Goal: Task Accomplishment & Management: Manage account settings

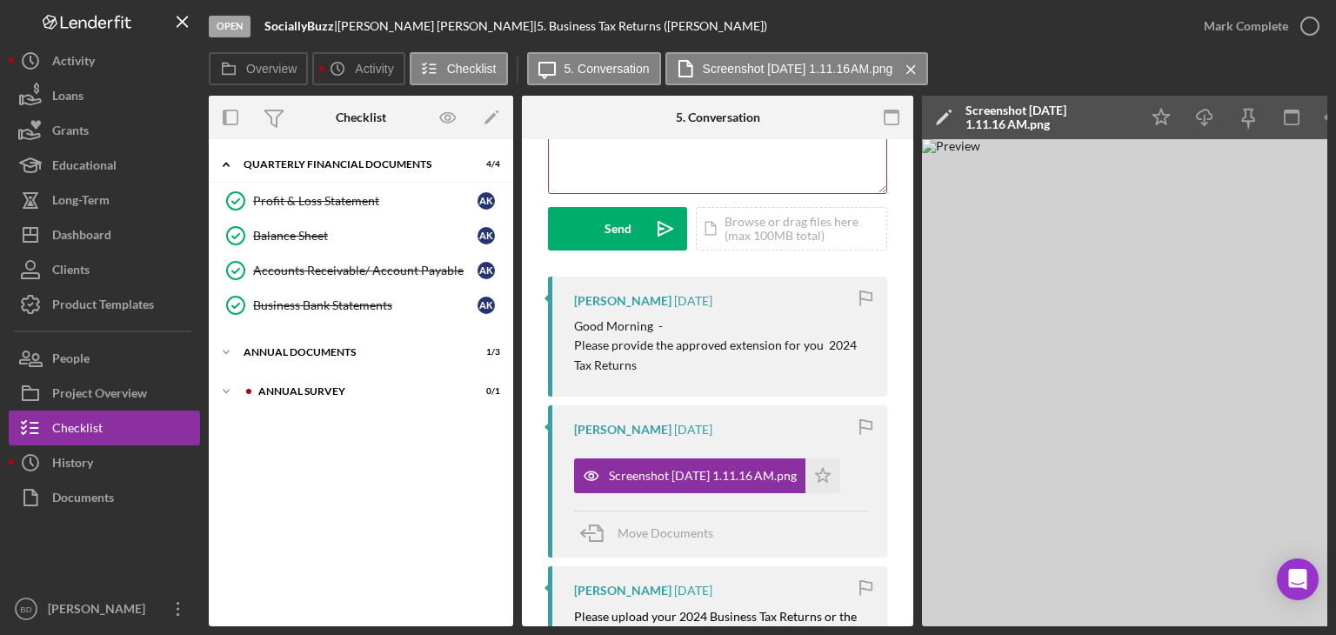
scroll to position [261, 0]
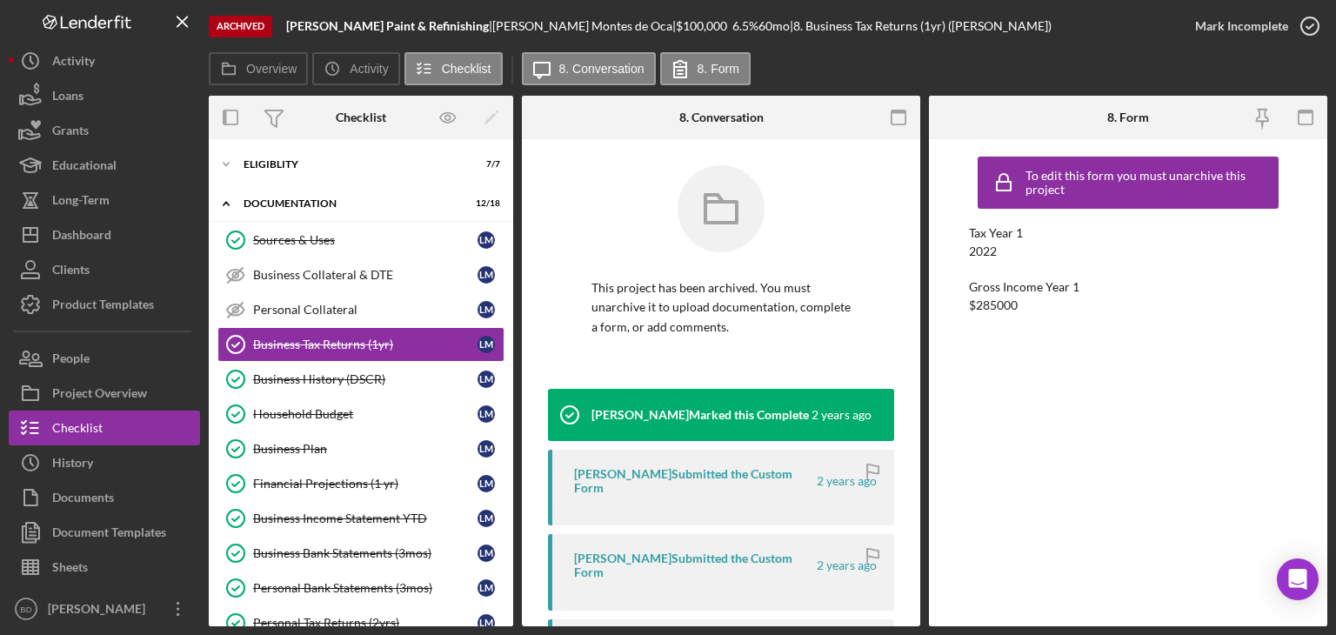
scroll to position [673, 0]
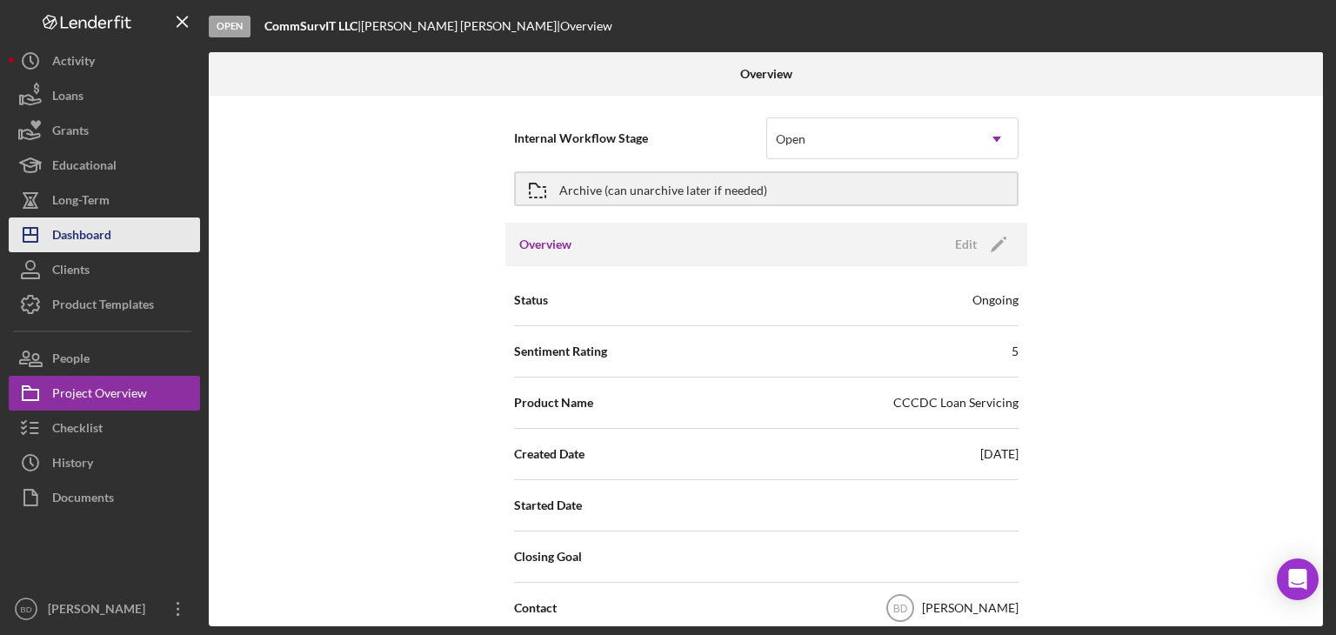
click at [89, 227] on div "Dashboard" at bounding box center [81, 236] width 59 height 39
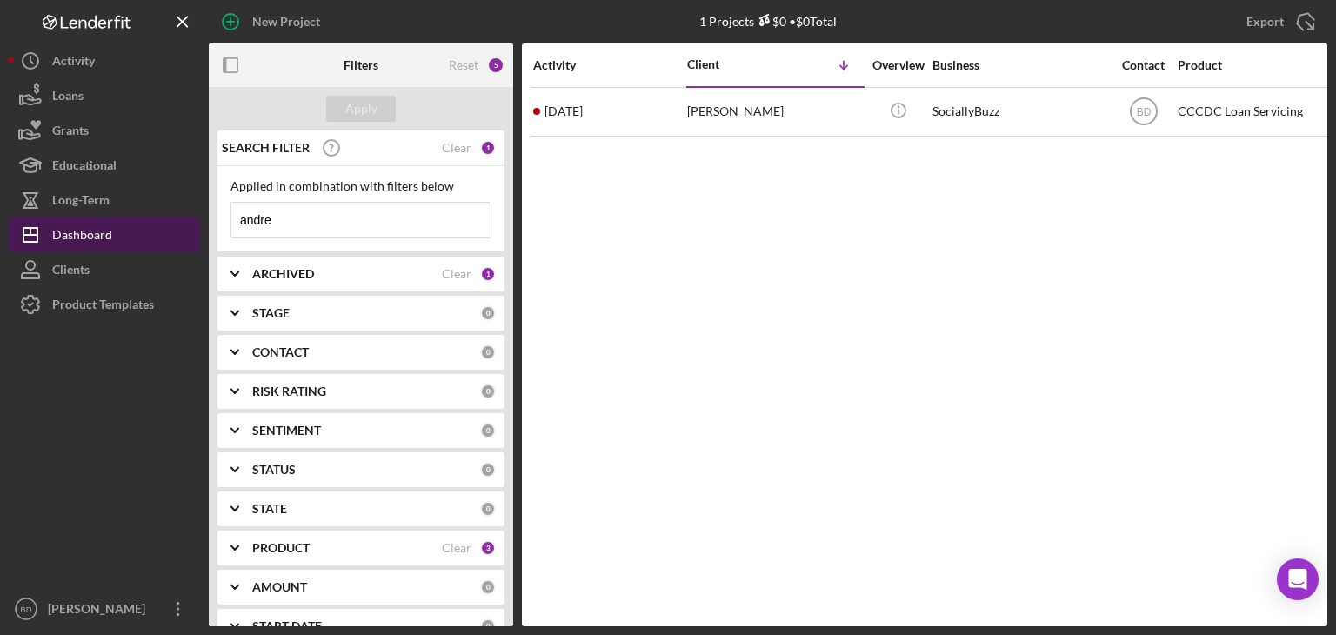
drag, startPoint x: 313, startPoint y: 223, endPoint x: 140, endPoint y: 223, distance: 173.0
click at [142, 223] on div "New Project 1 Projects $0 • $0 Total andre Export Icon/Export Filters Reset 5 A…" at bounding box center [668, 313] width 1318 height 626
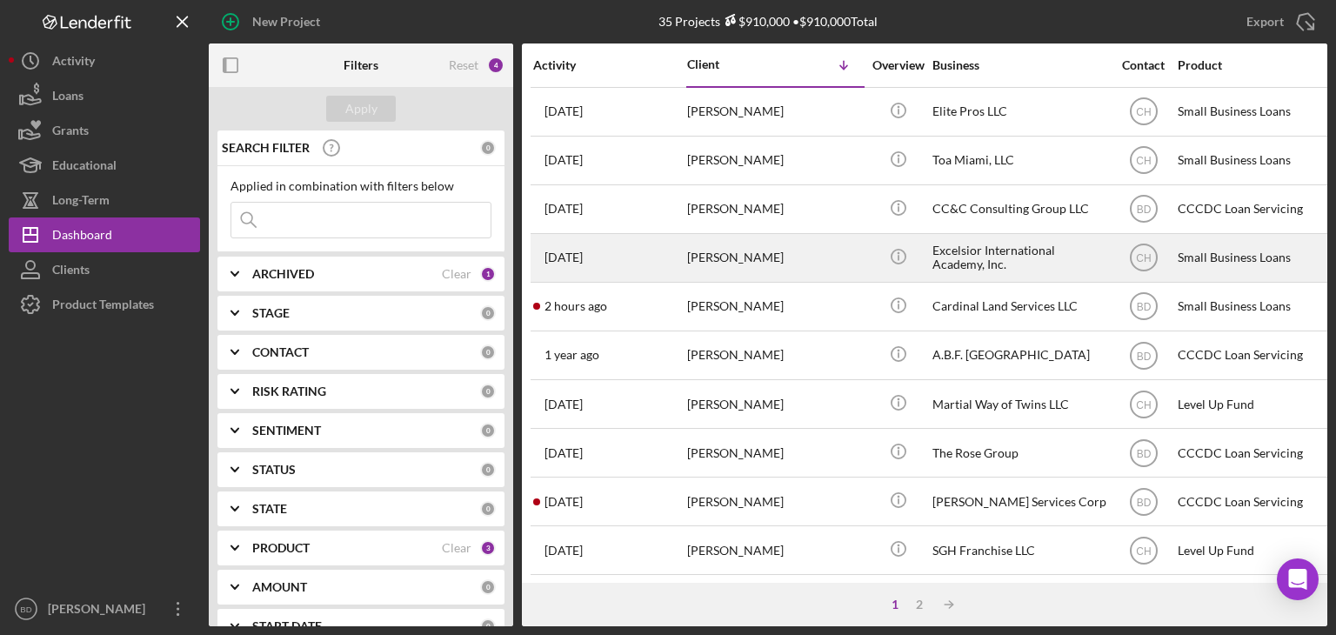
click at [832, 266] on div "Shantell Saunders" at bounding box center [774, 258] width 174 height 46
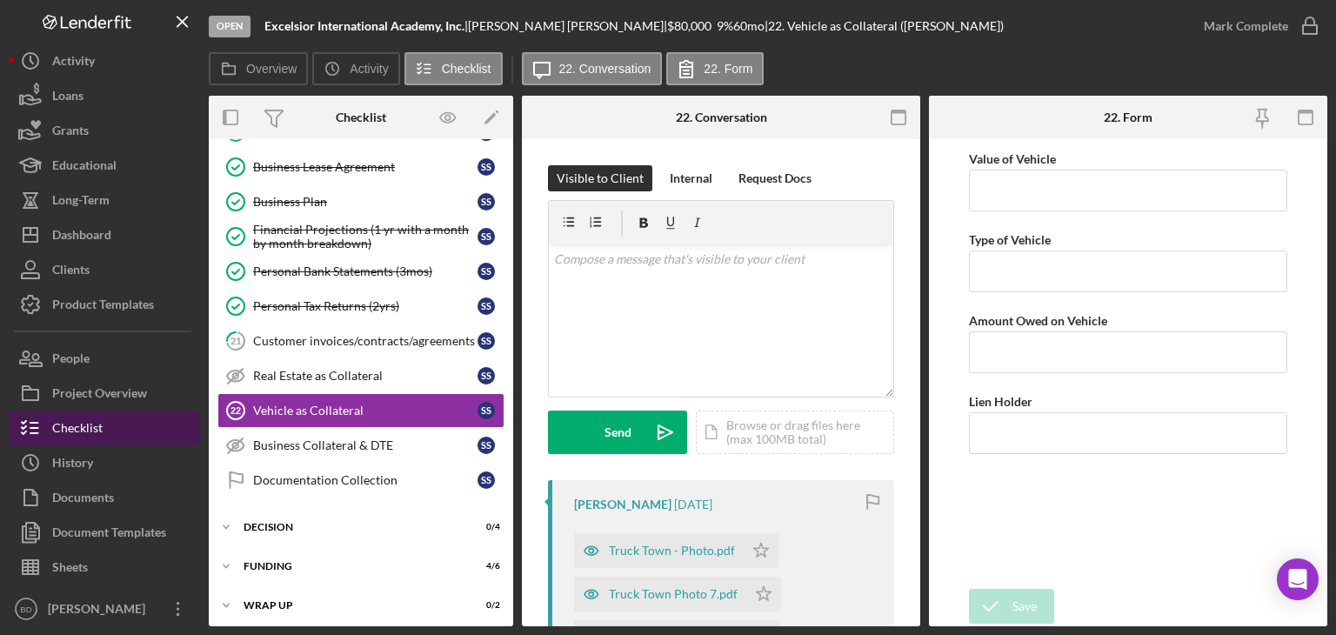
click at [74, 443] on div "Checklist" at bounding box center [77, 429] width 50 height 39
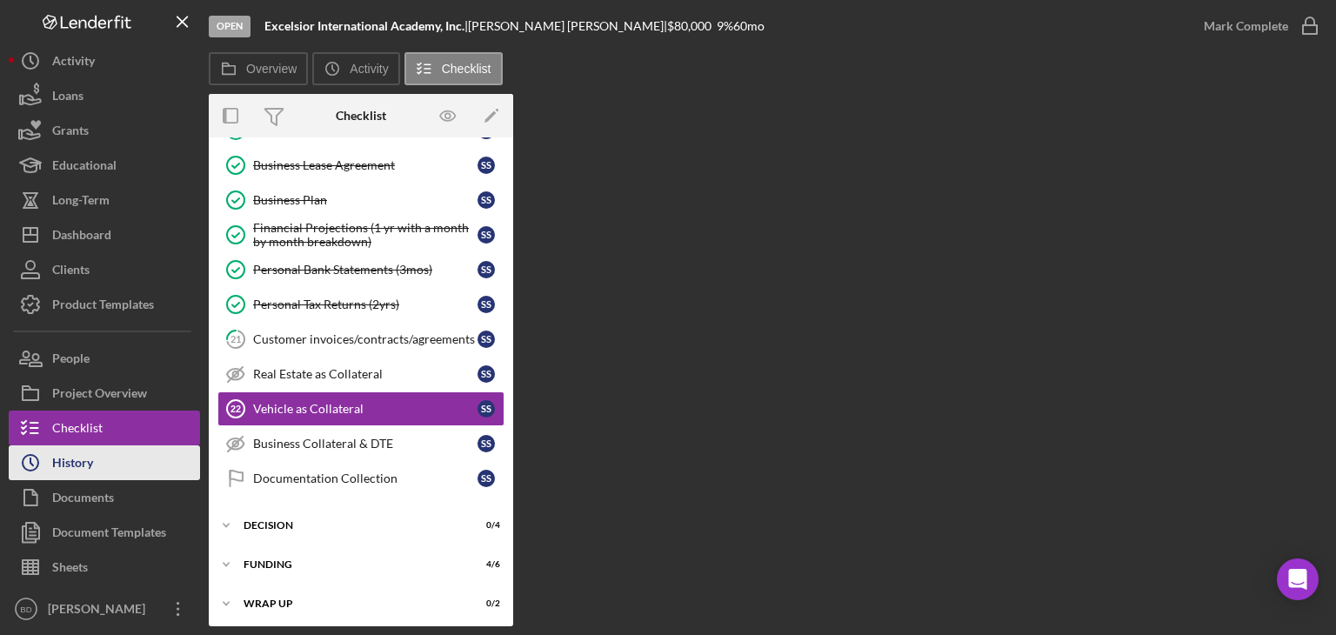
scroll to position [351, 0]
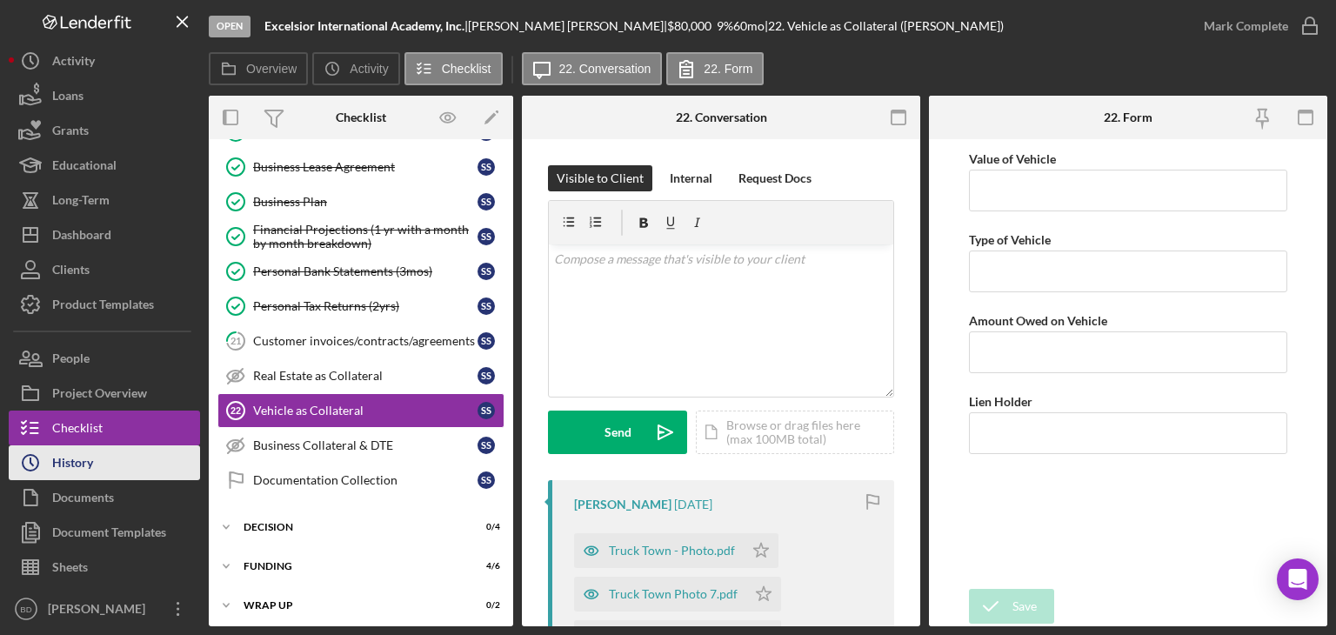
click at [75, 463] on div "History" at bounding box center [72, 464] width 41 height 39
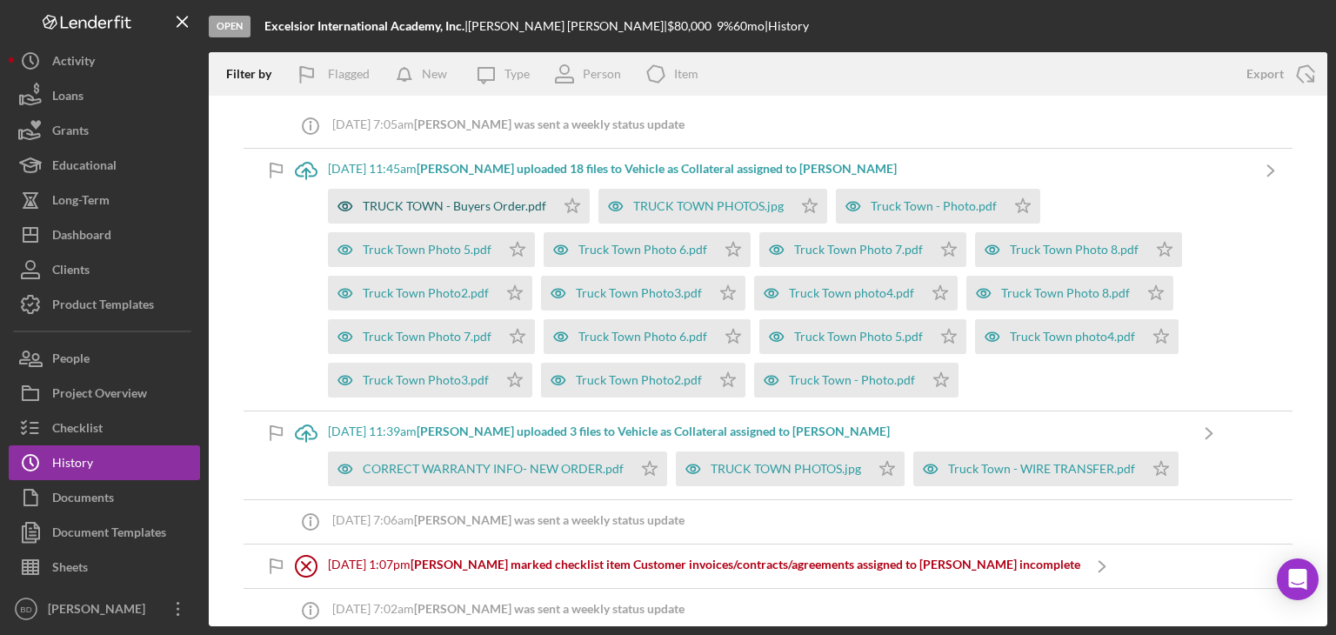
click at [412, 201] on div "TRUCK TOWN - Buyers Order.pdf" at bounding box center [454, 206] width 183 height 14
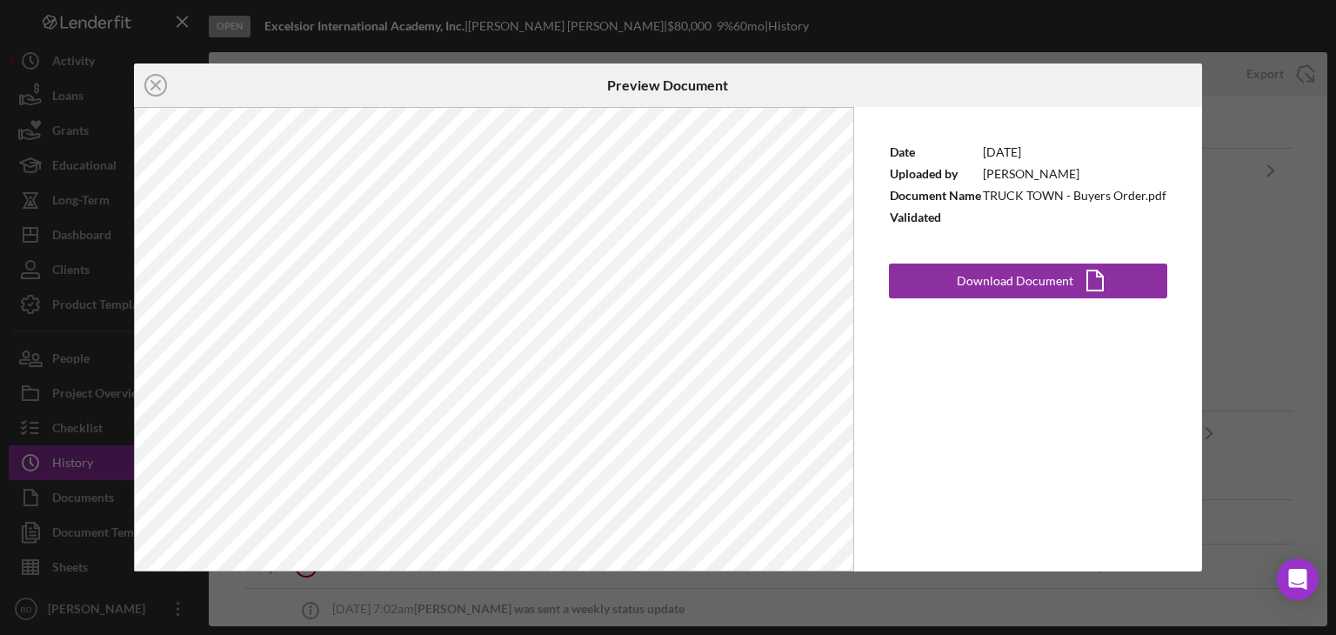
click at [1269, 203] on div "Icon/Close Preview Document Date 9/3/2025 Uploaded by Charlene Helne Document N…" at bounding box center [668, 317] width 1336 height 635
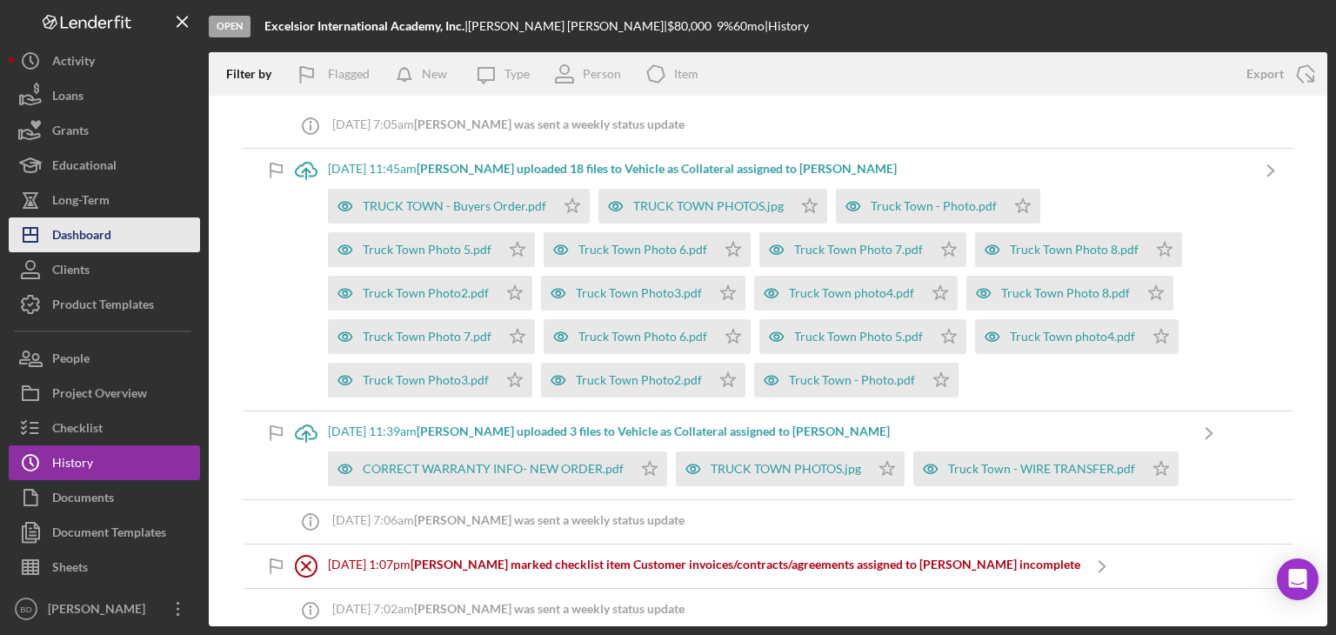
click at [111, 241] on div "Dashboard" at bounding box center [81, 236] width 59 height 39
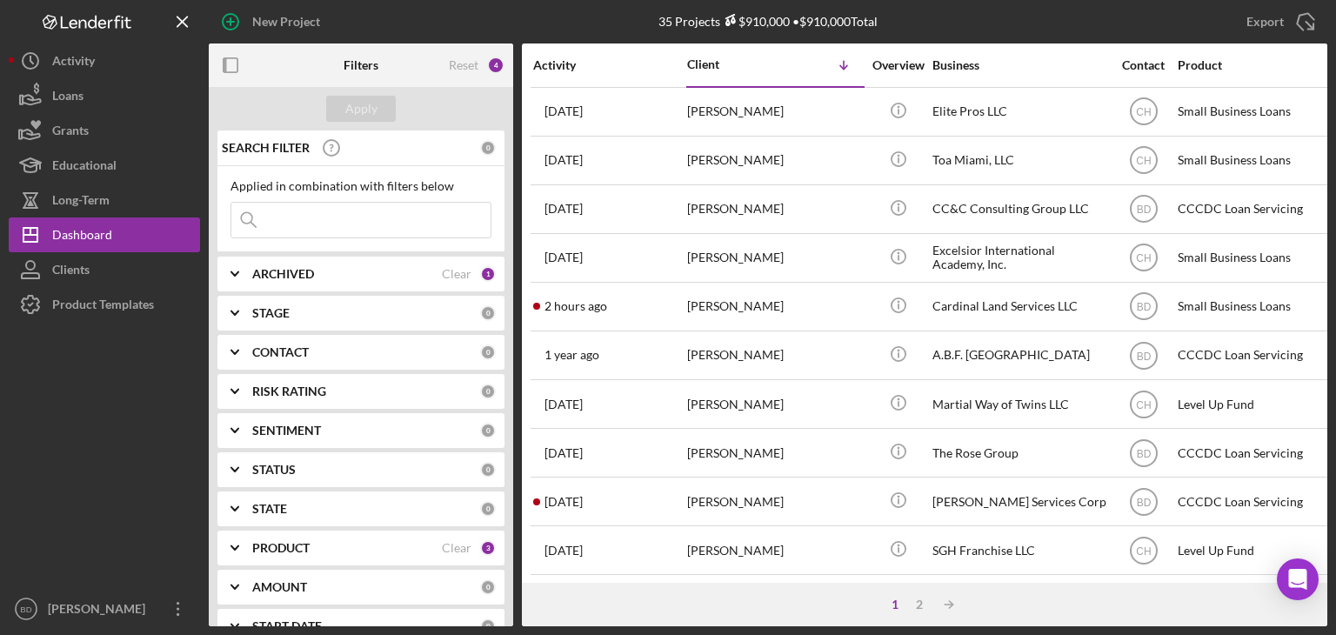
click at [277, 547] on b "PRODUCT" at bounding box center [280, 548] width 57 height 14
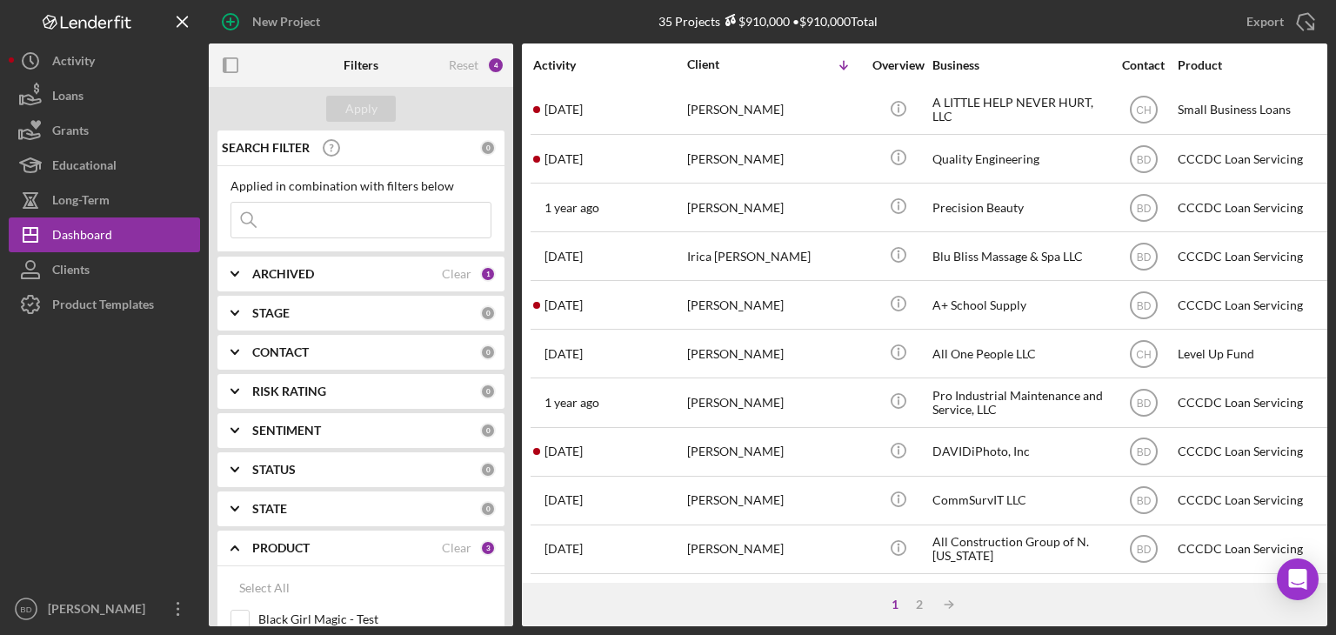
click at [337, 203] on input at bounding box center [360, 220] width 259 height 35
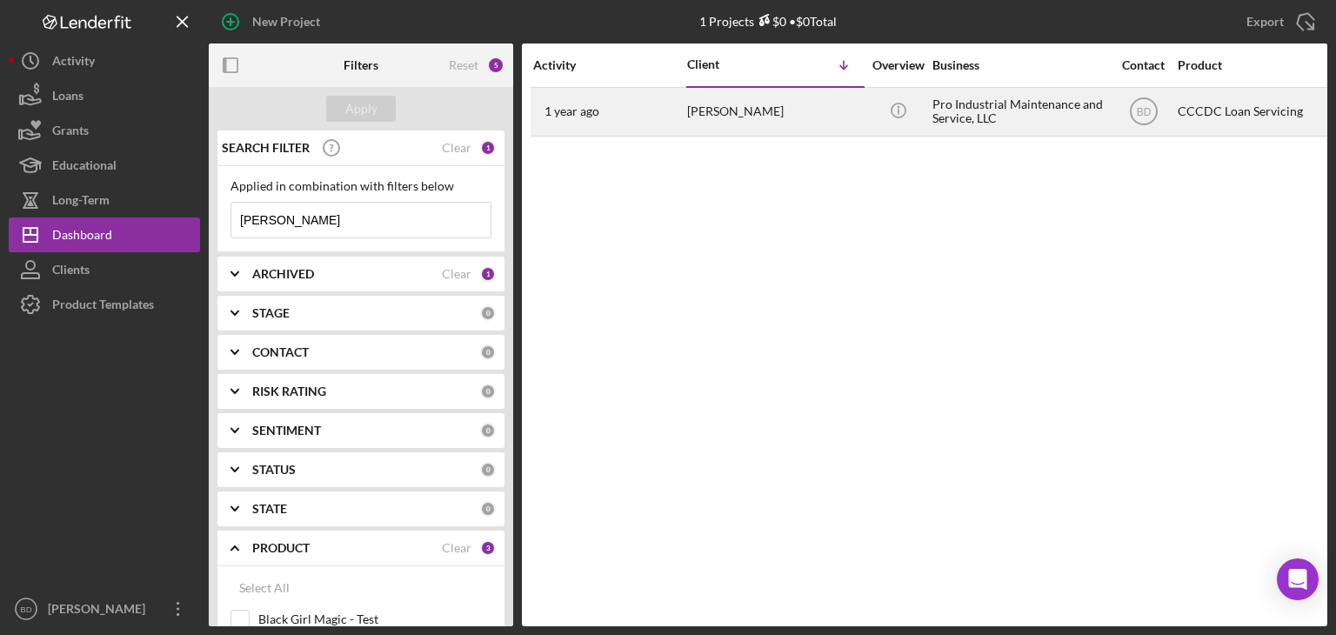
type input "[PERSON_NAME]"
click at [916, 134] on div "Icon/Info" at bounding box center [897, 112] width 65 height 46
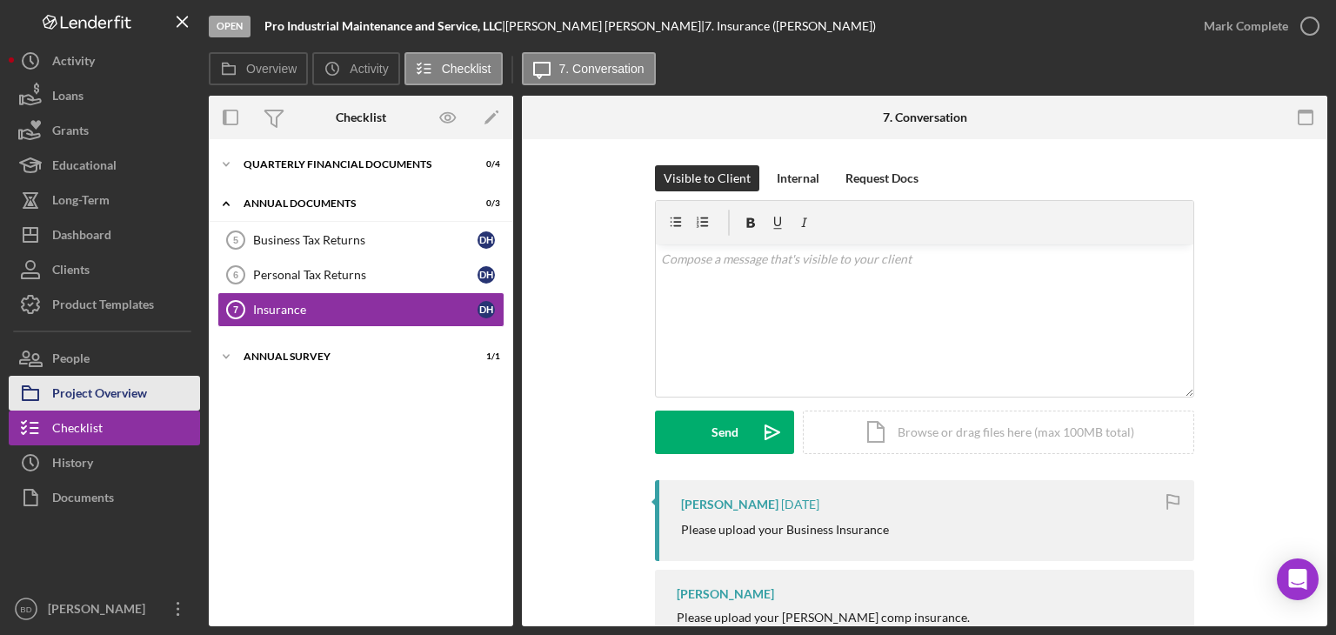
click at [122, 392] on div "Project Overview" at bounding box center [99, 395] width 95 height 39
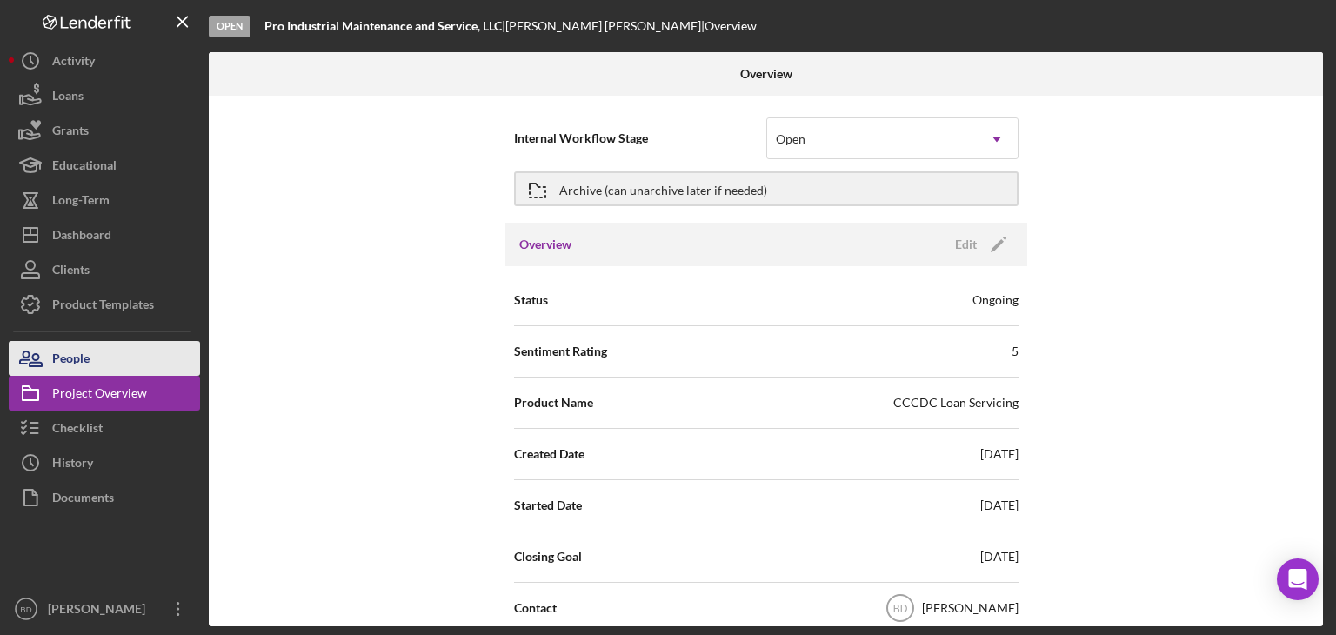
click at [113, 355] on button "People" at bounding box center [104, 358] width 191 height 35
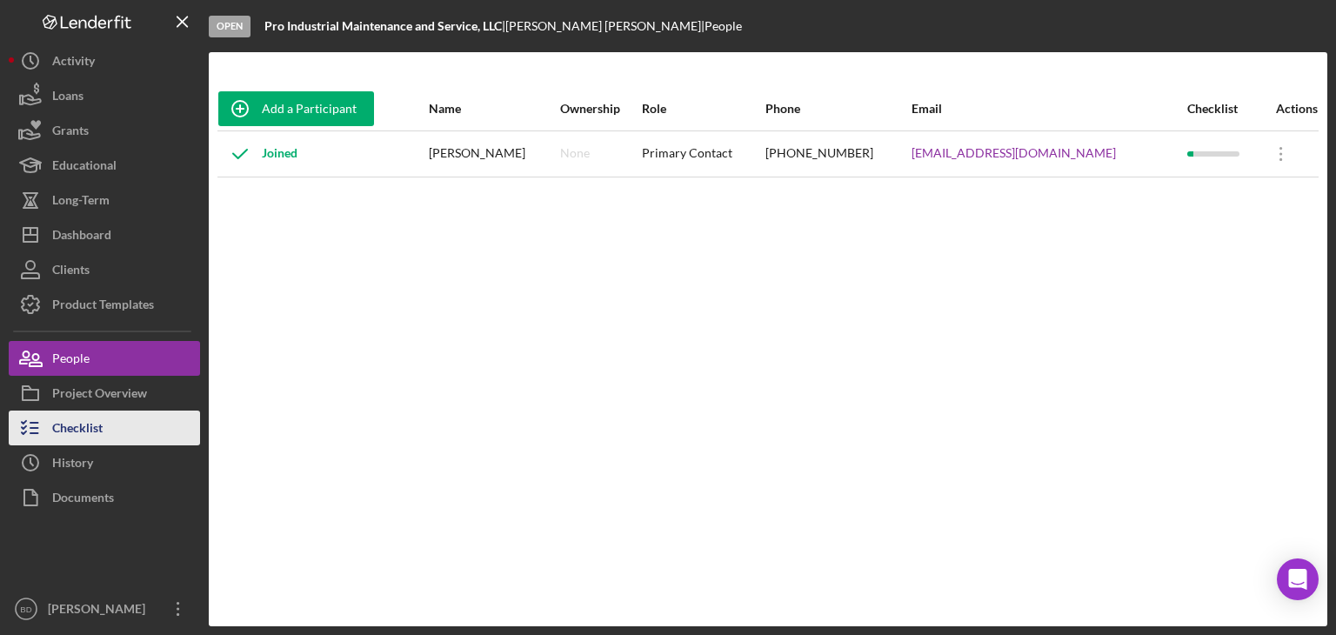
click at [88, 430] on div "Checklist" at bounding box center [77, 429] width 50 height 39
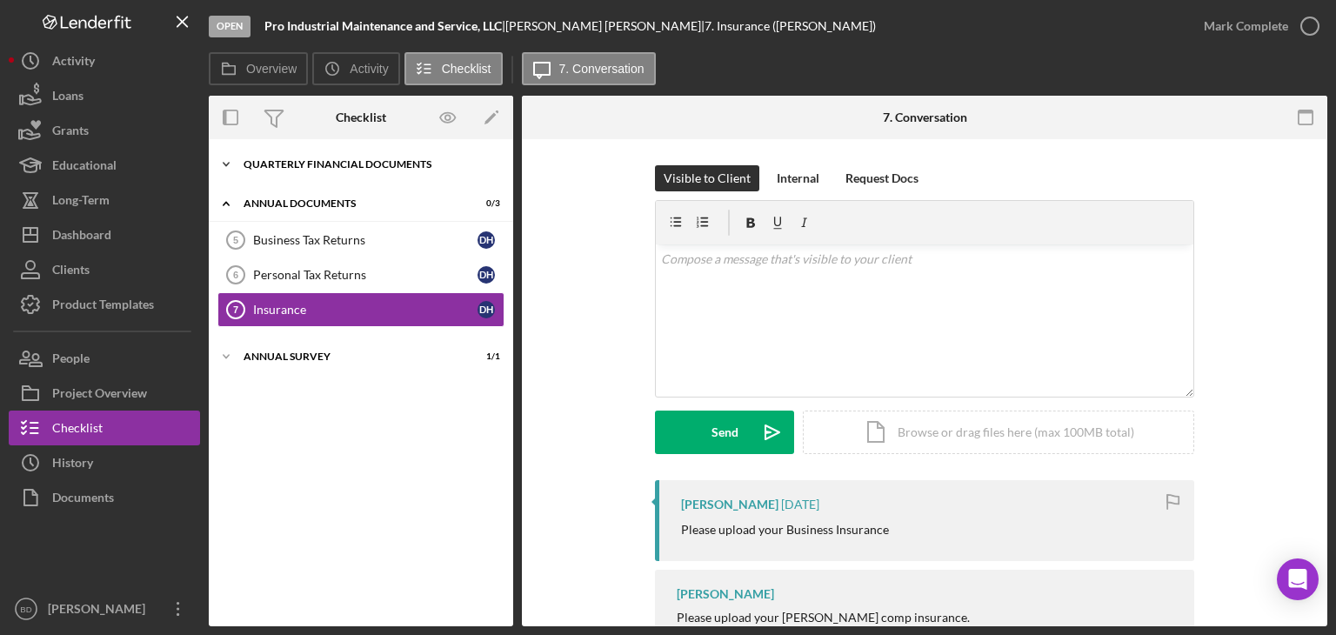
click at [356, 167] on div "Quarterly Financial Documents" at bounding box center [367, 164] width 248 height 10
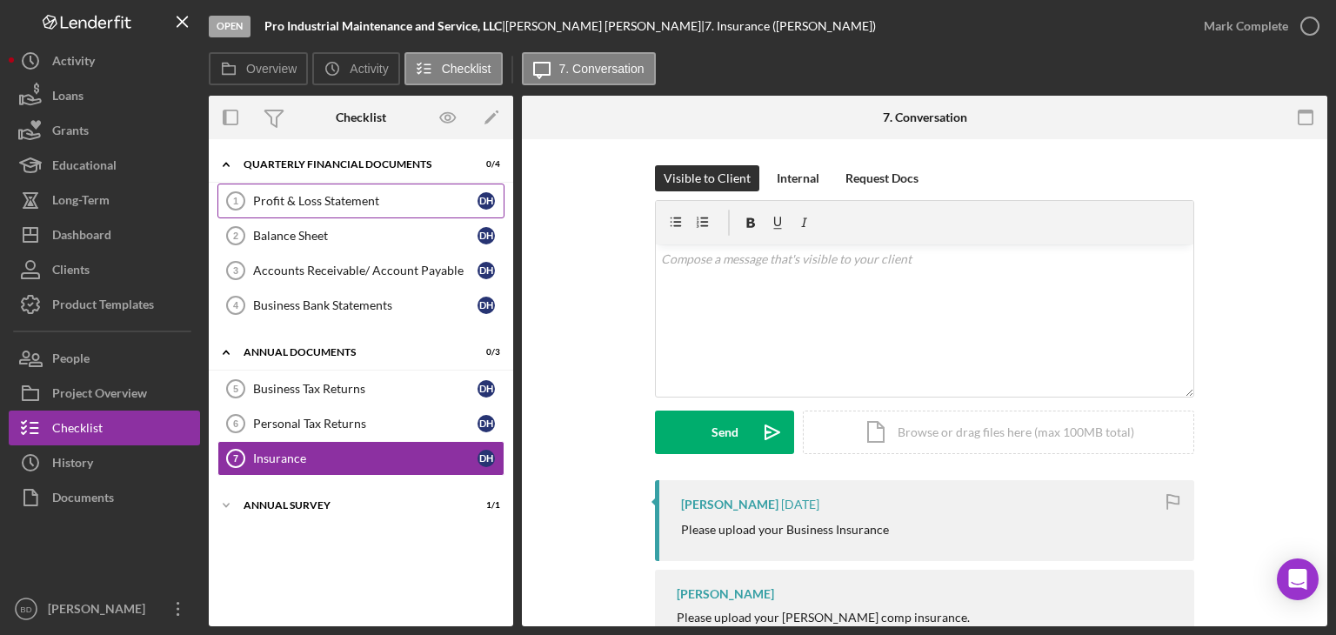
click at [335, 207] on div "Profit & Loss Statement" at bounding box center [365, 201] width 224 height 14
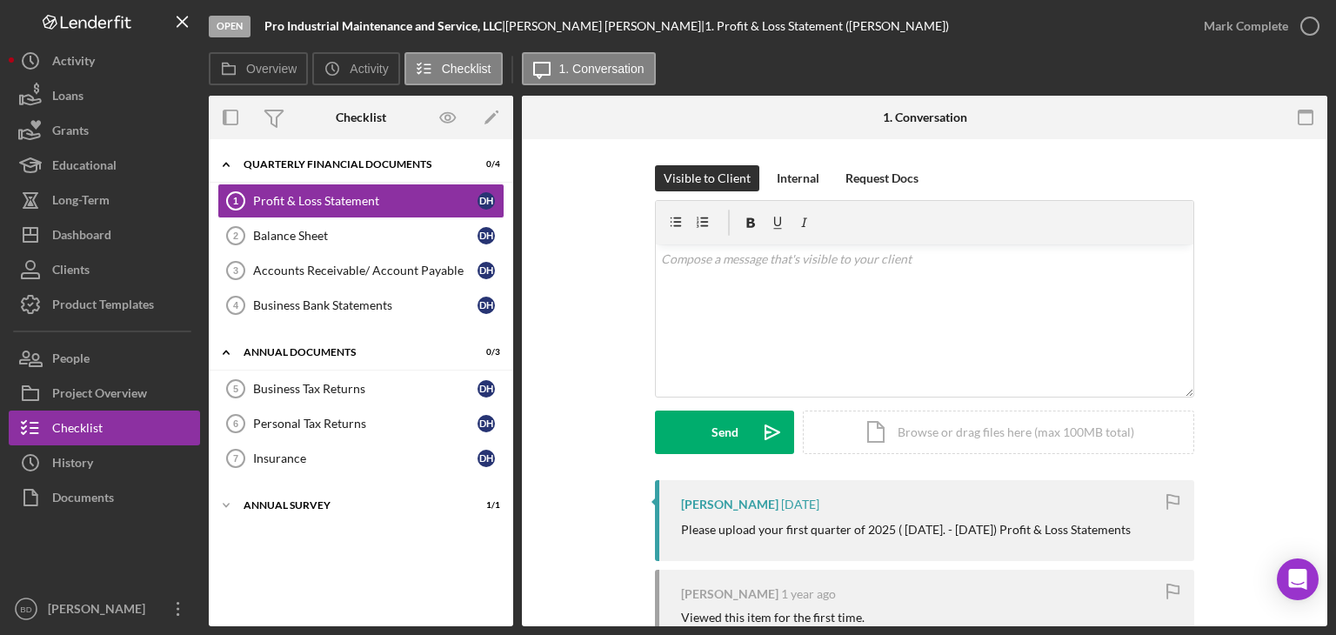
click at [567, 295] on div "Visible to Client Internal Request Docs v Color teal Color pink Remove color Ad…" at bounding box center [924, 322] width 753 height 315
click at [774, 307] on div "v Color teal Color pink Remove color Add row above Add row below Add column bef…" at bounding box center [924, 320] width 537 height 152
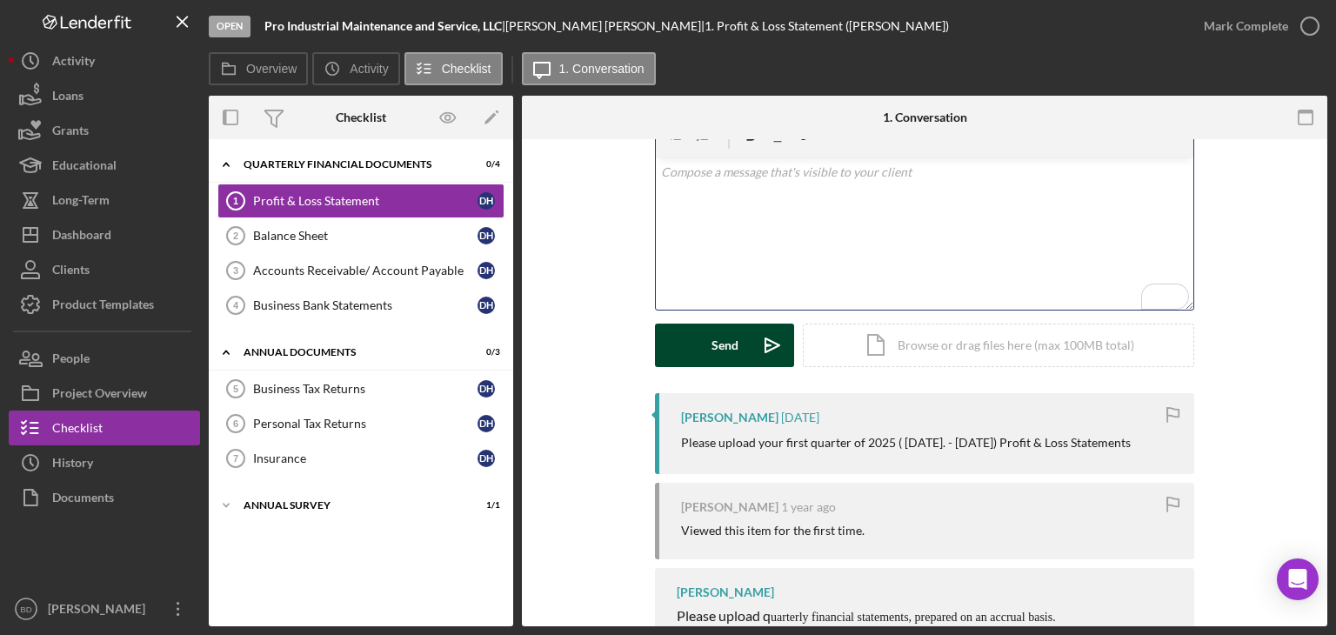
scroll to position [87, 0]
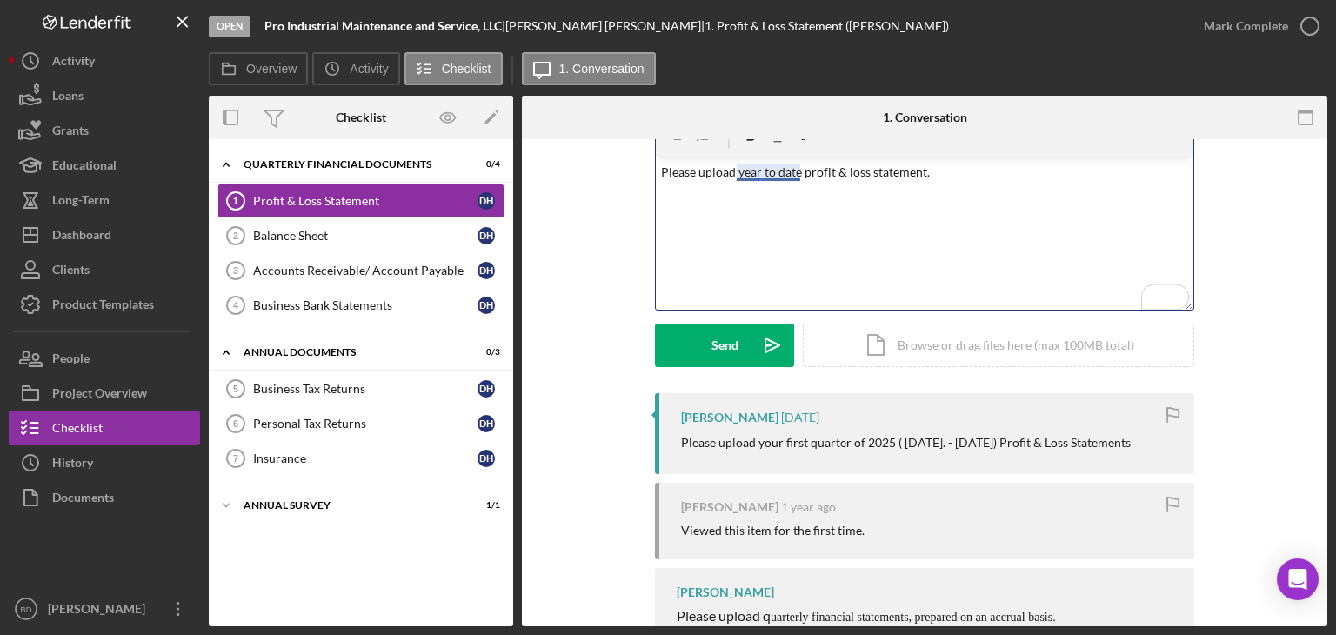
click at [758, 172] on p "Please upload year to date profit & loss statement." at bounding box center [925, 172] width 528 height 19
drag, startPoint x: 1016, startPoint y: 184, endPoint x: 623, endPoint y: 189, distance: 393.0
click at [623, 189] on div "Visible to Client Internal Request Docs v Color teal Color pink Remove color Ad…" at bounding box center [924, 235] width 753 height 315
copy p "Please upload your year-to-date profit & loss statement."
click at [789, 262] on div "v Color teal Color pink Remove color Add row above Add row below Add column bef…" at bounding box center [924, 233] width 537 height 152
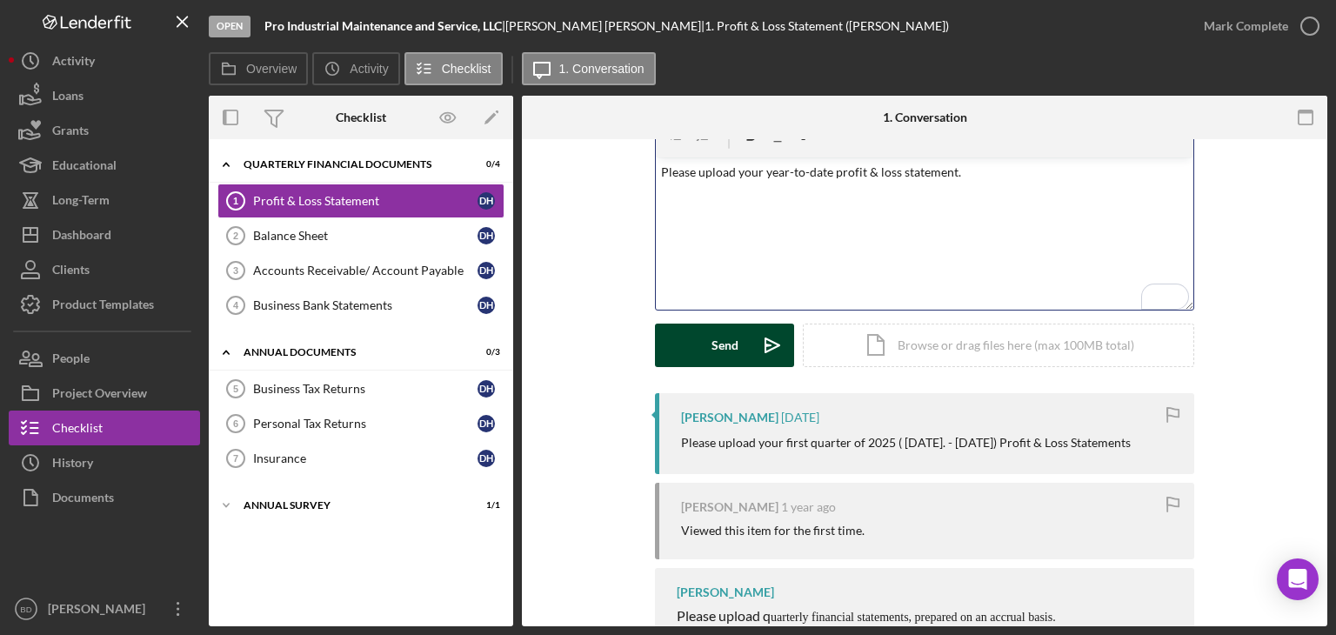
click at [736, 356] on button "Send Icon/icon-invite-send" at bounding box center [724, 344] width 139 height 43
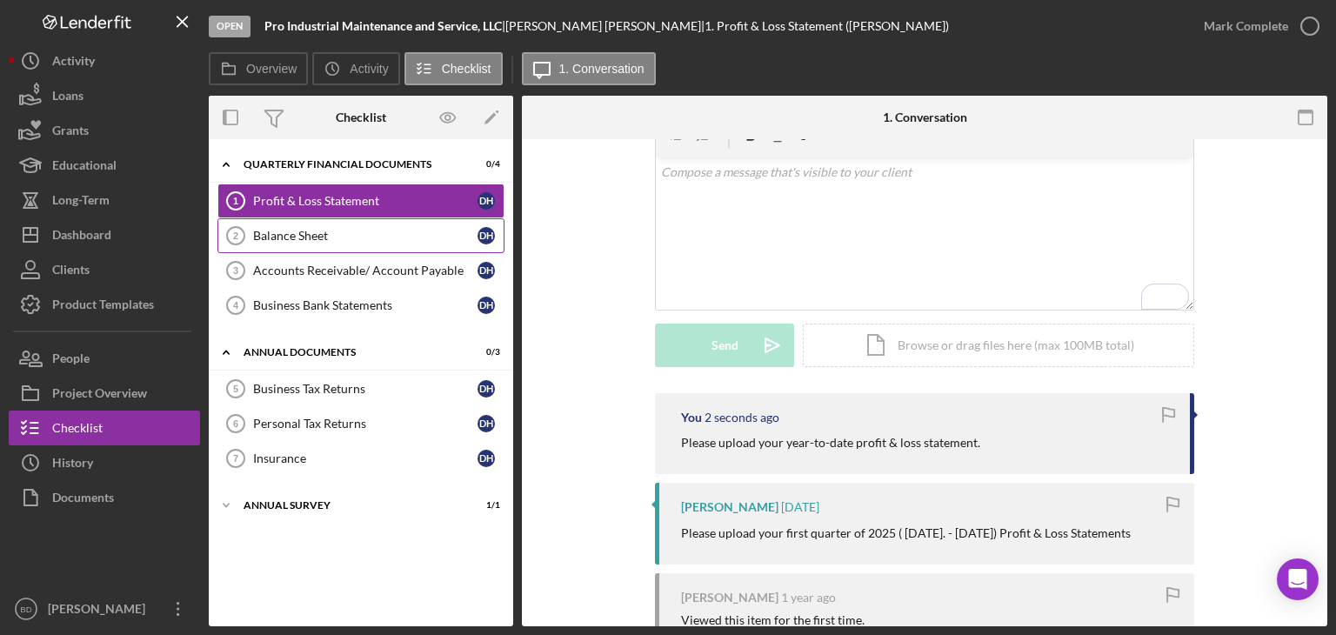
click at [305, 237] on div "Balance Sheet" at bounding box center [365, 236] width 224 height 14
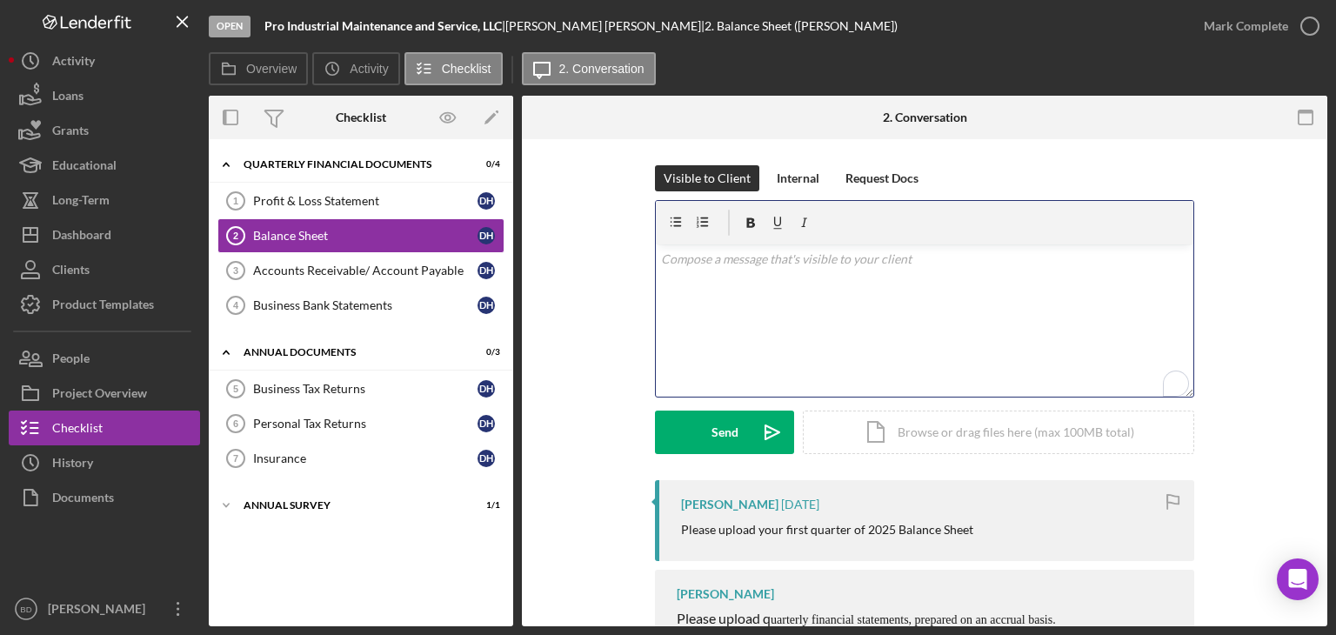
click at [843, 310] on div "v Color teal Color pink Remove color Add row above Add row below Add column bef…" at bounding box center [924, 320] width 537 height 152
drag, startPoint x: 949, startPoint y: 259, endPoint x: 834, endPoint y: 262, distance: 115.7
click at [834, 262] on p "Please upload your year-to-date profit & loss statement." at bounding box center [925, 259] width 528 height 19
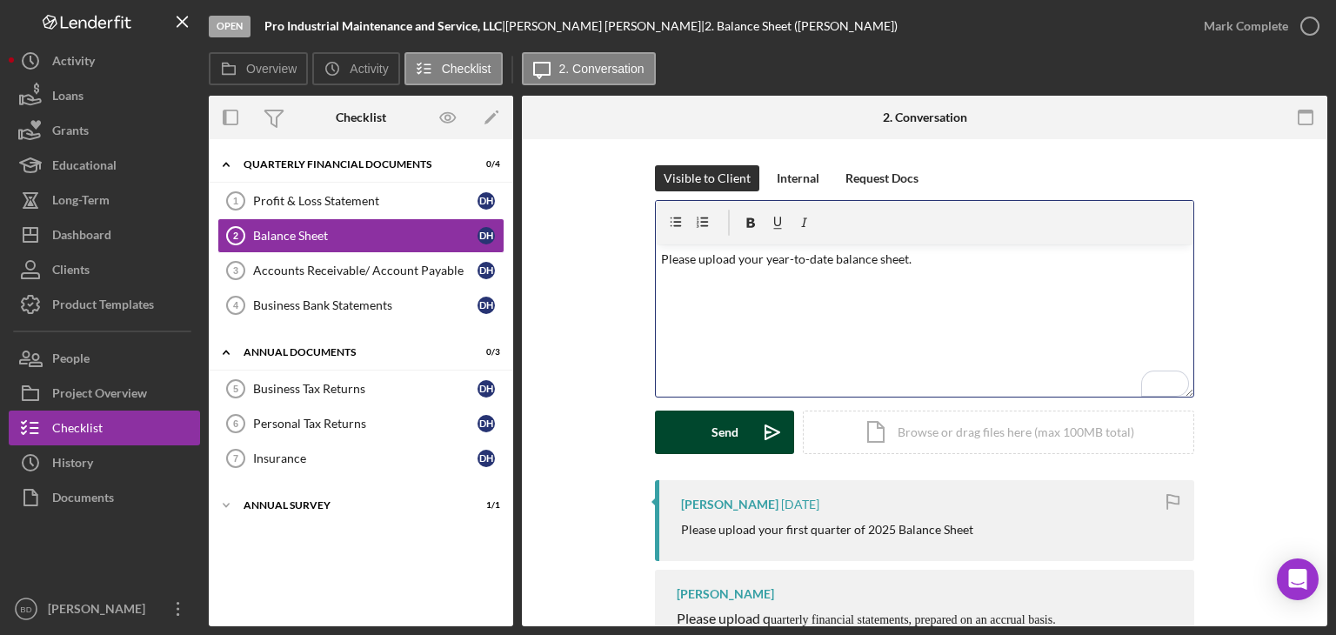
click at [706, 428] on button "Send Icon/icon-invite-send" at bounding box center [724, 431] width 139 height 43
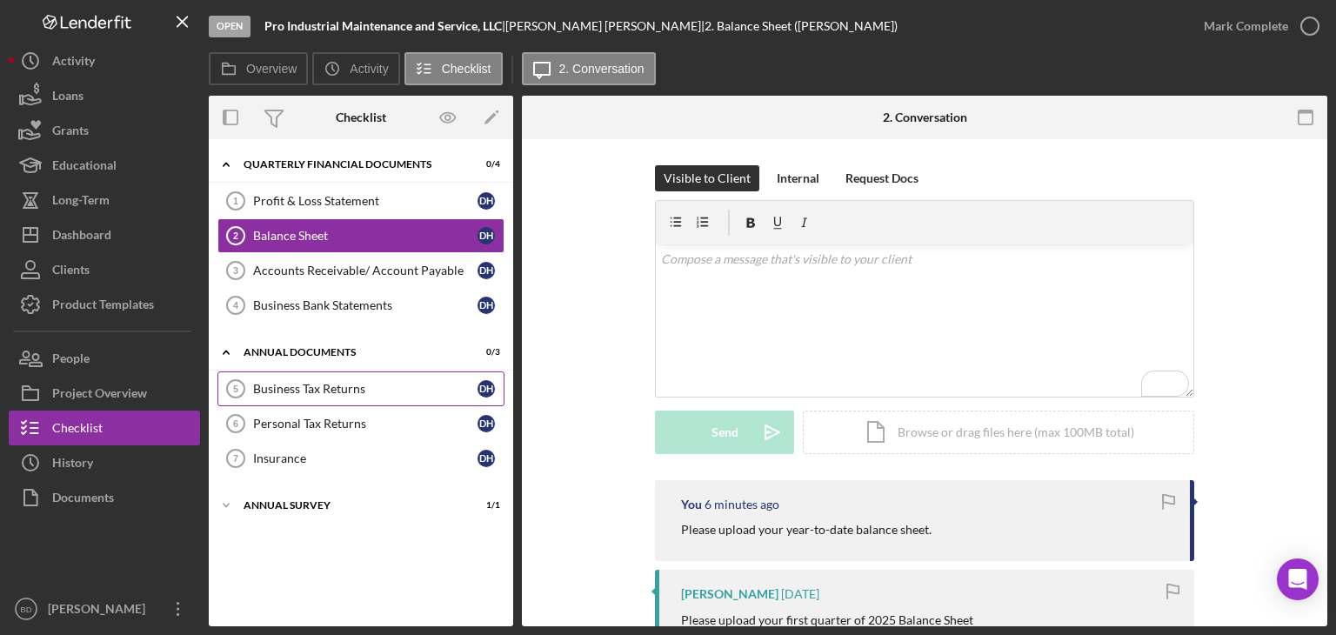
click at [296, 376] on link "Business Tax Returns 5 Business Tax Returns D H" at bounding box center [360, 388] width 287 height 35
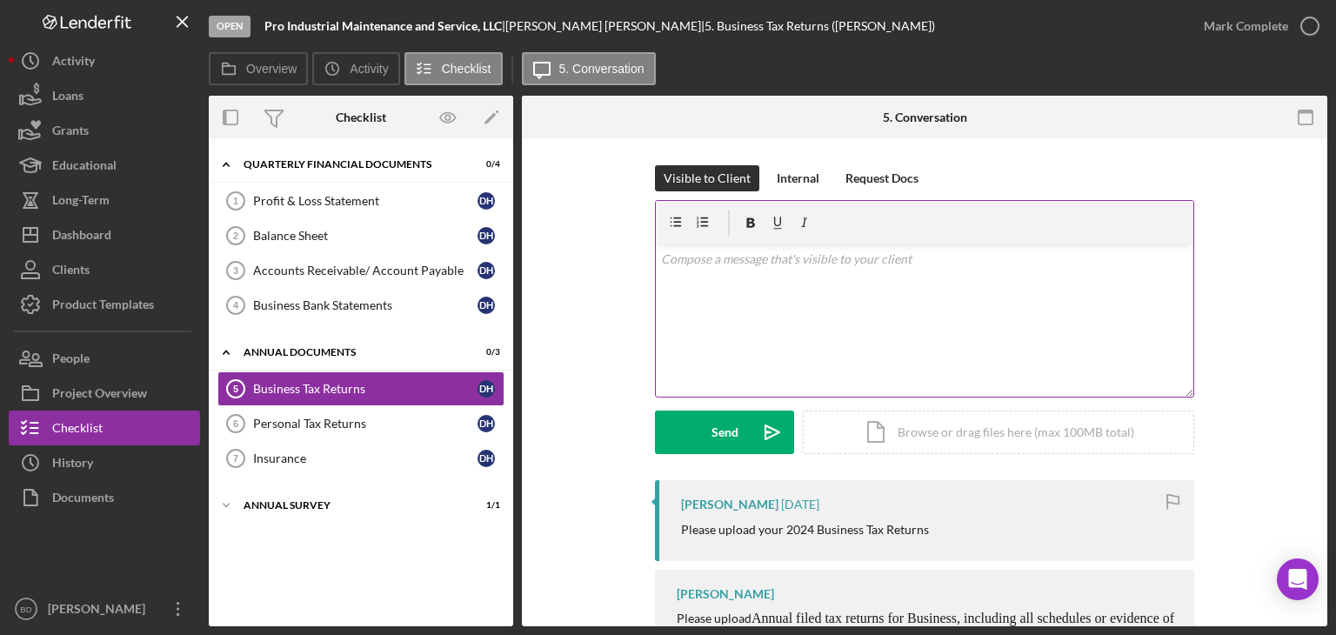
click at [739, 337] on div "v Color teal Color pink Remove color Add row above Add row below Add column bef…" at bounding box center [924, 320] width 537 height 152
drag, startPoint x: 892, startPoint y: 263, endPoint x: 584, endPoint y: 259, distance: 307.8
click at [584, 259] on div "Visible to Client Internal Request Docs v Color teal Color pink Remove color Ad…" at bounding box center [924, 322] width 753 height 315
copy p "Please upload your 2024 tax returns."
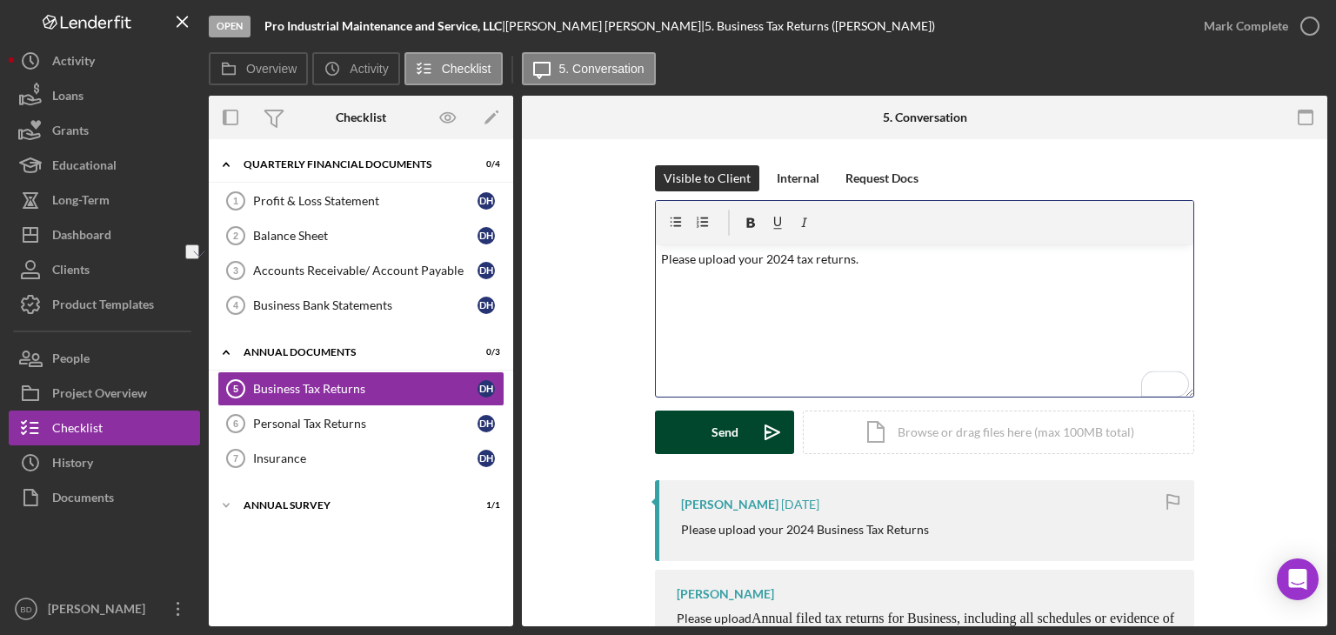
click at [745, 428] on button "Send Icon/icon-invite-send" at bounding box center [724, 431] width 139 height 43
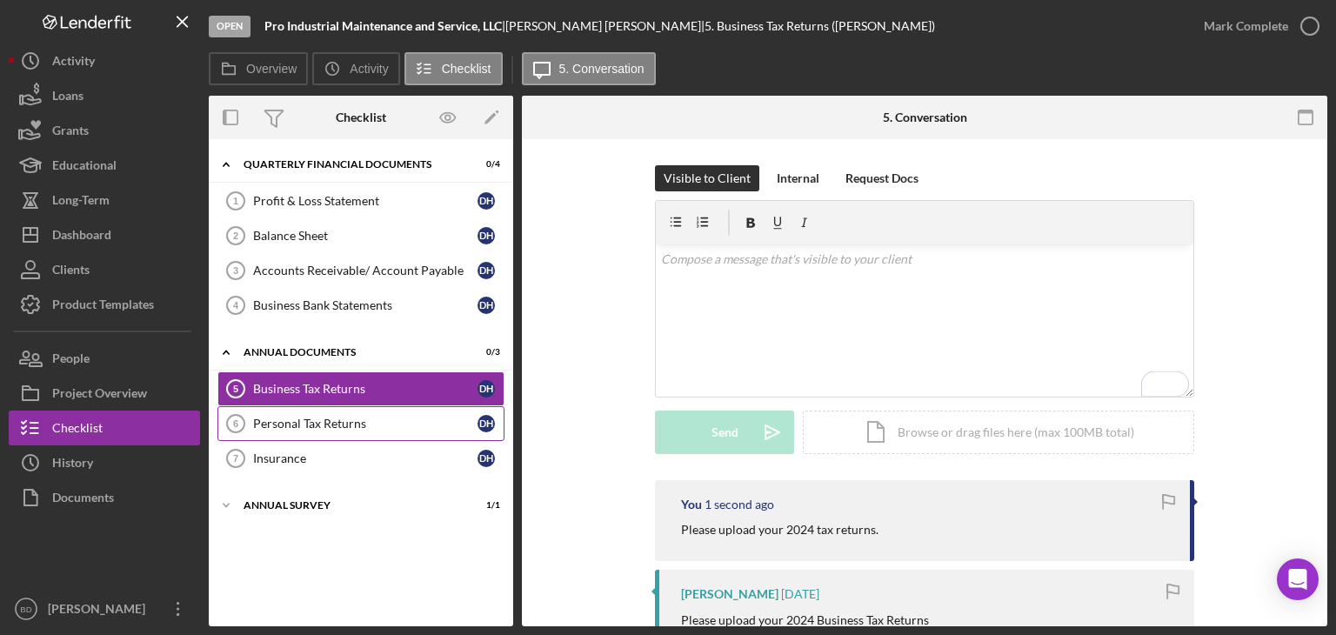
click at [275, 423] on div "Personal Tax Returns" at bounding box center [365, 423] width 224 height 14
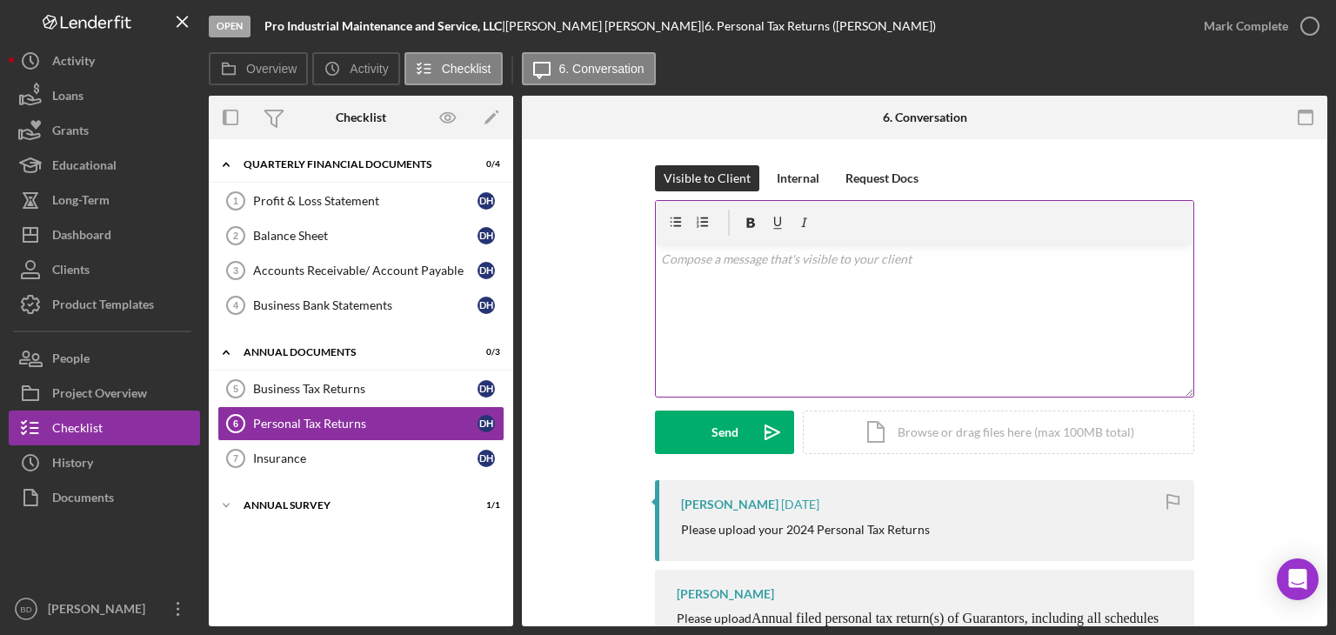
click at [716, 313] on div "v Color teal Color pink Remove color Add row above Add row below Add column bef…" at bounding box center [924, 320] width 537 height 152
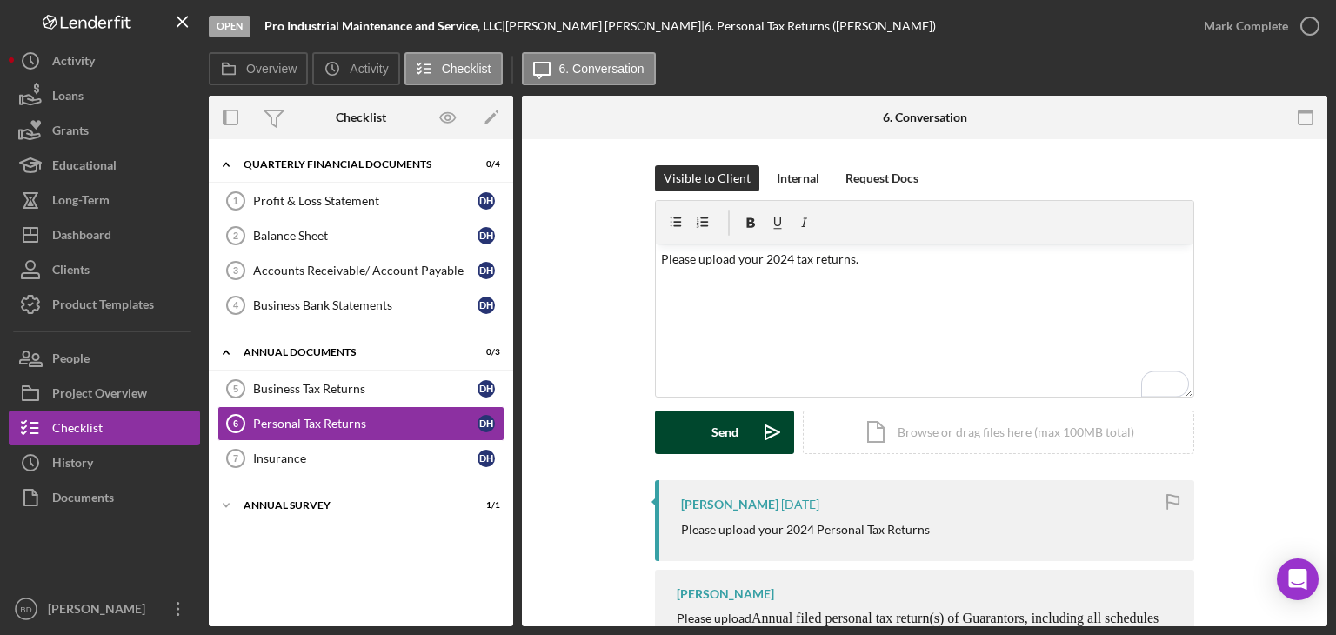
click at [716, 426] on div "Send" at bounding box center [724, 431] width 27 height 43
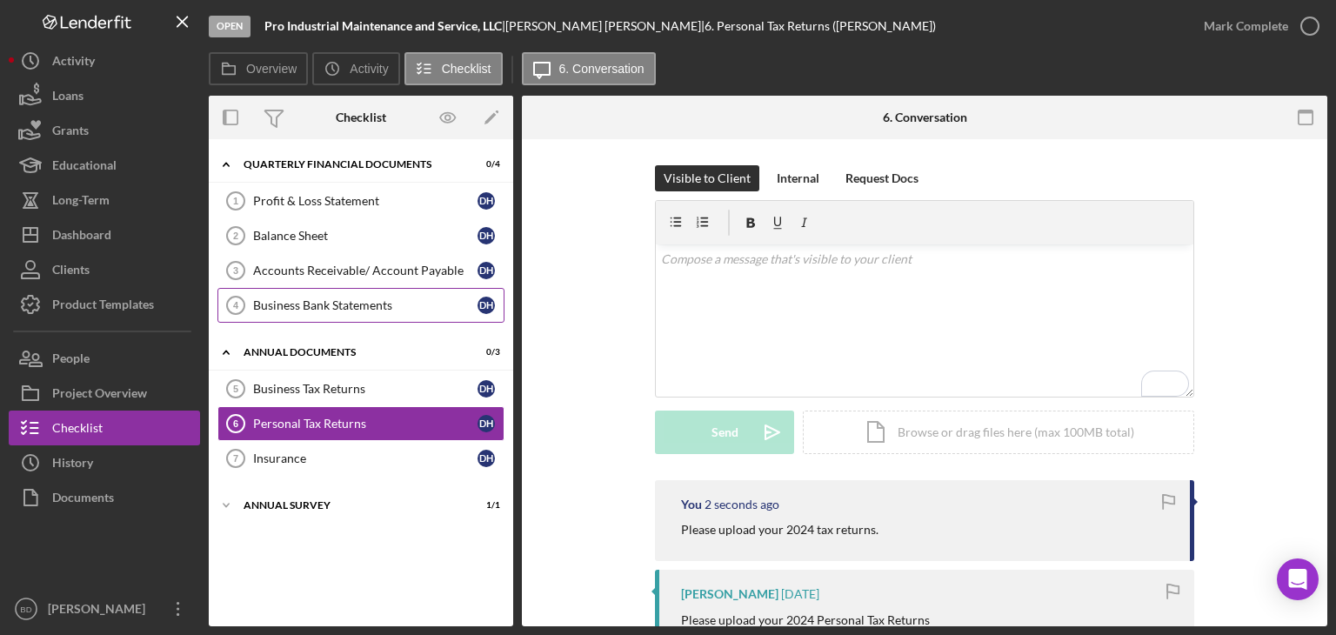
click at [331, 295] on link "Business Bank Statements 4 Business Bank Statements D H" at bounding box center [360, 305] width 287 height 35
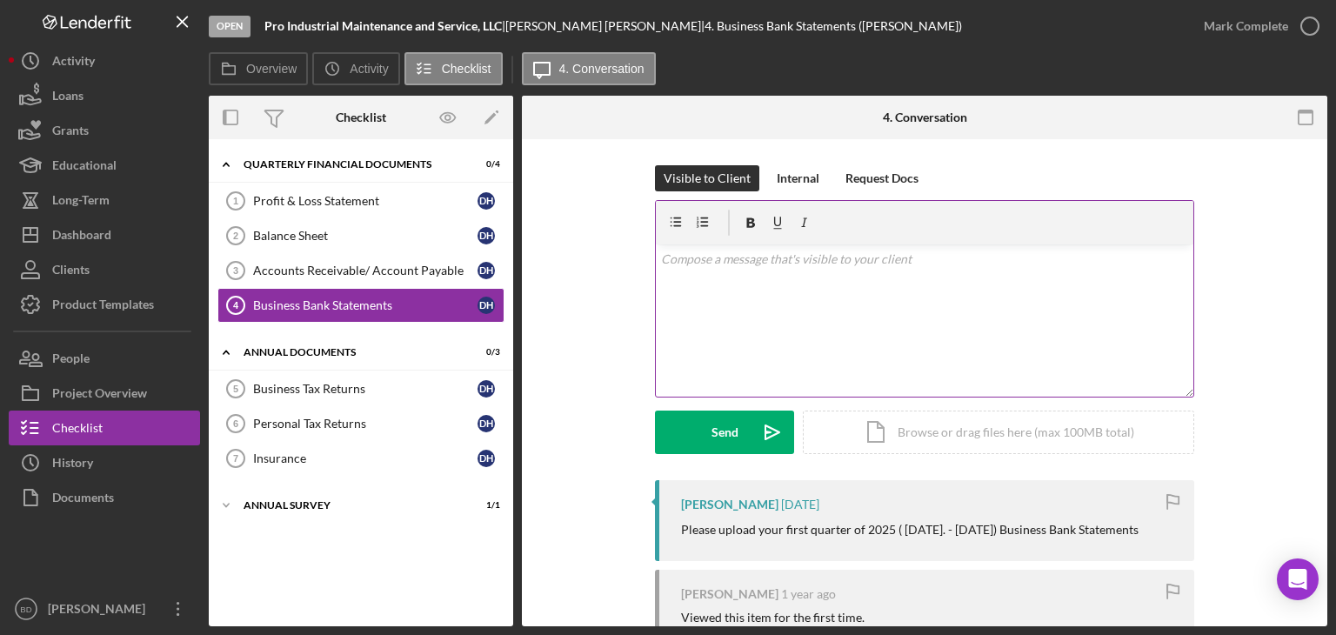
click at [800, 307] on div "v Color teal Color pink Remove color Add row above Add row below Add column bef…" at bounding box center [924, 320] width 537 height 152
drag, startPoint x: 763, startPoint y: 260, endPoint x: 991, endPoint y: 265, distance: 227.9
click at [989, 265] on p "Please upload your 2024 tax returns." at bounding box center [925, 259] width 528 height 19
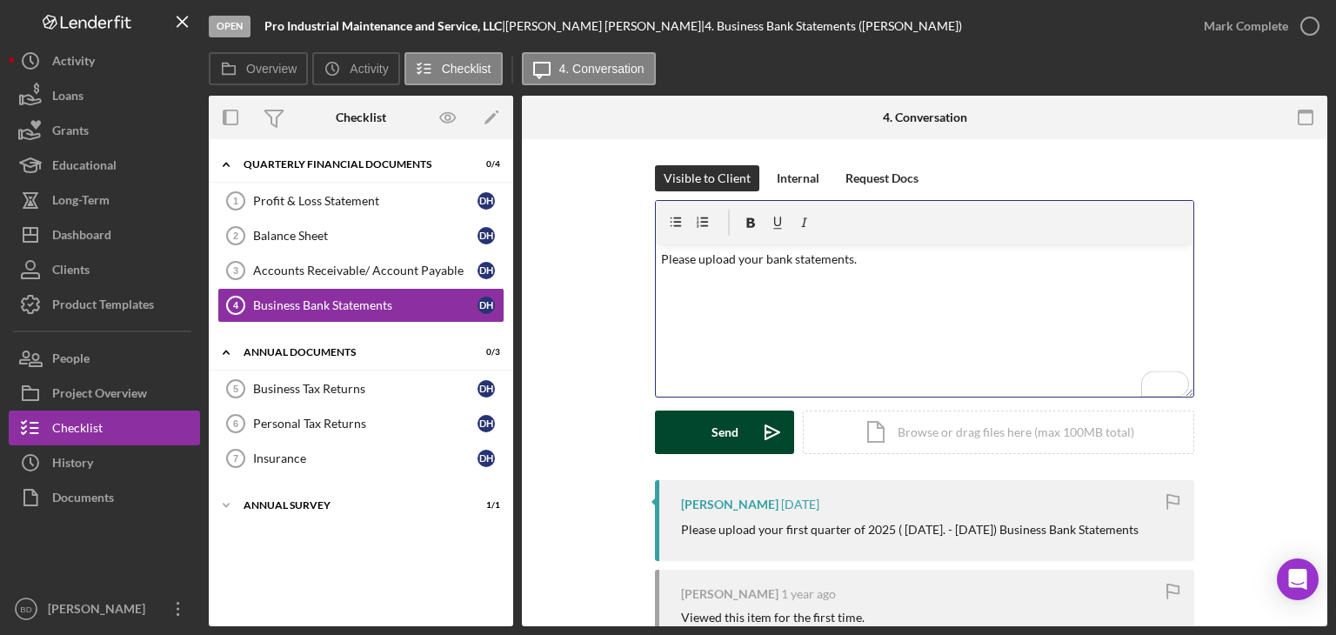
click at [725, 435] on div "Send" at bounding box center [724, 431] width 27 height 43
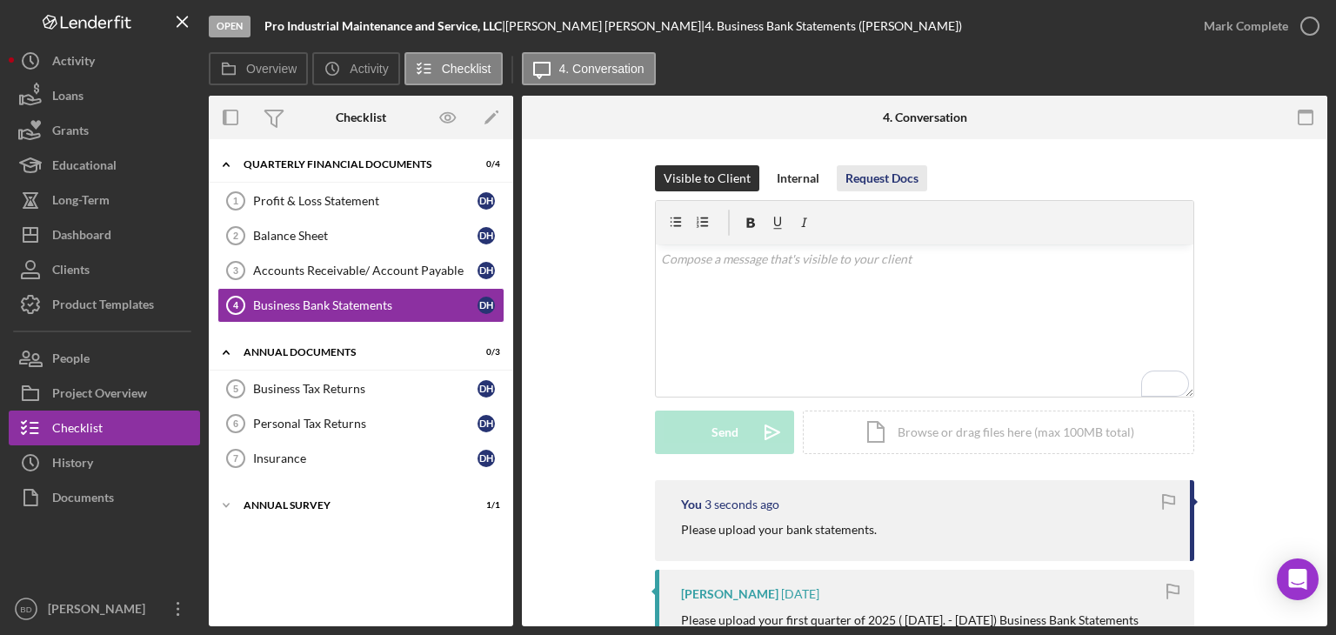
click at [890, 182] on div "Request Docs" at bounding box center [881, 178] width 73 height 26
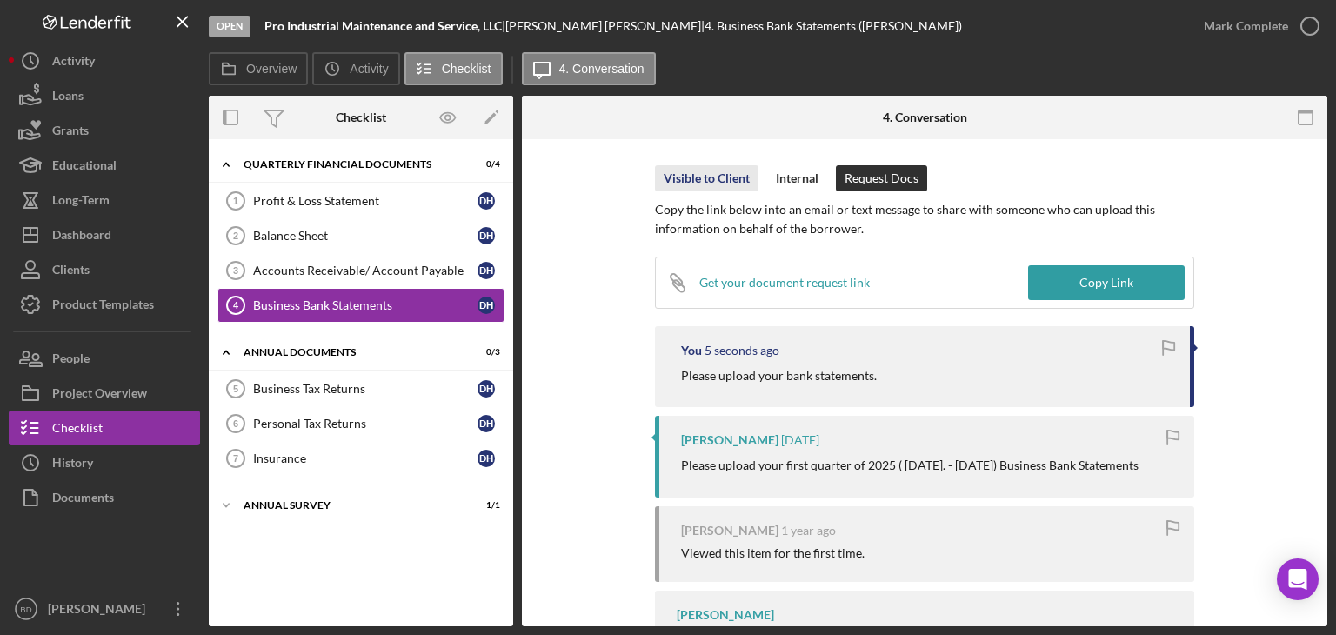
click at [689, 174] on div "Visible to Client" at bounding box center [706, 178] width 86 height 26
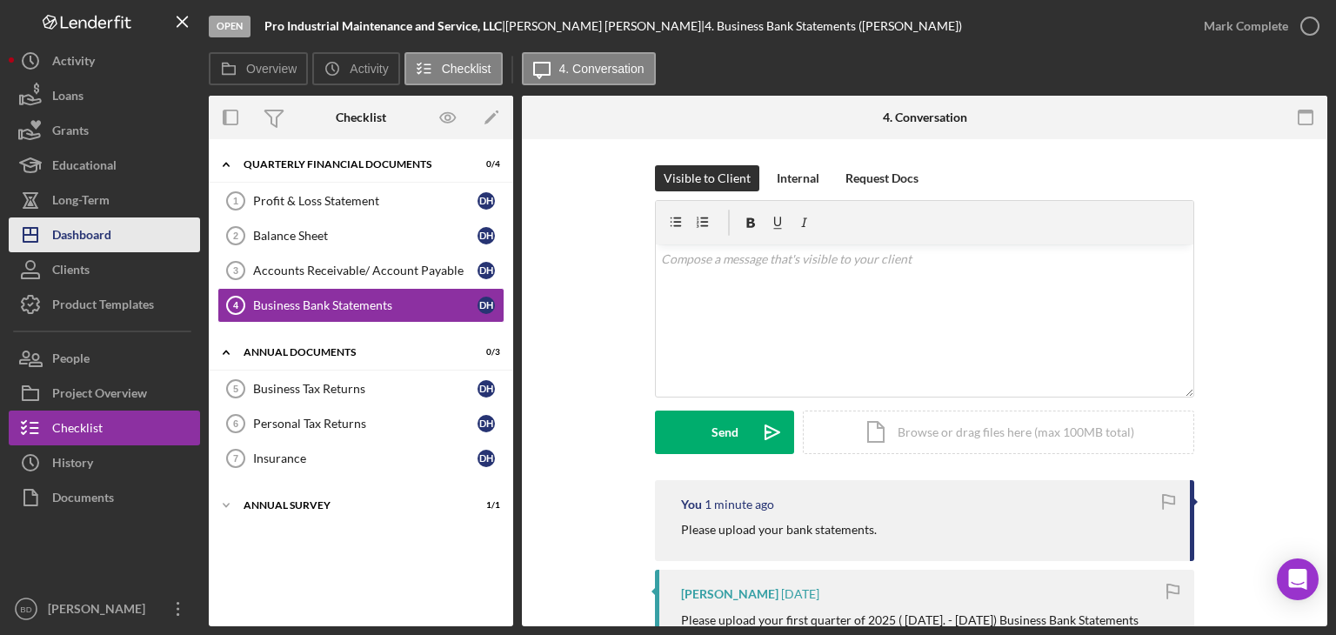
click at [90, 230] on div "Dashboard" at bounding box center [81, 236] width 59 height 39
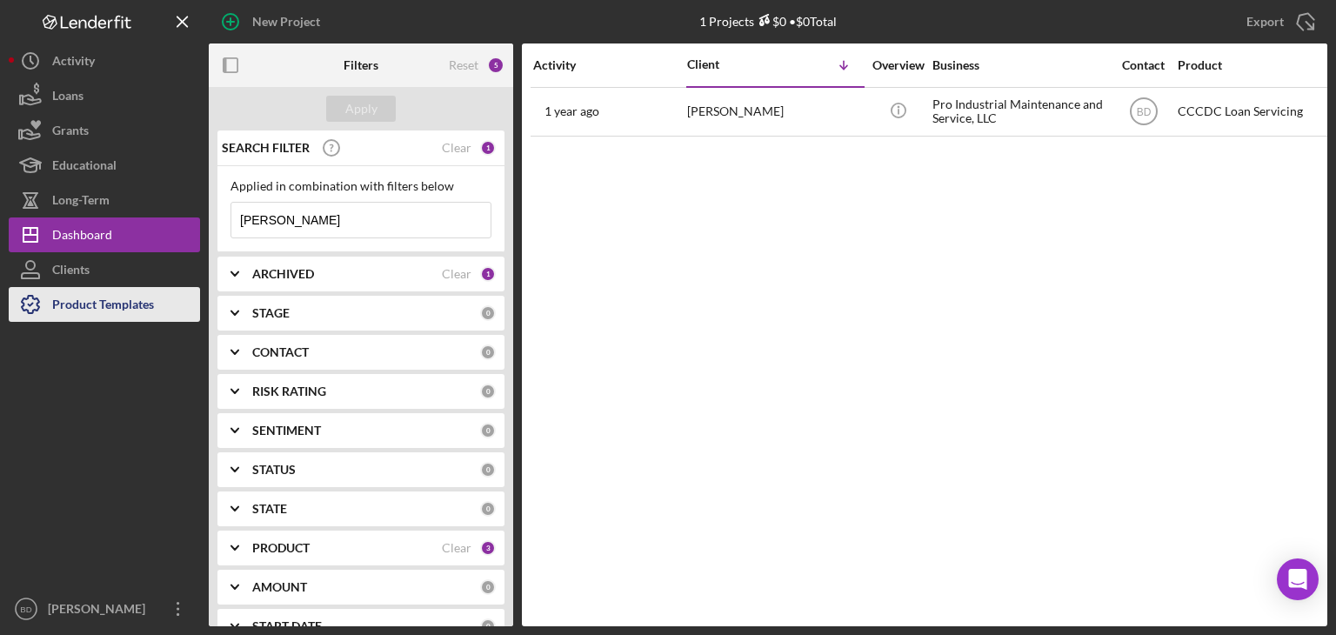
click at [73, 302] on div "Product Templates" at bounding box center [103, 306] width 102 height 39
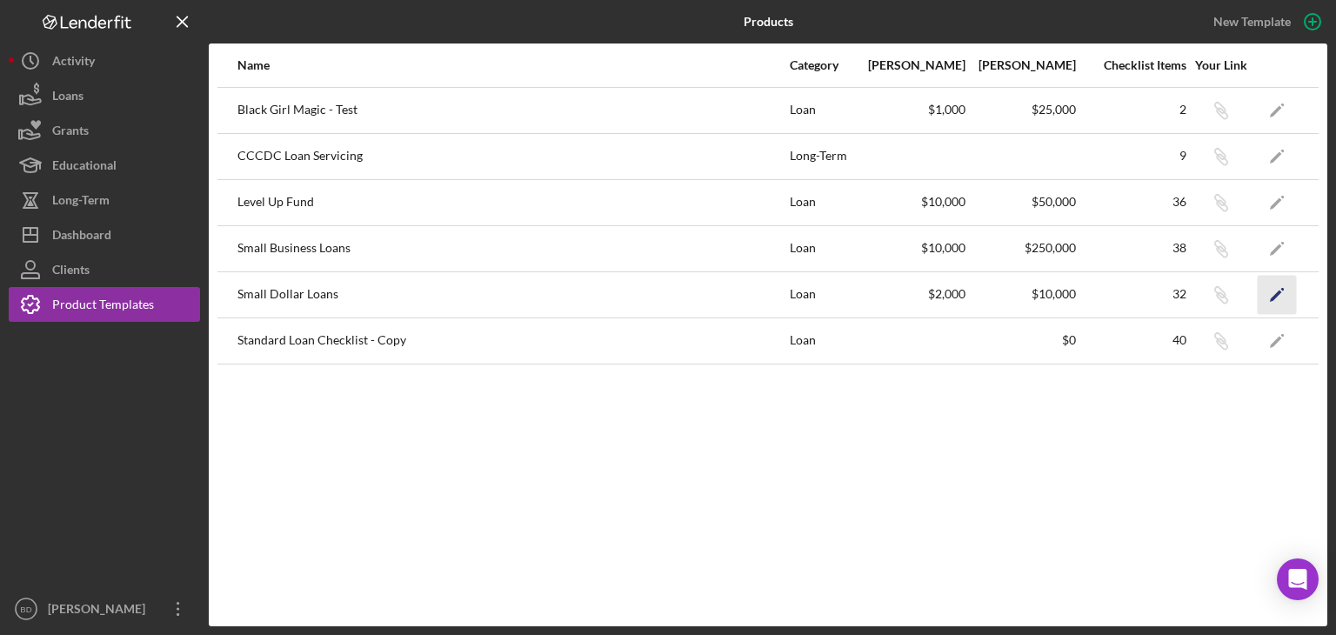
click at [1284, 287] on icon "Icon/Edit" at bounding box center [1276, 294] width 39 height 39
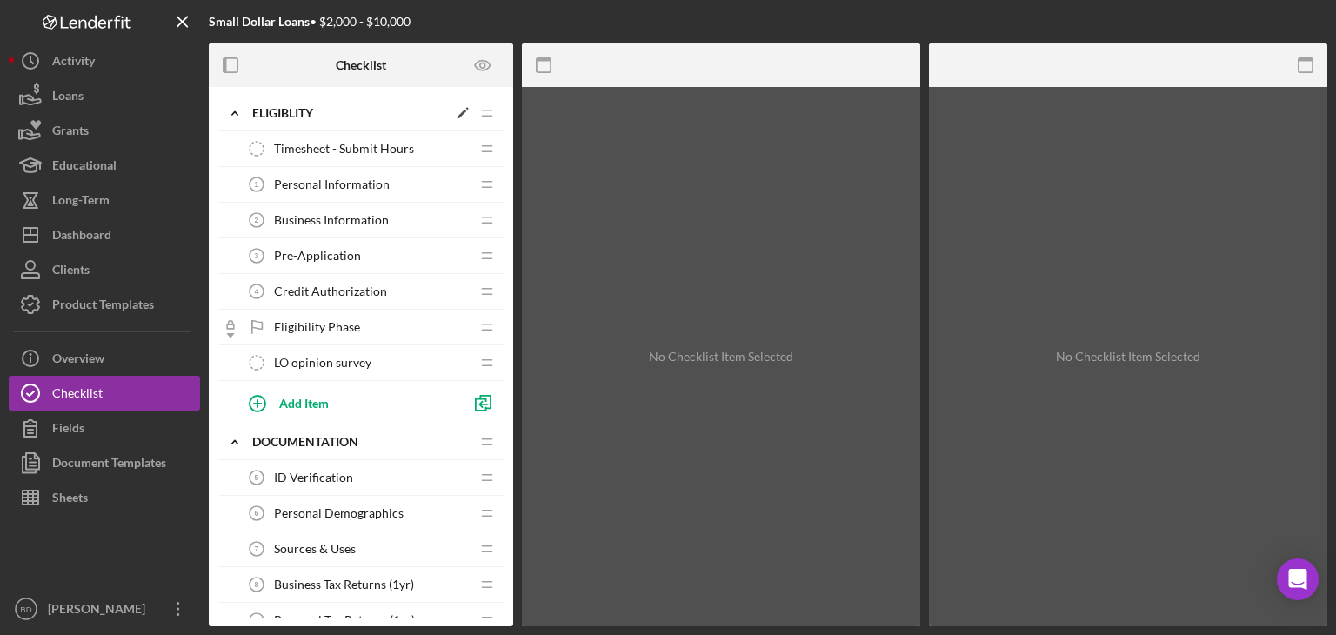
click at [450, 123] on icon "Icon/Edit" at bounding box center [462, 112] width 31 height 31
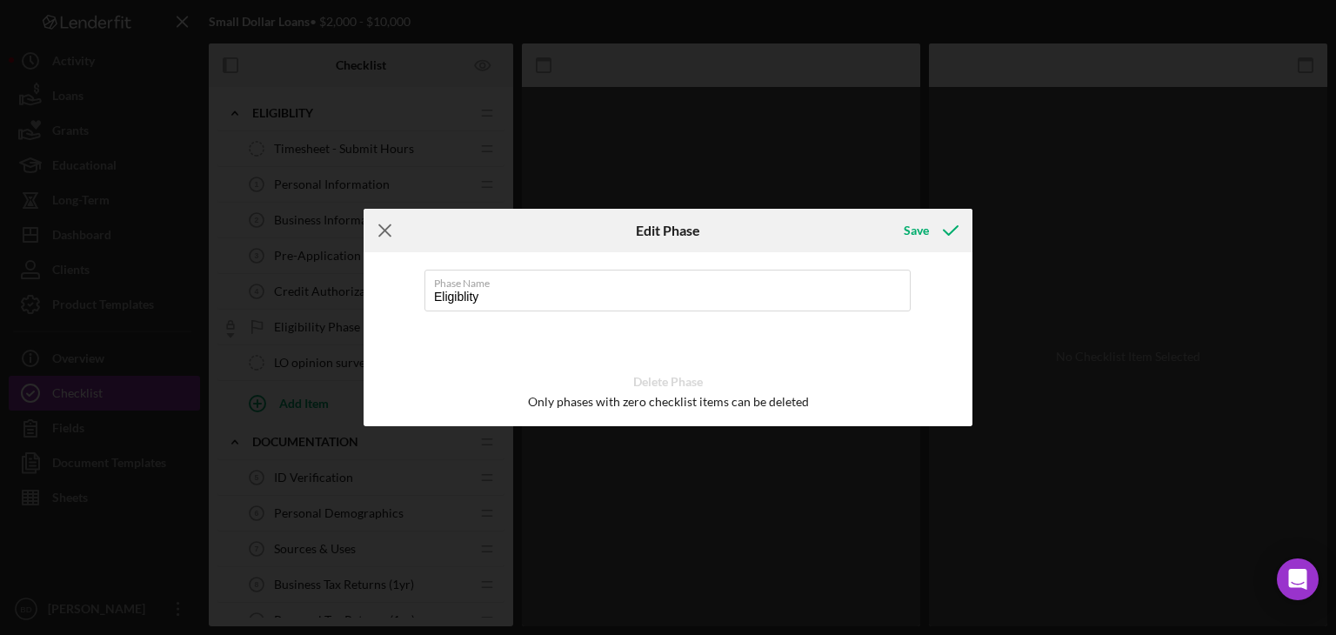
click at [383, 231] on line at bounding box center [384, 230] width 11 height 11
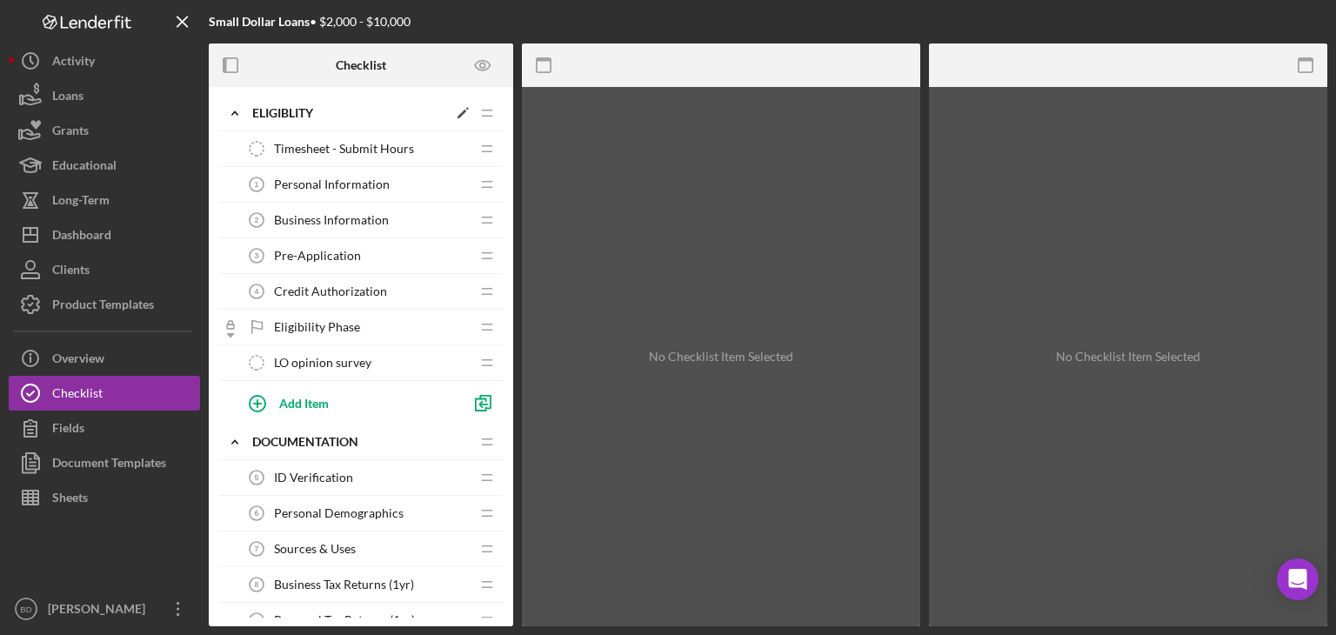
click at [463, 108] on icon "Icon/Edit" at bounding box center [462, 112] width 31 height 31
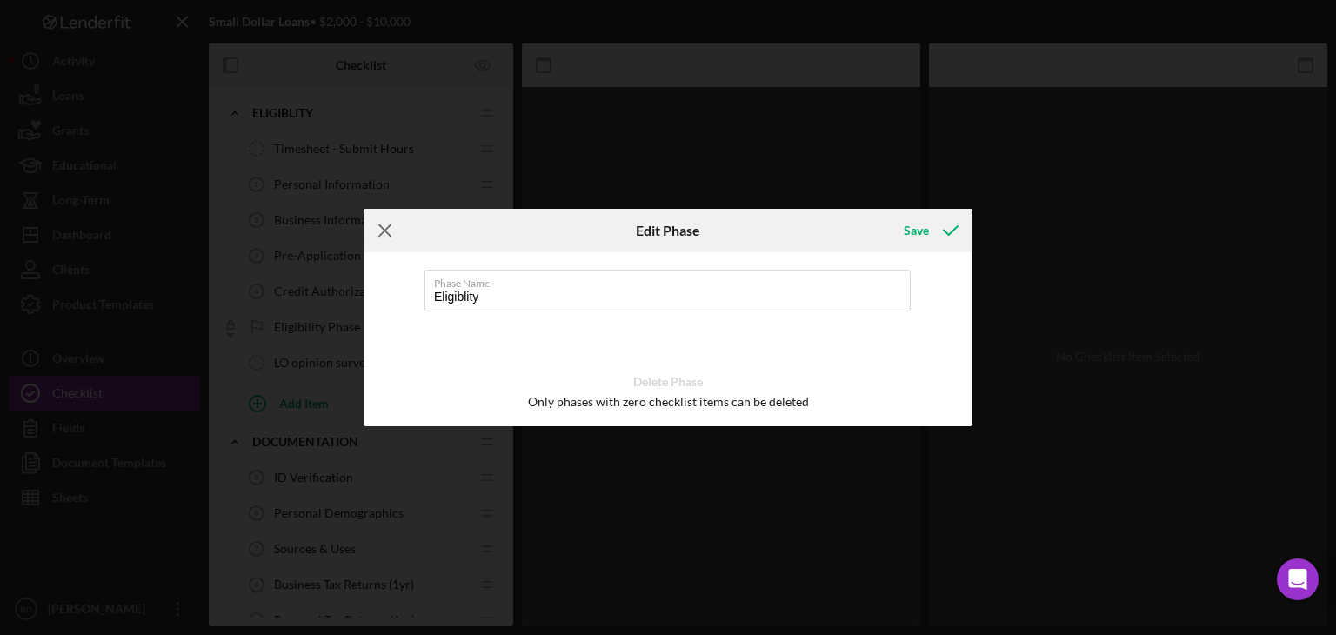
click at [387, 227] on line at bounding box center [384, 230] width 11 height 11
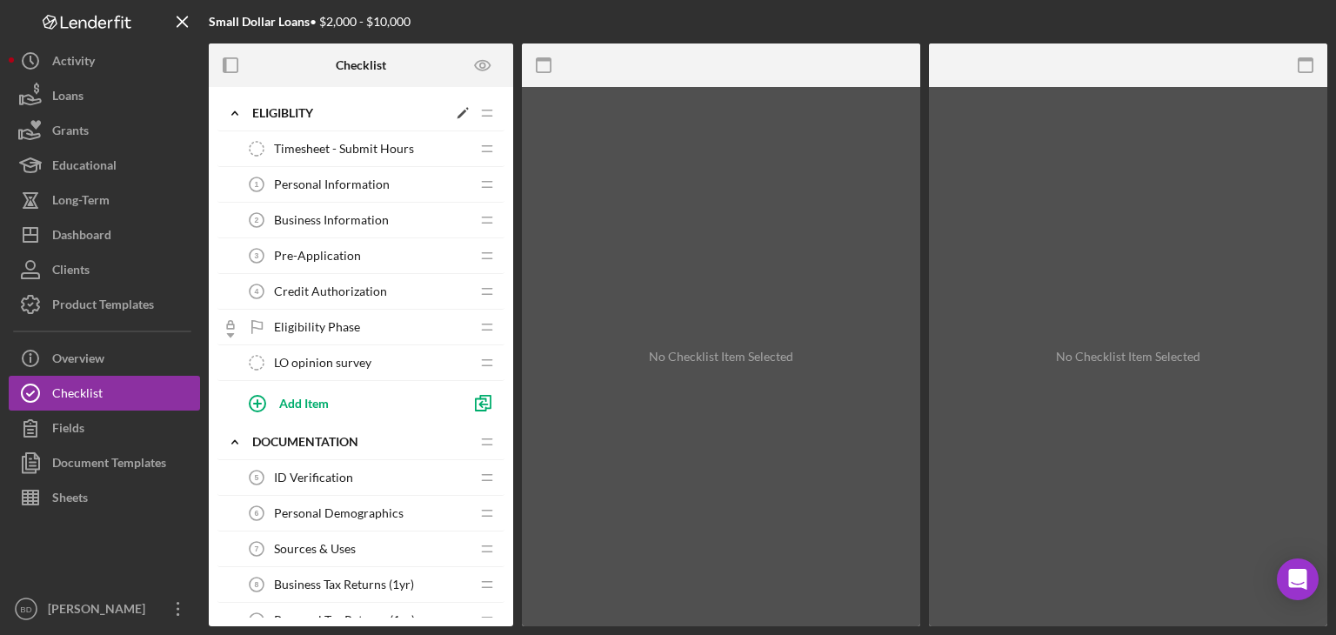
click at [337, 123] on div "Icon/Expander Eligiblity Icon/Edit Icon/Drag" at bounding box center [360, 114] width 287 height 36
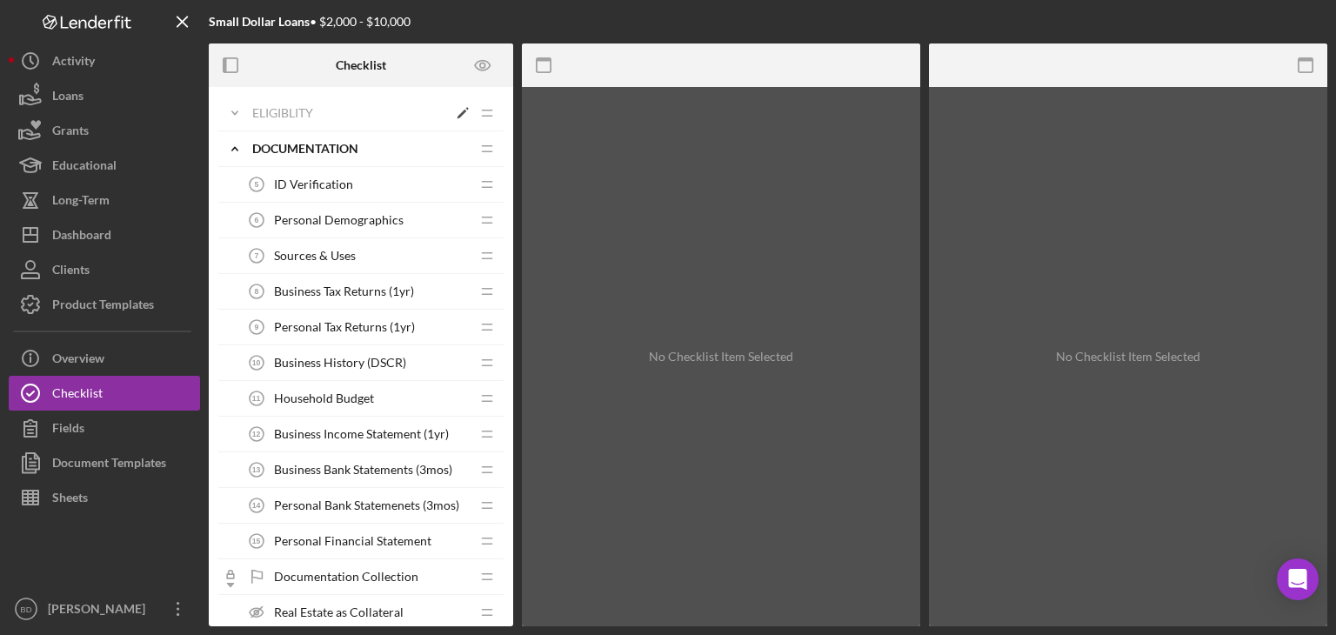
click at [342, 117] on div "Eligiblity" at bounding box center [349, 113] width 195 height 14
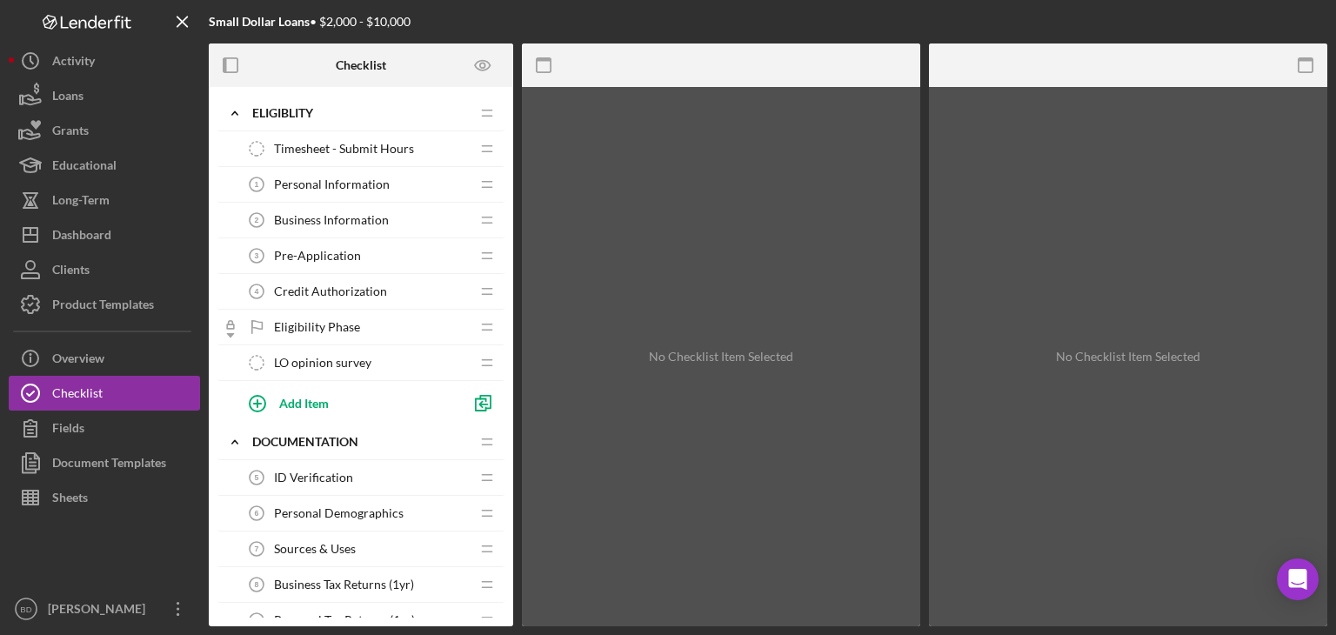
click at [365, 149] on span "Timesheet - Submit Hours" at bounding box center [344, 149] width 140 height 14
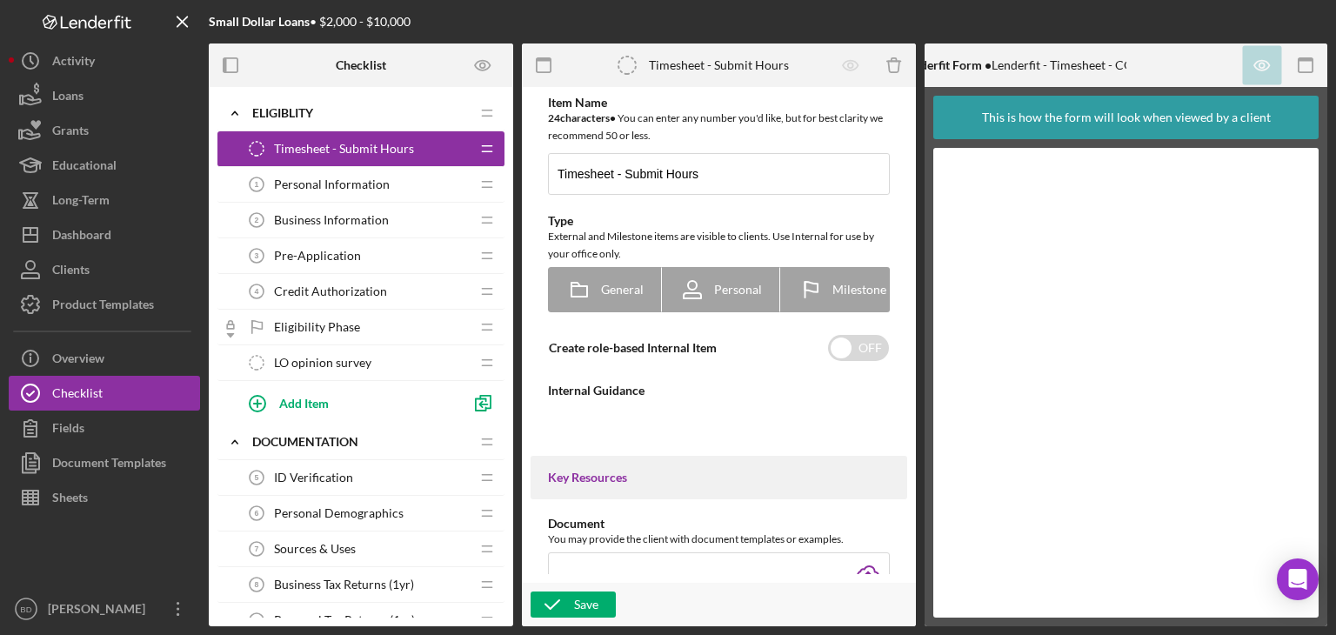
type textarea "<div>Team members can submit time within each application, and externally via t…"
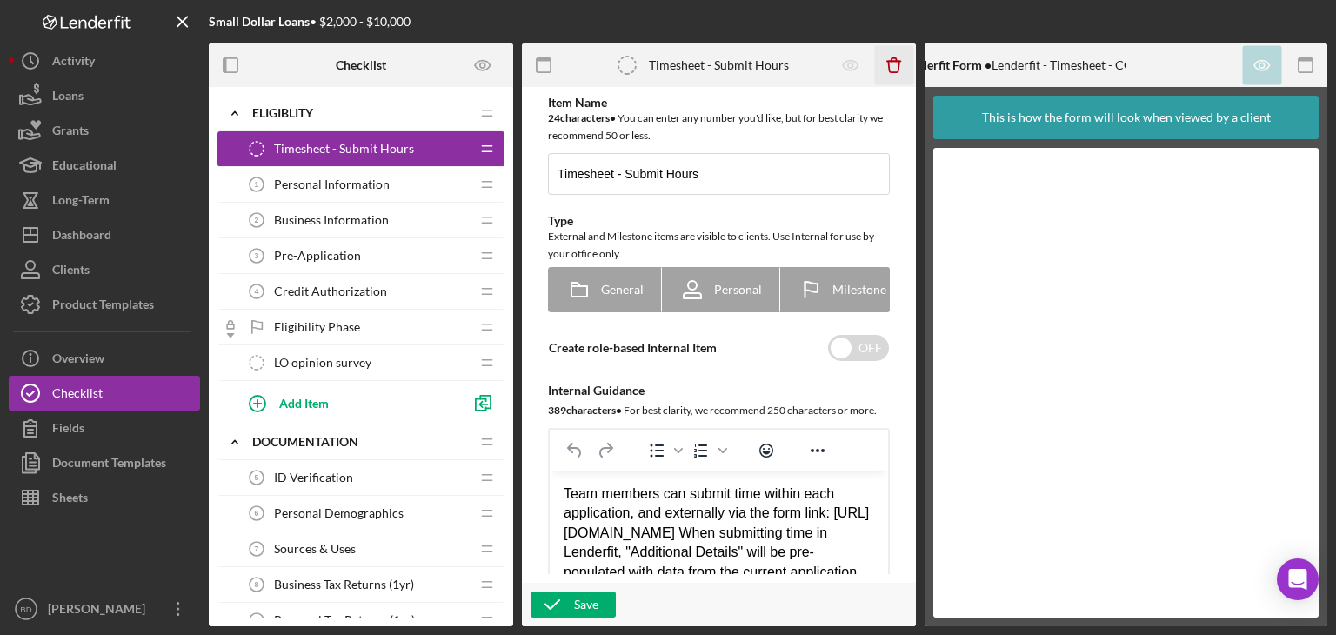
click at [887, 72] on icon "Icon/Delete" at bounding box center [894, 65] width 39 height 39
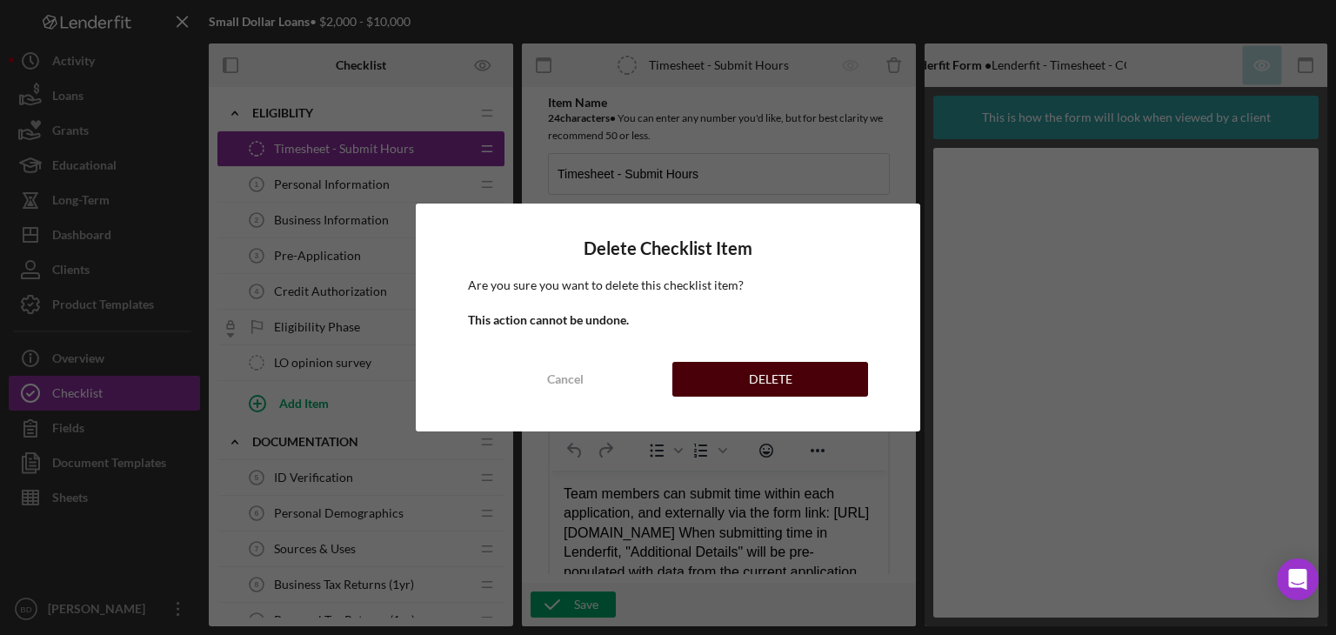
click at [767, 371] on div "DELETE" at bounding box center [770, 379] width 43 height 35
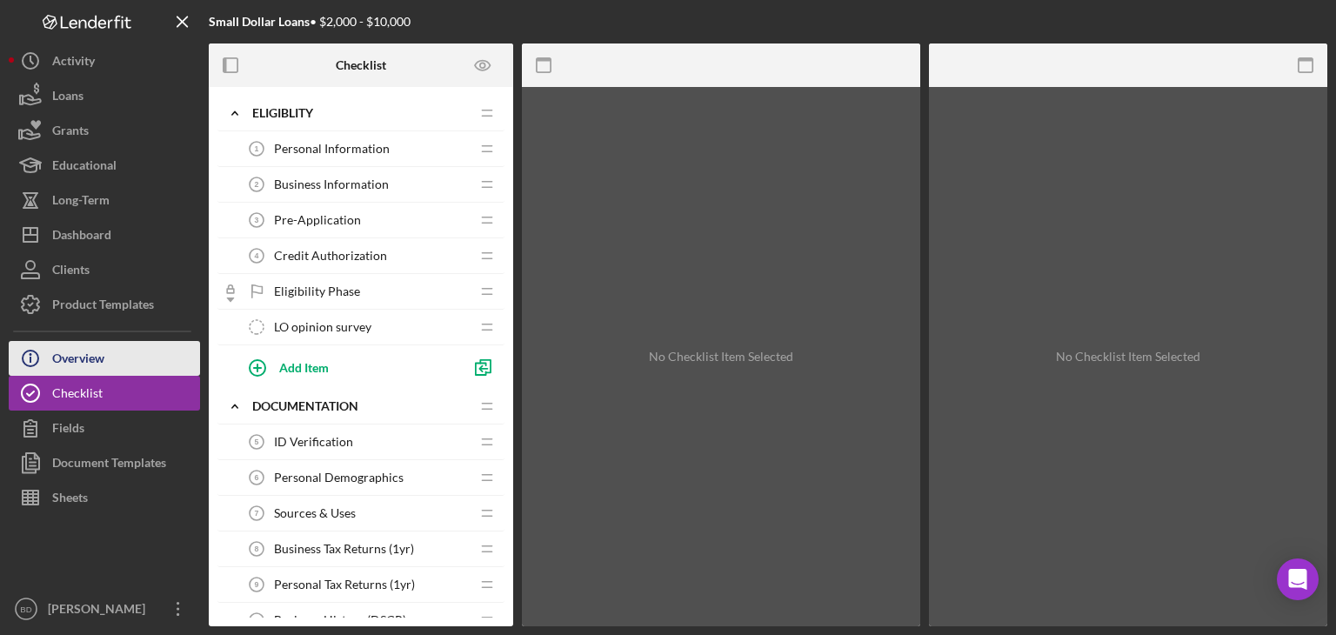
click at [132, 349] on button "Icon/Info Overview" at bounding box center [104, 358] width 191 height 35
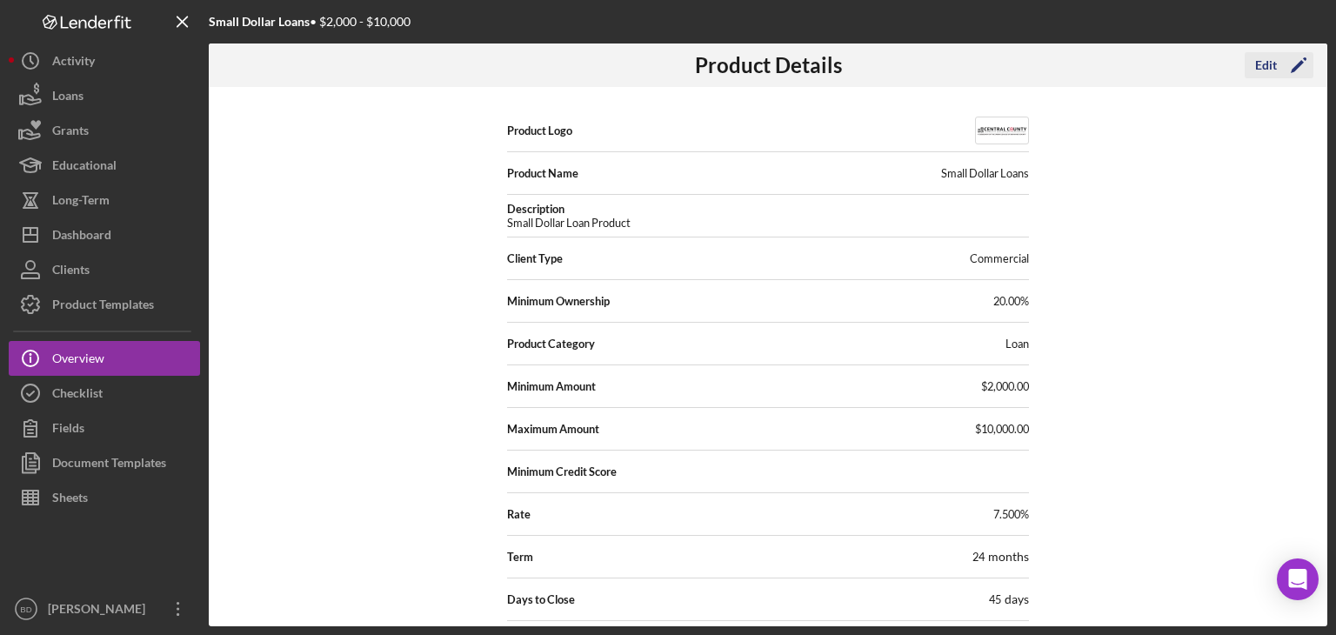
click at [1276, 54] on icon "Icon/Edit" at bounding box center [1297, 64] width 43 height 43
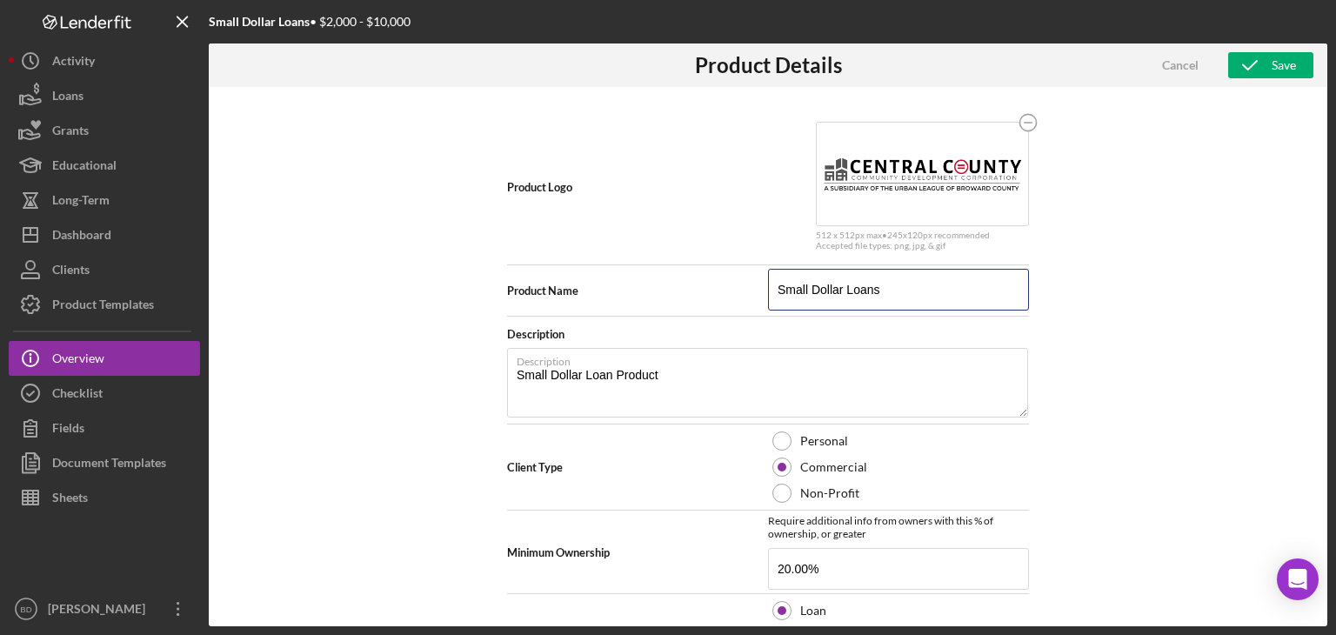
drag, startPoint x: 917, startPoint y: 290, endPoint x: 710, endPoint y: 287, distance: 207.8
click at [710, 287] on div "Product Name Small Dollar Loans" at bounding box center [768, 290] width 522 height 43
type input "R"
type textarea "Here's a snapshot of information that has been fully approved, as well as the i…"
type input "Re"
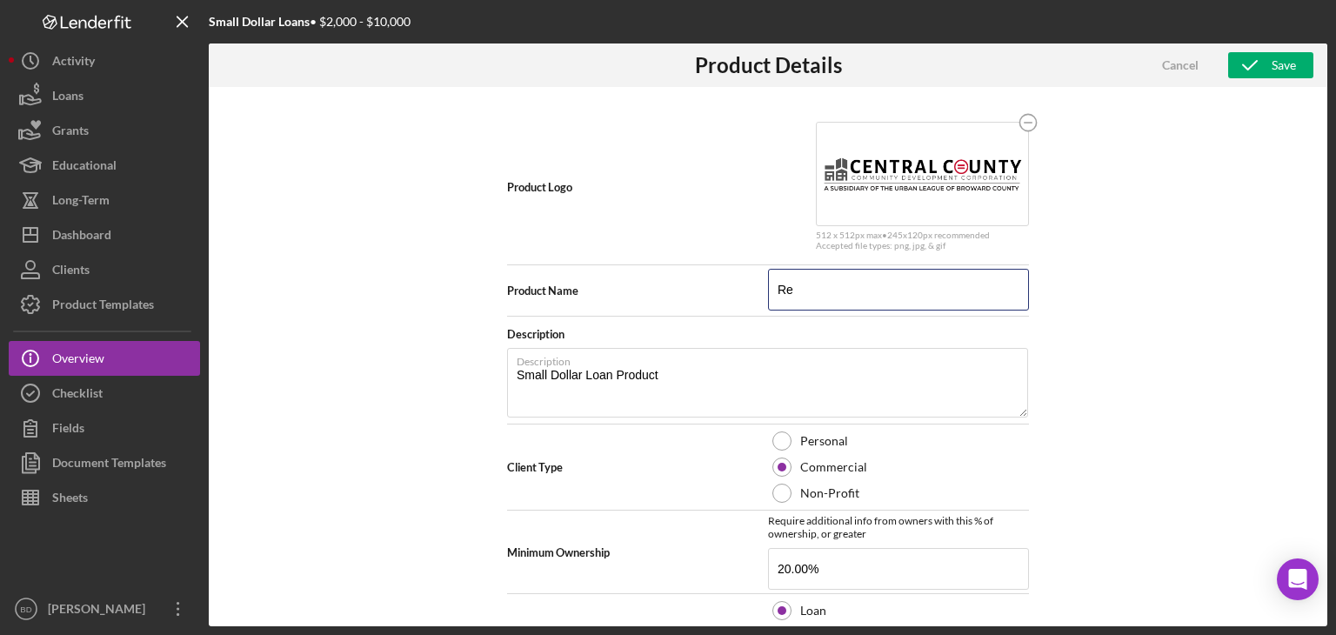
type textarea "Here's a snapshot of information that has been fully approved, as well as the i…"
type input "Ref"
type textarea "Here's a snapshot of information that has been fully approved, as well as the i…"
type input "Refi"
type textarea "Here's a snapshot of information that has been fully approved, as well as the i…"
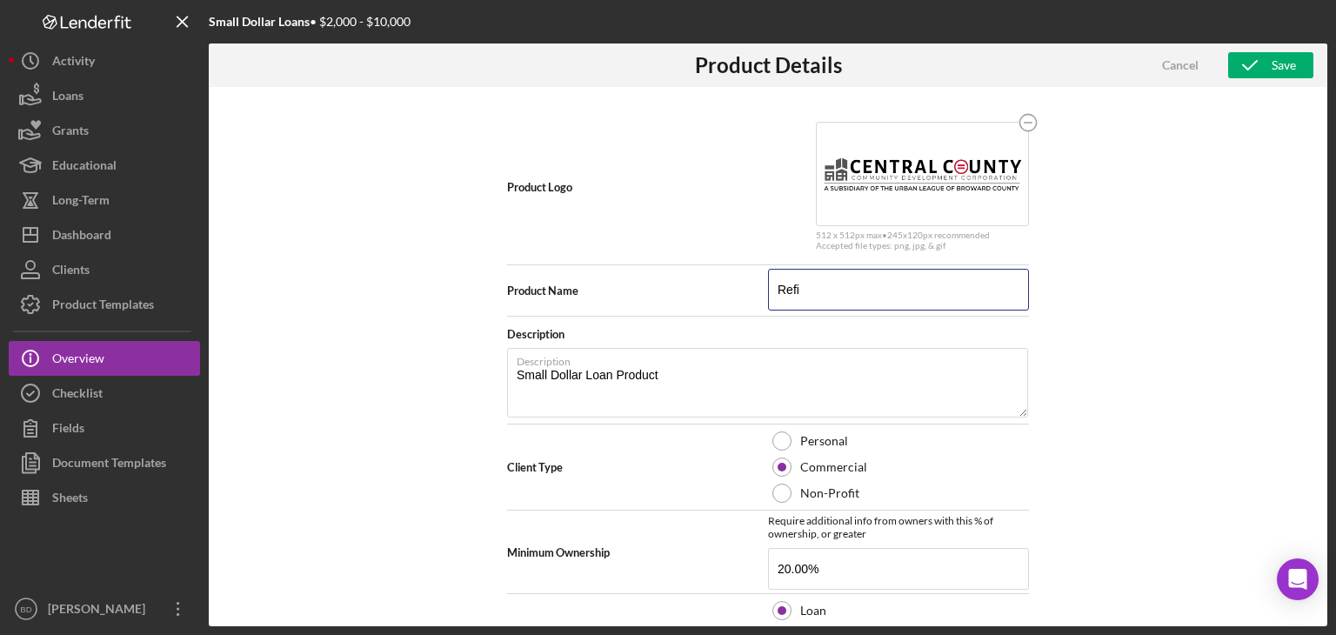
type input "Refin"
type textarea "Here's a snapshot of information that has been fully approved, as well as the i…"
type input "Refina"
type textarea "Here's a snapshot of information that has been fully approved, as well as the i…"
type input "Refinan"
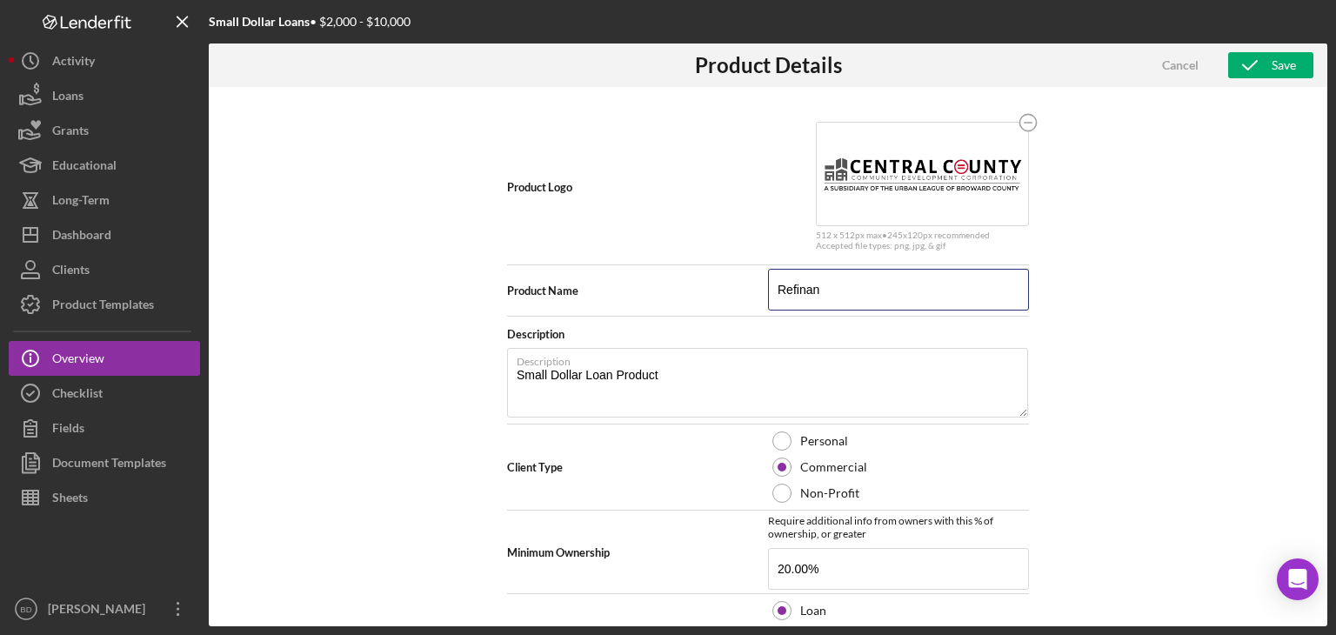
type textarea "Here's a snapshot of information that has been fully approved, as well as the i…"
type input "Refinanc"
type textarea "Here's a snapshot of information that has been fully approved, as well as the i…"
type input "Refinance"
type textarea "Here's a snapshot of information that has been fully approved, as well as the i…"
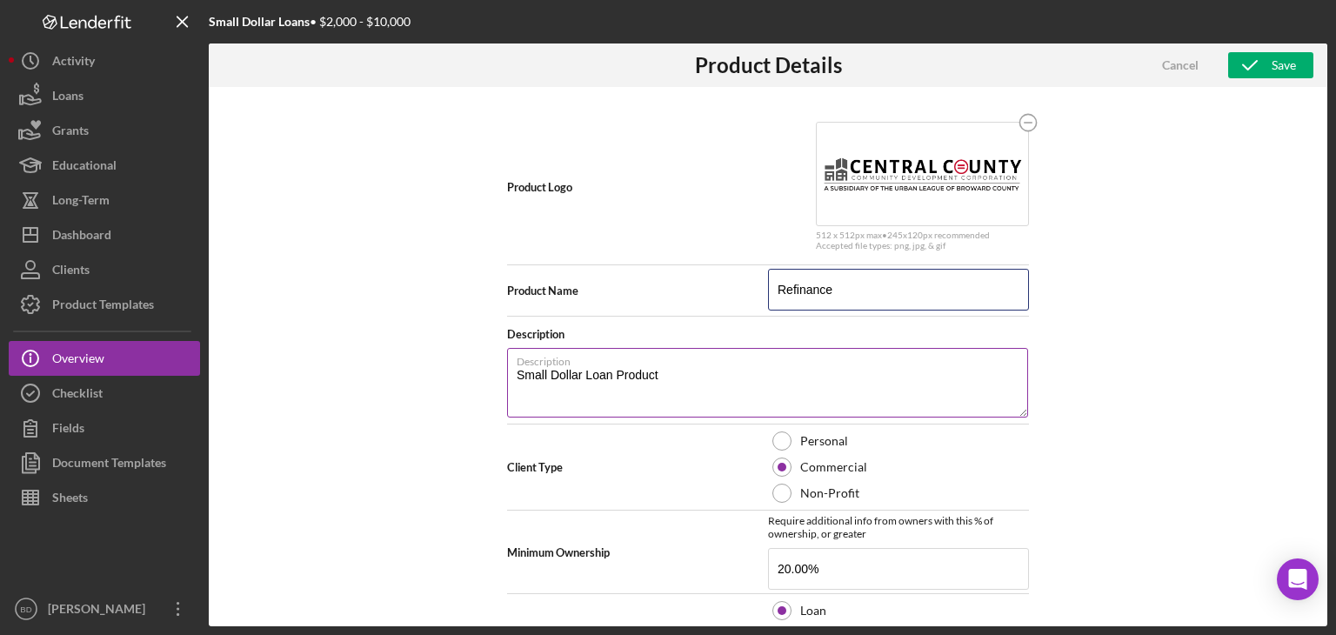
type input "Refinance"
type textarea "Here's a snapshot of information that has been fully approved, as well as the i…"
drag, startPoint x: 664, startPoint y: 382, endPoint x: 427, endPoint y: 383, distance: 237.4
click at [427, 383] on div "Product Logo 512 x 512px max • 245 x 120 px recommended Accepted file types: pn…" at bounding box center [768, 356] width 1118 height 539
type textarea "E"
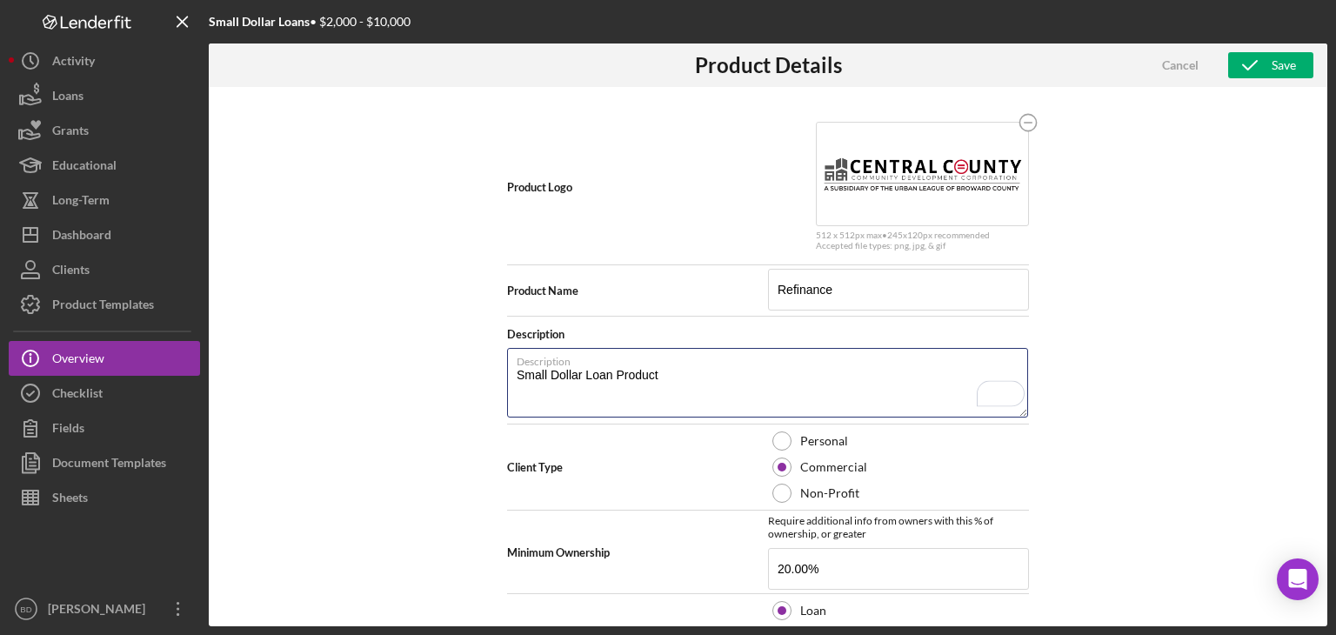
type textarea "Here's a snapshot of information that has been fully approved, as well as the i…"
type textarea "Ea"
type textarea "Here's a snapshot of information that has been fully approved, as well as the i…"
type textarea "Eas"
type textarea "Here's a snapshot of information that has been fully approved, as well as the i…"
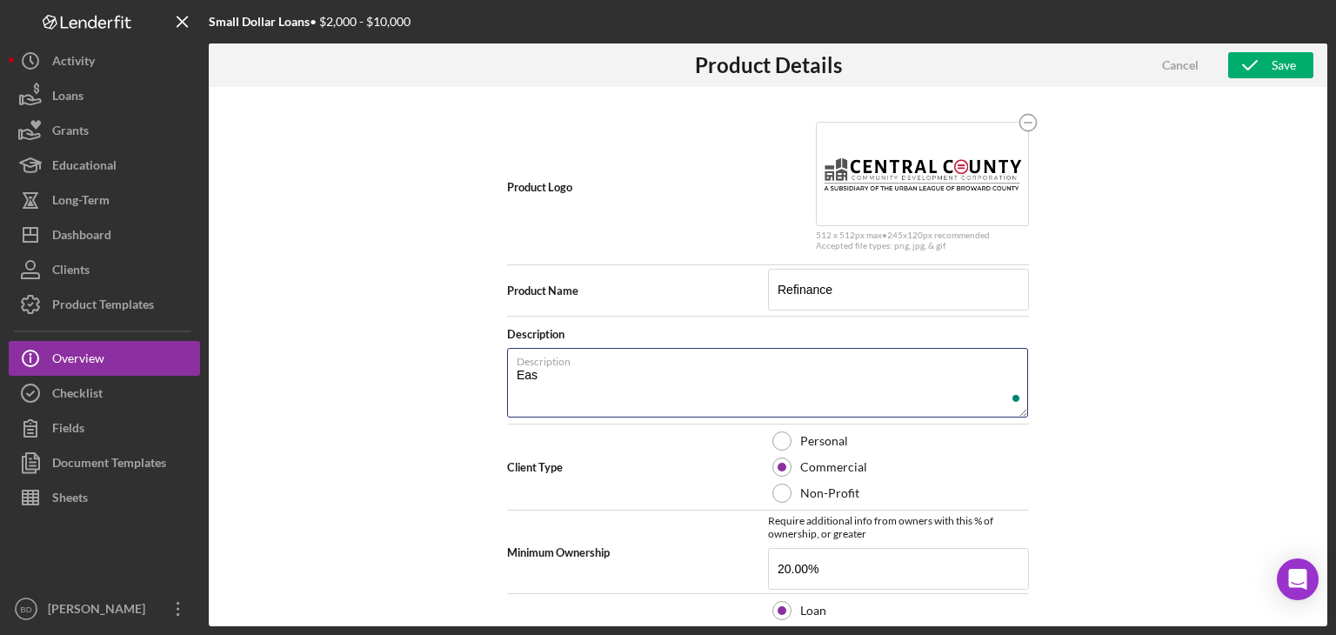
type textarea "Easy"
type textarea "Here's a snapshot of information that has been fully approved, as well as the i…"
type textarea "Easy"
type textarea "Here's a snapshot of information that has been fully approved, as well as the i…"
type textarea "Easy R"
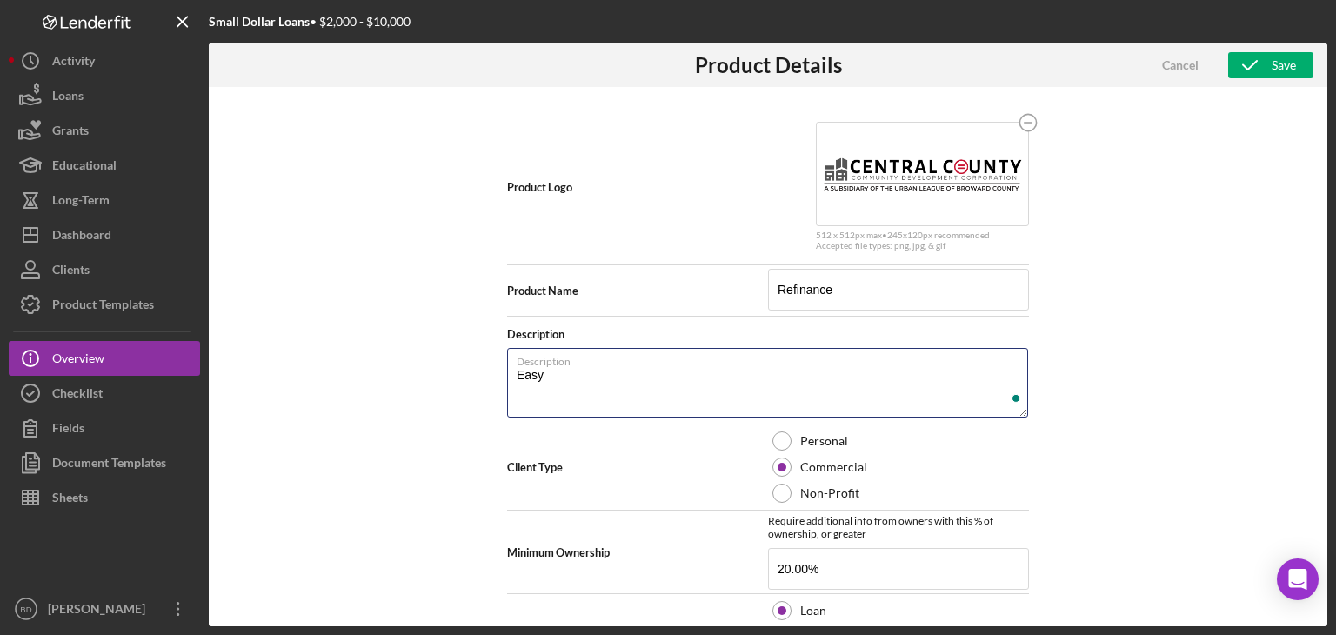
type textarea "Here's a snapshot of information that has been fully approved, as well as the i…"
type textarea "Easy RE"
type textarea "Here's a snapshot of information that has been fully approved, as well as the i…"
type textarea "Easy R"
type textarea "Here's a snapshot of information that has been fully approved, as well as the i…"
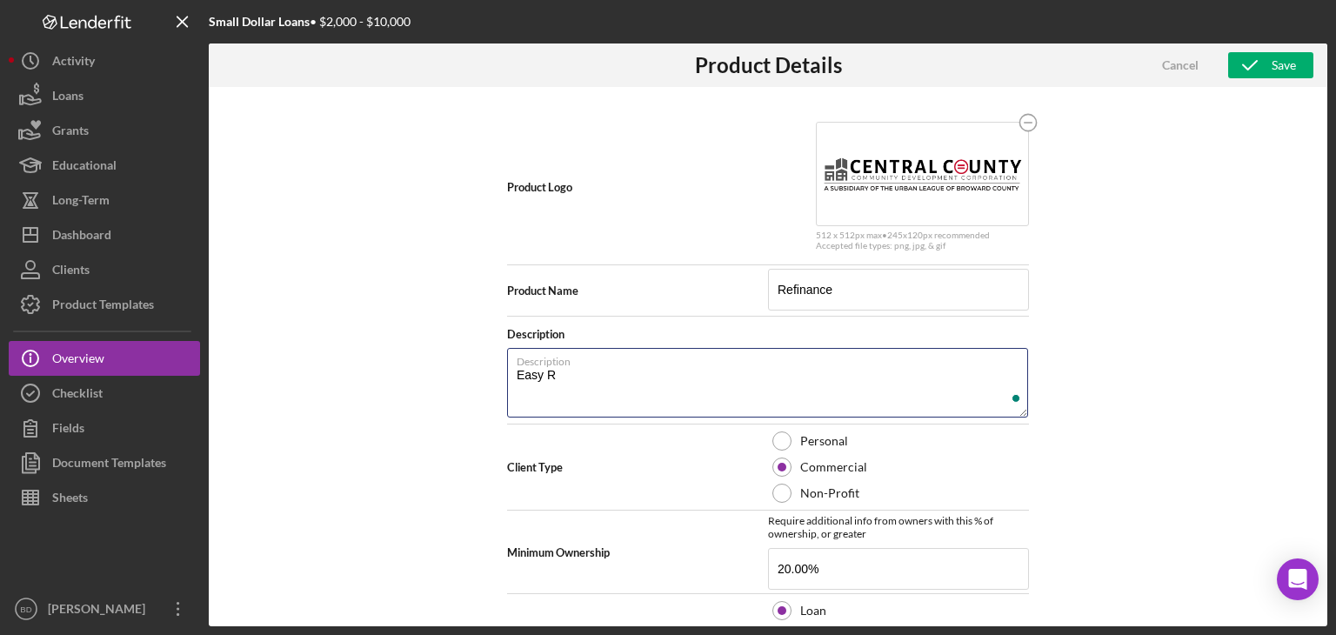
type textarea "Easy"
type textarea "Here's a snapshot of information that has been fully approved, as well as the i…"
type textarea "Easy L"
type textarea "Here's a snapshot of information that has been fully approved, as well as the i…"
type textarea "Easy Lo"
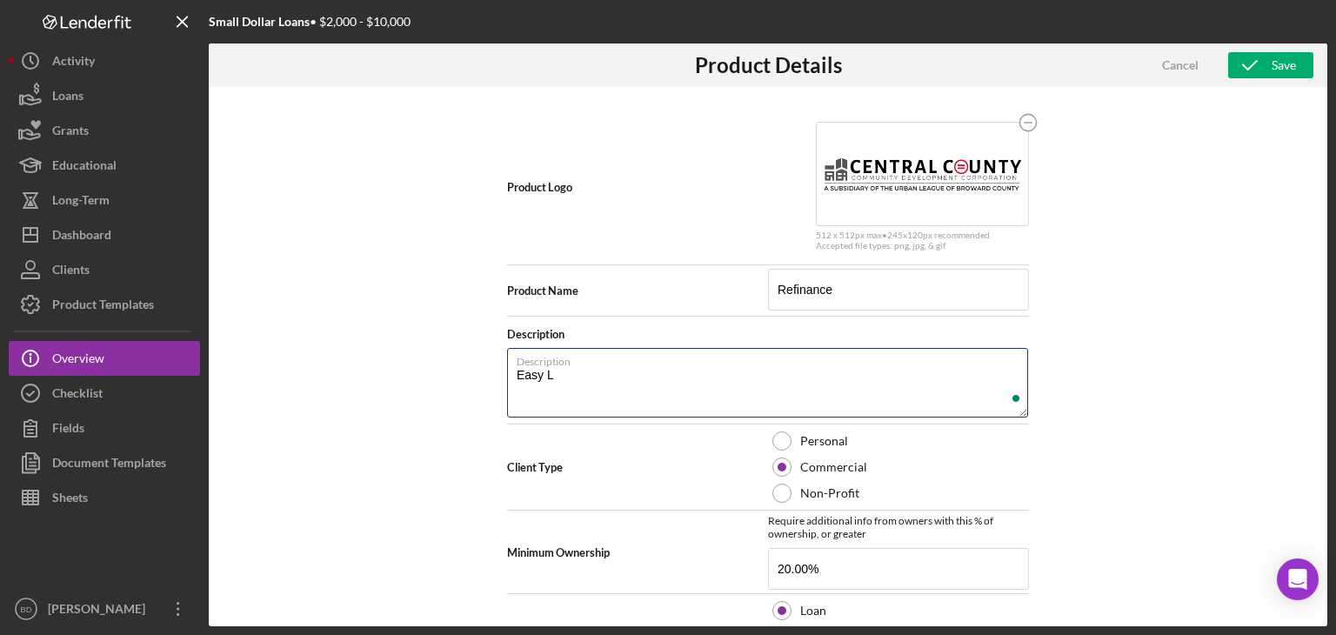
type textarea "Here's a snapshot of information that has been fully approved, as well as the i…"
type textarea "Easy Loa"
type textarea "Here's a snapshot of information that has been fully approved, as well as the i…"
type textarea "Easy Loan"
type textarea "Here's a snapshot of information that has been fully approved, as well as the i…"
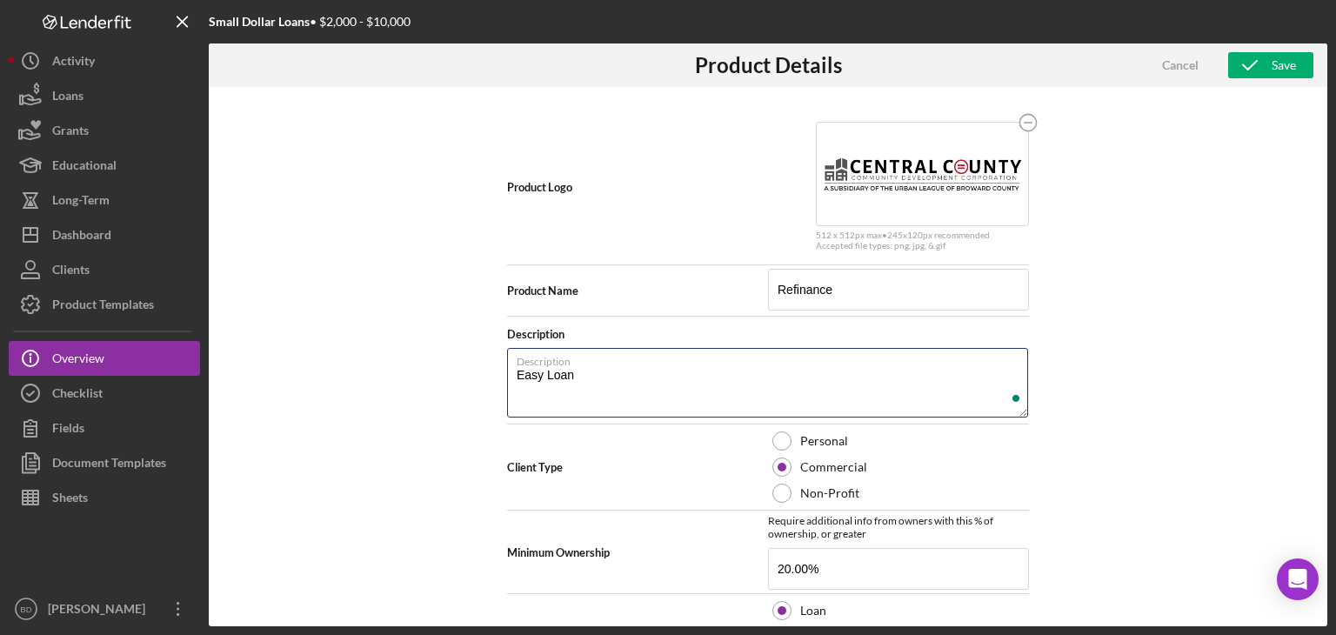
type textarea "Easy Loan"
type textarea "Here's a snapshot of information that has been fully approved, as well as the i…"
type textarea "Easy Loan R"
type textarea "Here's a snapshot of information that has been fully approved, as well as the i…"
type textarea "Easy Loan Re"
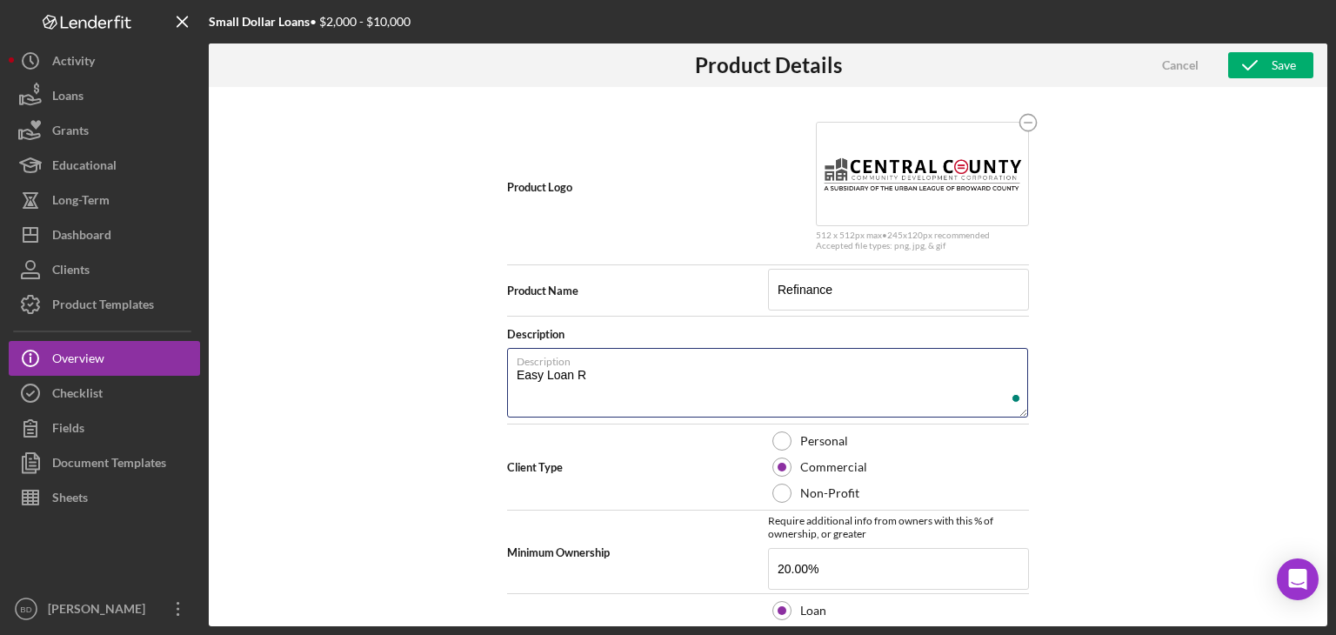
type textarea "Here's a snapshot of information that has been fully approved, as well as the i…"
type textarea "Easy Loan Ref"
type textarea "Here's a snapshot of information that has been fully approved, as well as the i…"
type textarea "Easy Loan Refi"
type textarea "Here's a snapshot of information that has been fully approved, as well as the i…"
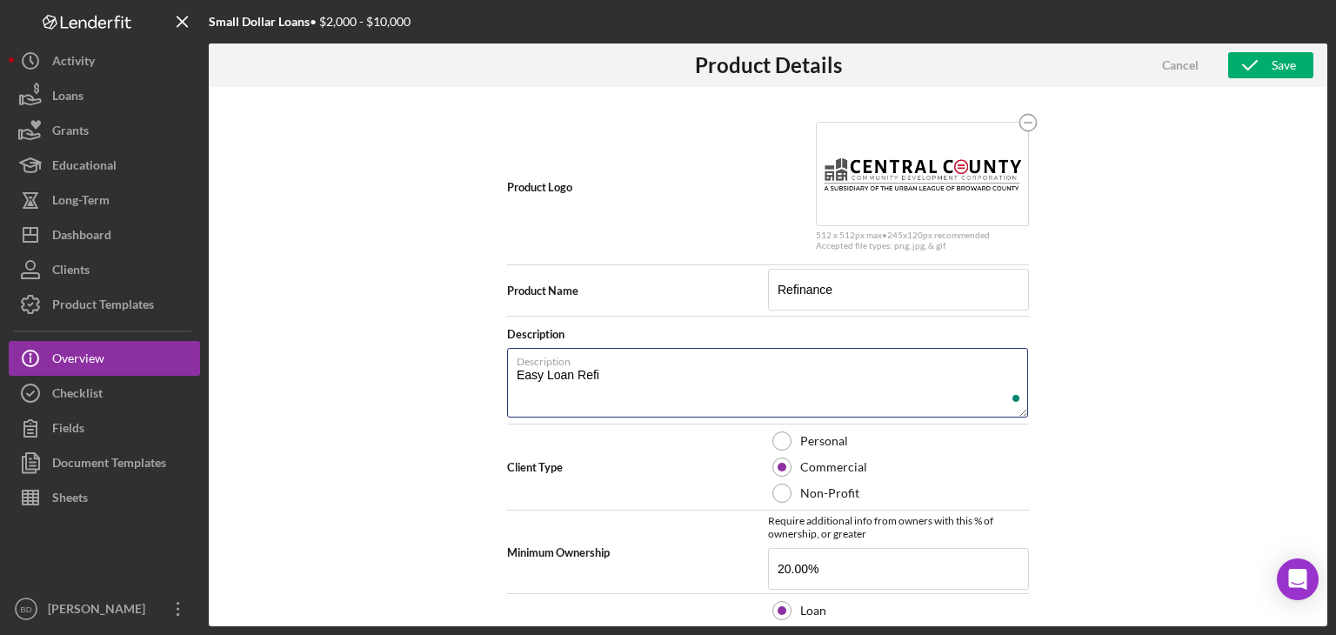
type textarea "Easy Loan Refin"
type textarea "Here's a snapshot of information that has been fully approved, as well as the i…"
type textarea "Easy Loan Refina"
type textarea "Here's a snapshot of information that has been fully approved, as well as the i…"
type textarea "Easy Loan Refinan"
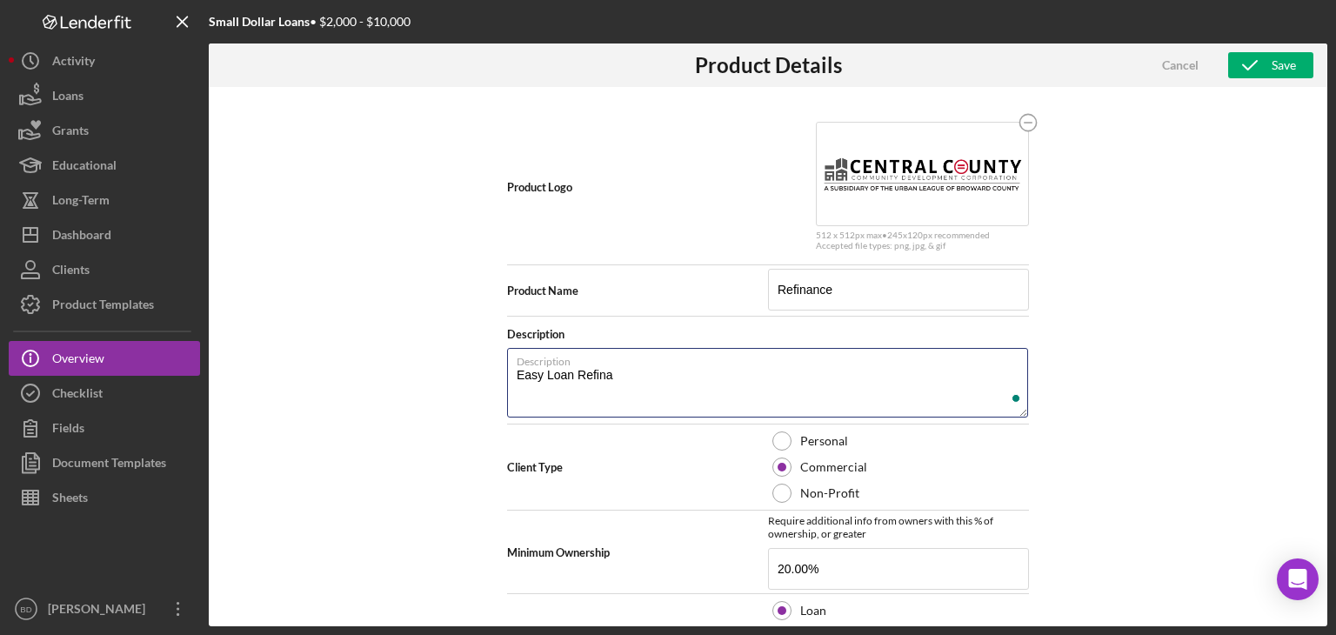
type textarea "Here's a snapshot of information that has been fully approved, as well as the i…"
type textarea "Easy Loan Refinanc"
type textarea "Here's a snapshot of information that has been fully approved, as well as the i…"
type textarea "Easy Loan Refinance"
type textarea "Here's a snapshot of information that has been fully approved, as well as the i…"
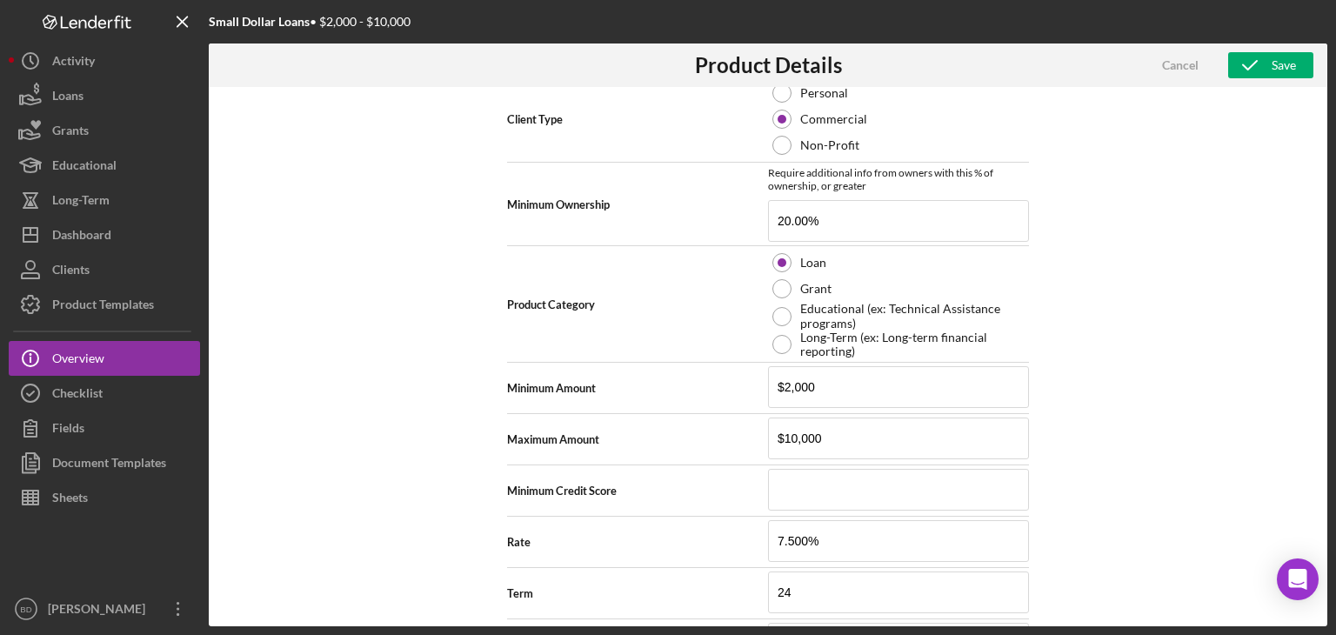
type textarea "Easy Loan Refinance"
type textarea "Here's a snapshot of information that has been fully approved, as well as the i…"
drag, startPoint x: 731, startPoint y: 390, endPoint x: 675, endPoint y: 392, distance: 56.5
click at [675, 392] on div "Minimum Amount $2,000" at bounding box center [768, 387] width 522 height 43
type input "$1"
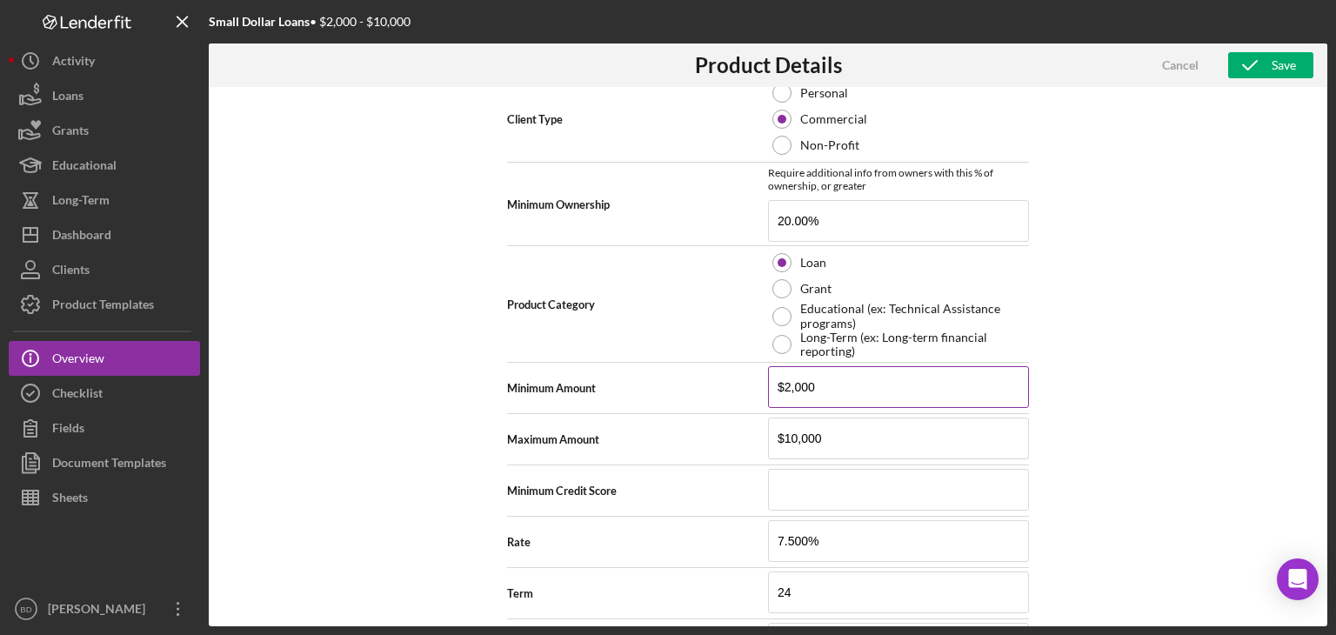
type textarea "Here's a snapshot of information that has been fully approved, as well as the i…"
type input "$10"
type textarea "Here's a snapshot of information that has been fully approved, as well as the i…"
type input "$100"
type textarea "Here's a snapshot of information that has been fully approved, as well as the i…"
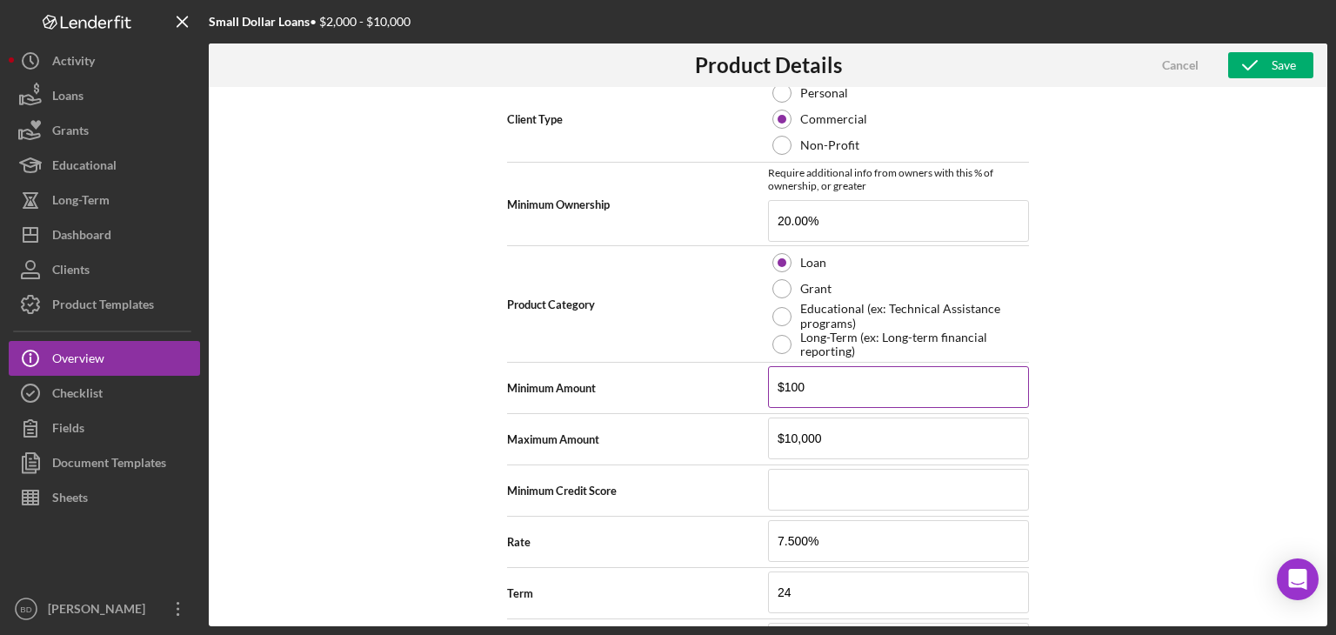
type input "$1,000"
type textarea "Here's a snapshot of information that has been fully approved, as well as the i…"
type input "$10,000"
type textarea "Here's a snapshot of information that has been fully approved, as well as the i…"
type input "$10,000"
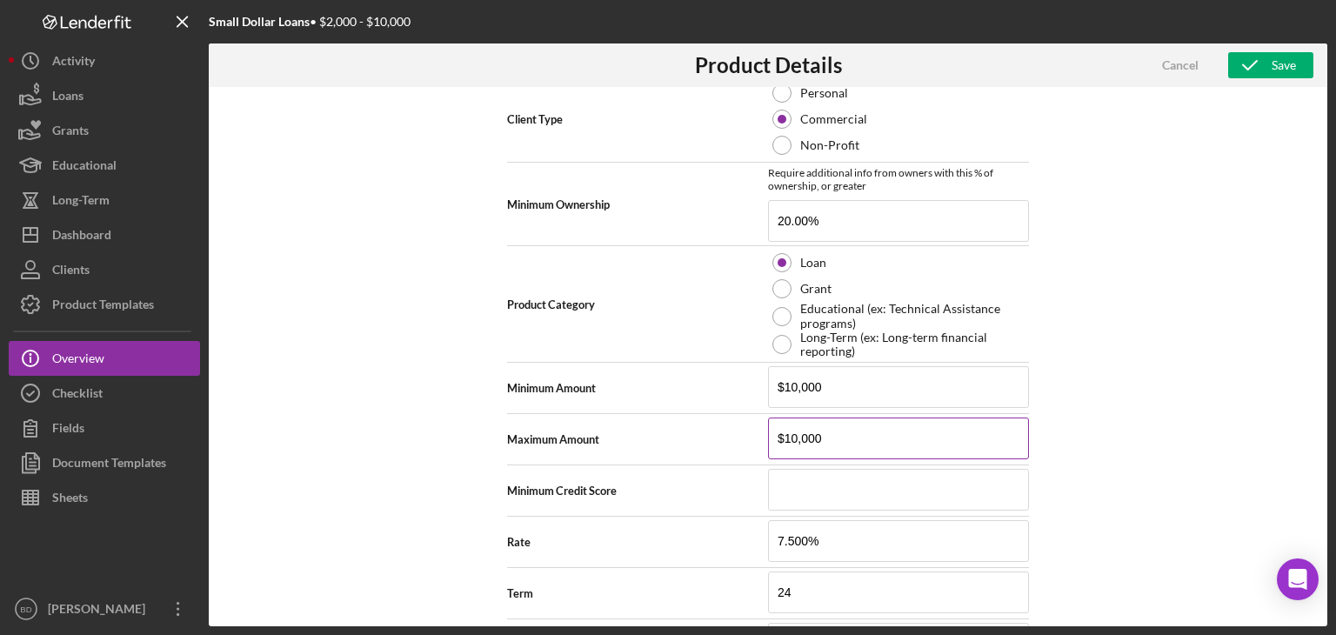
type textarea "Here's a snapshot of information that has been fully approved, as well as the i…"
click at [870, 449] on input "$10,000" at bounding box center [898, 438] width 261 height 42
click at [823, 437] on input "$10,000" at bounding box center [898, 438] width 261 height 42
click at [794, 436] on input "$10,000" at bounding box center [898, 438] width 261 height 42
drag, startPoint x: 794, startPoint y: 430, endPoint x: 692, endPoint y: 422, distance: 102.0
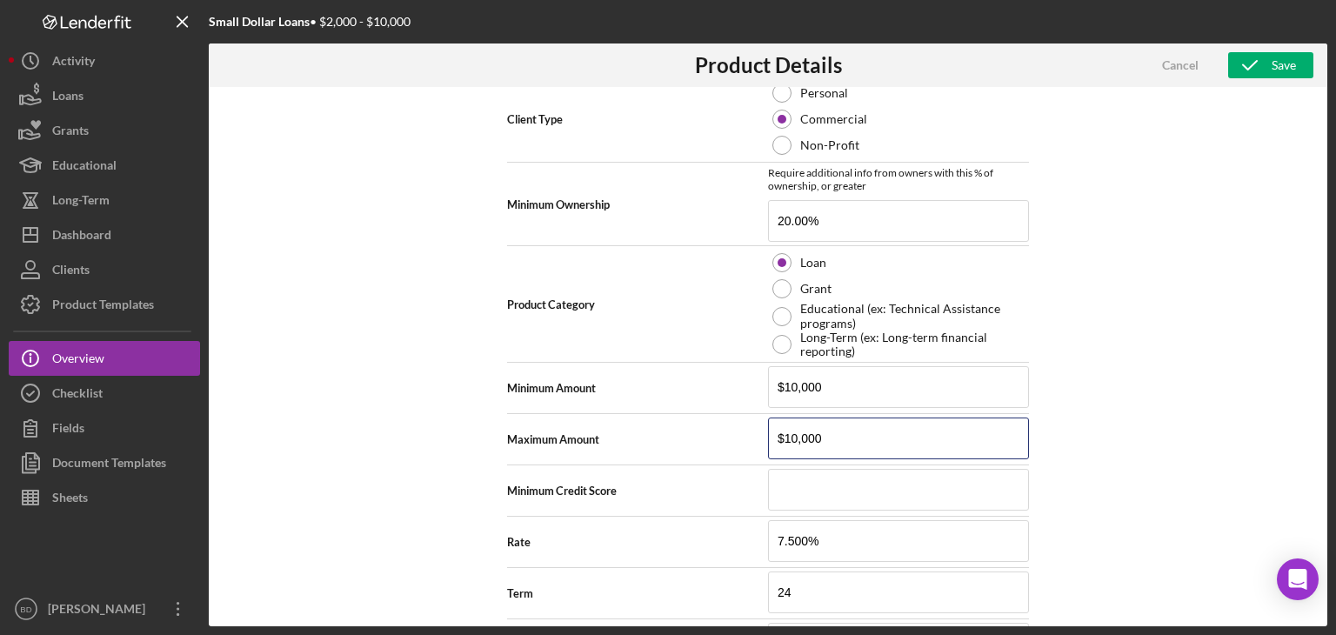
click at [692, 422] on div "Maximum Amount $10,000" at bounding box center [768, 438] width 522 height 43
type textarea "Here's a snapshot of information that has been fully approved, as well as the i…"
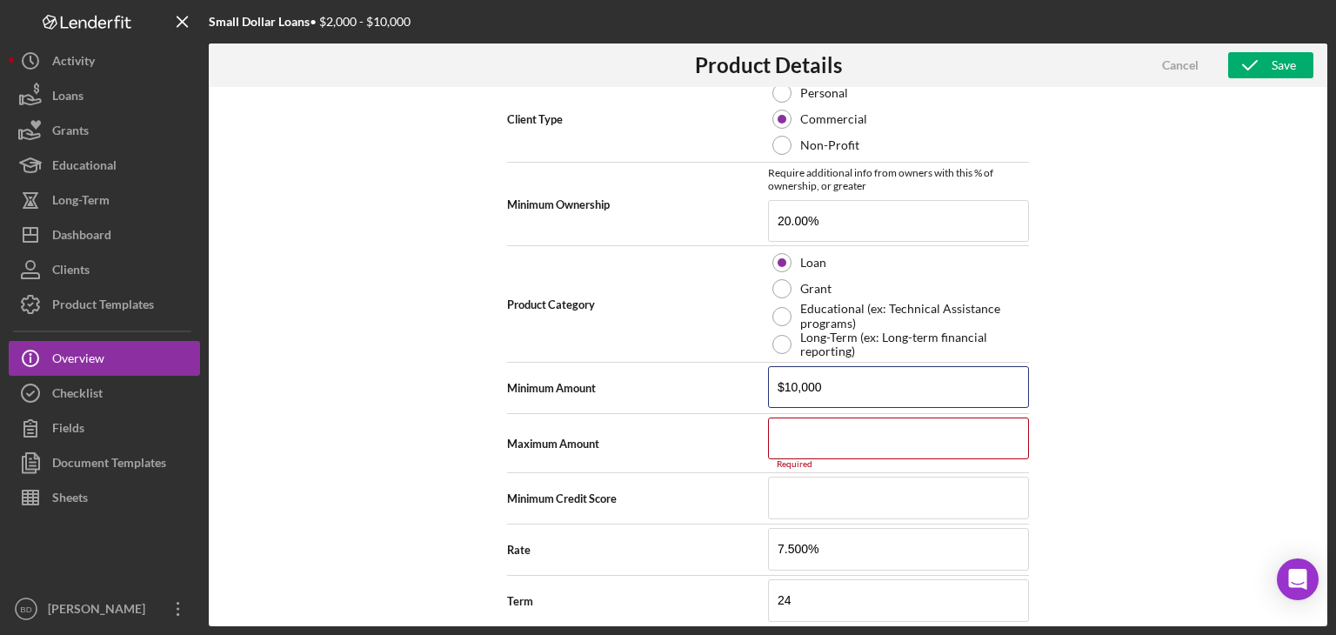
drag, startPoint x: 844, startPoint y: 390, endPoint x: 763, endPoint y: 382, distance: 82.1
click at [763, 382] on div "Minimum Amount $10,000" at bounding box center [768, 387] width 522 height 43
type textarea "Here's a snapshot of information that has been fully approved, as well as the i…"
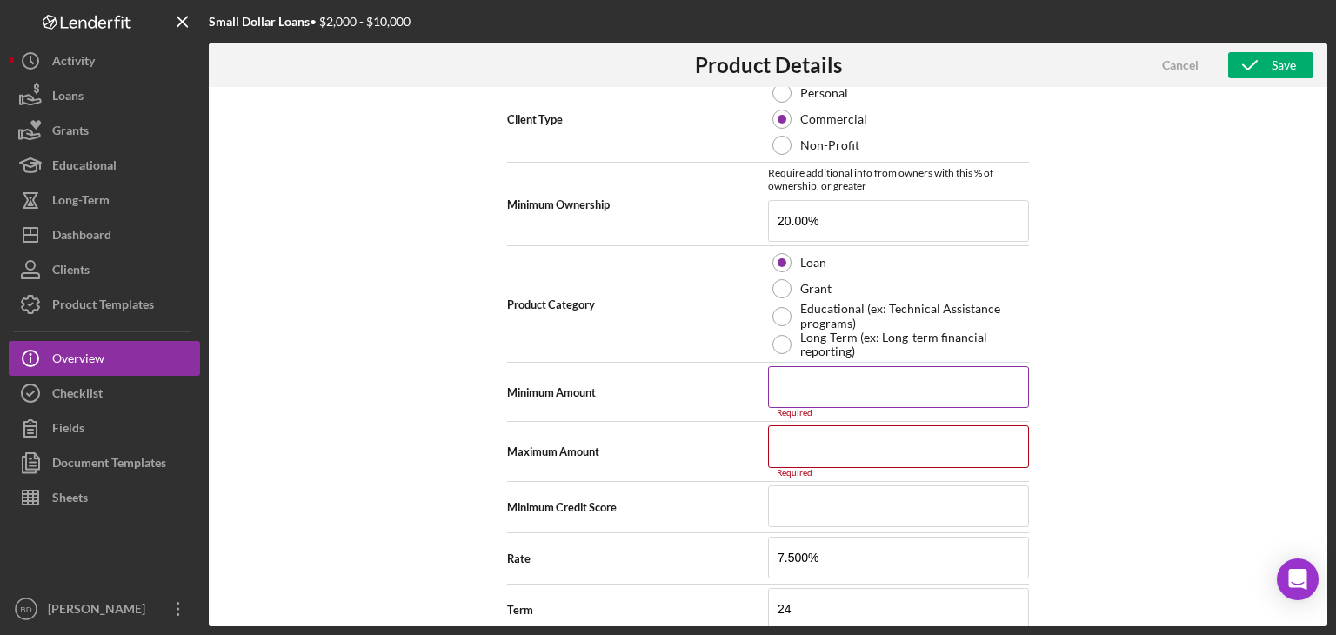
click at [806, 389] on input at bounding box center [898, 387] width 261 height 42
type input "$10,000"
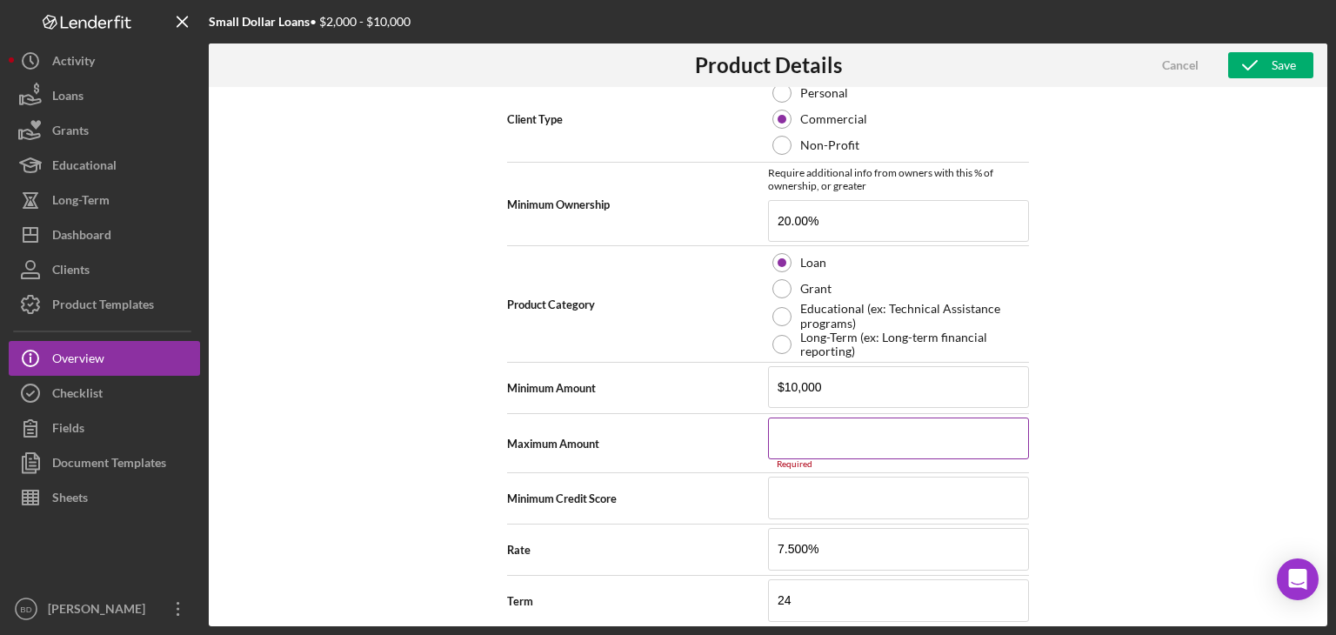
type textarea "Here's a snapshot of information that has been fully approved, as well as the i…"
click at [898, 441] on input at bounding box center [898, 438] width 261 height 42
type input "$1"
type textarea "Here's a snapshot of information that has been fully approved, as well as the i…"
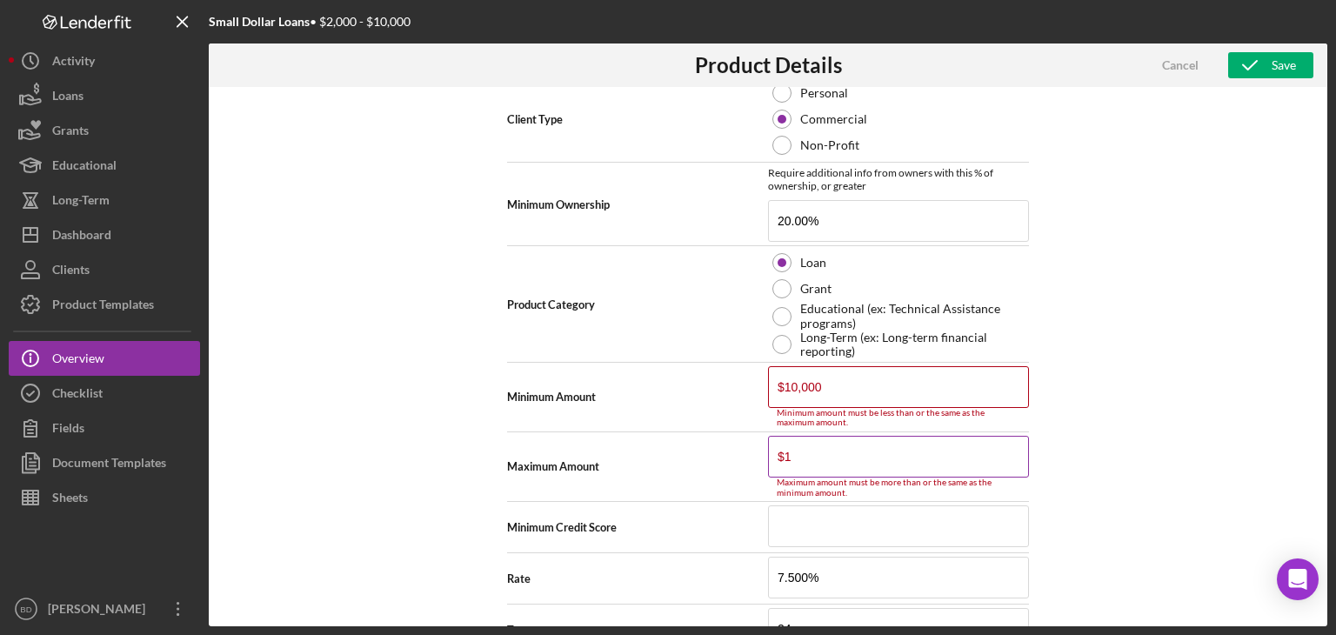
type input "$12"
type textarea "Here's a snapshot of information that has been fully approved, as well as the i…"
type input "$125"
type textarea "Here's a snapshot of information that has been fully approved, as well as the i…"
type input "$1,250"
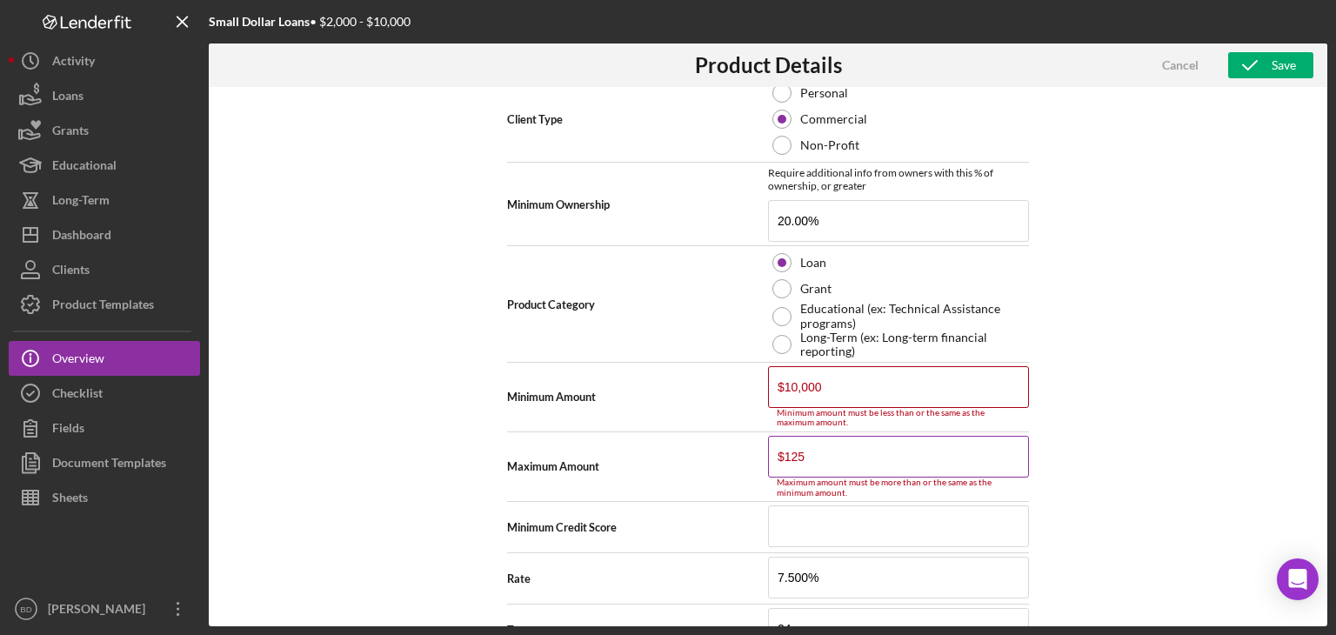
type textarea "Here's a snapshot of information that has been fully approved, as well as the i…"
type input "$12,500"
type textarea "Here's a snapshot of information that has been fully approved, as well as the i…"
type input "$125,000"
type textarea "Here's a snapshot of information that has been fully approved, as well as the i…"
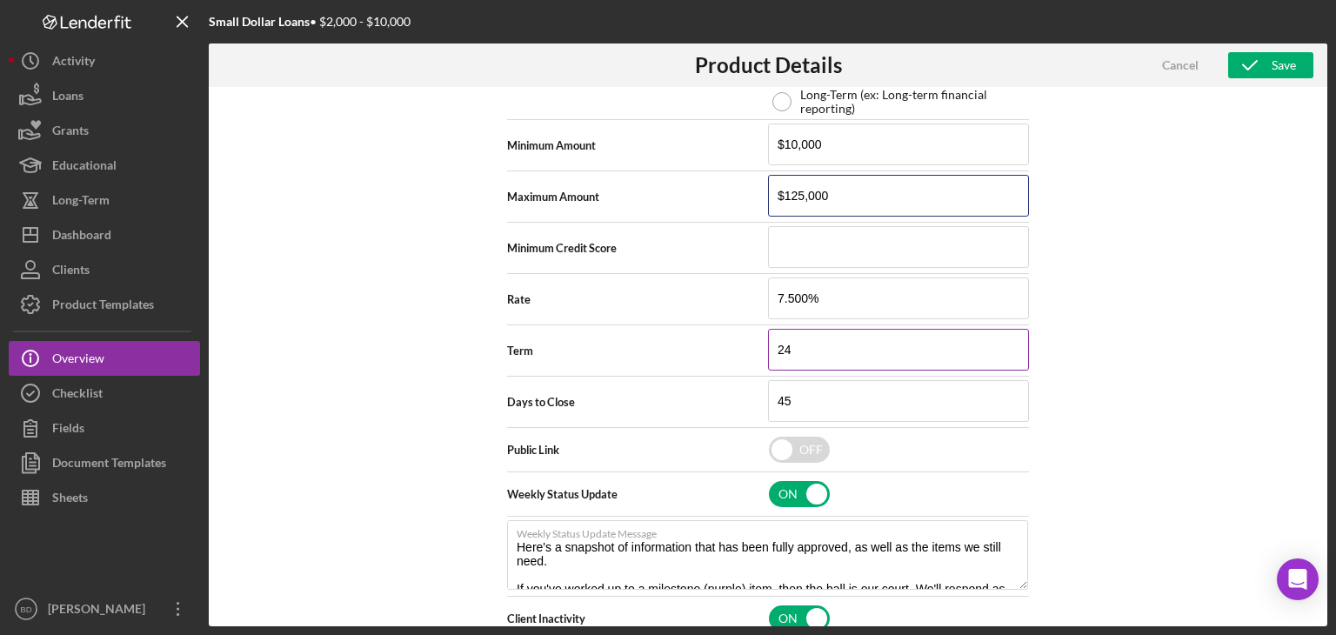
scroll to position [609, 0]
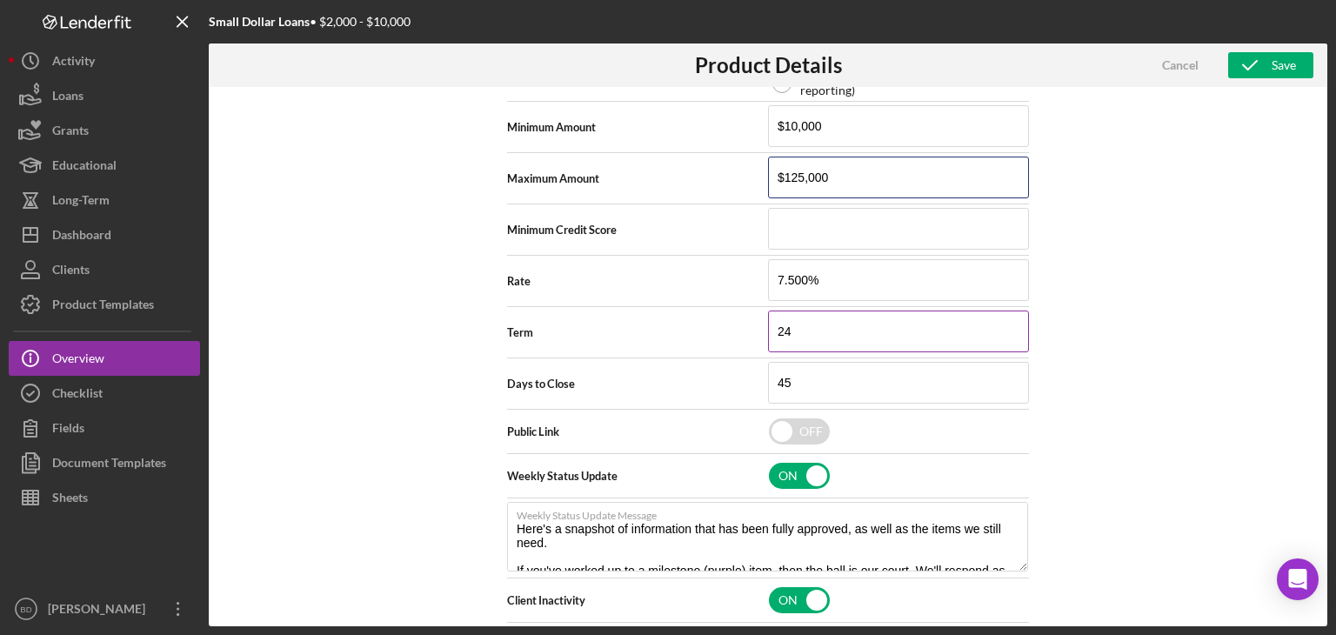
type input "$125,000"
type textarea "Here's a snapshot of information that has been fully approved, as well as the i…"
drag, startPoint x: 813, startPoint y: 330, endPoint x: 634, endPoint y: 330, distance: 179.1
click at [634, 330] on div "Term 24" at bounding box center [768, 331] width 522 height 43
type input "6"
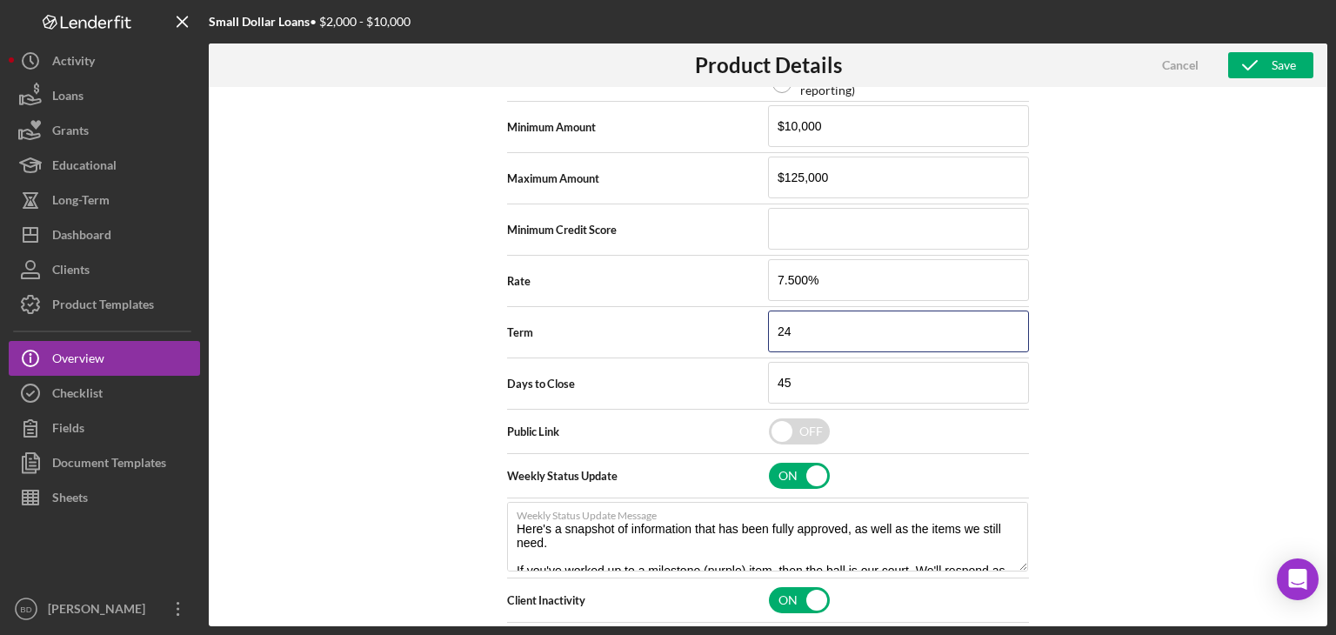
type textarea "Here's a snapshot of information that has been fully approved, as well as the i…"
type input "60"
type textarea "Here's a snapshot of information that has been fully approved, as well as the i…"
type input "60"
drag, startPoint x: 828, startPoint y: 385, endPoint x: 730, endPoint y: 381, distance: 97.5
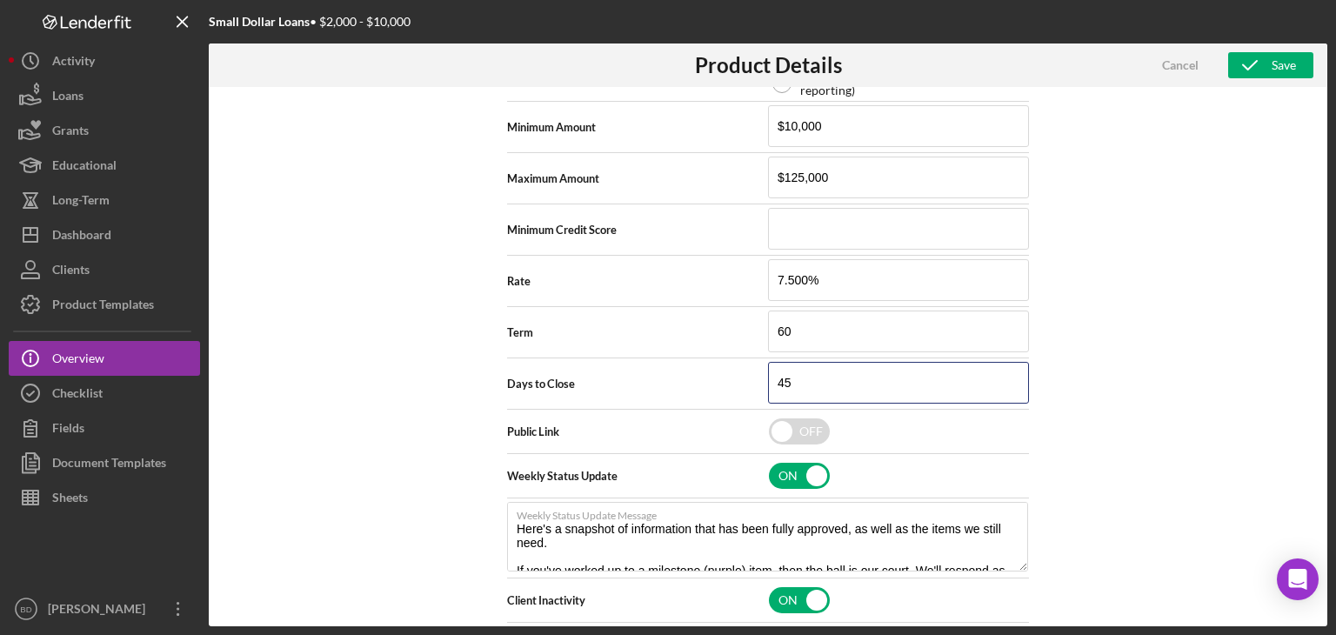
click at [730, 381] on div "Days to Close 45" at bounding box center [768, 383] width 522 height 43
click at [706, 370] on div "Days to Close 45" at bounding box center [768, 383] width 522 height 43
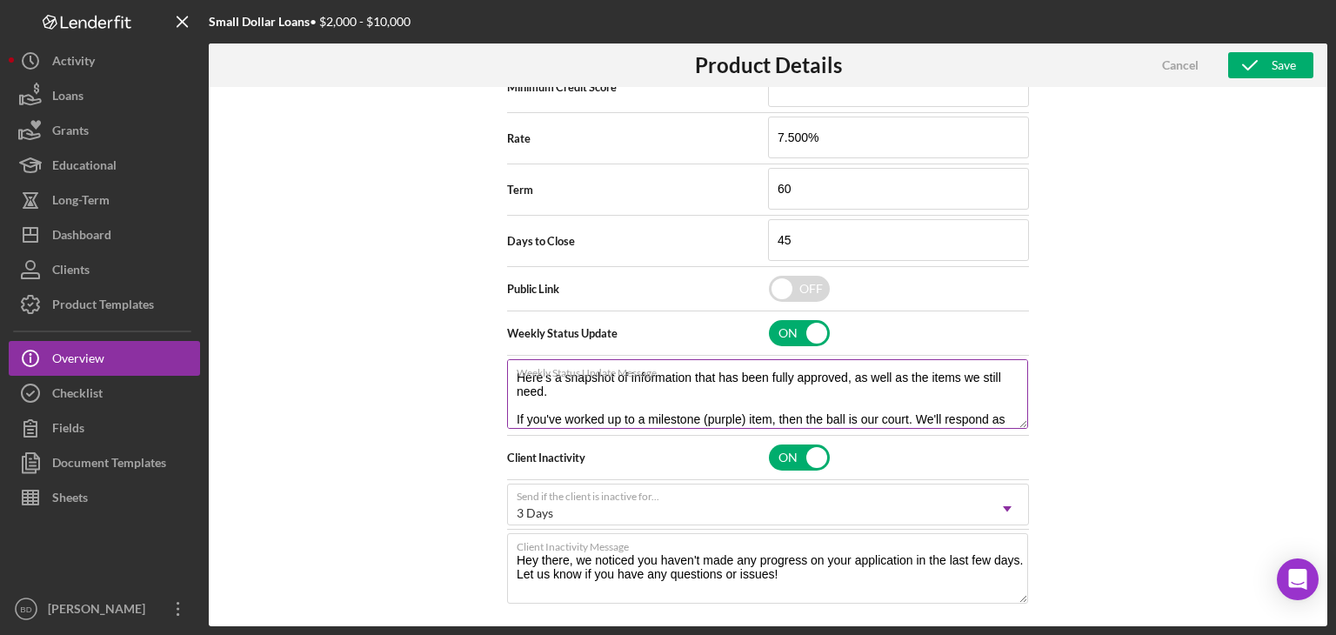
scroll to position [0, 0]
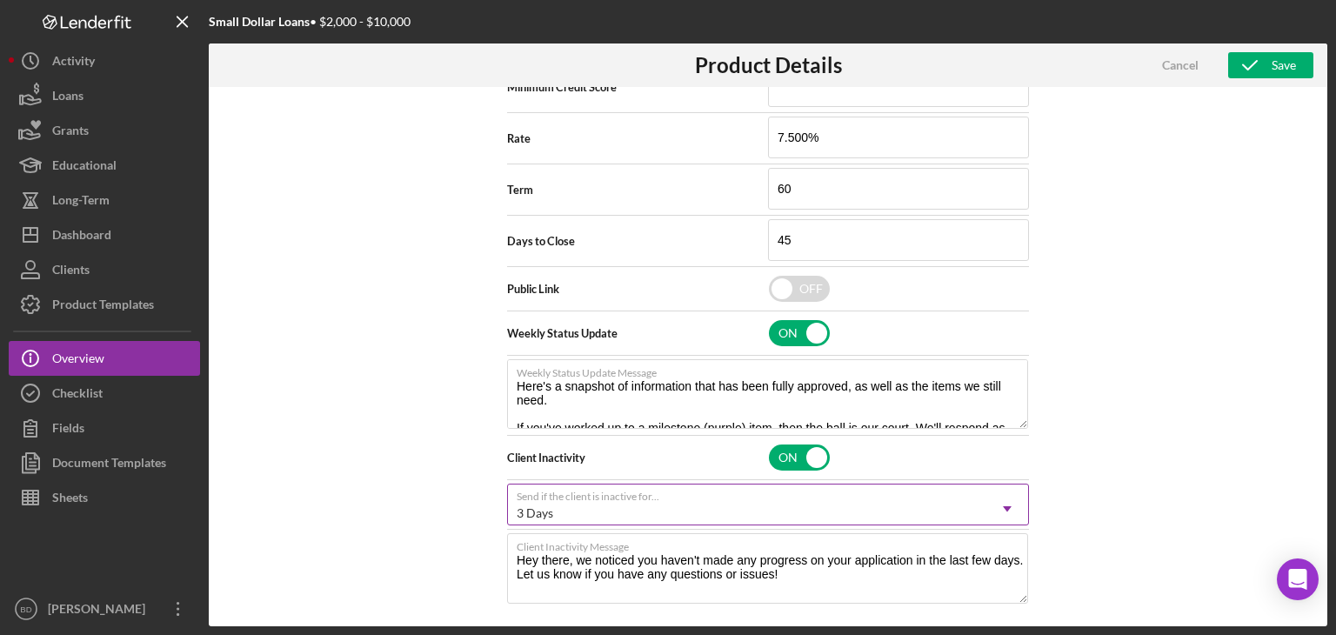
click at [596, 500] on div "3 Days" at bounding box center [747, 513] width 478 height 40
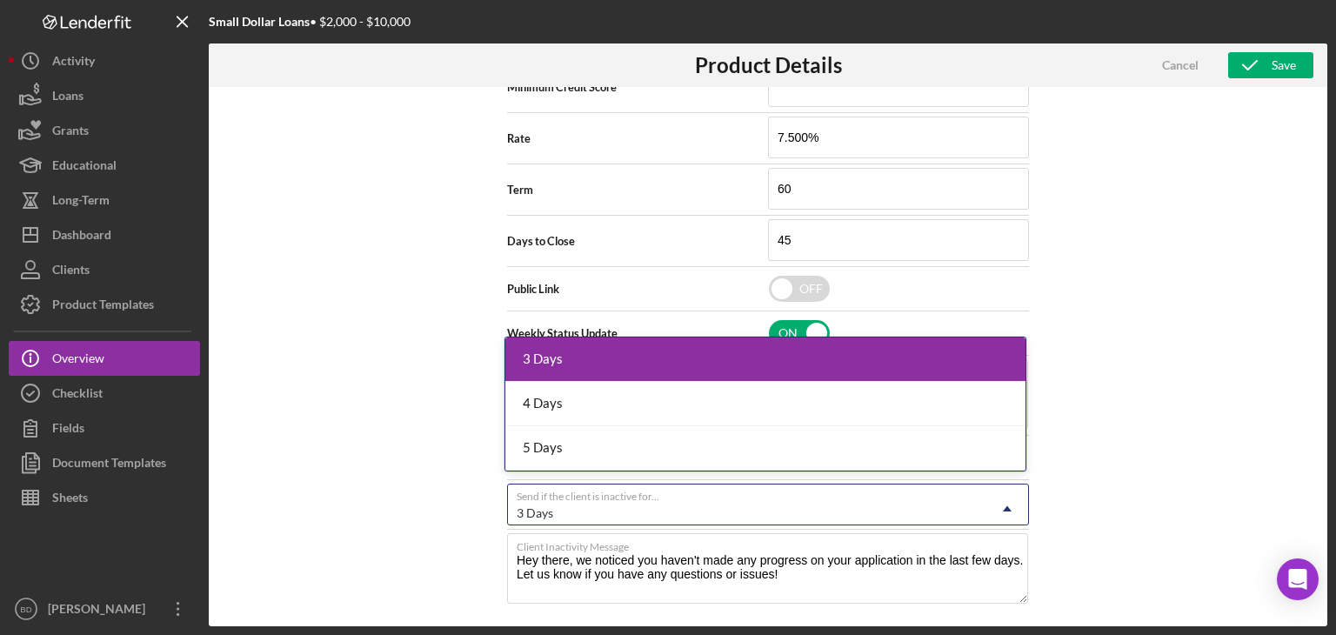
click at [629, 502] on div "3 Days" at bounding box center [747, 513] width 478 height 40
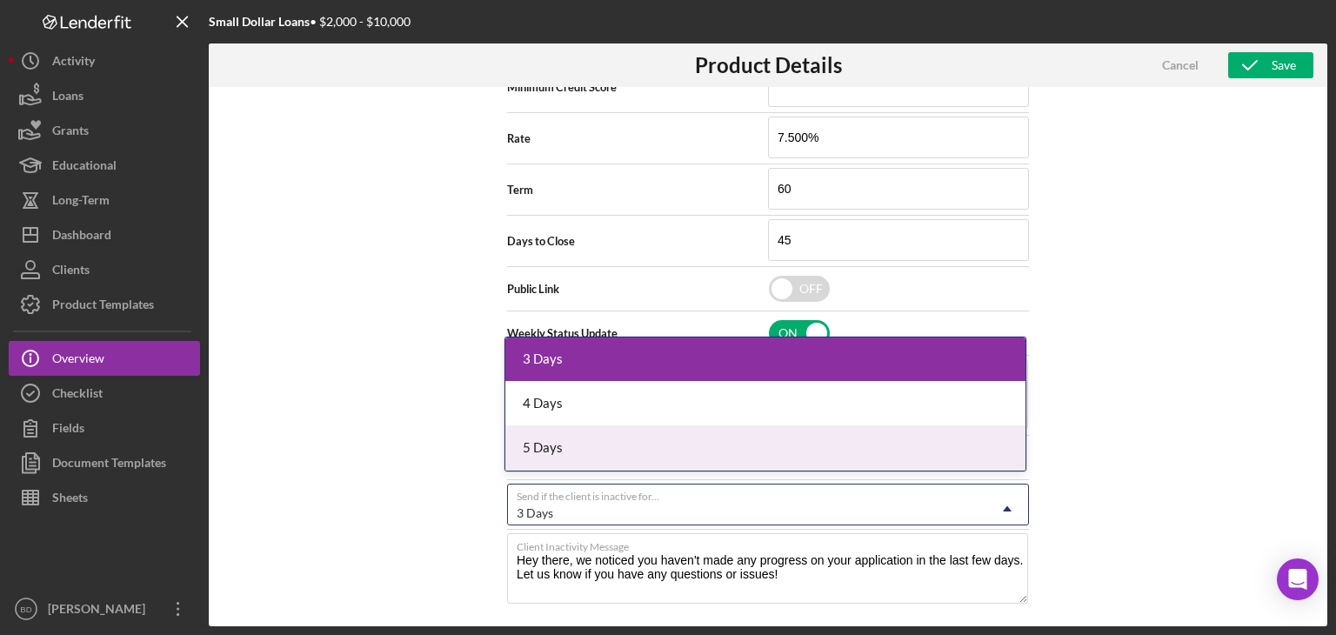
click at [616, 455] on div "5 Days" at bounding box center [765, 448] width 520 height 44
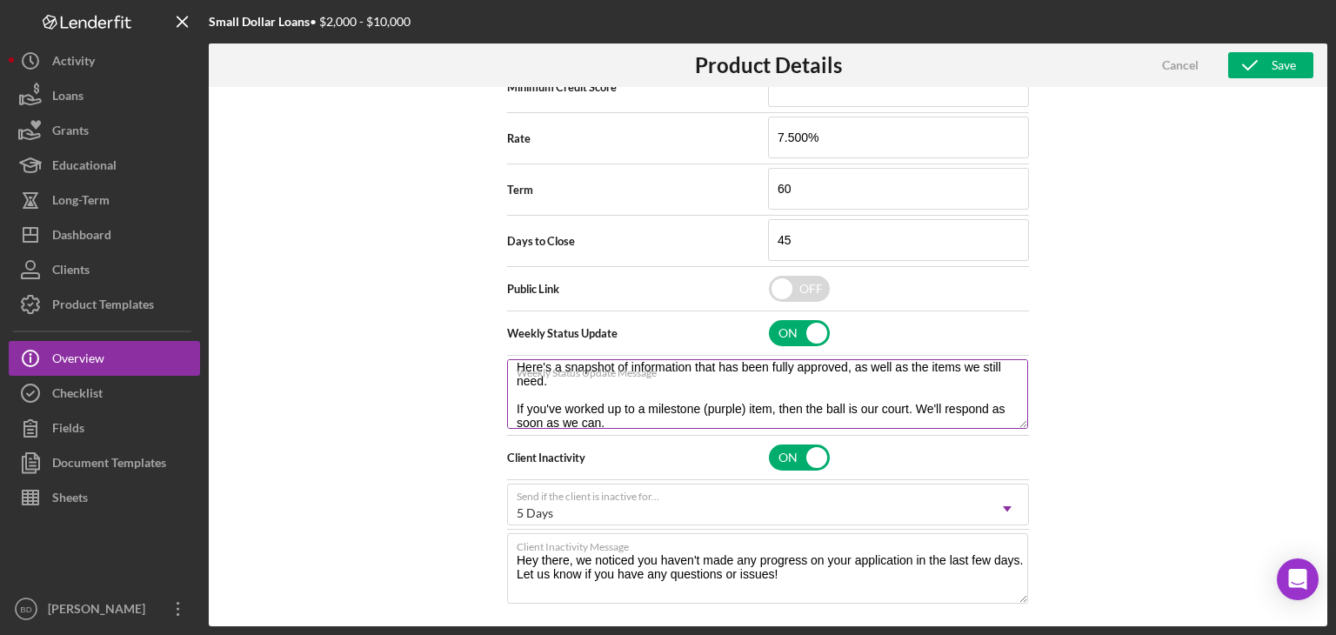
scroll to position [28, 0]
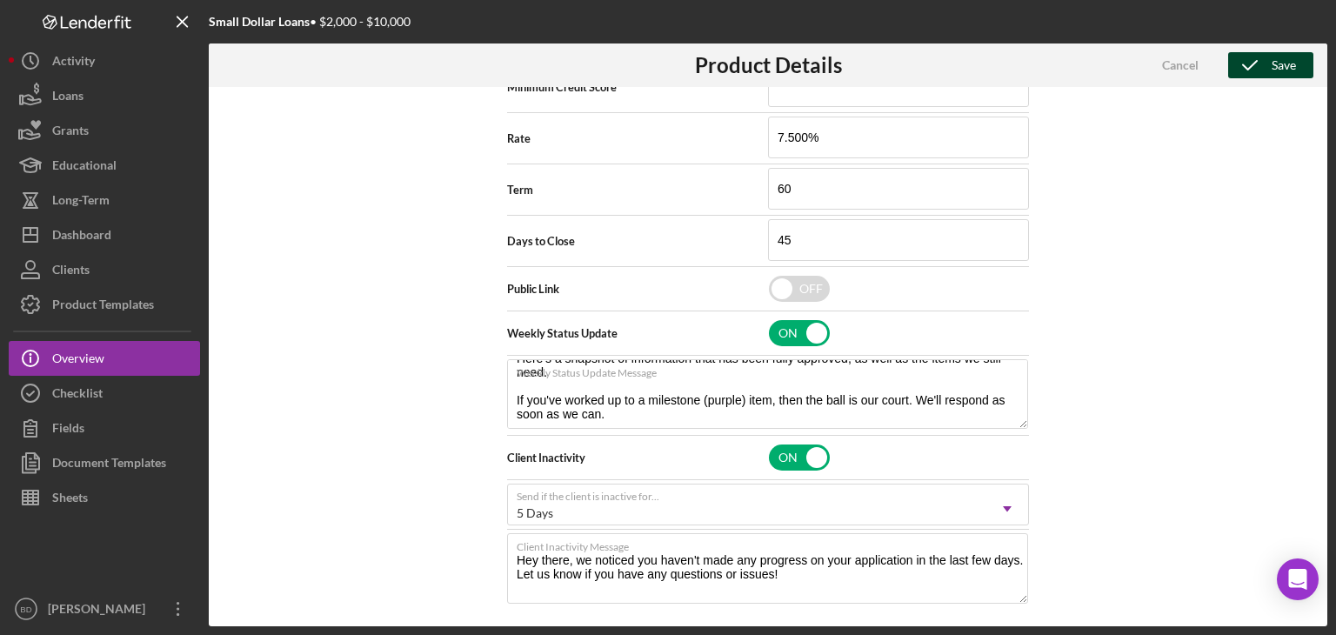
click at [1259, 66] on icon "button" at bounding box center [1249, 64] width 43 height 43
type textarea "Here's a snapshot of information that has been fully approved, as well as the i…"
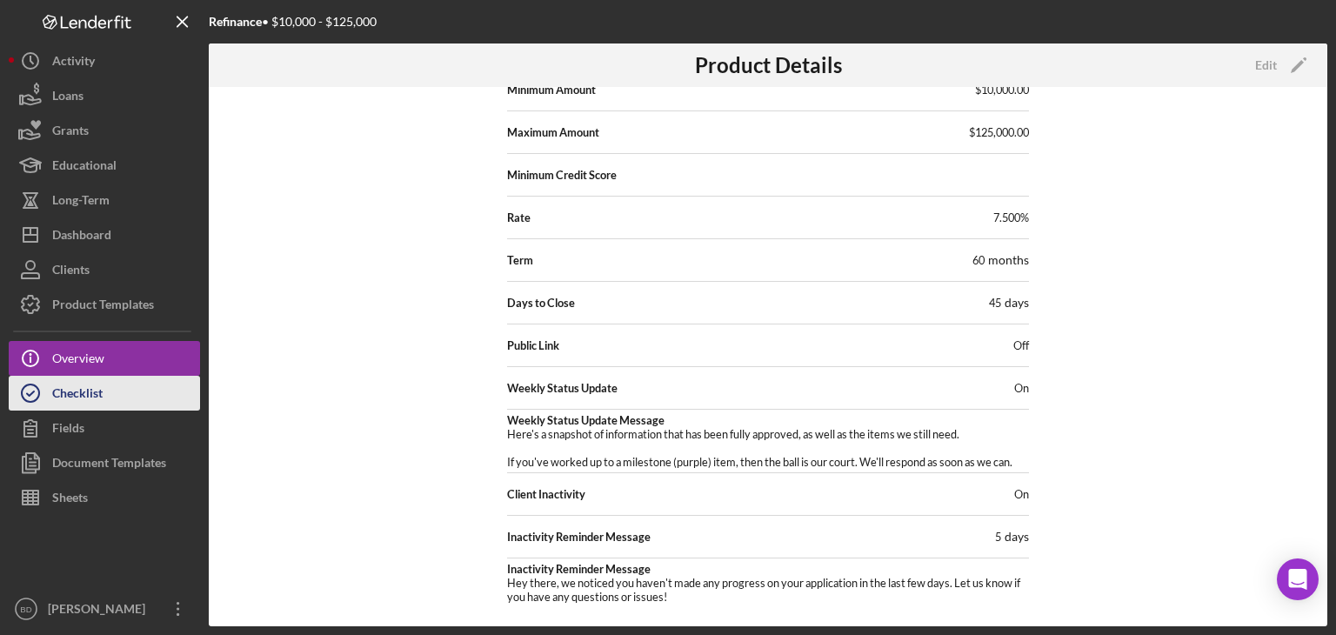
click at [131, 392] on button "Checklist" at bounding box center [104, 393] width 191 height 35
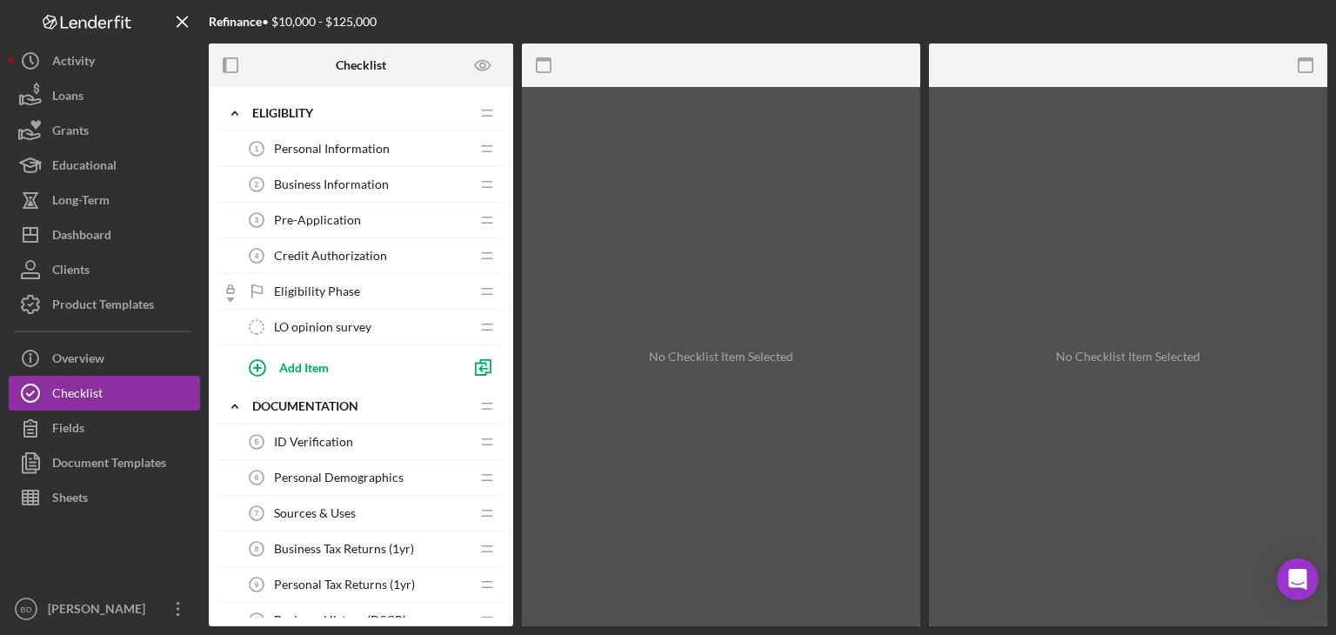
click at [327, 148] on span "Personal Information" at bounding box center [332, 149] width 116 height 14
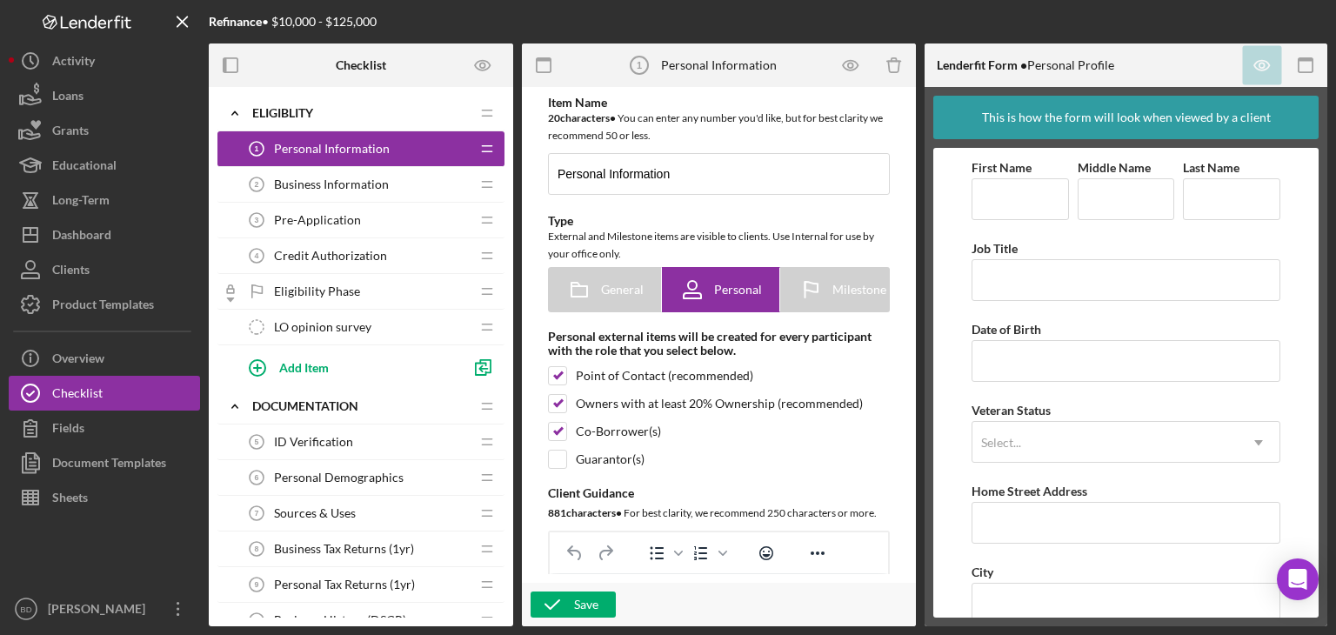
click at [369, 181] on span "Business Information" at bounding box center [331, 184] width 115 height 14
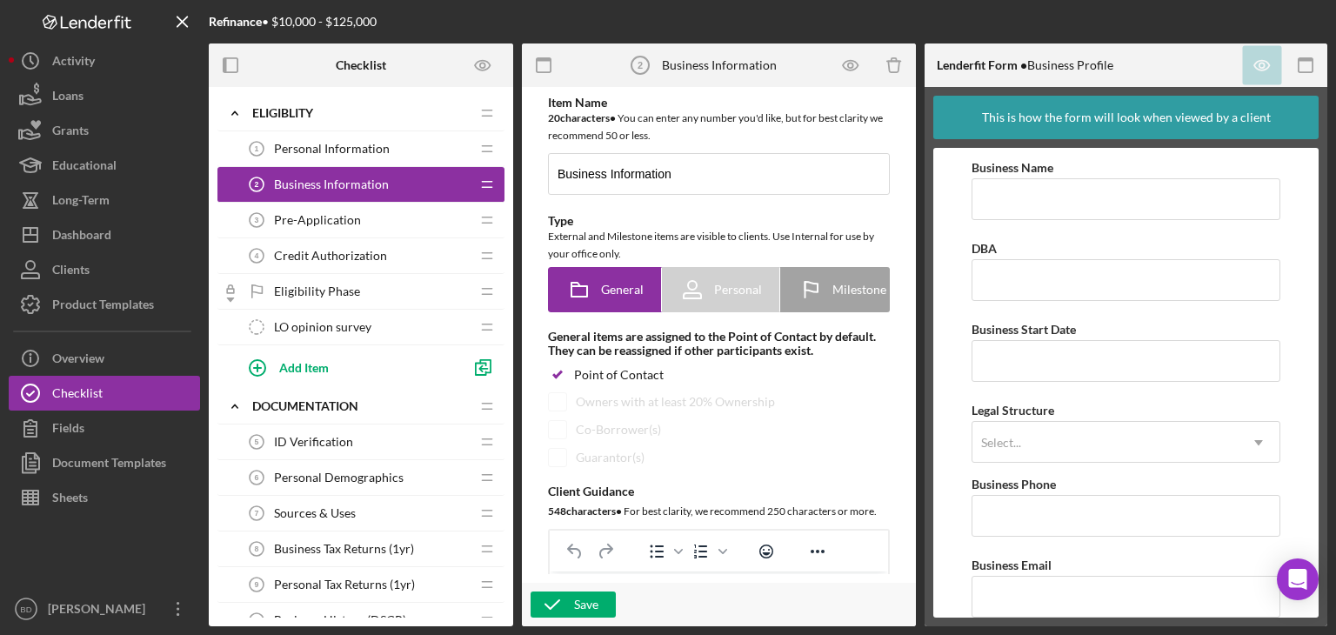
click at [363, 211] on div "Pre-Application 3 Pre-Application" at bounding box center [354, 220] width 230 height 35
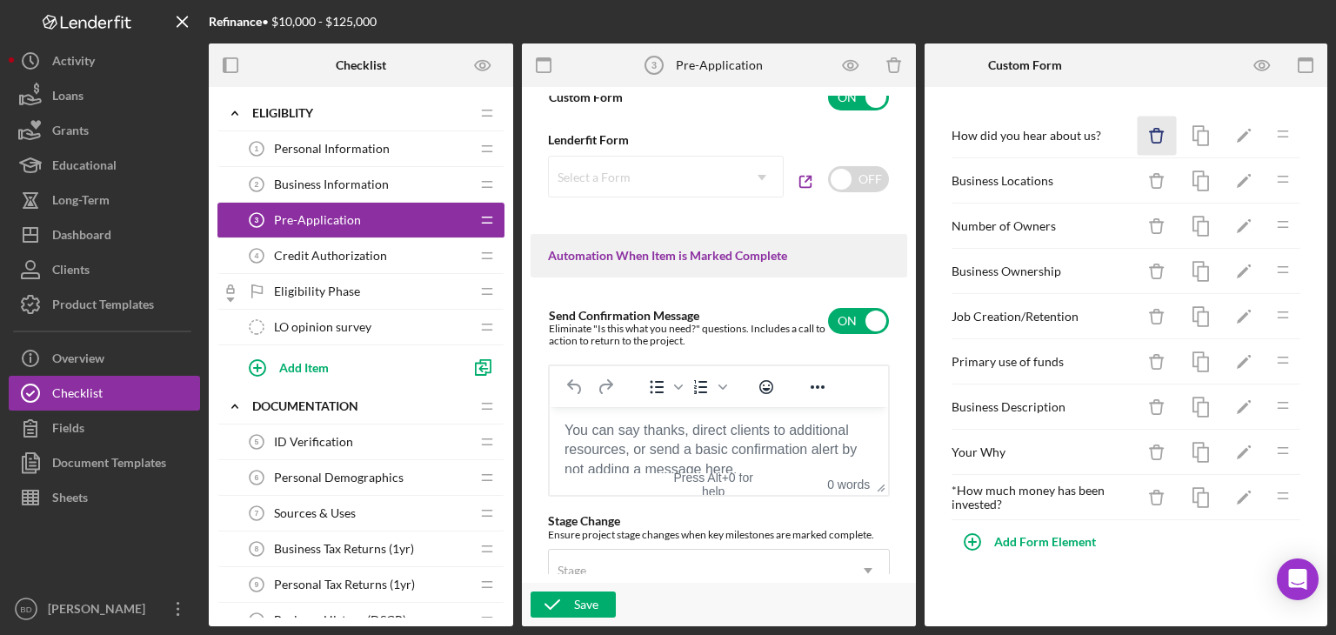
click at [1155, 130] on icon "Icon/Delete" at bounding box center [1156, 136] width 39 height 39
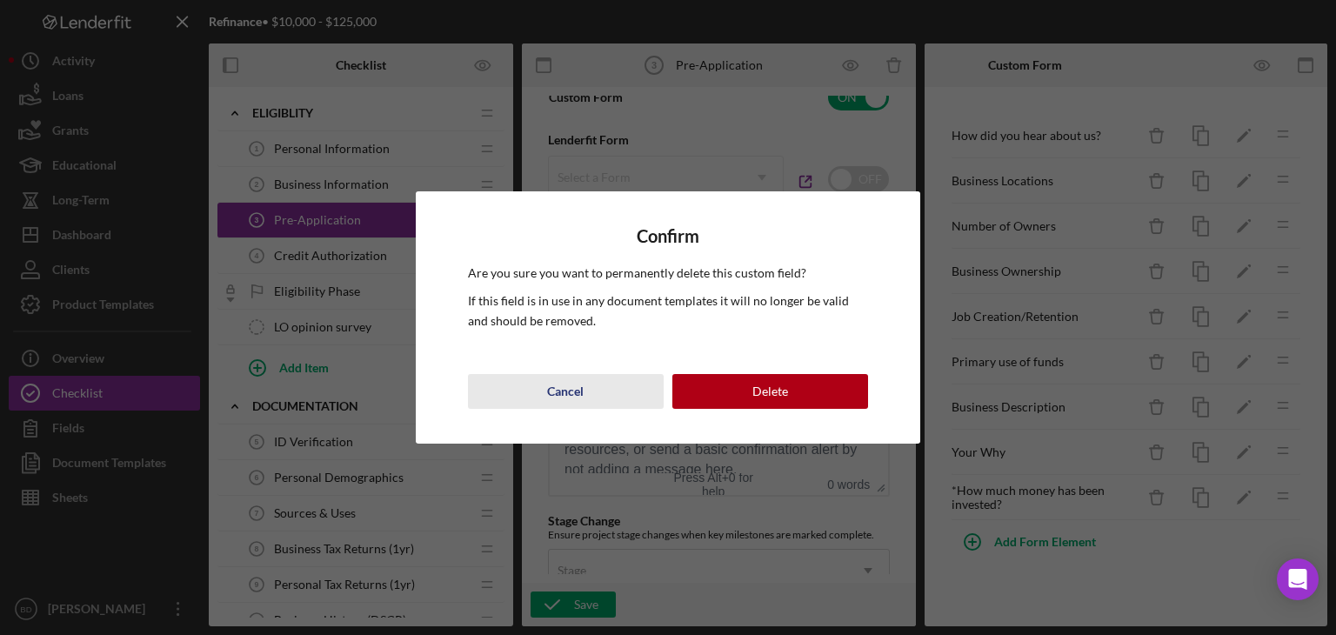
click at [563, 390] on div "Cancel" at bounding box center [565, 391] width 37 height 35
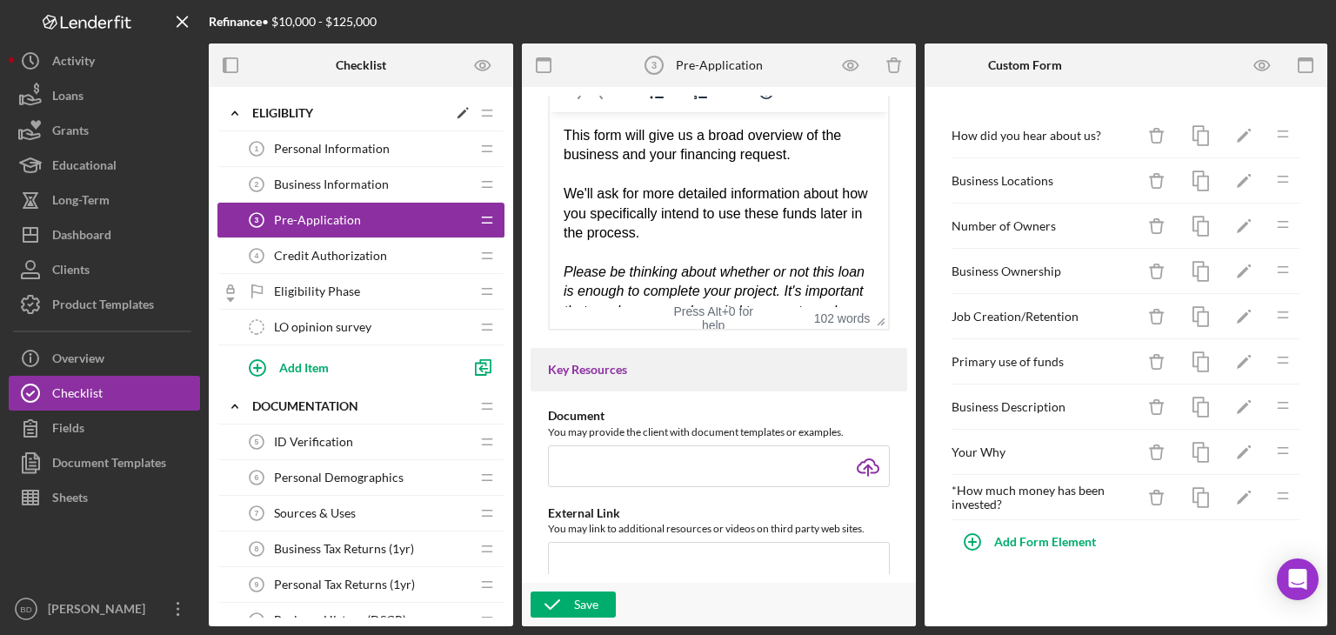
scroll to position [433, 0]
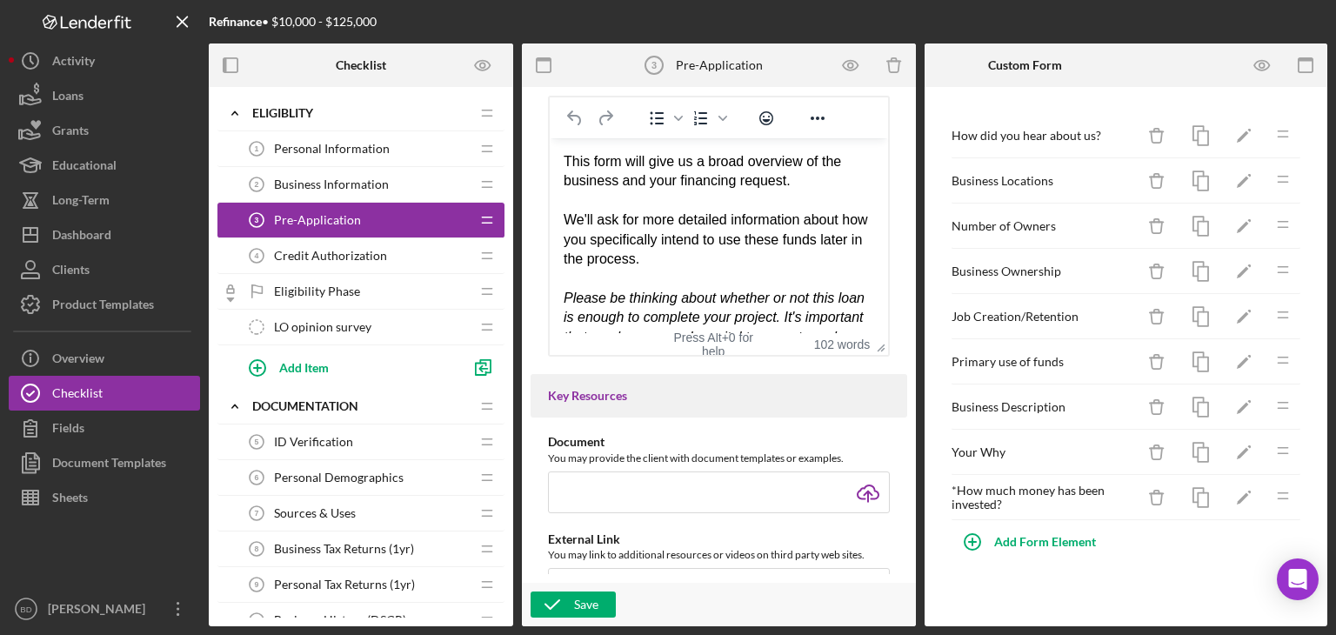
click at [316, 154] on span "Personal Information" at bounding box center [332, 149] width 116 height 14
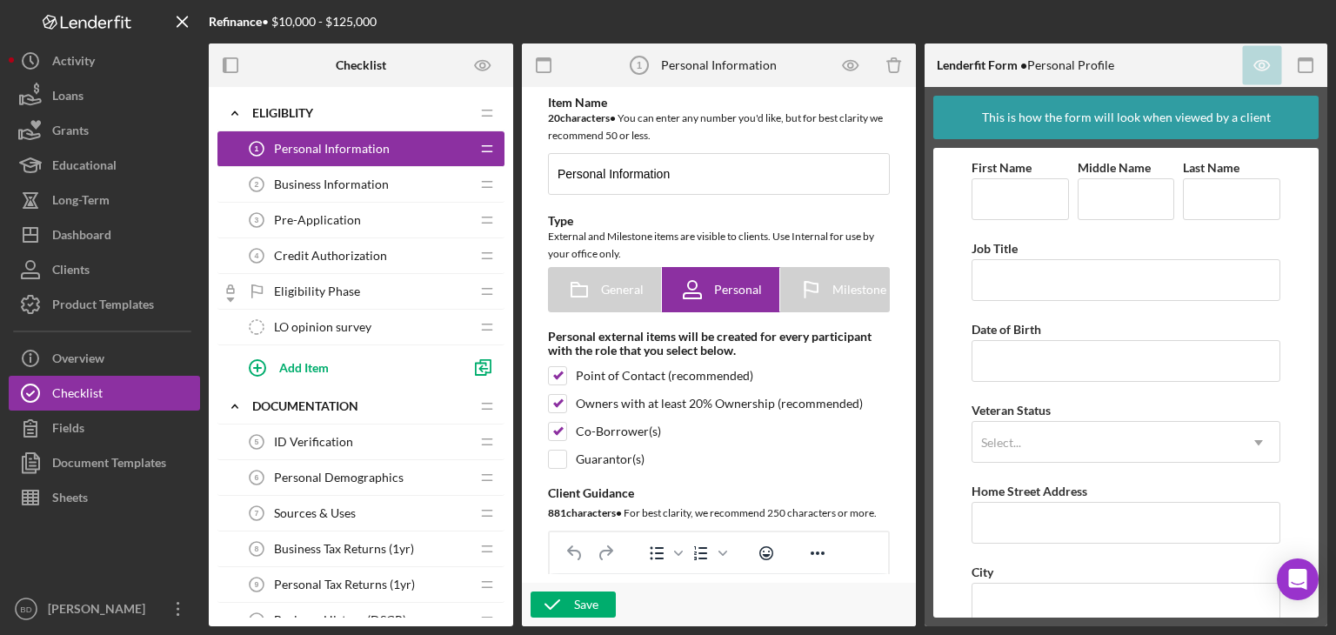
click at [326, 178] on span "Business Information" at bounding box center [331, 184] width 115 height 14
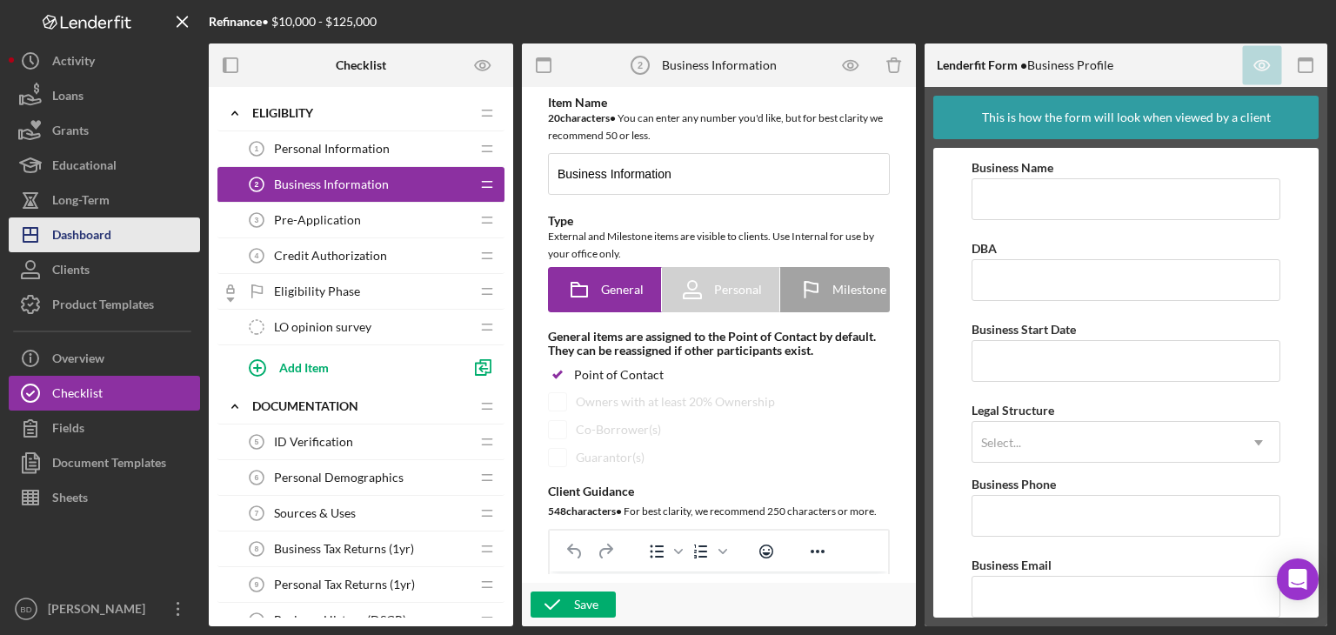
click at [70, 235] on div "Dashboard" at bounding box center [81, 236] width 59 height 39
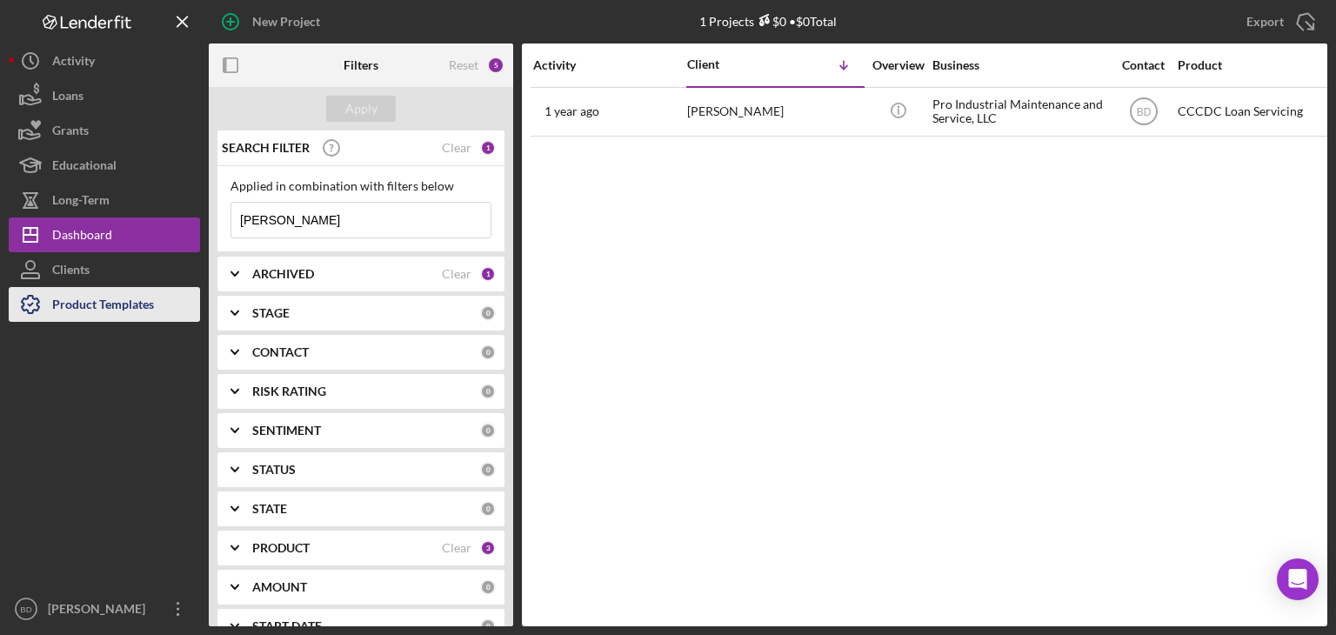
click at [73, 298] on div "Product Templates" at bounding box center [103, 306] width 102 height 39
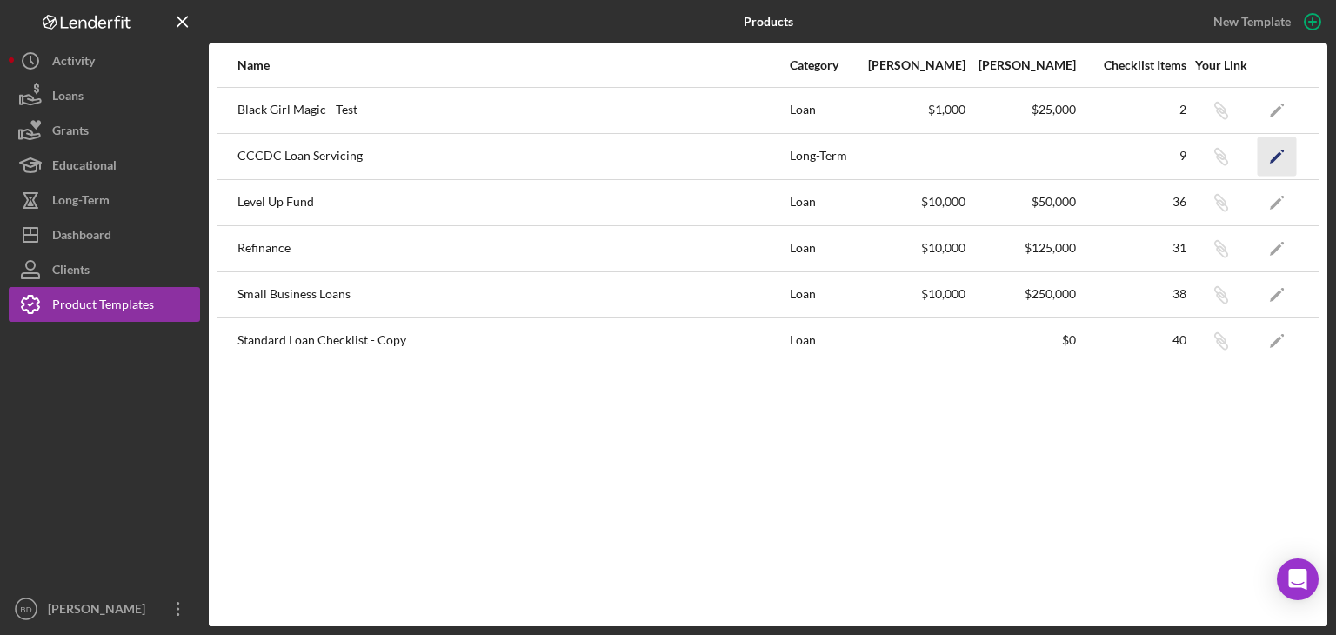
click at [1280, 153] on polygon "button" at bounding box center [1275, 157] width 12 height 12
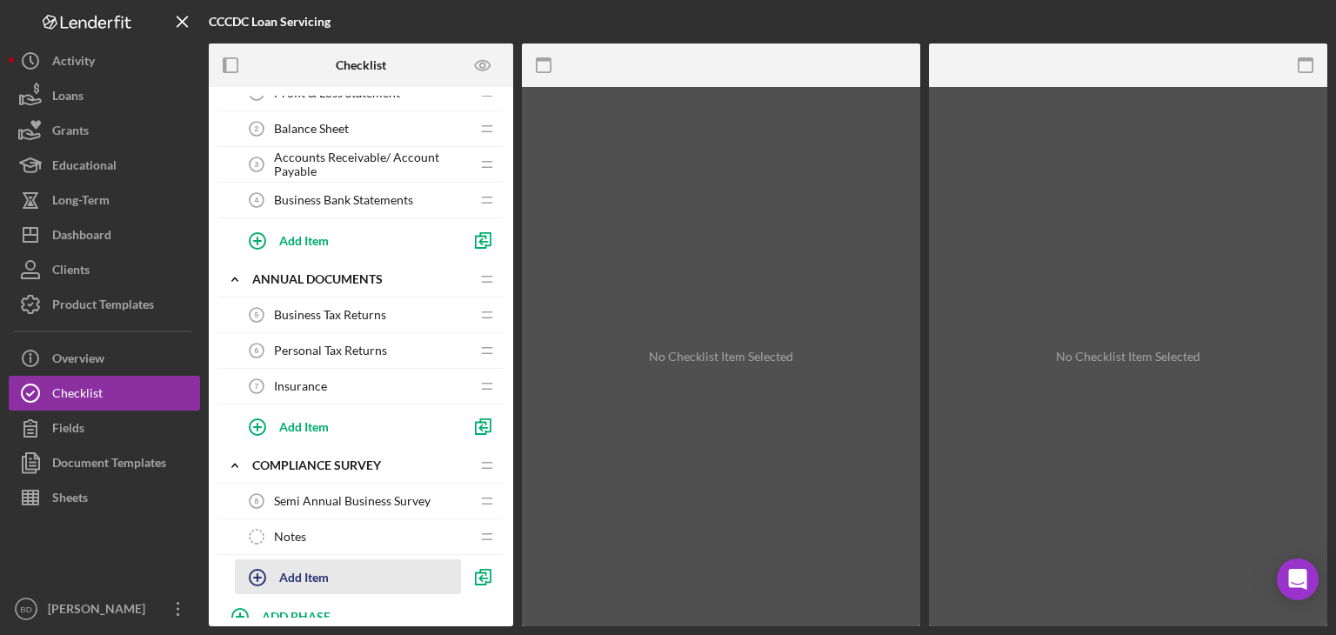
scroll to position [112, 0]
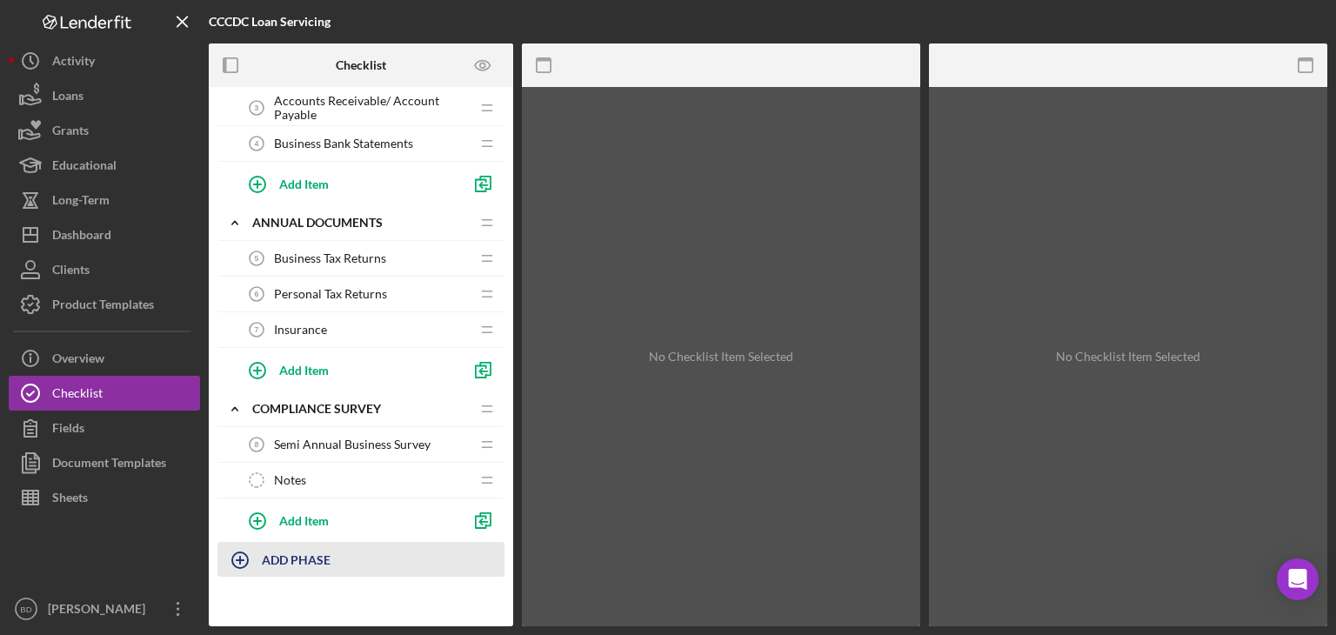
click at [301, 556] on b "ADD PHASE" at bounding box center [296, 559] width 69 height 15
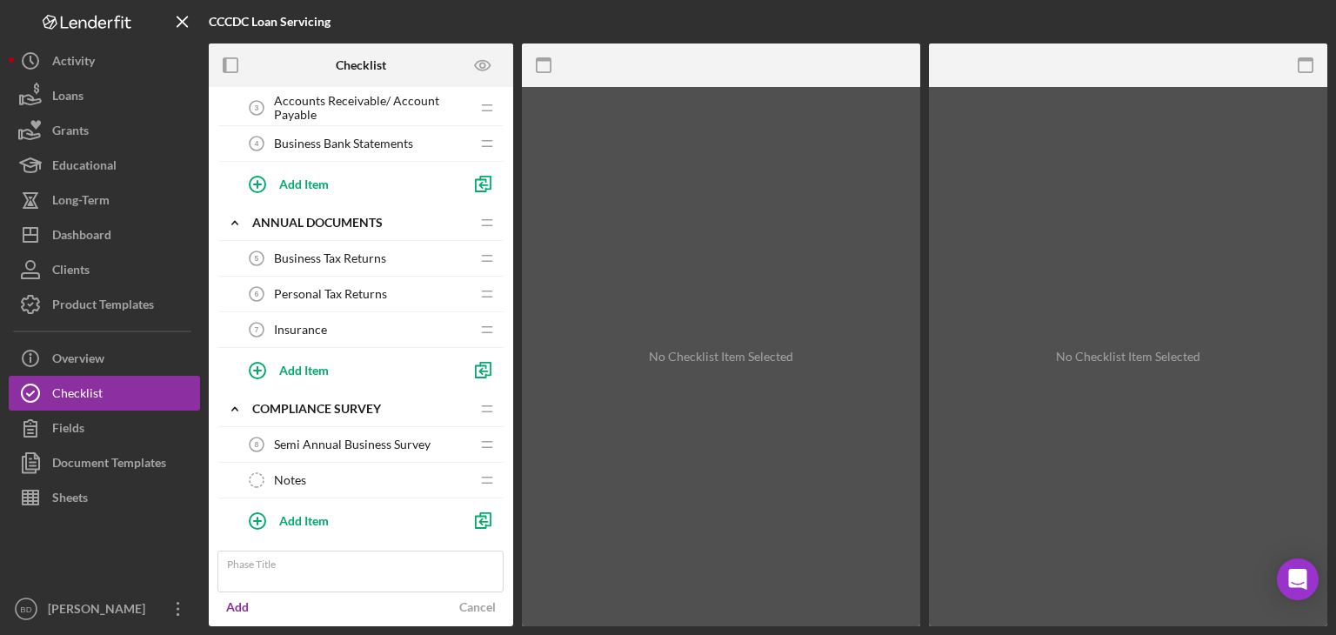
scroll to position [160, 0]
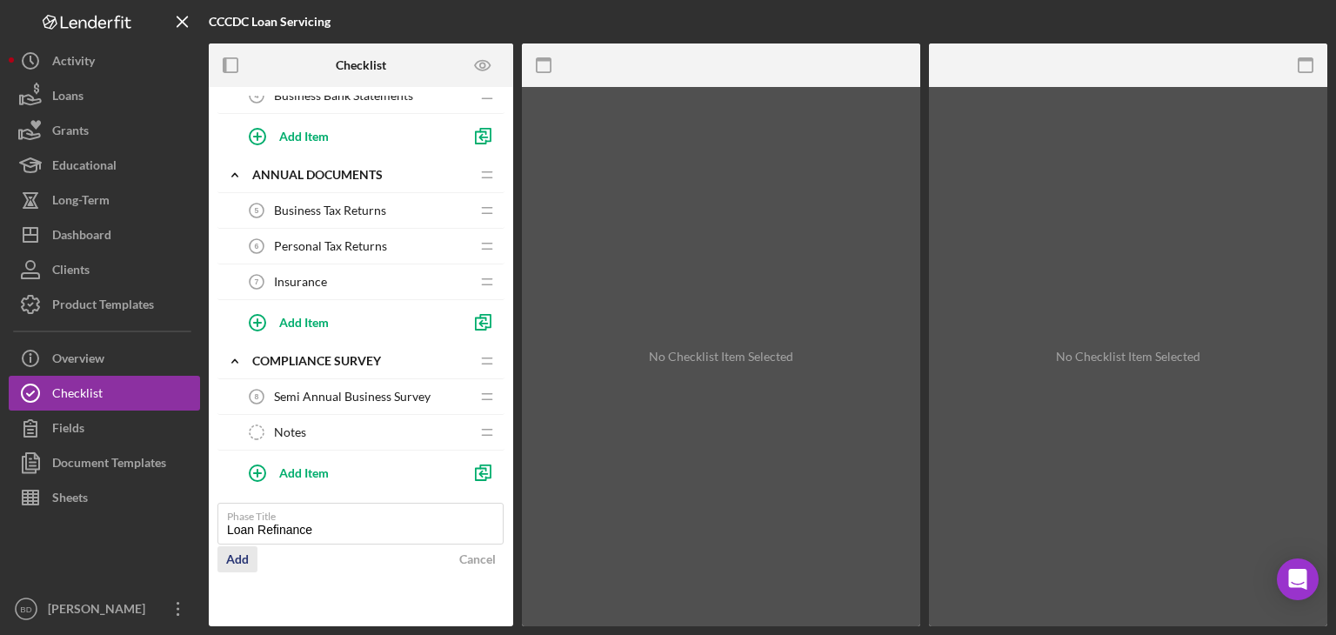
type input "Loan Refinance"
click at [240, 549] on div "Add" at bounding box center [237, 559] width 23 height 26
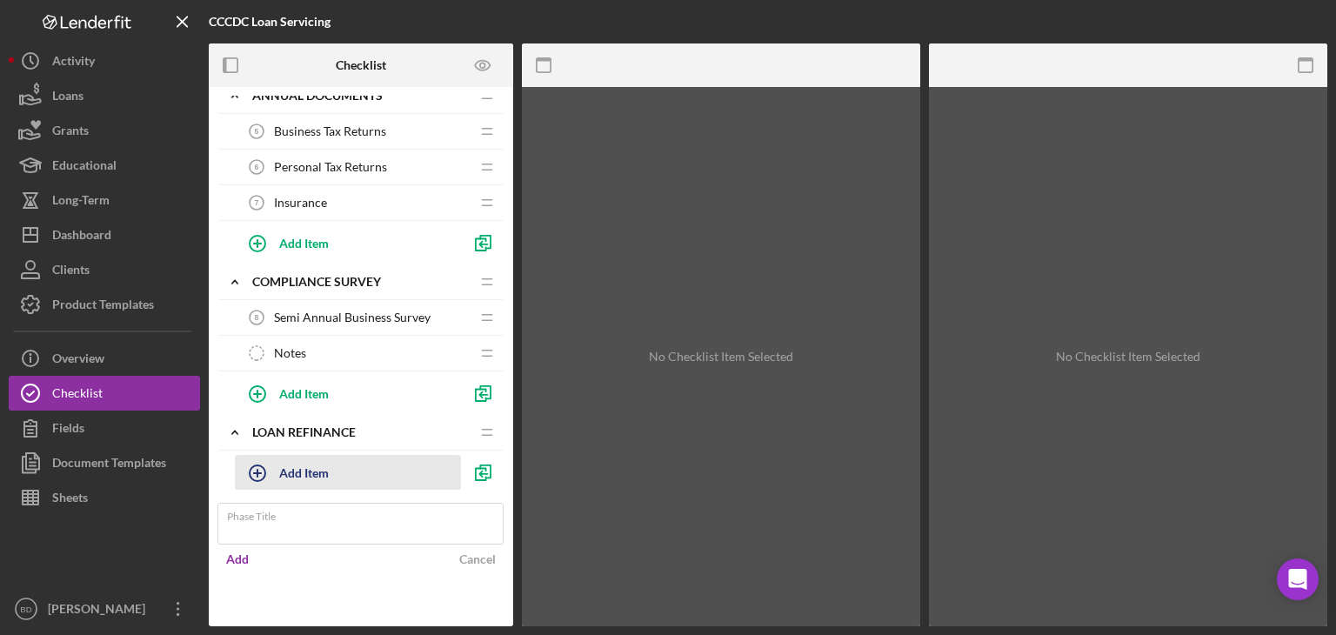
scroll to position [191, 0]
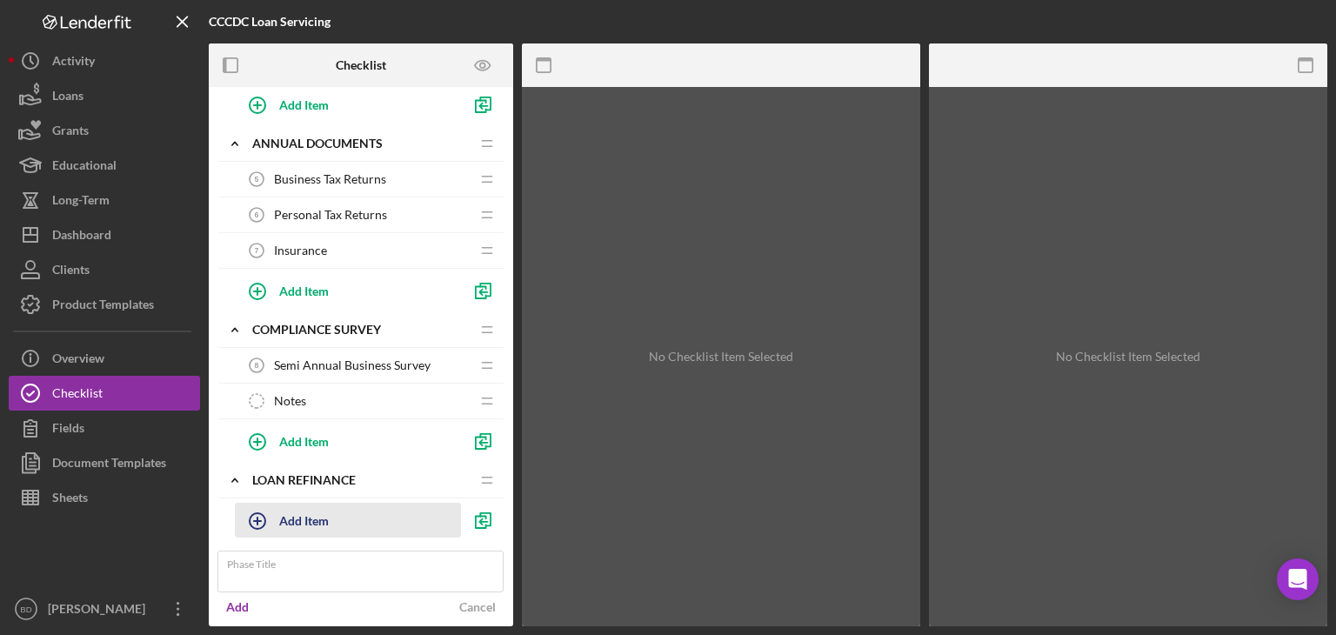
click at [319, 465] on div "Icon/Expander Loan Refinance Icon/Edit Icon/Drag Add Item" at bounding box center [360, 502] width 287 height 79
click at [316, 511] on div "Add Item" at bounding box center [304, 519] width 50 height 33
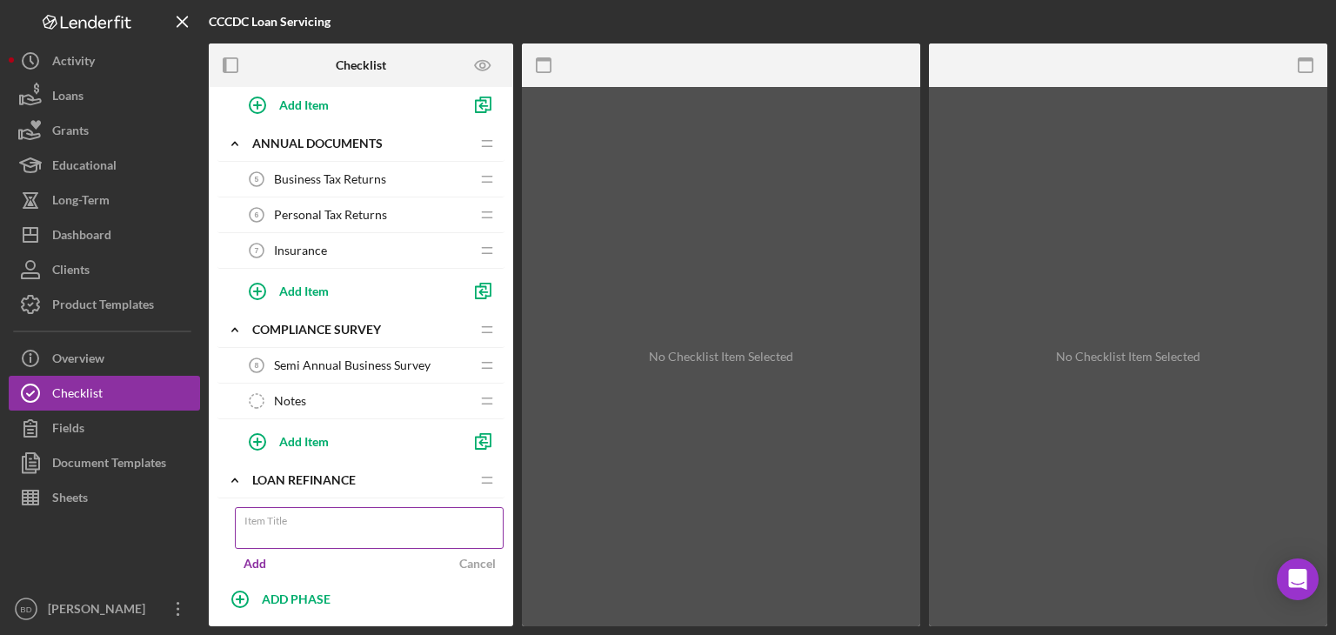
click at [312, 523] on div "Item Title" at bounding box center [370, 528] width 270 height 43
click at [353, 523] on input "Item Title" at bounding box center [369, 528] width 269 height 42
type input "B"
click at [387, 520] on label "Item Title" at bounding box center [373, 517] width 259 height 19
click at [387, 520] on input "Household budg" at bounding box center [369, 528] width 269 height 42
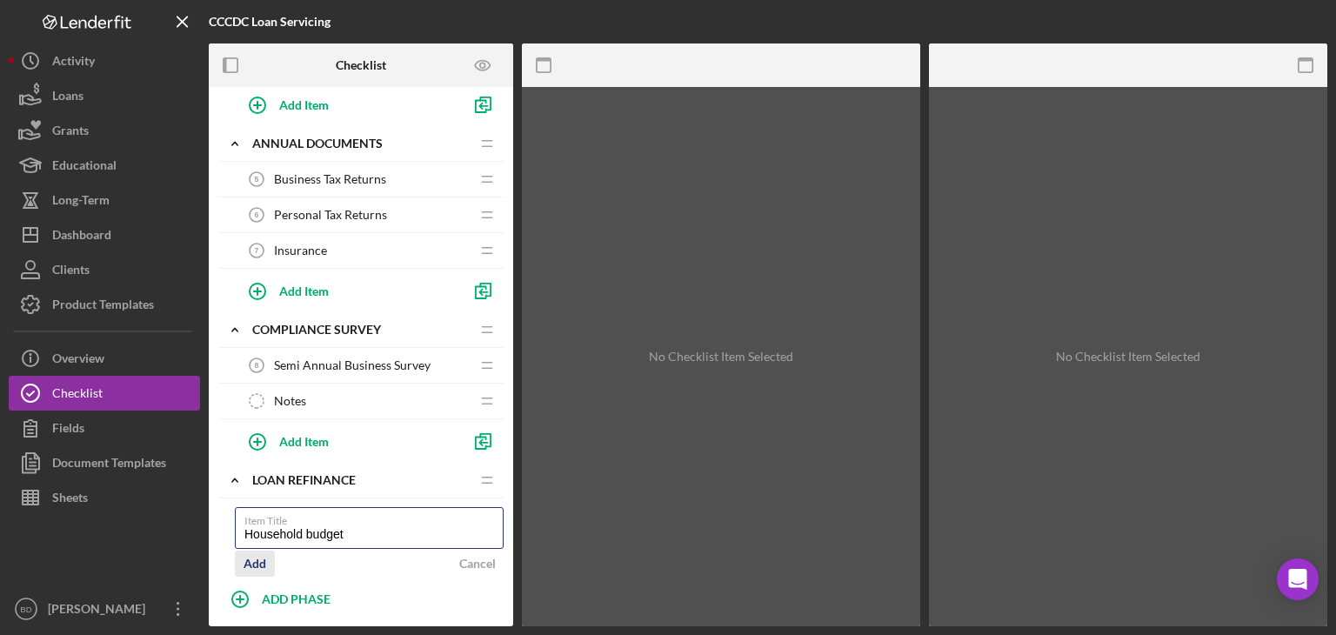
type input "Household budget"
click at [254, 556] on div "Add" at bounding box center [254, 563] width 23 height 26
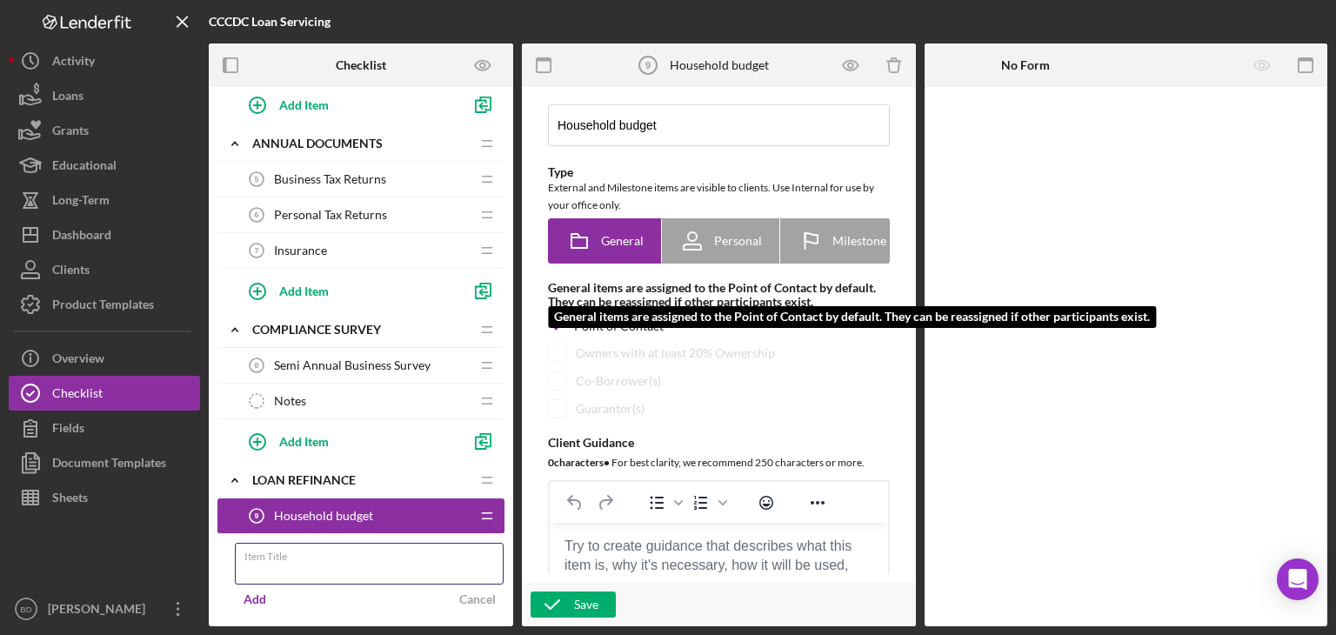
scroll to position [87, 0]
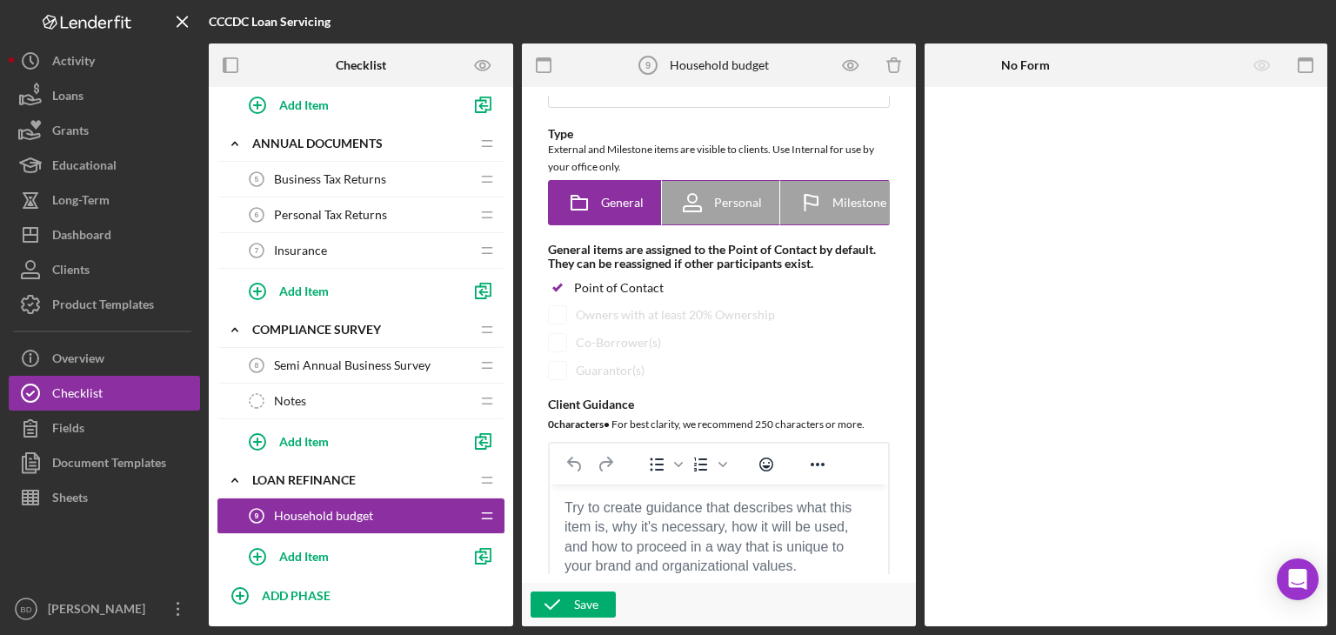
click at [700, 204] on icon at bounding box center [691, 202] width 43 height 43
radio input "false"
radio input "true"
checkbox input "false"
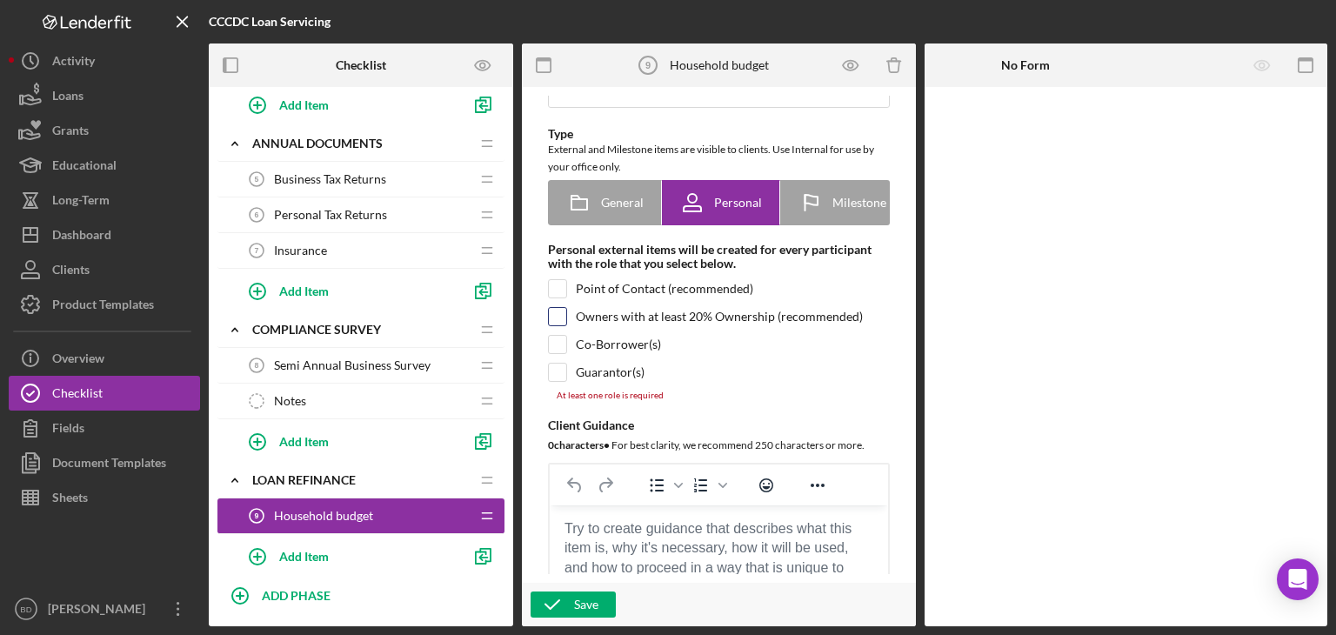
click at [560, 325] on input "checkbox" at bounding box center [557, 316] width 17 height 17
checkbox input "true"
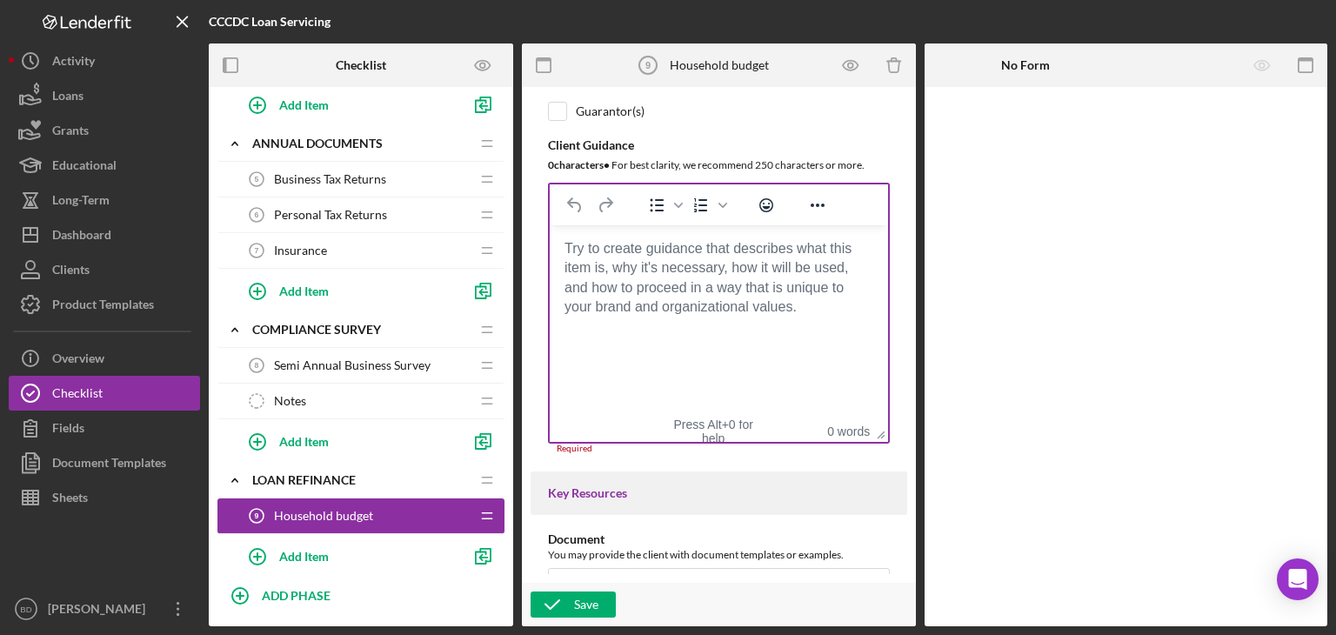
scroll to position [435, 0]
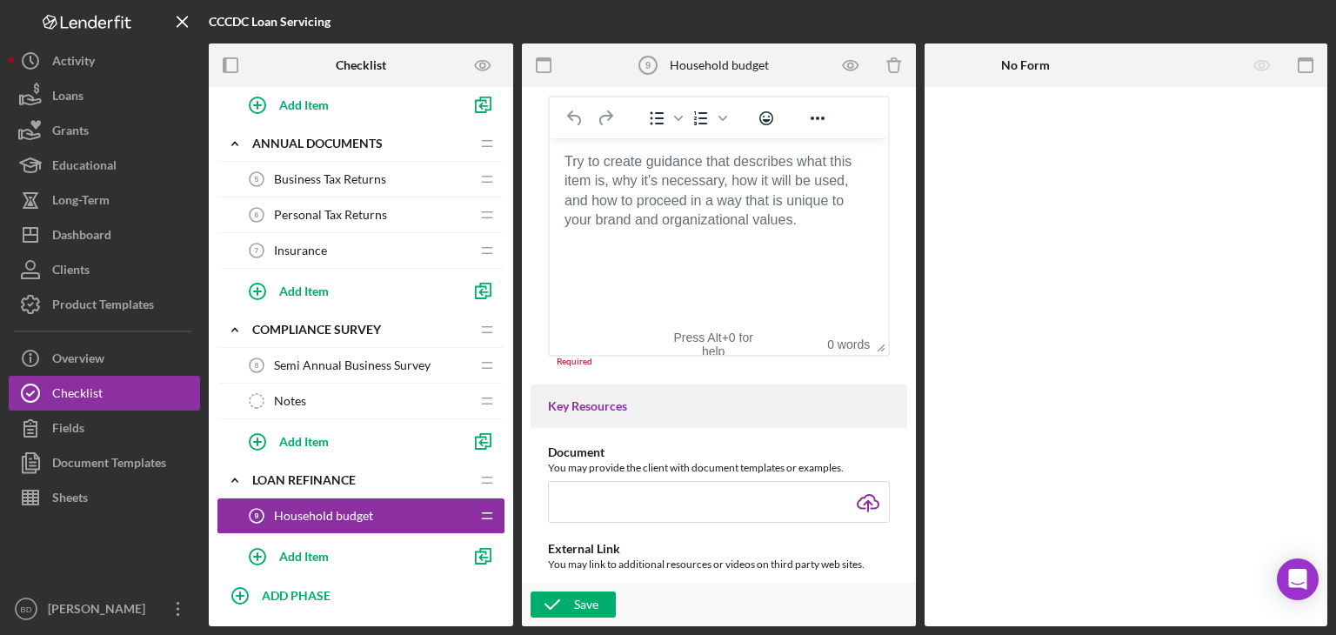
click at [660, 185] on html at bounding box center [719, 161] width 338 height 47
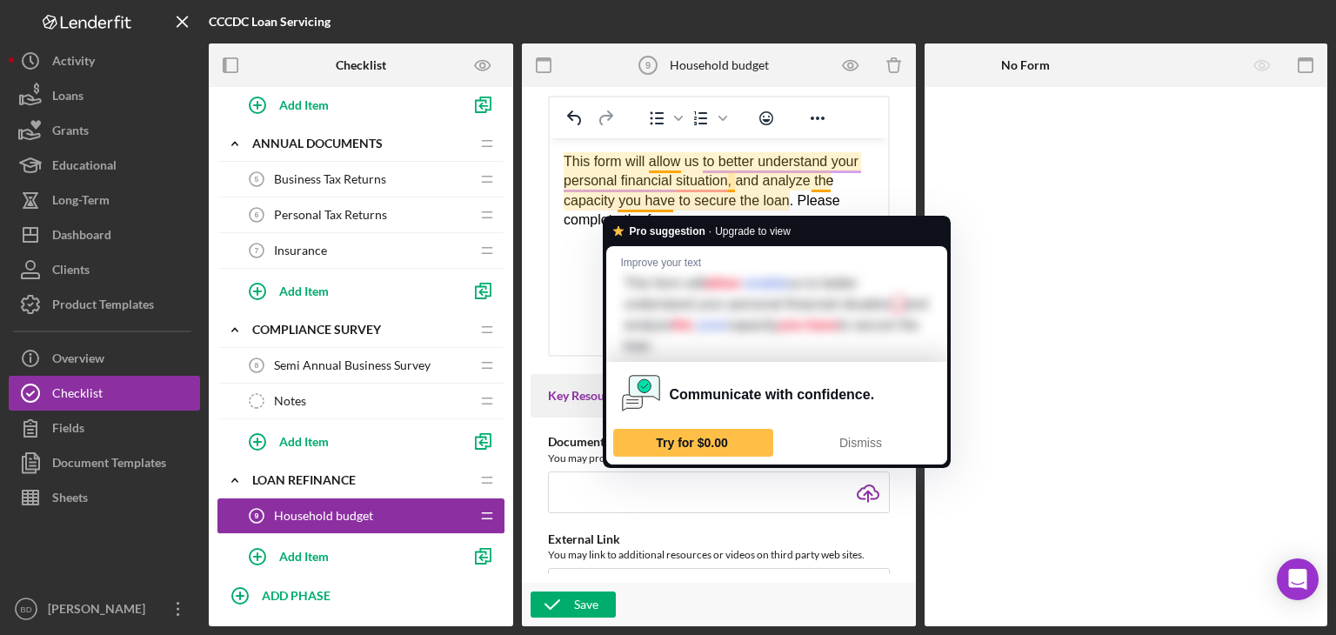
click at [623, 254] on span "Improve your text" at bounding box center [660, 262] width 81 height 17
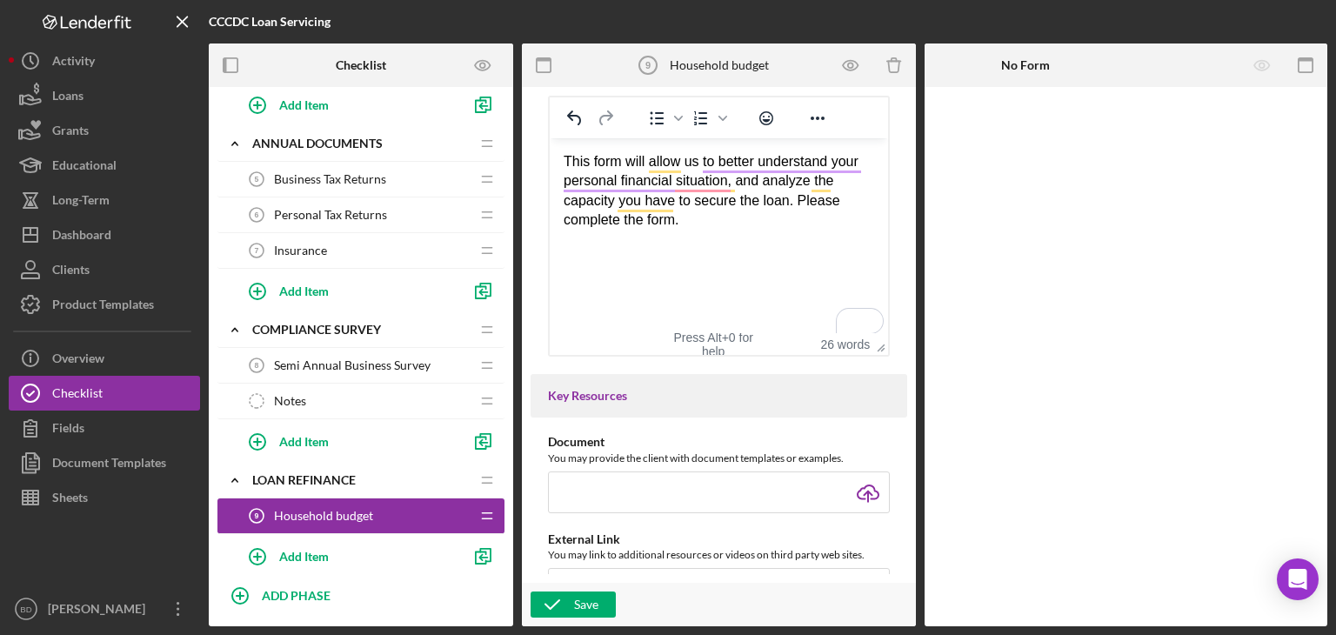
click at [783, 181] on div "This form will allow us to better understand your personal financial situation,…" at bounding box center [718, 191] width 310 height 78
click at [564, 244] on html "This form will allow us to better understand your personal financial situation,…" at bounding box center [719, 191] width 338 height 106
click at [560, 244] on html "This form will allow us to better understand your personal financial situation,…" at bounding box center [719, 191] width 338 height 106
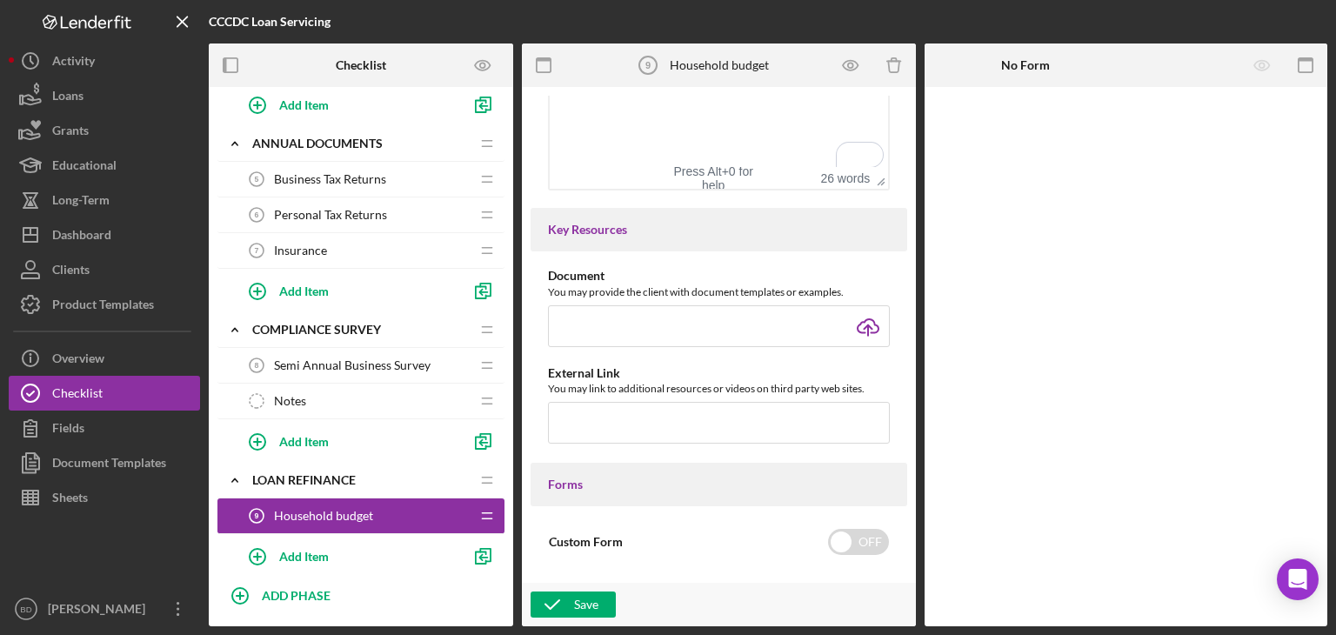
scroll to position [783, 0]
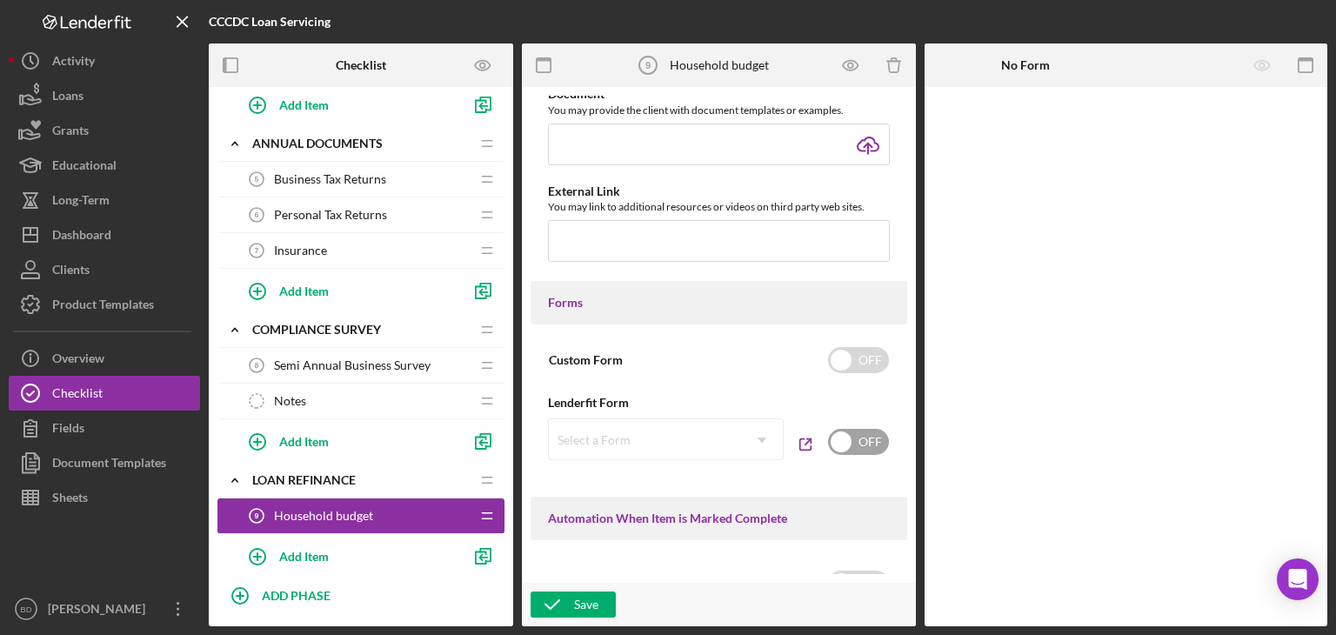
click at [842, 439] on input "checkbox" at bounding box center [858, 442] width 61 height 26
checkbox input "true"
click at [704, 443] on div "Select a Form" at bounding box center [645, 440] width 192 height 40
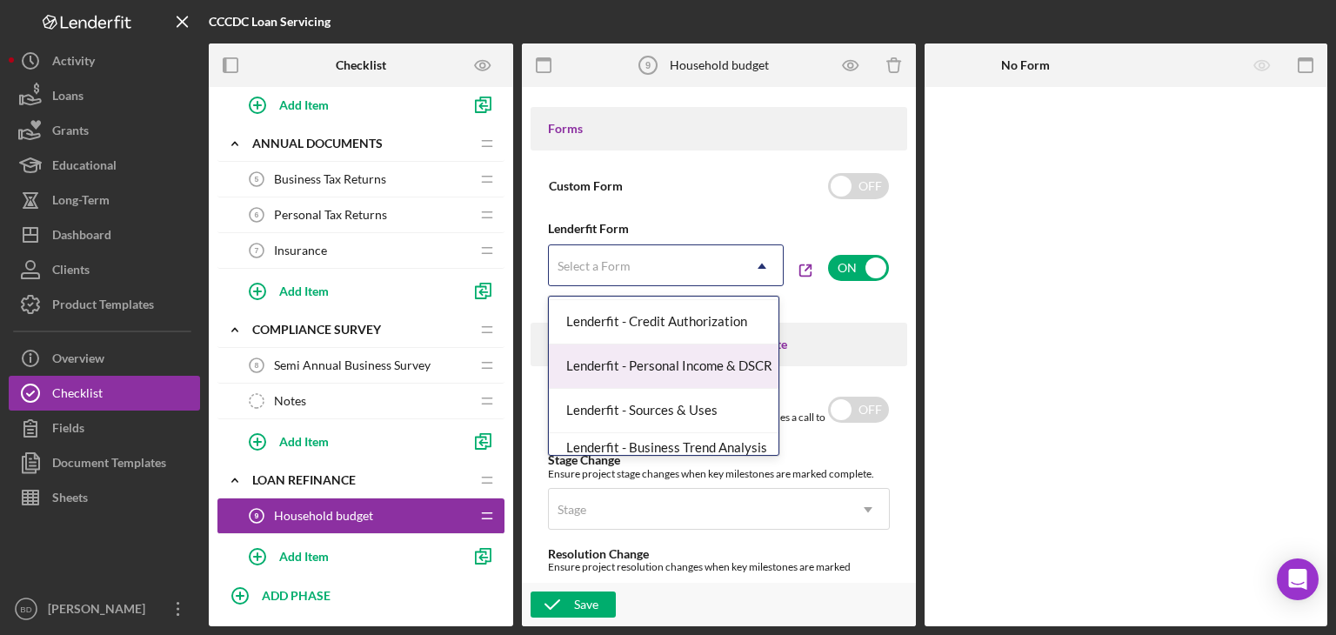
click at [668, 363] on div "Lenderfit - Personal Income & DSCR" at bounding box center [664, 366] width 230 height 44
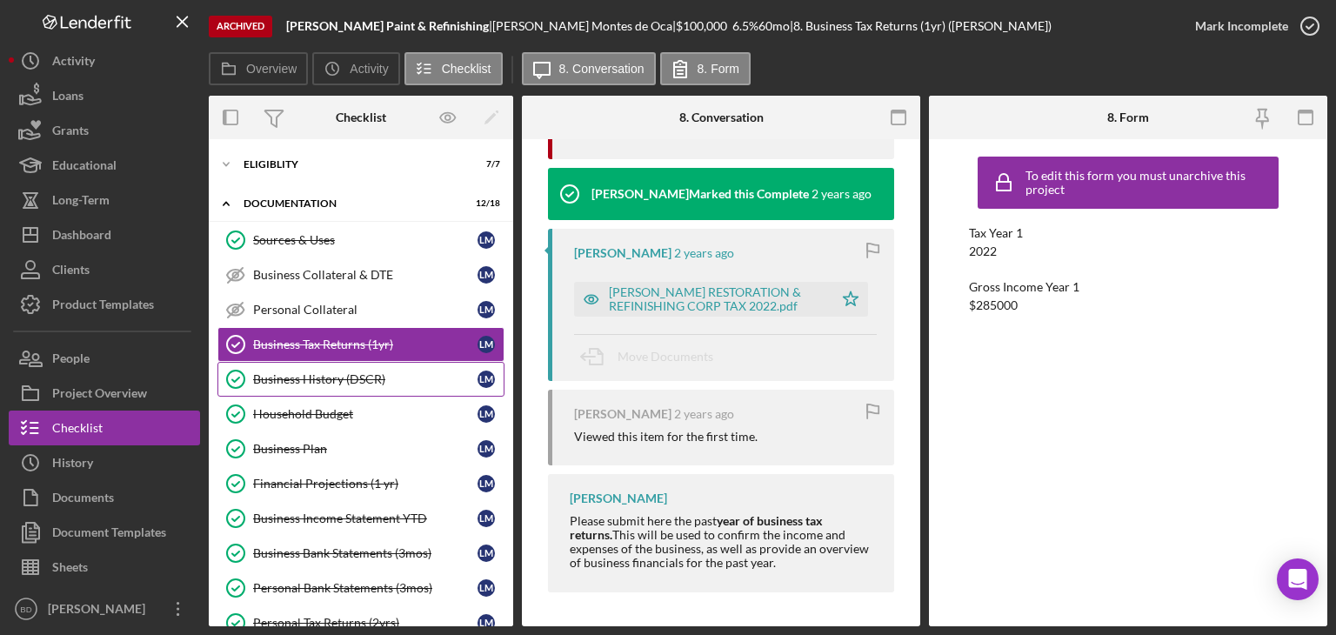
click at [328, 377] on div "Business History (DSCR)" at bounding box center [365, 379] width 224 height 14
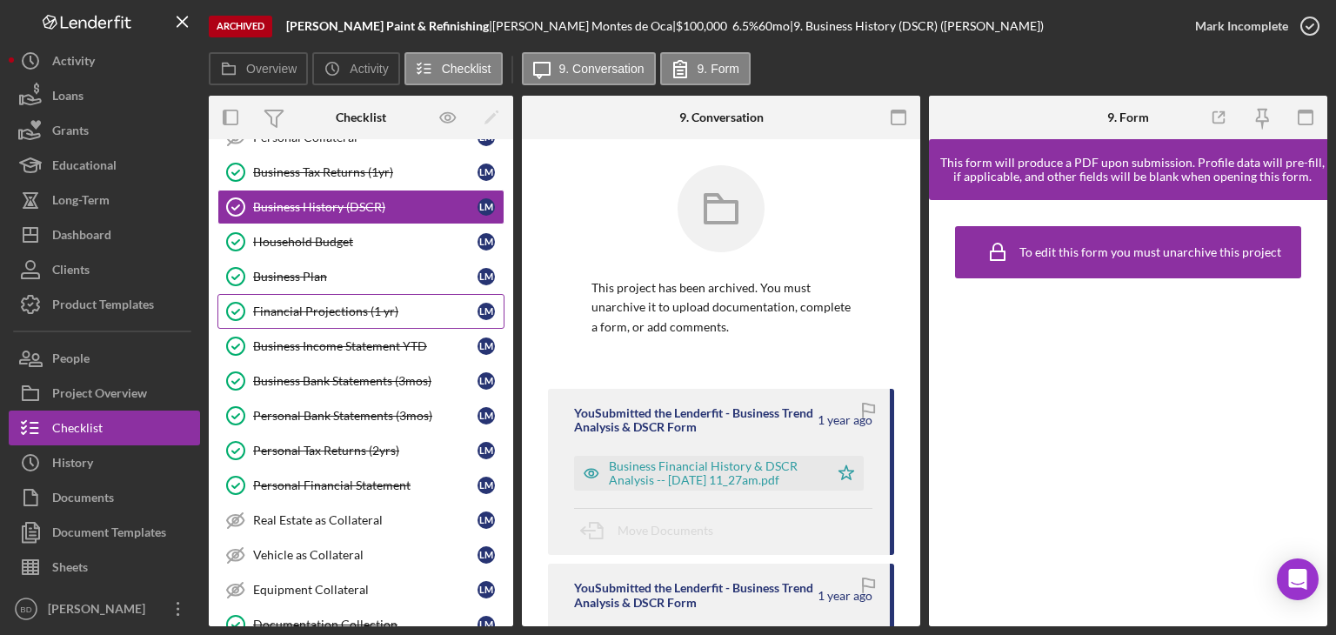
scroll to position [174, 0]
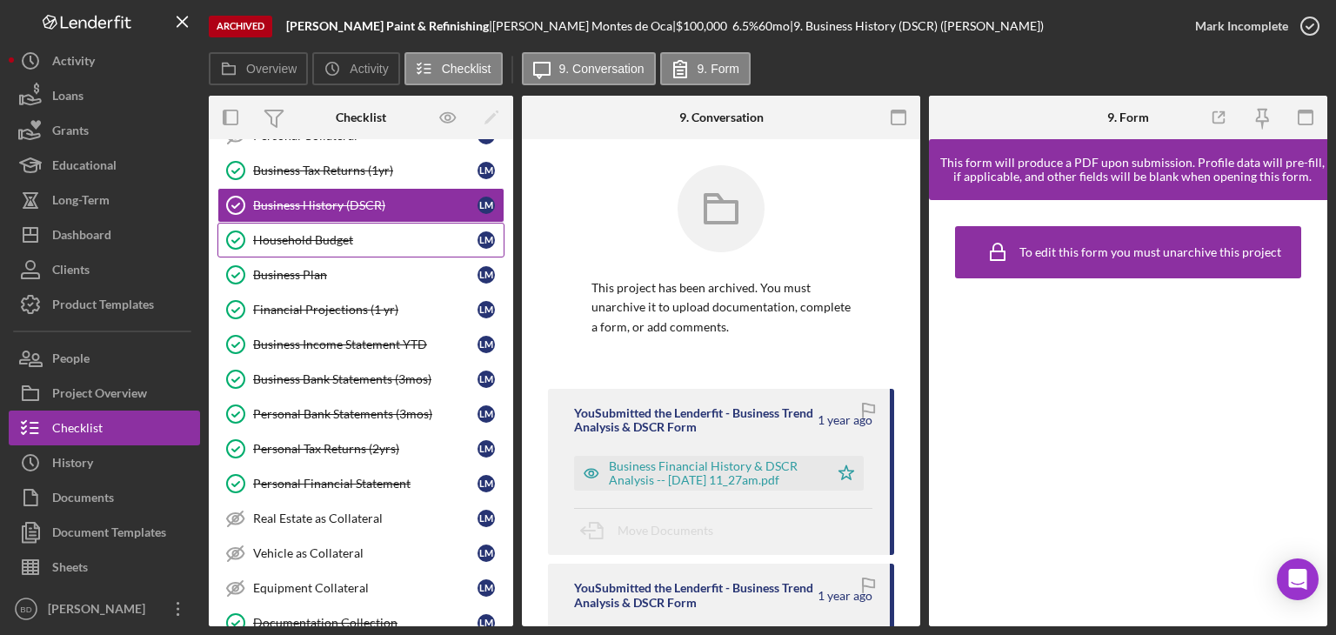
click at [344, 242] on div "Household Budget" at bounding box center [365, 240] width 224 height 14
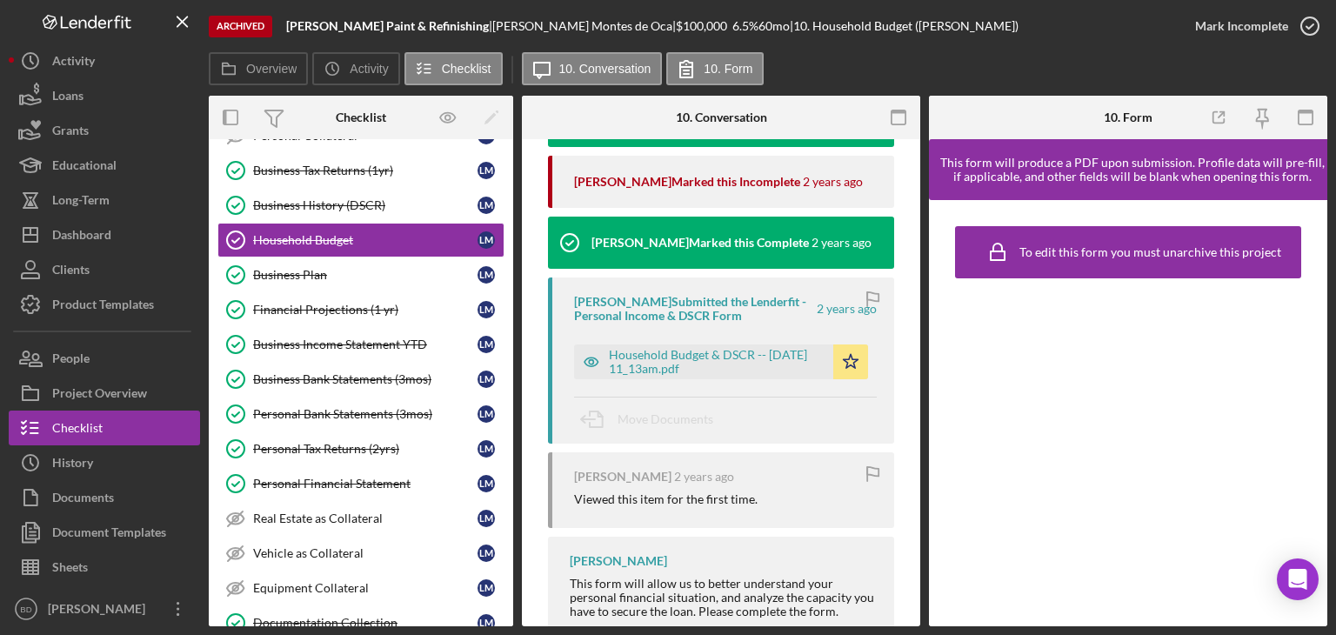
scroll to position [693, 0]
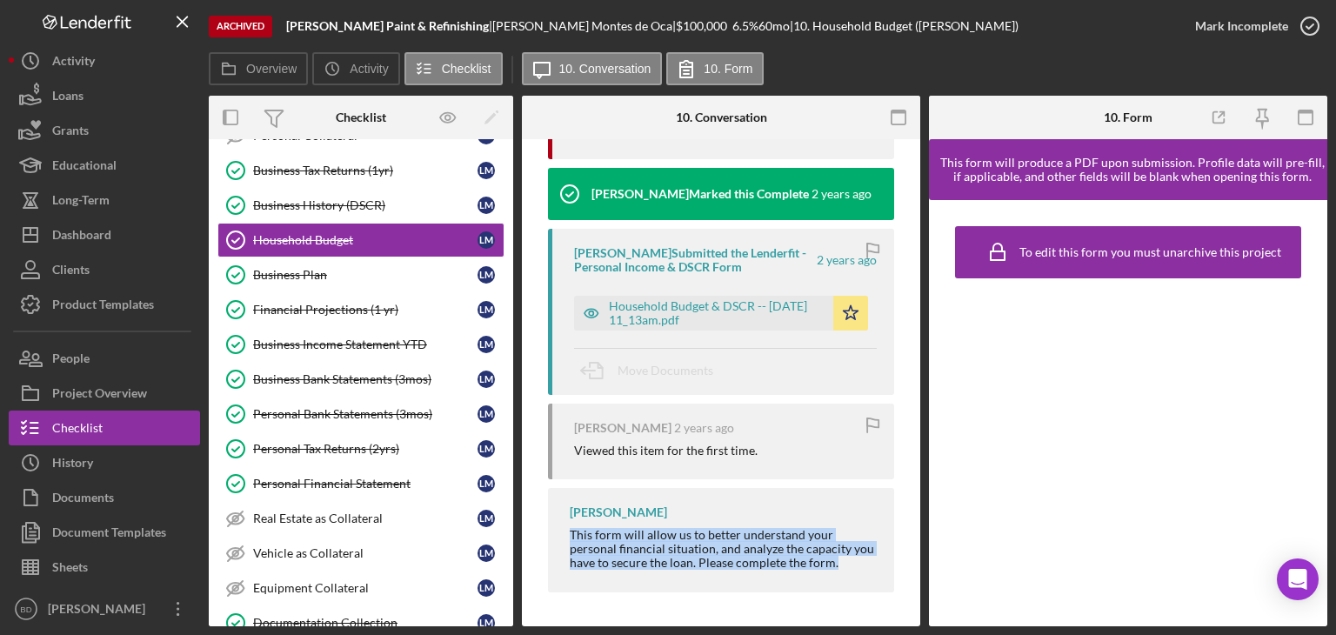
drag, startPoint x: 568, startPoint y: 530, endPoint x: 850, endPoint y: 571, distance: 285.6
click at [850, 571] on div "[PERSON_NAME] This form will allow us to better understand your personal financ…" at bounding box center [721, 539] width 346 height 103
copy div "This form will allow us to better understand your personal financial situation,…"
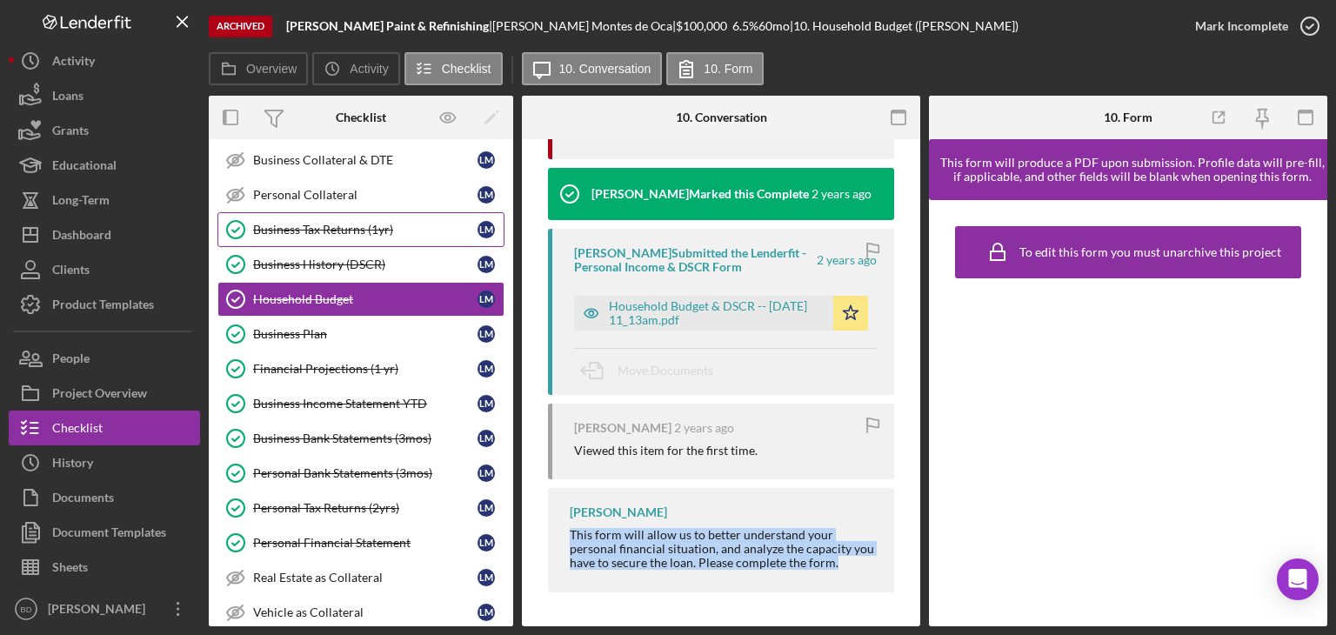
scroll to position [87, 0]
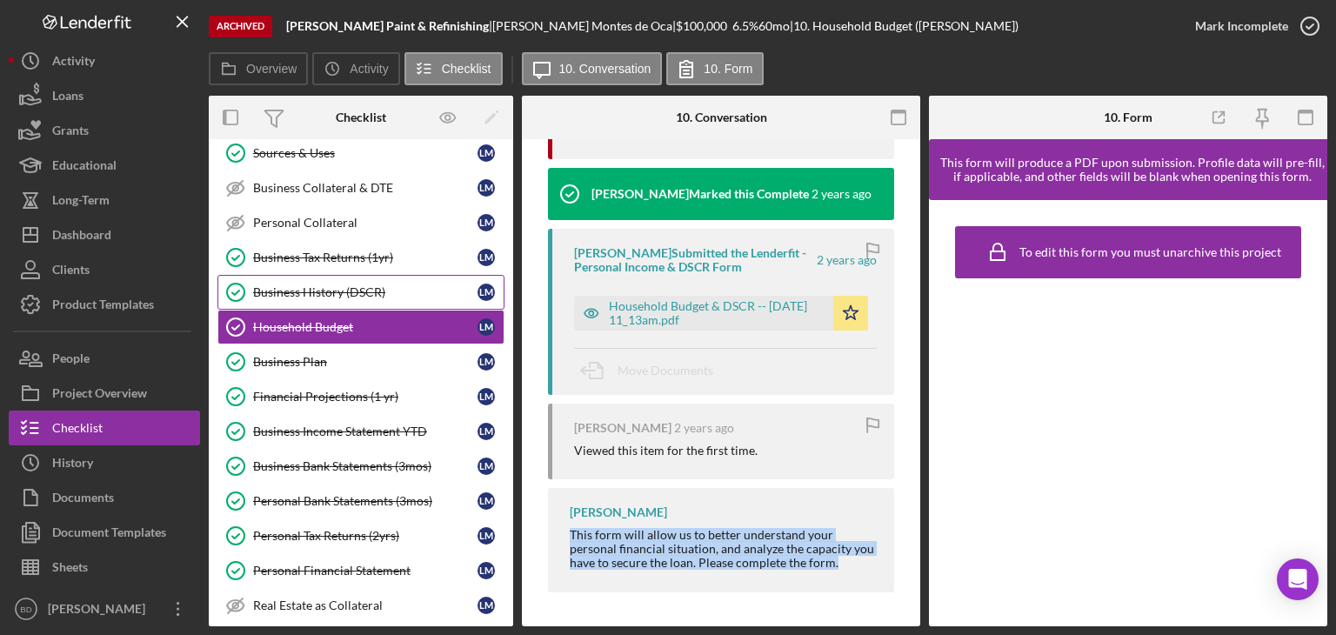
click at [318, 289] on div "Business History (DSCR)" at bounding box center [365, 292] width 224 height 14
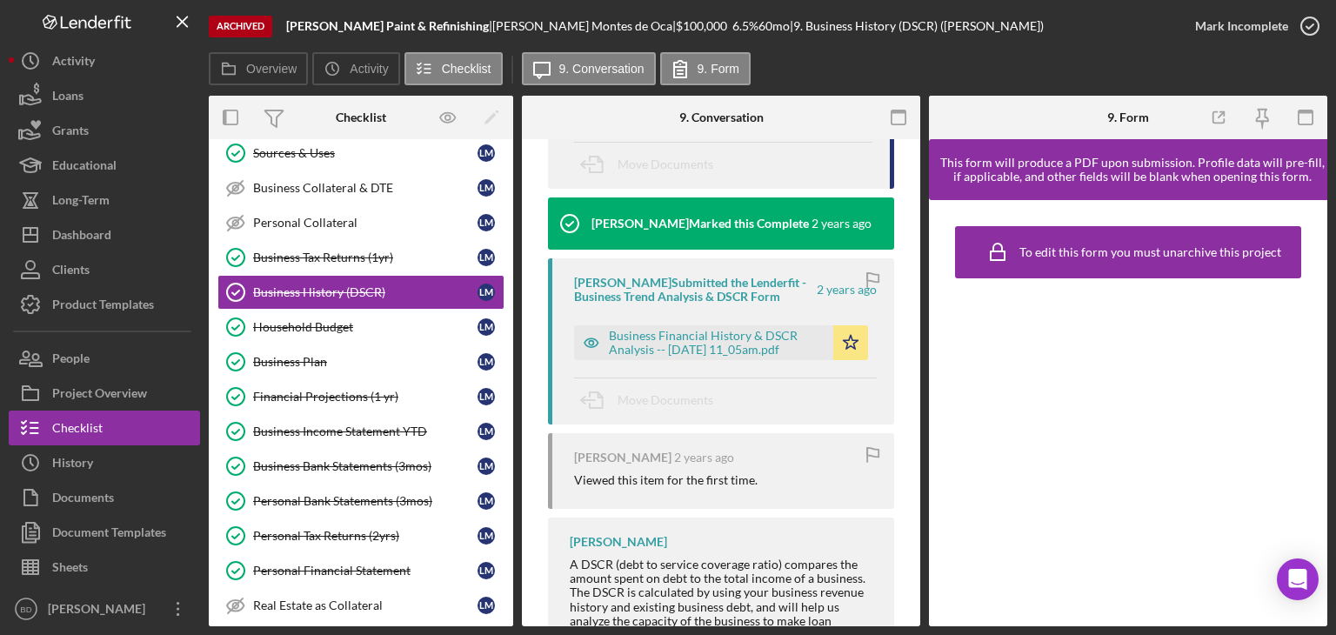
scroll to position [2329, 0]
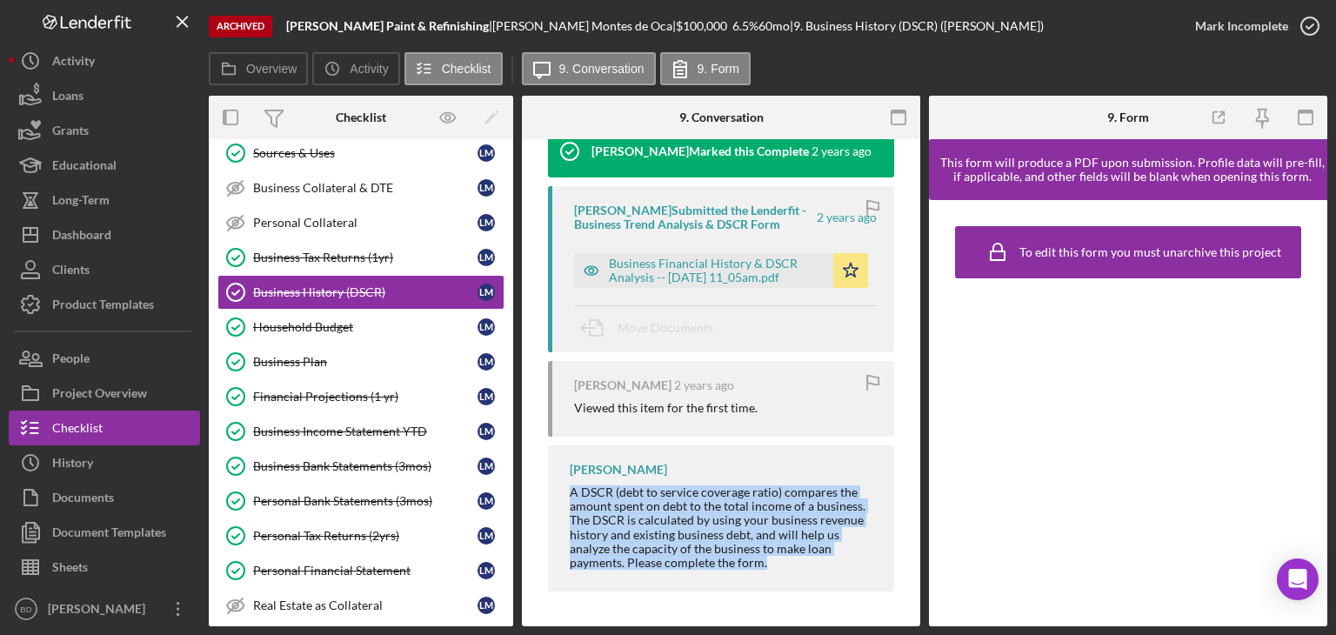
drag, startPoint x: 565, startPoint y: 490, endPoint x: 797, endPoint y: 566, distance: 244.2
click at [797, 566] on div "[PERSON_NAME] A DSCR (debt to service coverage ratio) compares the amount spent…" at bounding box center [721, 518] width 346 height 146
copy div "A DSCR (debt to service coverage ratio) compares the amount spent on debt to th…"
click at [110, 227] on div "Dashboard" at bounding box center [81, 236] width 59 height 39
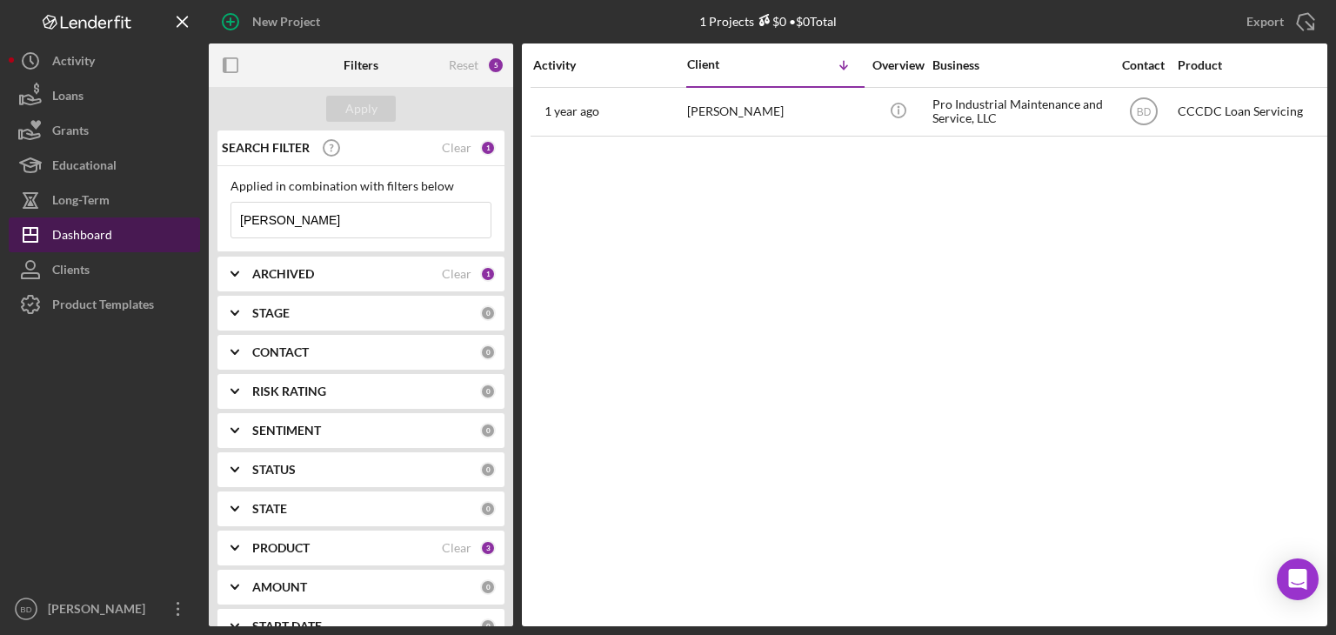
drag, startPoint x: 336, startPoint y: 220, endPoint x: 141, endPoint y: 223, distance: 194.8
click at [141, 223] on div "New Project 1 Projects $0 • $0 Total [PERSON_NAME] Export Icon/Export Filters R…" at bounding box center [668, 313] width 1318 height 626
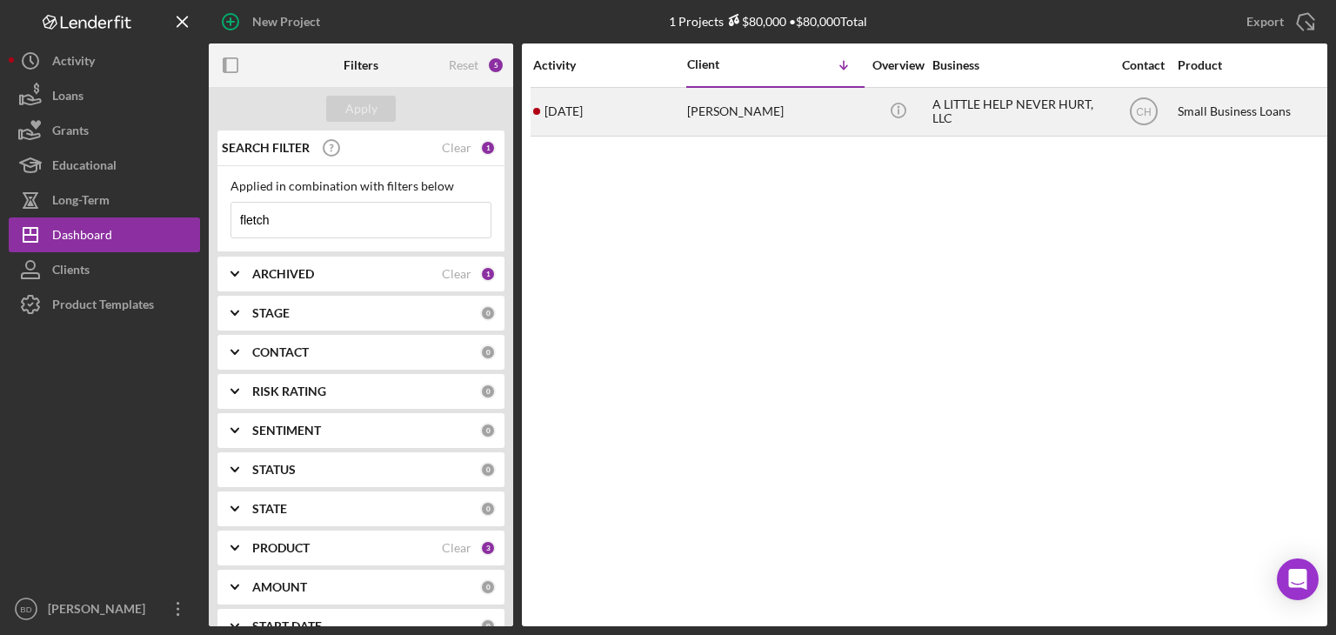
type input "fletch"
click at [989, 128] on div "A LITTLE HELP NEVER HURT, LLC" at bounding box center [1019, 112] width 174 height 46
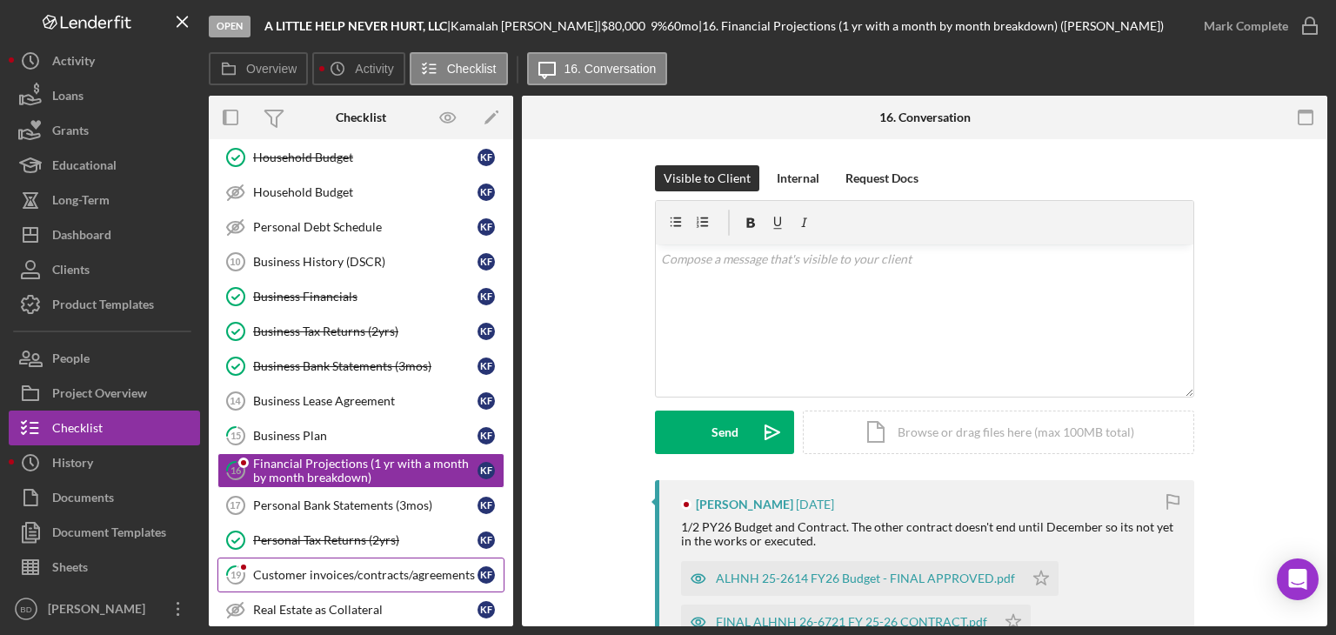
scroll to position [87, 0]
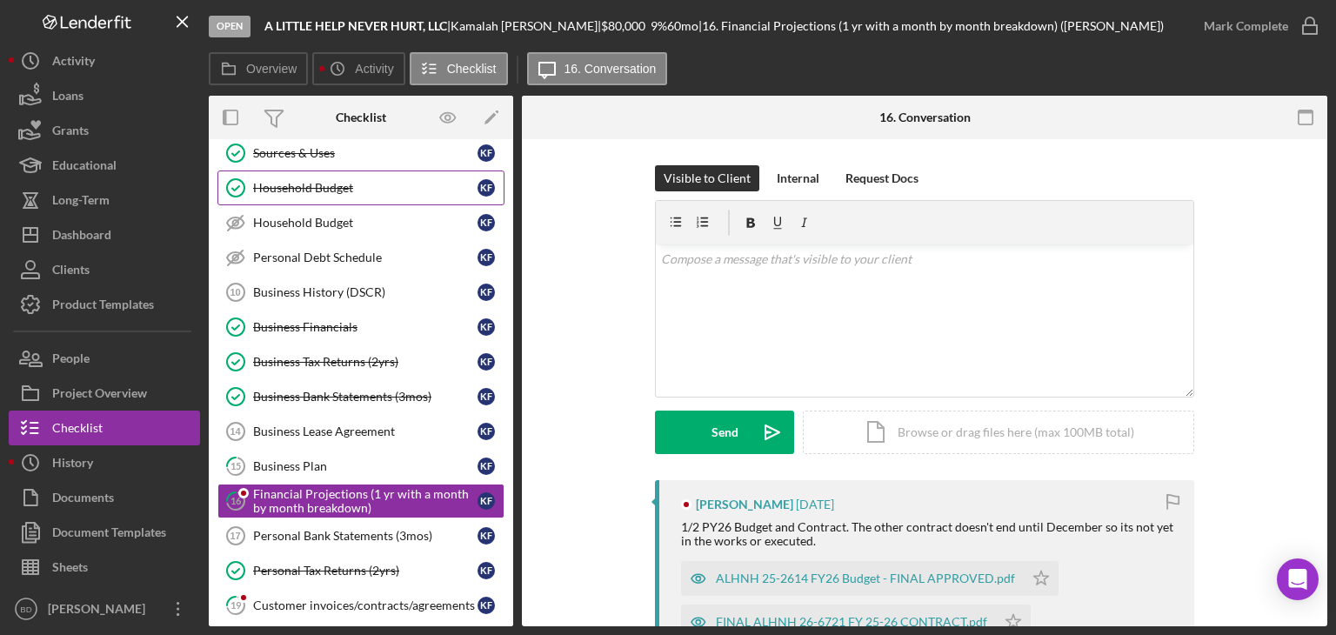
click at [339, 186] on div "Household Budget" at bounding box center [365, 188] width 224 height 14
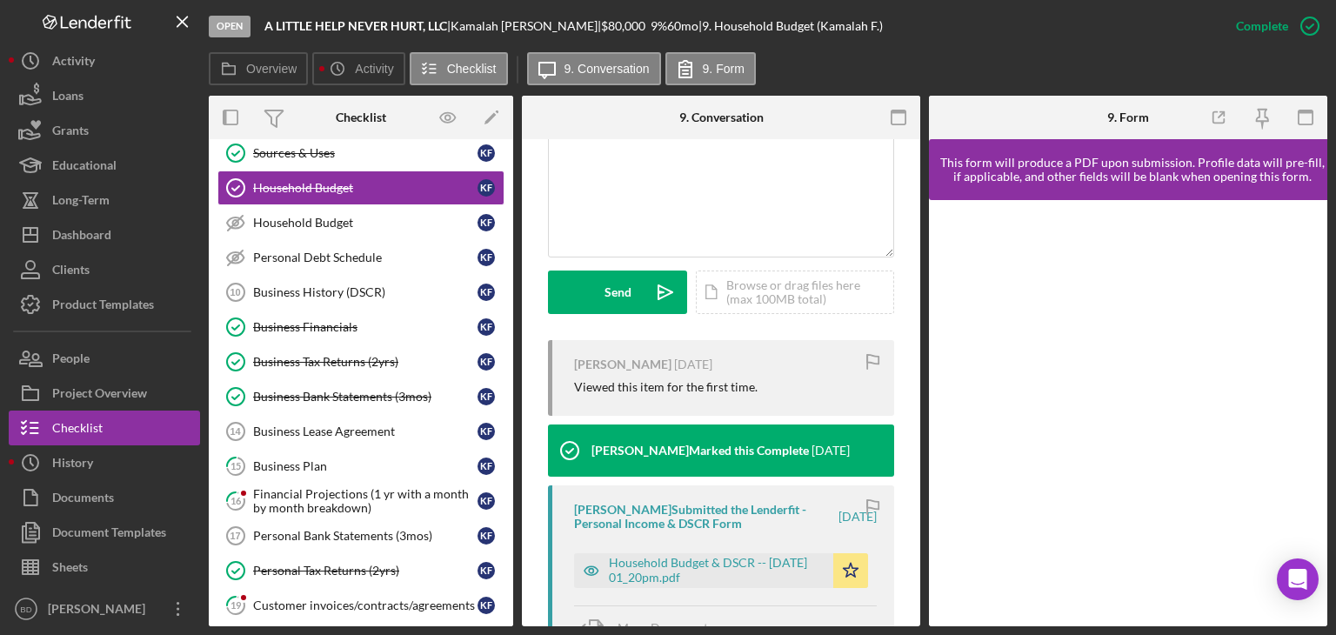
scroll to position [435, 0]
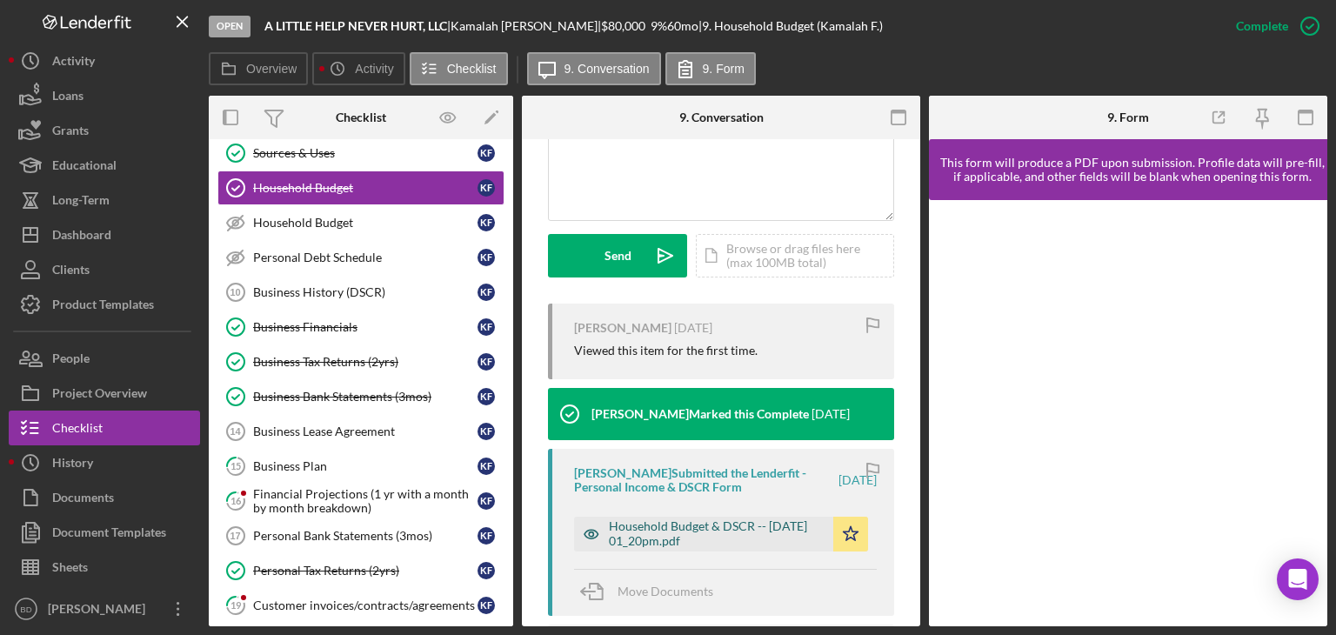
click at [594, 530] on icon "button" at bounding box center [591, 533] width 35 height 35
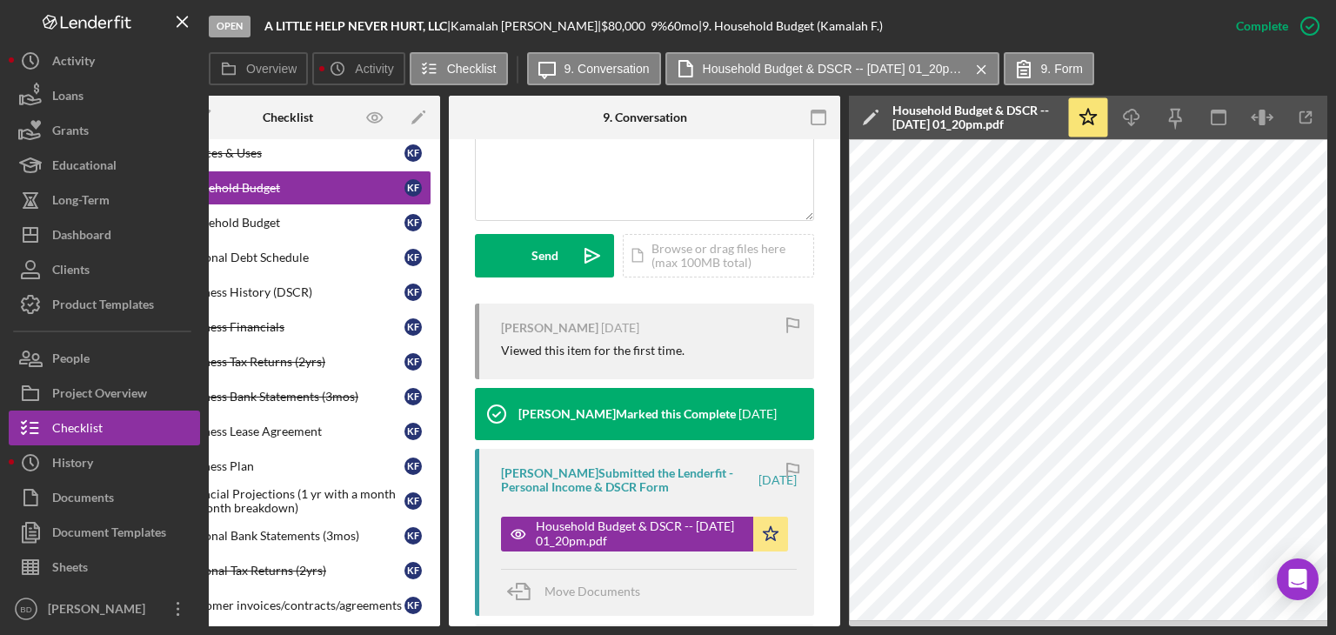
scroll to position [0, 0]
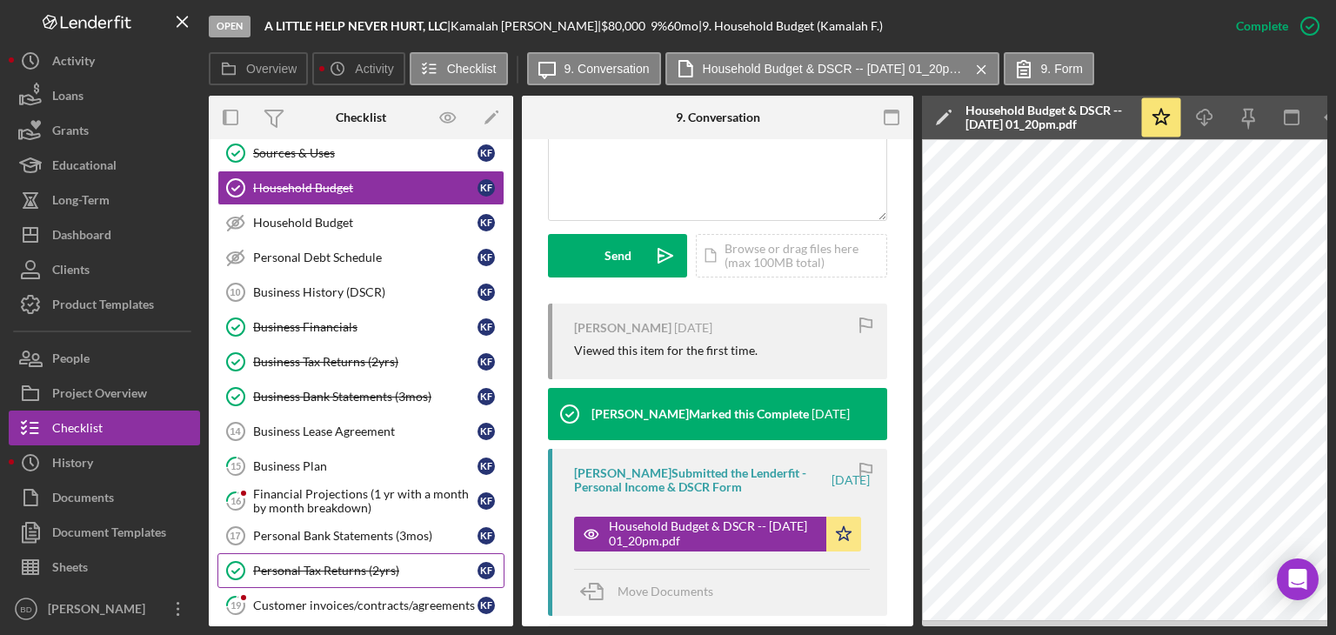
click at [347, 563] on div "Personal Tax Returns (2yrs)" at bounding box center [365, 570] width 224 height 14
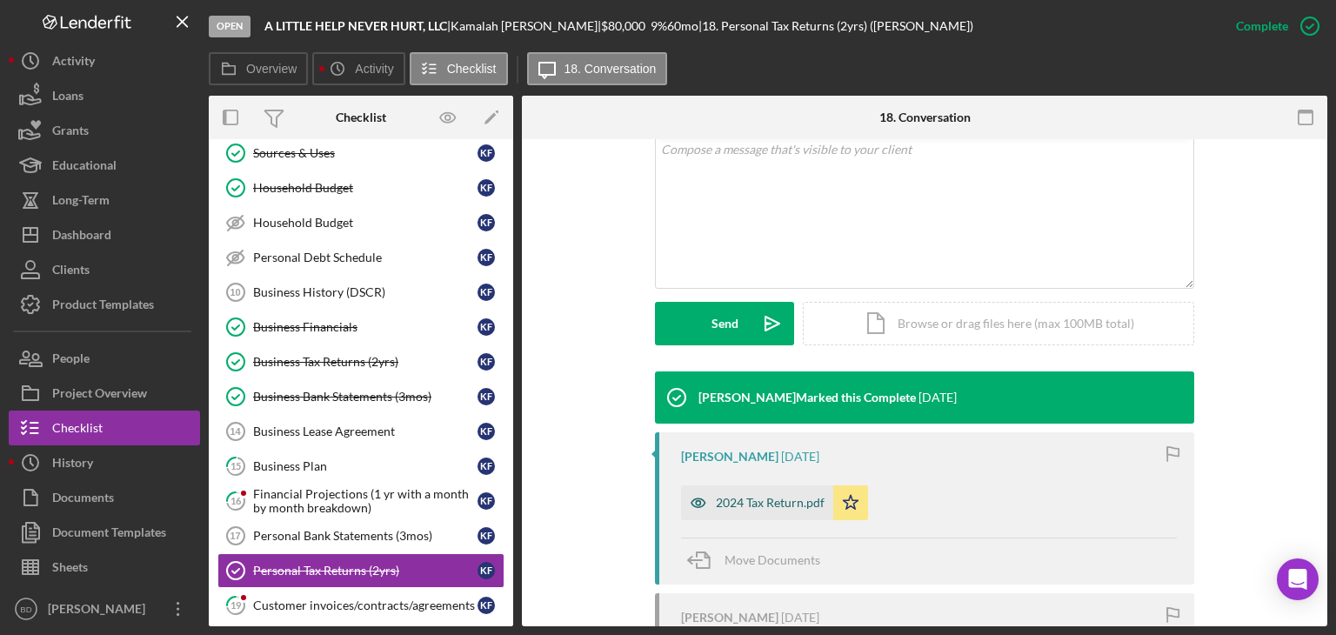
click at [693, 494] on icon "button" at bounding box center [698, 502] width 35 height 35
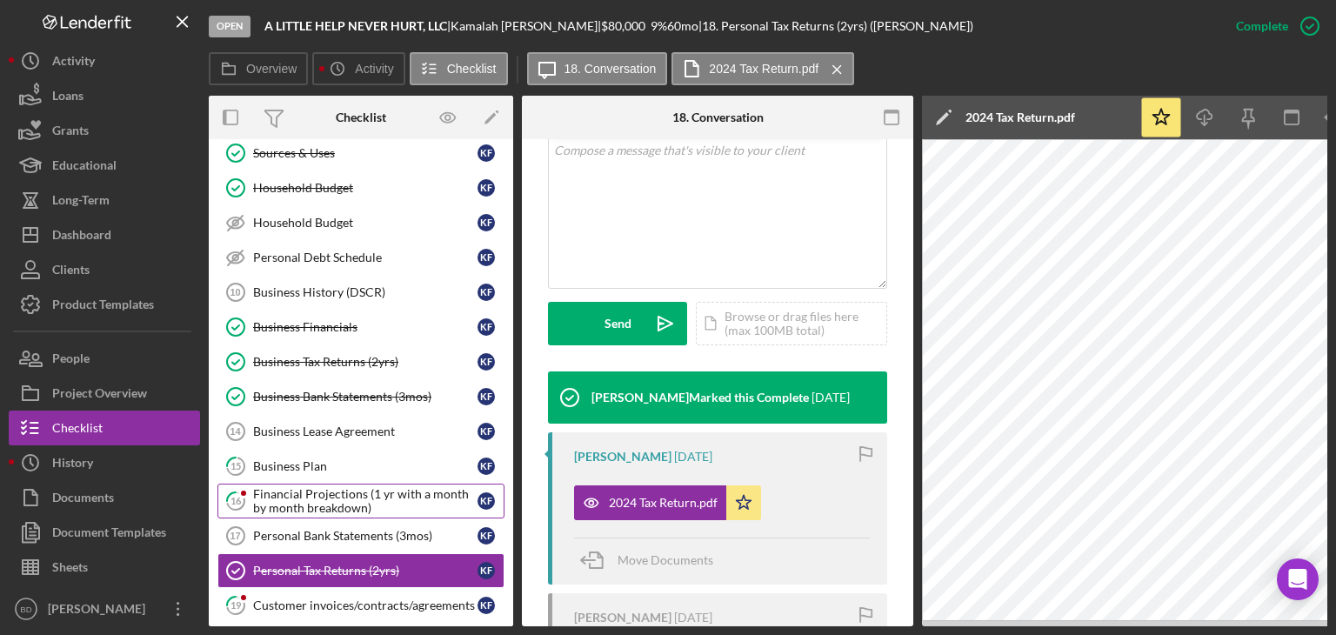
click at [330, 495] on div "Financial Projections (1 yr with a month by month breakdown)" at bounding box center [365, 501] width 224 height 28
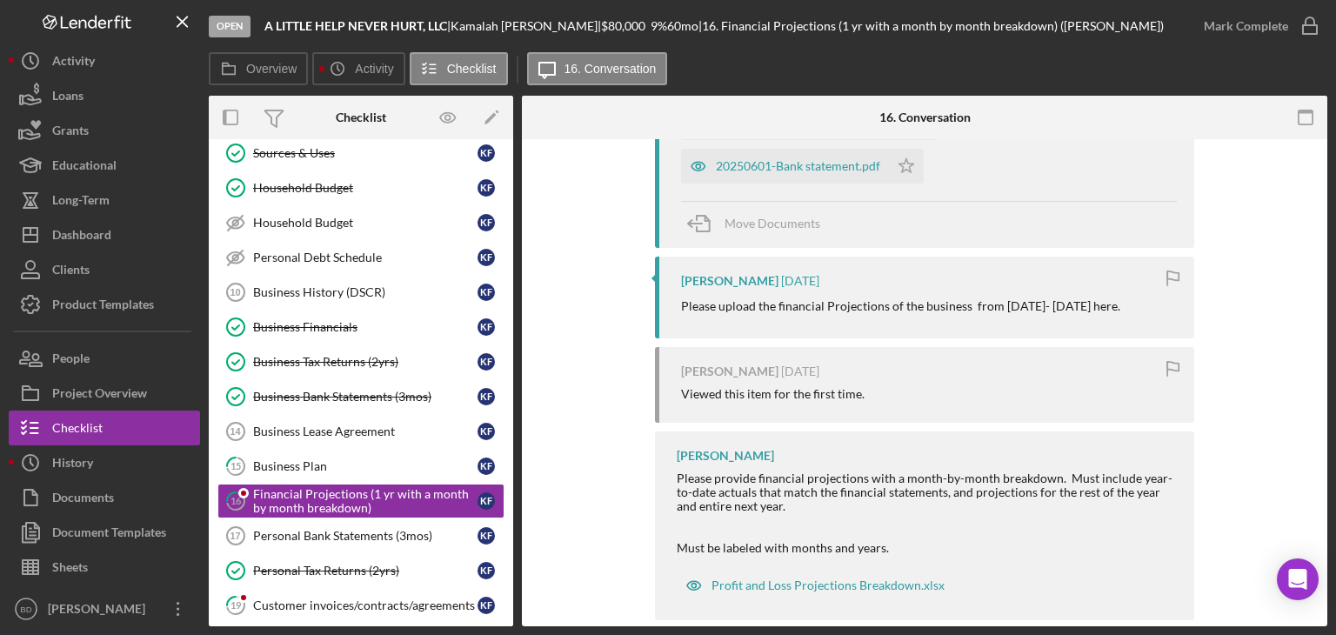
scroll to position [2434, 0]
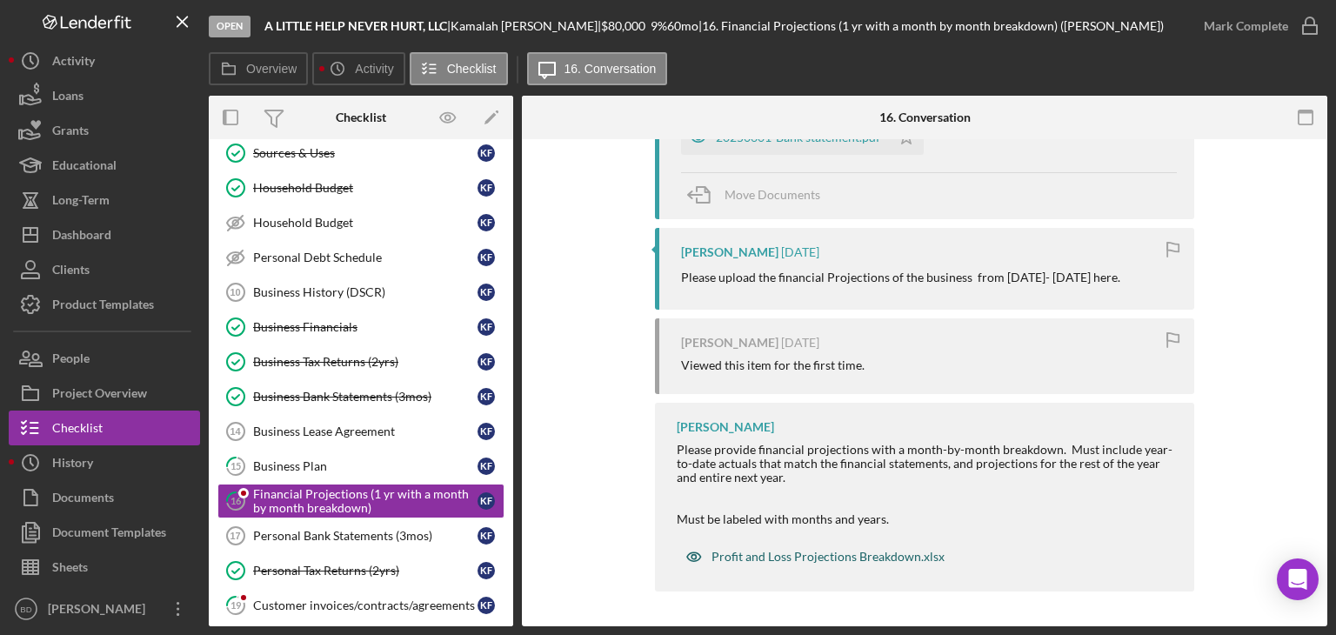
click at [703, 550] on icon "button" at bounding box center [693, 556] width 35 height 35
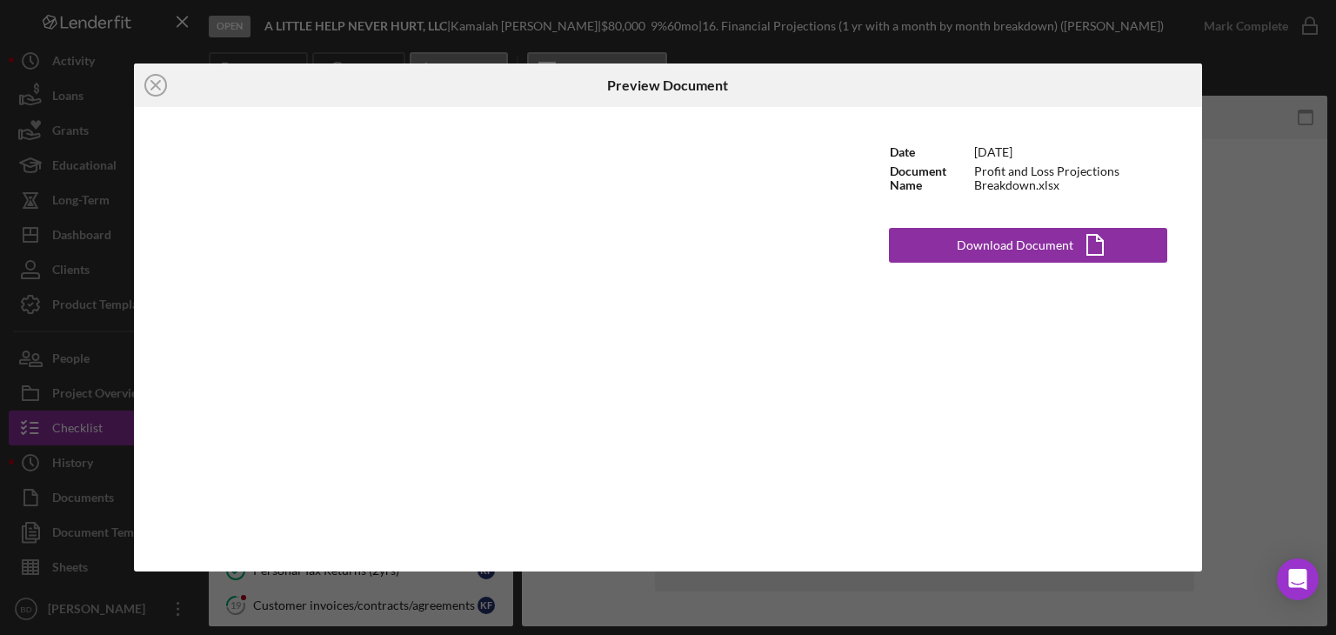
click at [1236, 192] on div "Icon/Close Preview Document Date [DATE] Document Name Profit and Loss Projectio…" at bounding box center [668, 317] width 1336 height 635
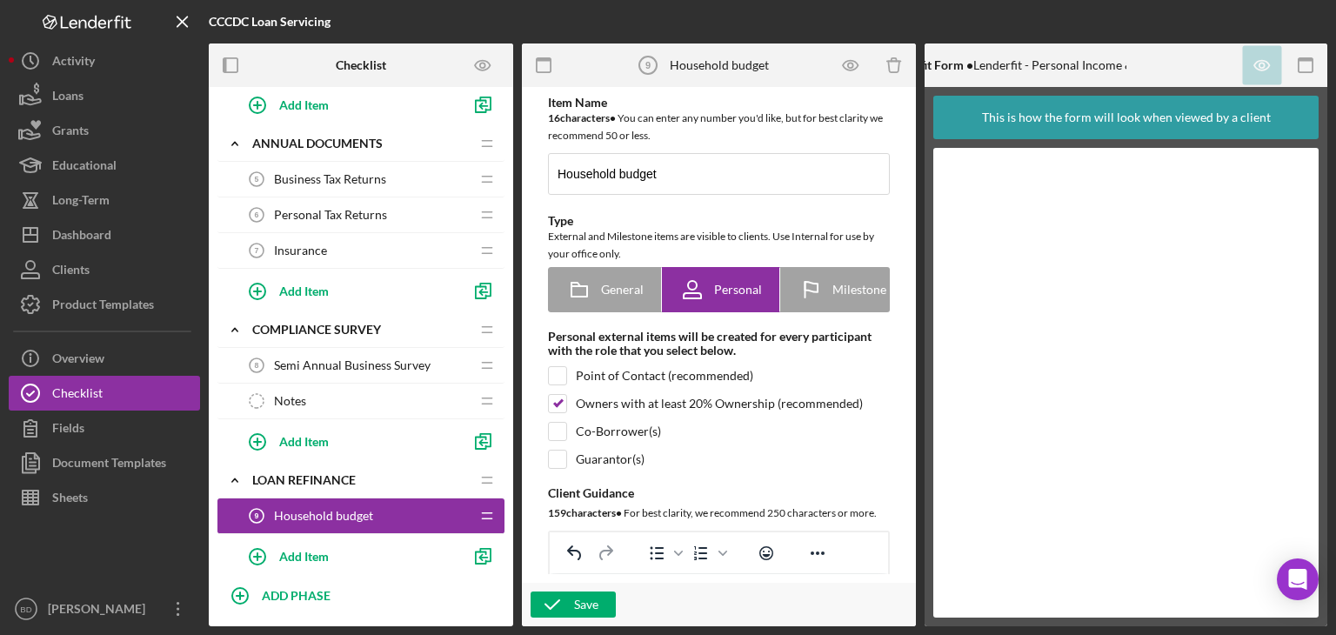
scroll to position [956, 0]
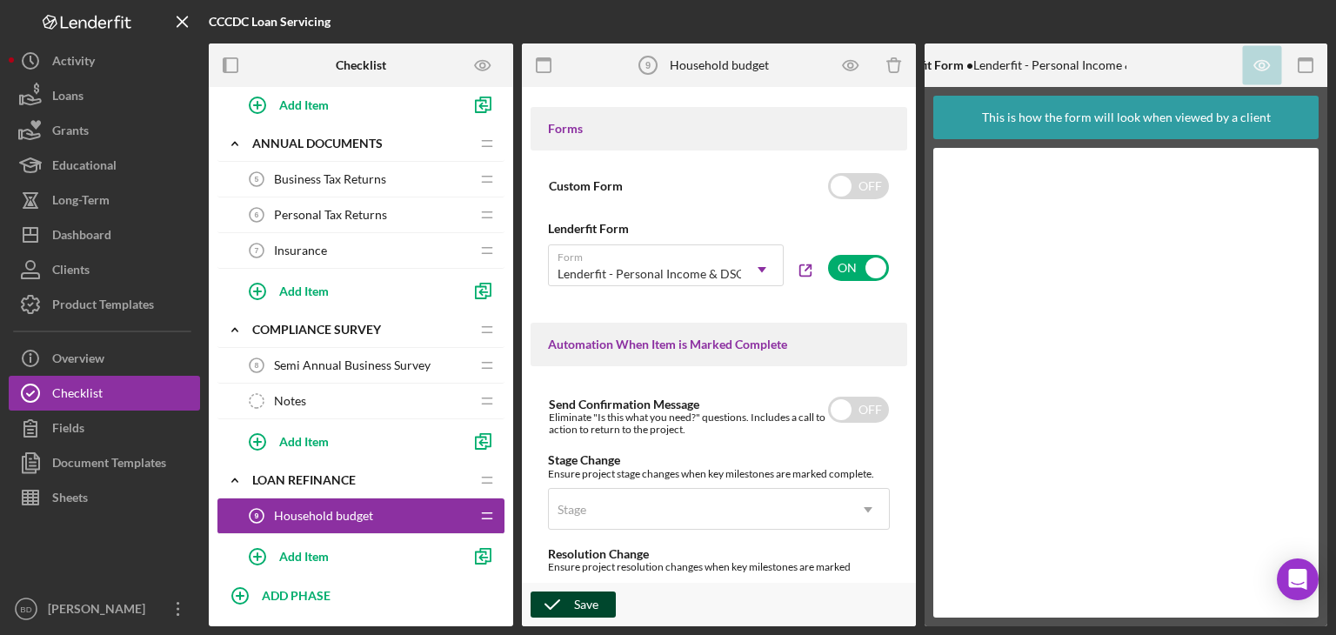
click at [593, 597] on div "Save" at bounding box center [586, 604] width 24 height 26
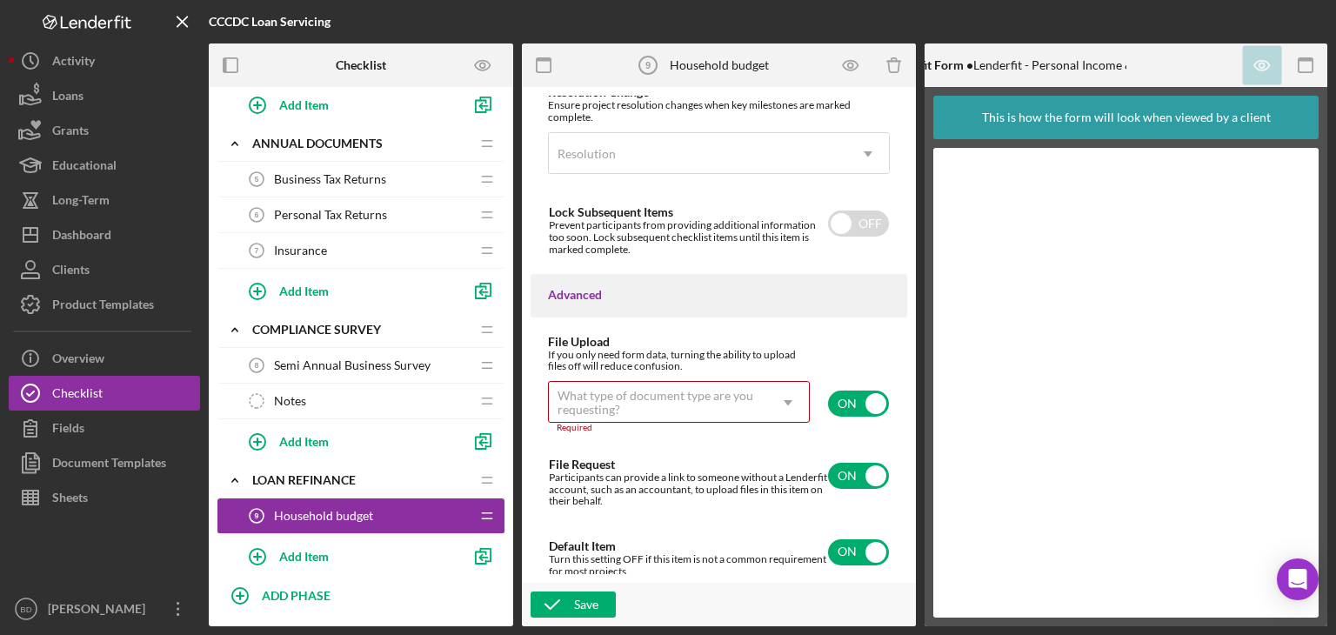
scroll to position [1424, 0]
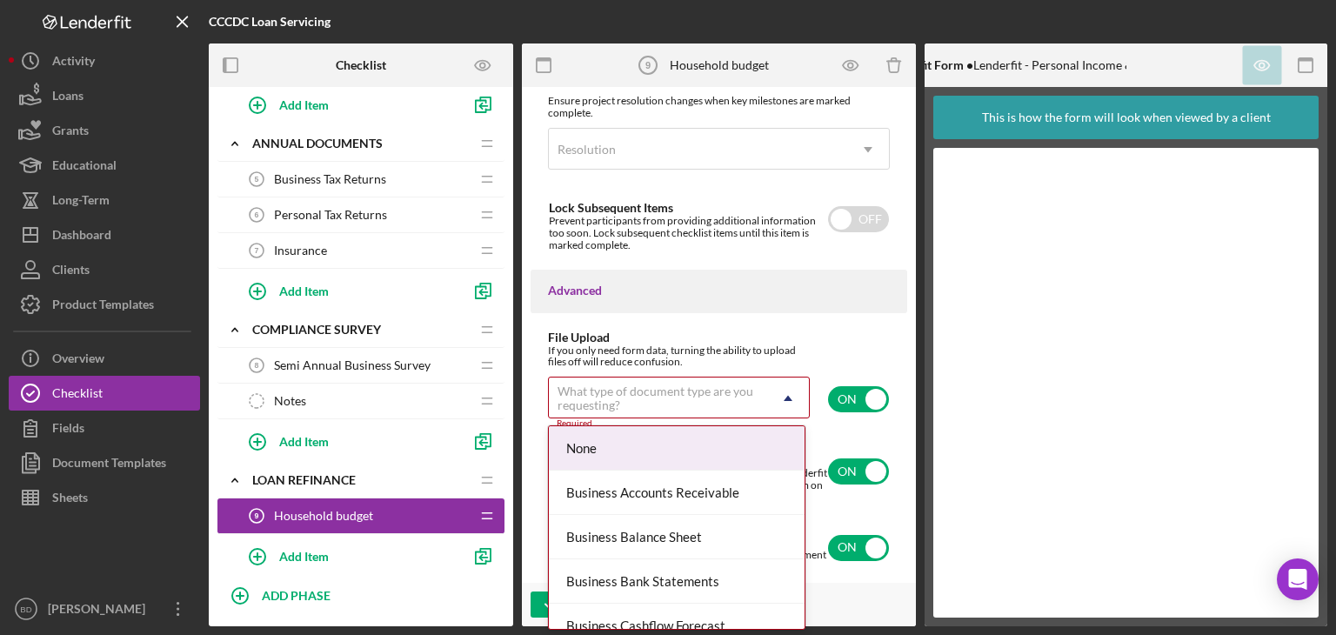
click at [723, 392] on div "What type of document type are you requesting?" at bounding box center [657, 398] width 201 height 28
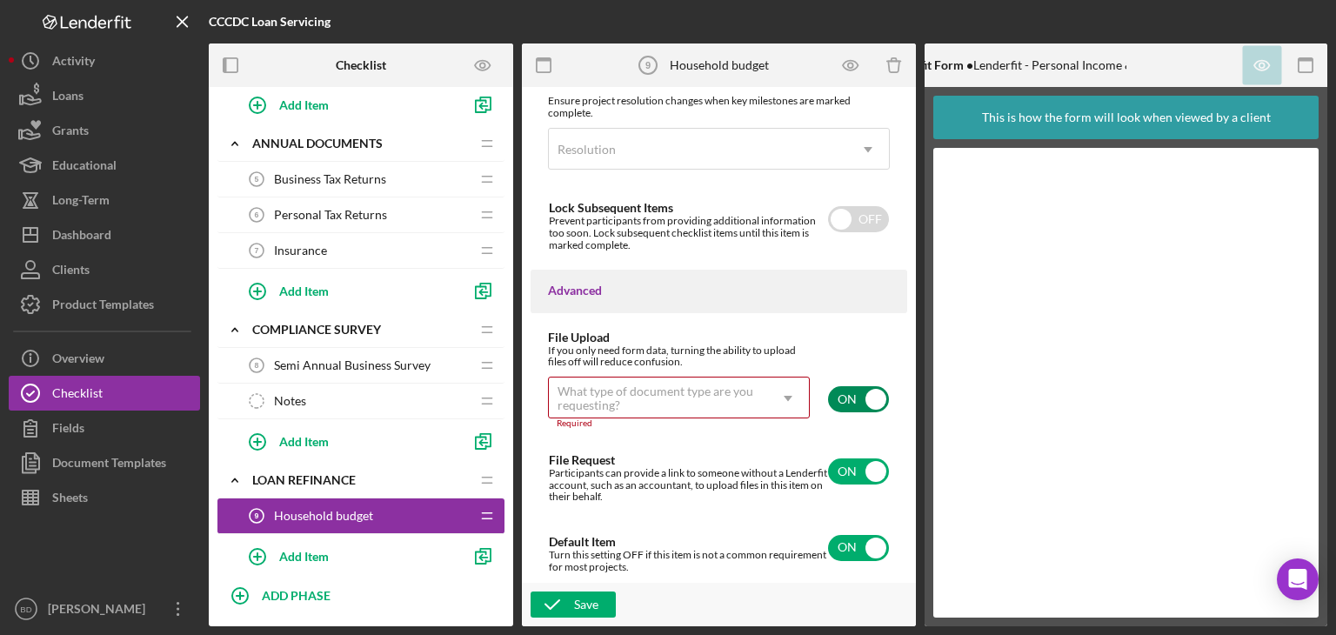
click at [856, 397] on input "checkbox" at bounding box center [858, 399] width 61 height 26
checkbox input "false"
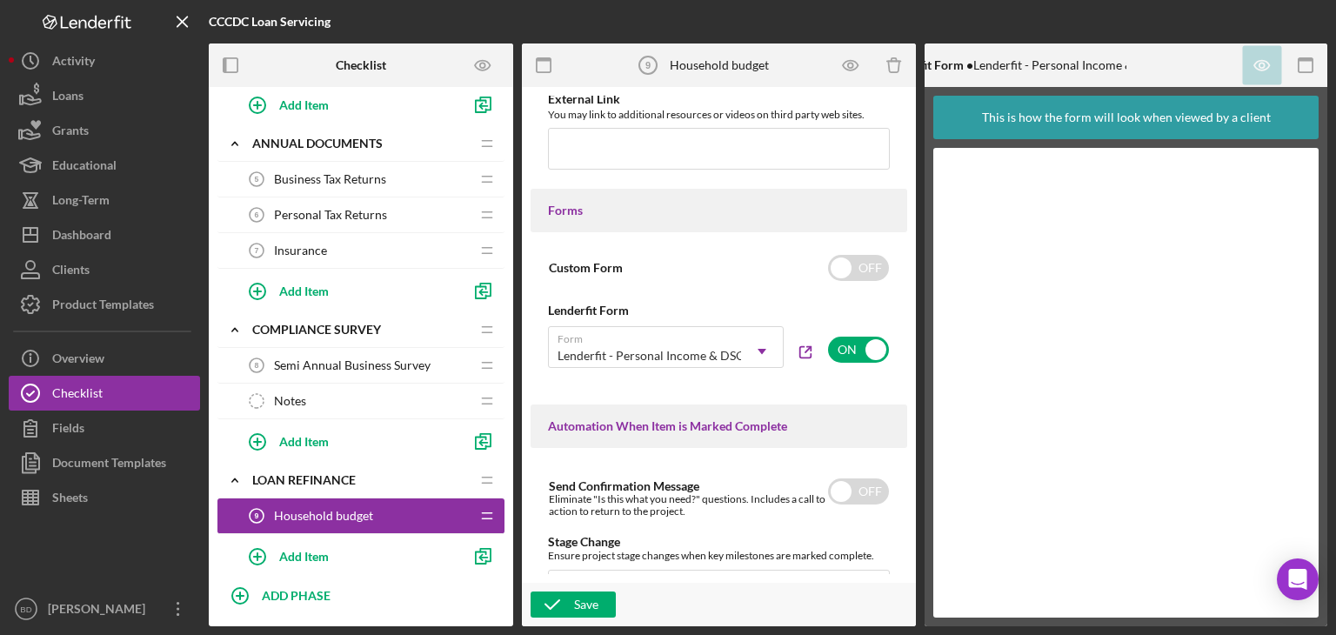
scroll to position [0, 0]
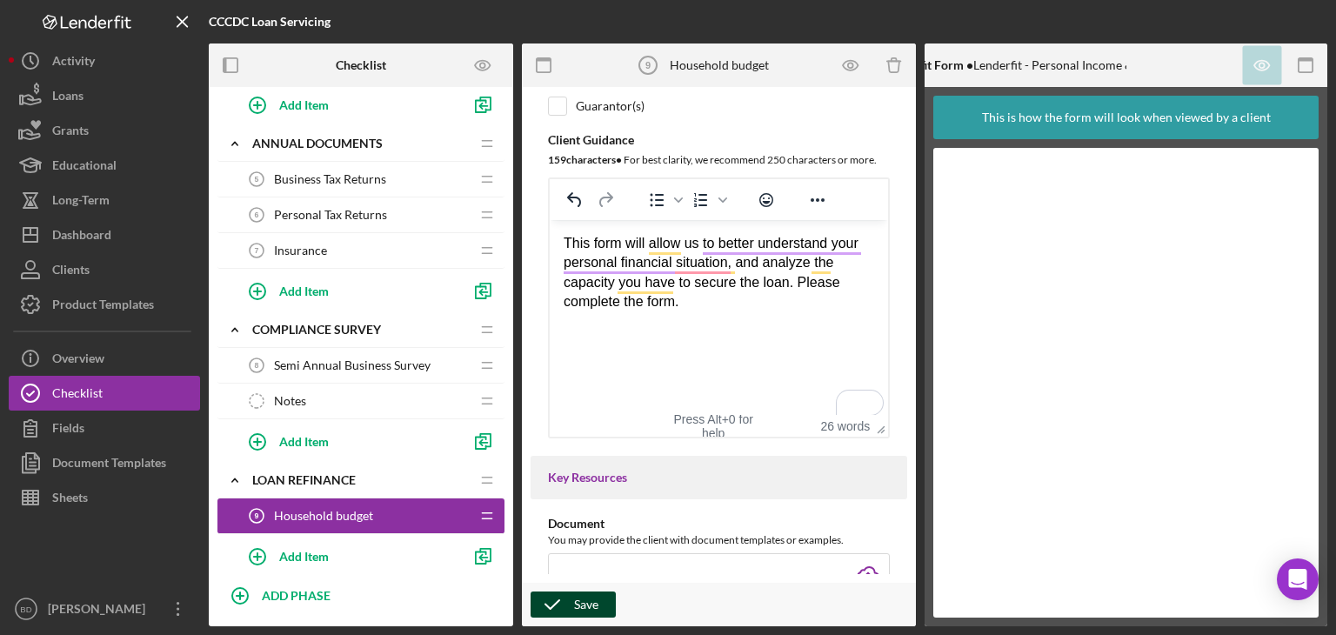
click at [570, 610] on icon "button" at bounding box center [551, 604] width 43 height 43
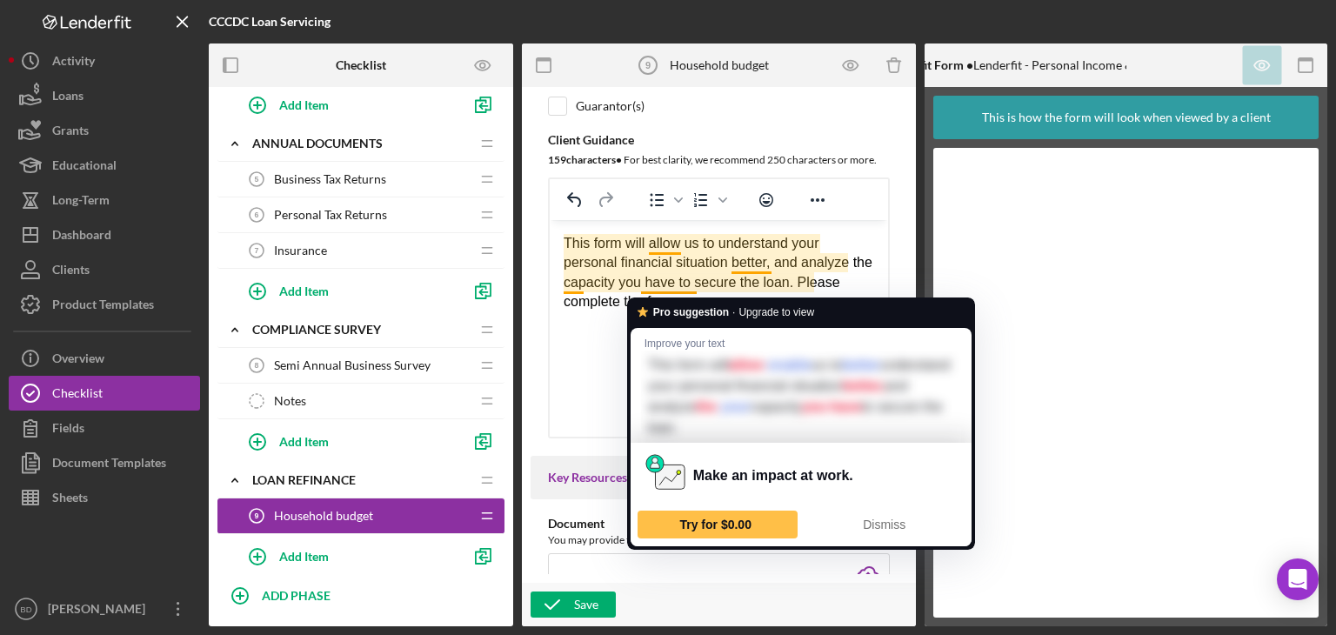
click at [569, 326] on html "This form will allow us to understand your personal financial situation better,…" at bounding box center [719, 273] width 338 height 106
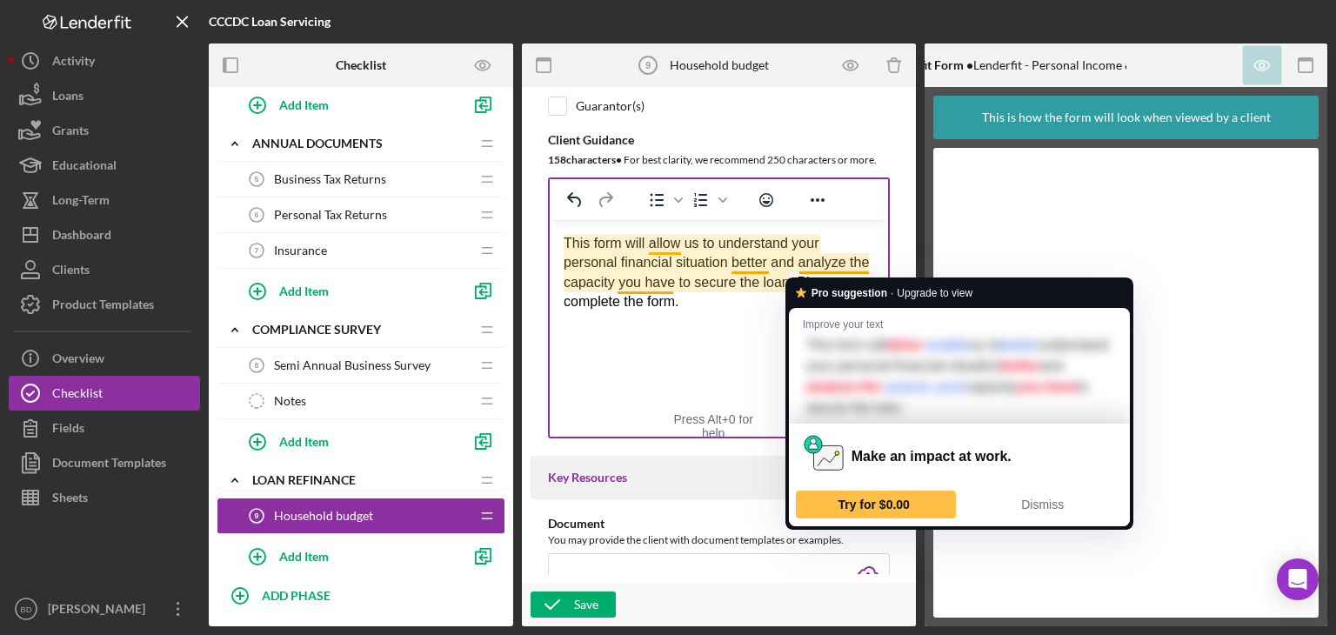
click at [615, 326] on html "This form will allow us to understand your personal financial situation better …" at bounding box center [719, 273] width 338 height 106
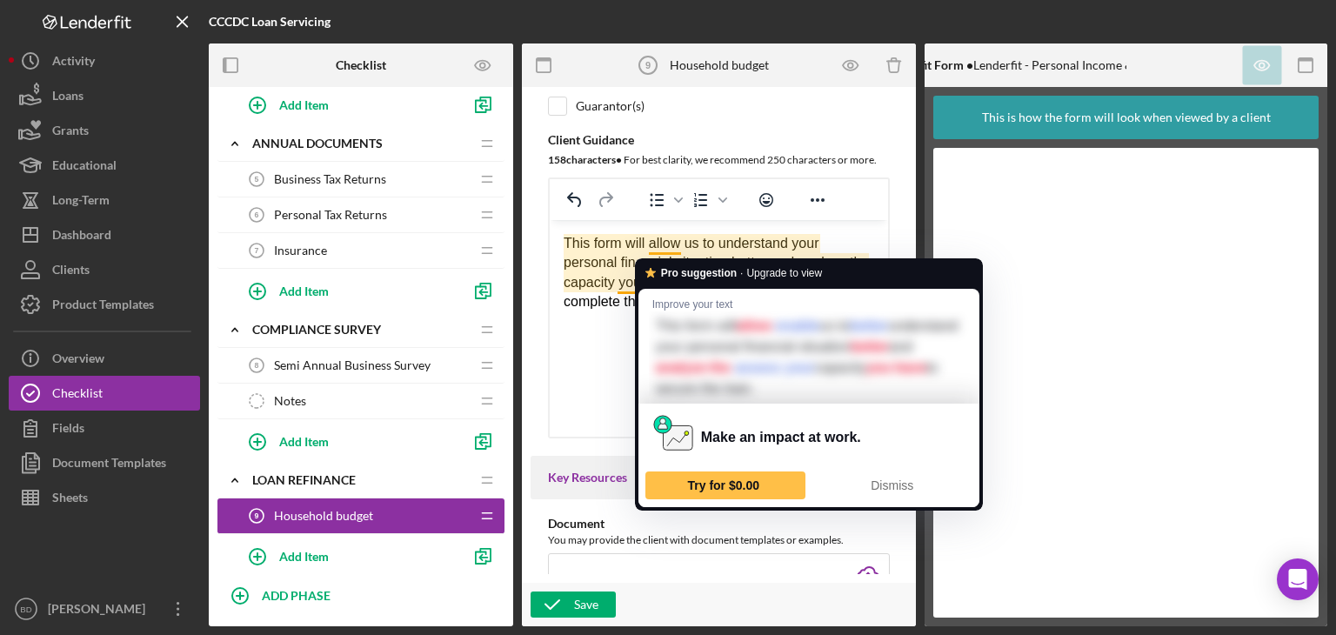
click at [593, 326] on html "This form will allow us to understand your personal financial situation better …" at bounding box center [719, 273] width 338 height 106
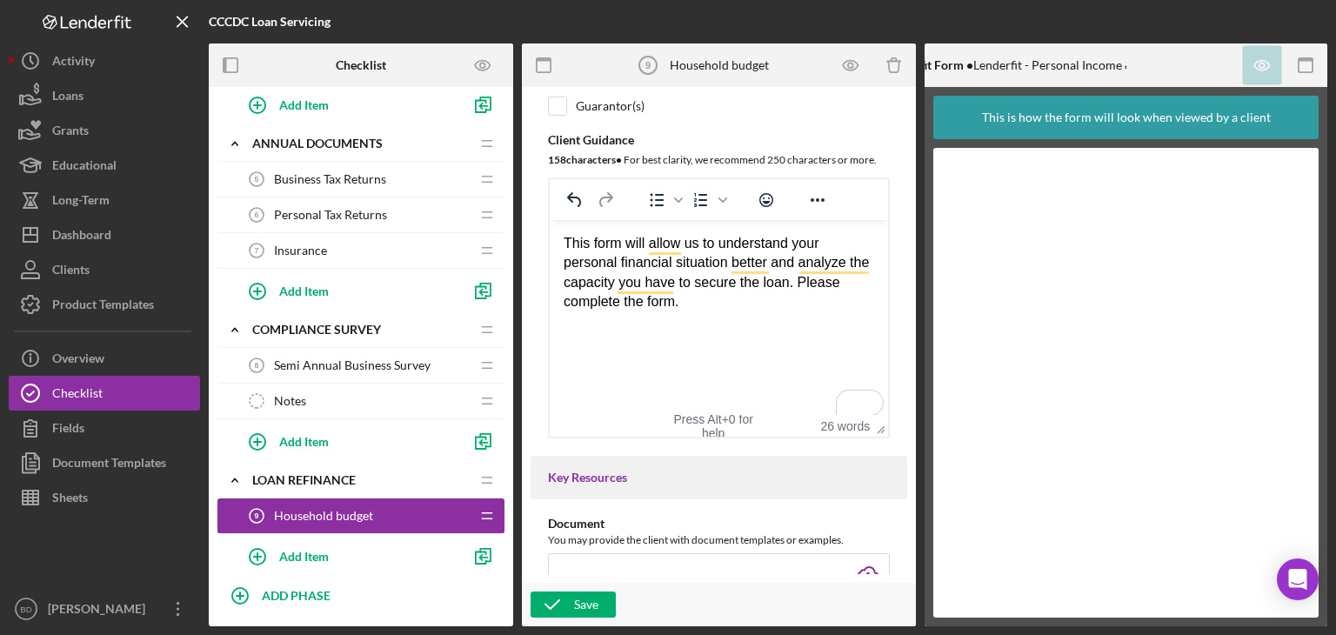
click at [590, 326] on html "This form will allow us to understand your personal financial situation better …" at bounding box center [719, 273] width 338 height 106
click at [574, 610] on div "Save" at bounding box center [586, 604] width 24 height 26
click at [301, 557] on div "Add Item" at bounding box center [304, 555] width 50 height 33
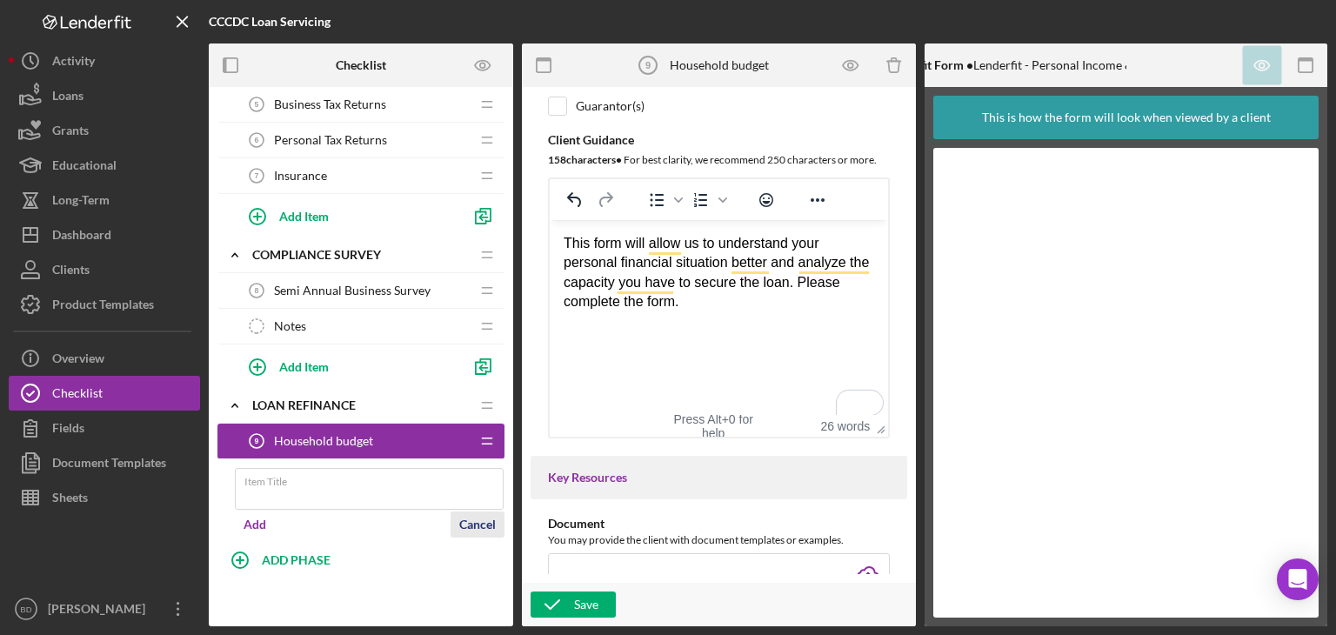
click at [487, 521] on div "Cancel" at bounding box center [477, 524] width 37 height 26
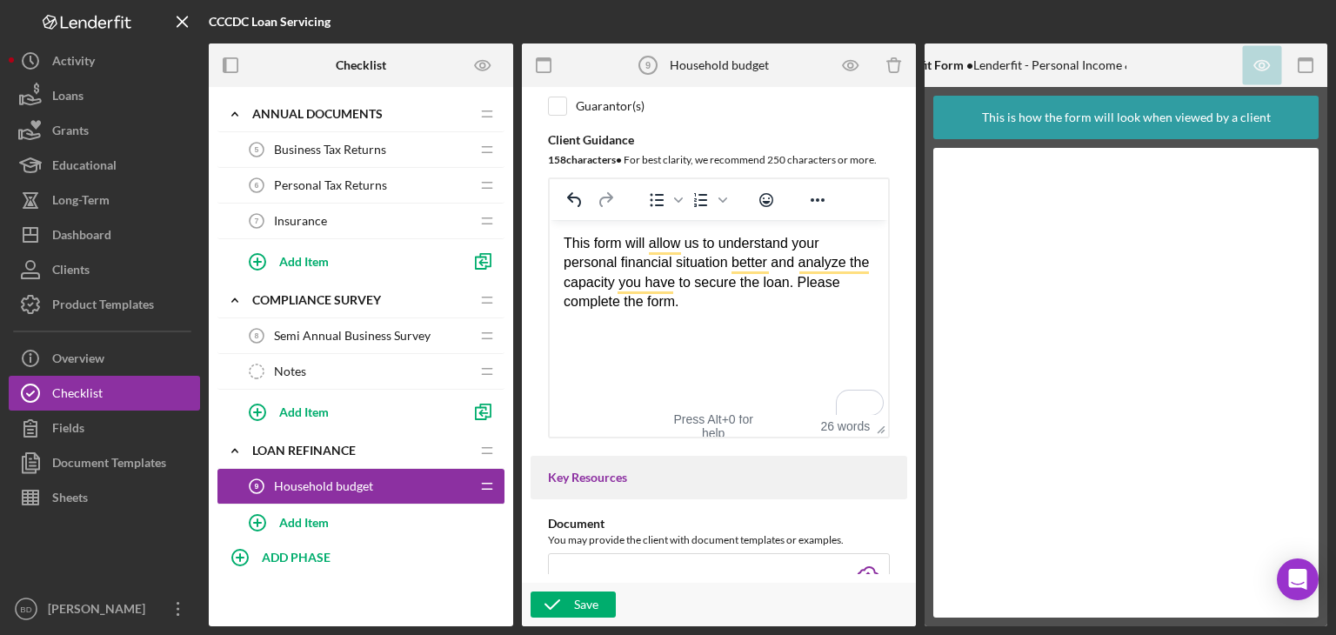
scroll to position [227, 0]
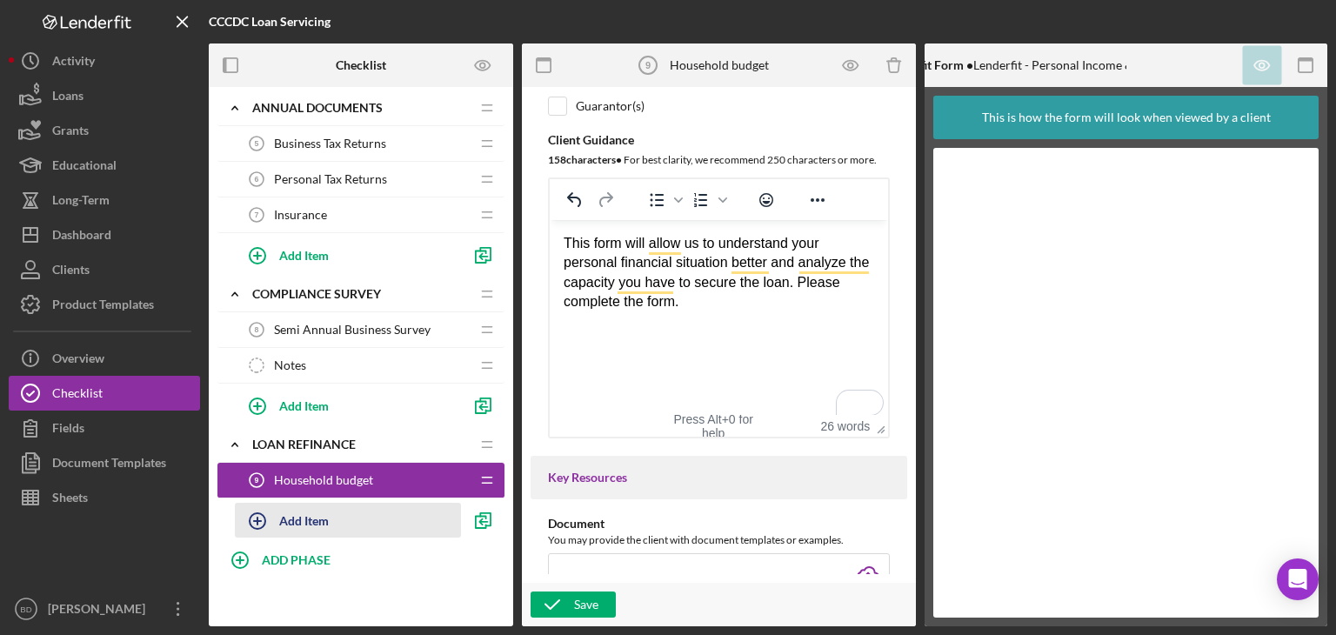
click at [285, 508] on div "Add Item" at bounding box center [304, 519] width 50 height 33
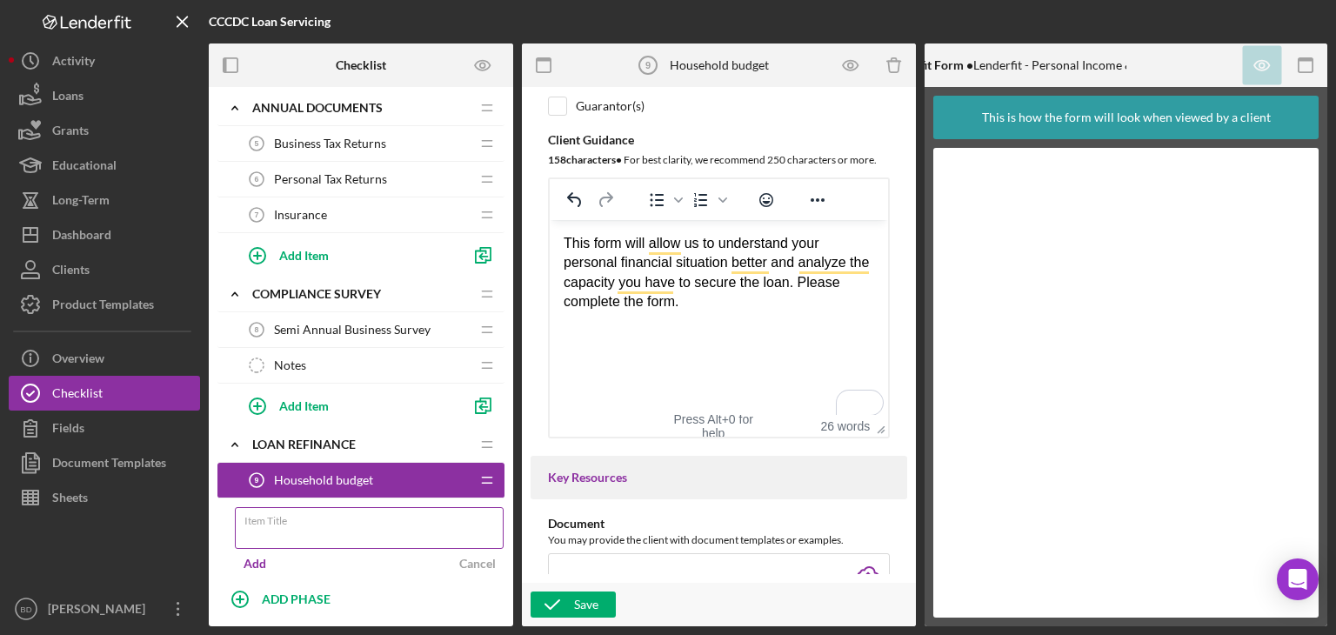
click at [296, 525] on input "Item Title" at bounding box center [369, 528] width 269 height 42
type input "Business History"
click at [263, 554] on div "Add" at bounding box center [254, 563] width 23 height 26
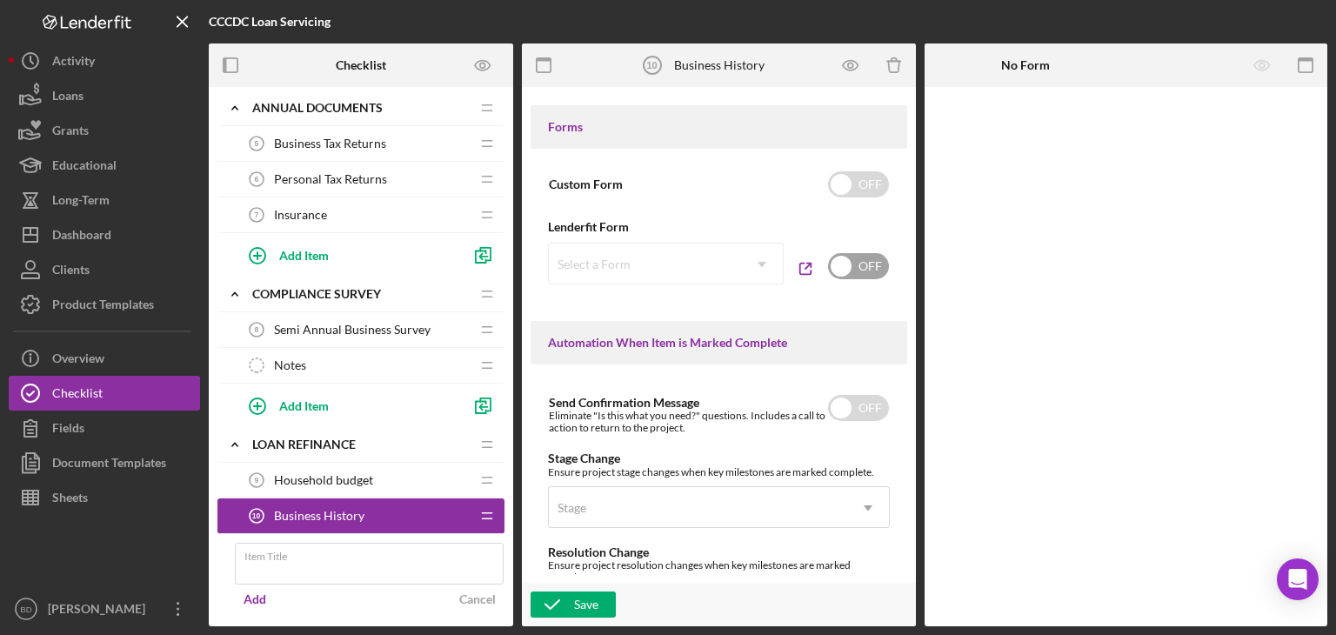
click at [856, 268] on input "checkbox" at bounding box center [858, 266] width 61 height 26
checkbox input "true"
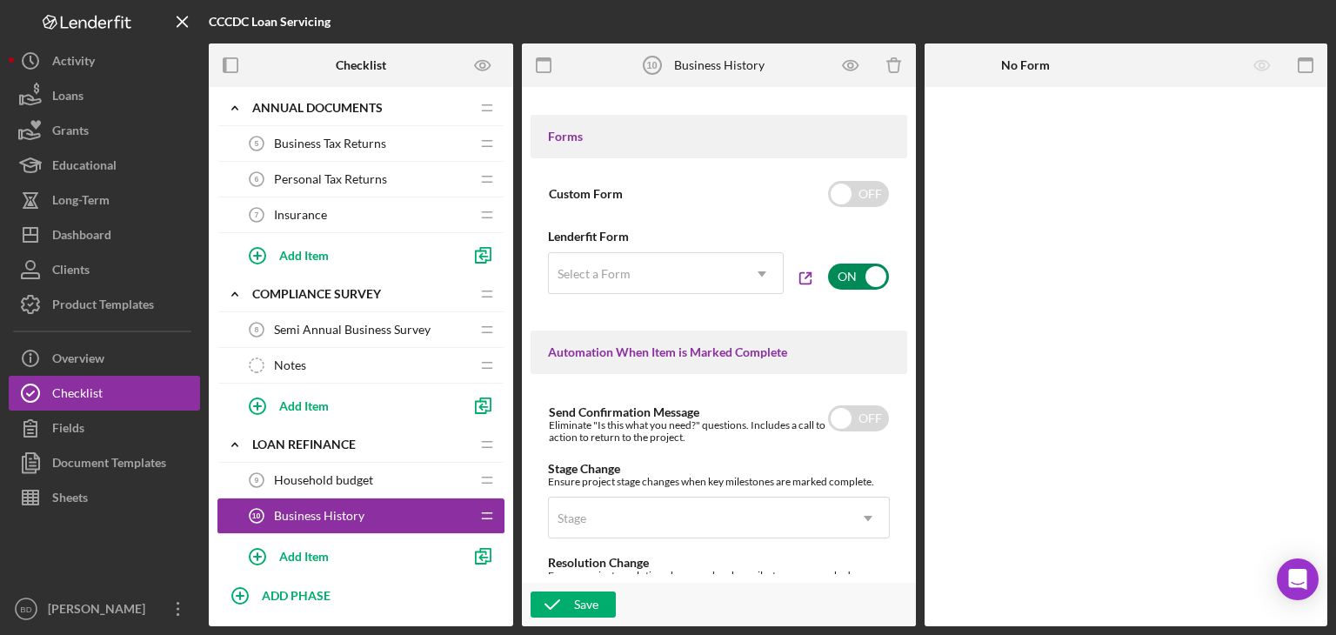
scroll to position [966, 0]
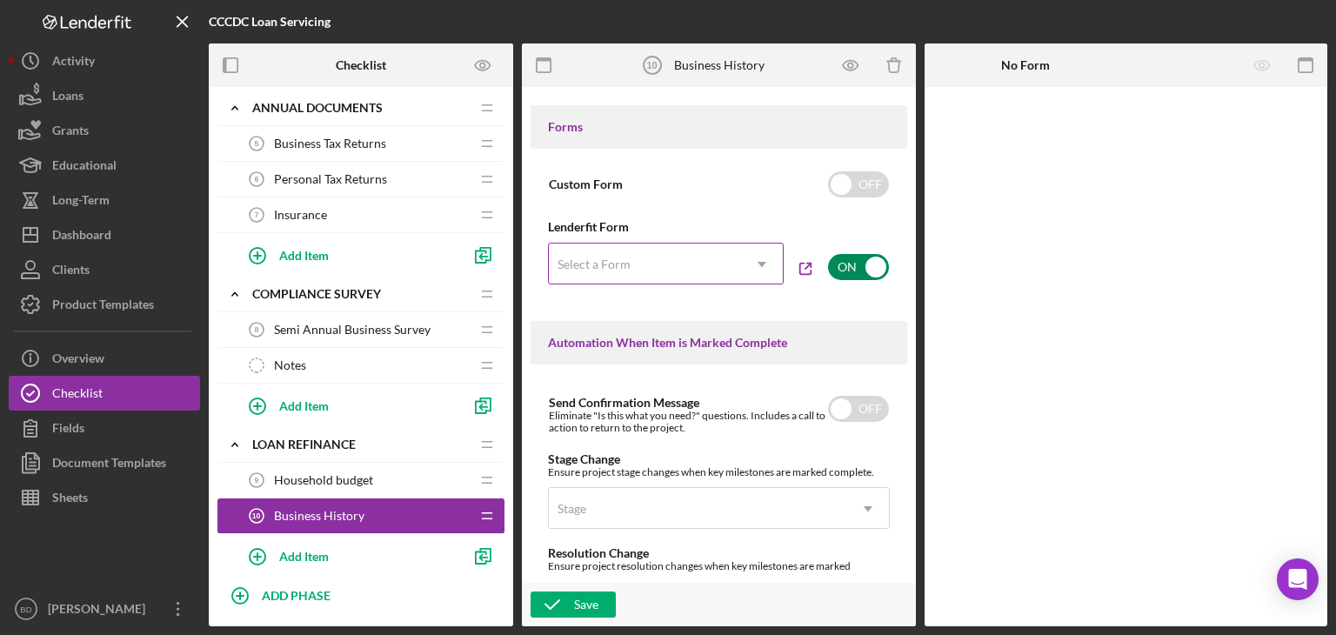
click at [722, 259] on div "Select a Form" at bounding box center [645, 264] width 192 height 40
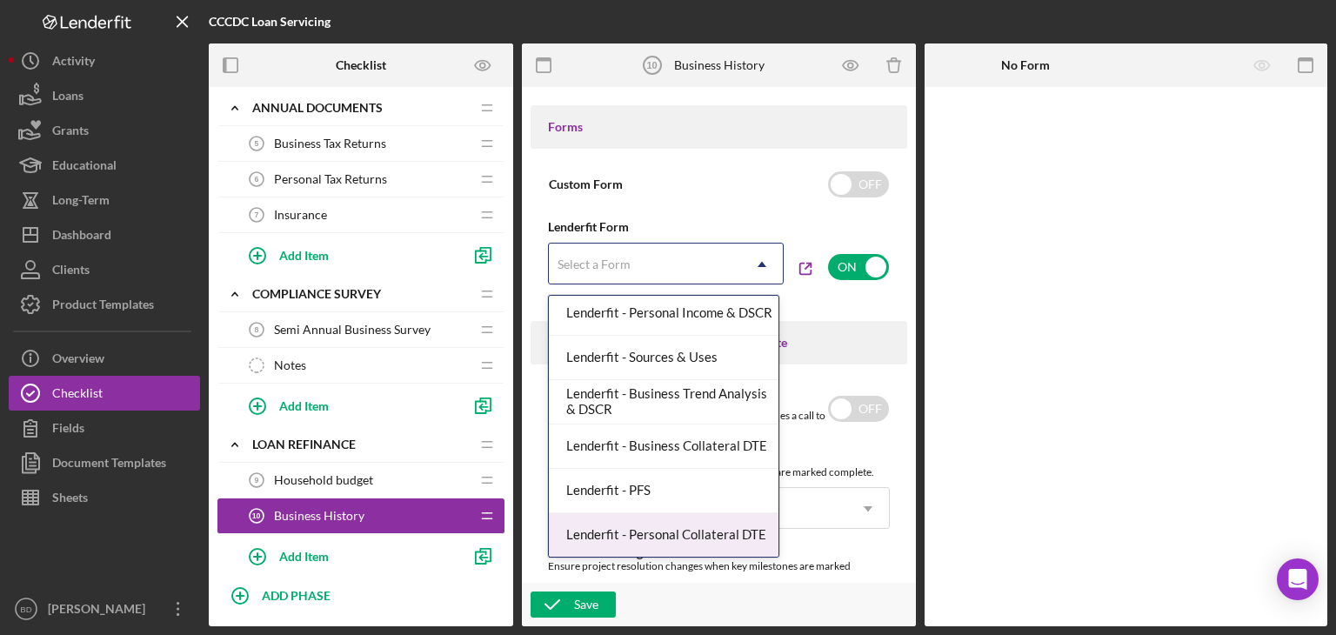
scroll to position [183, 0]
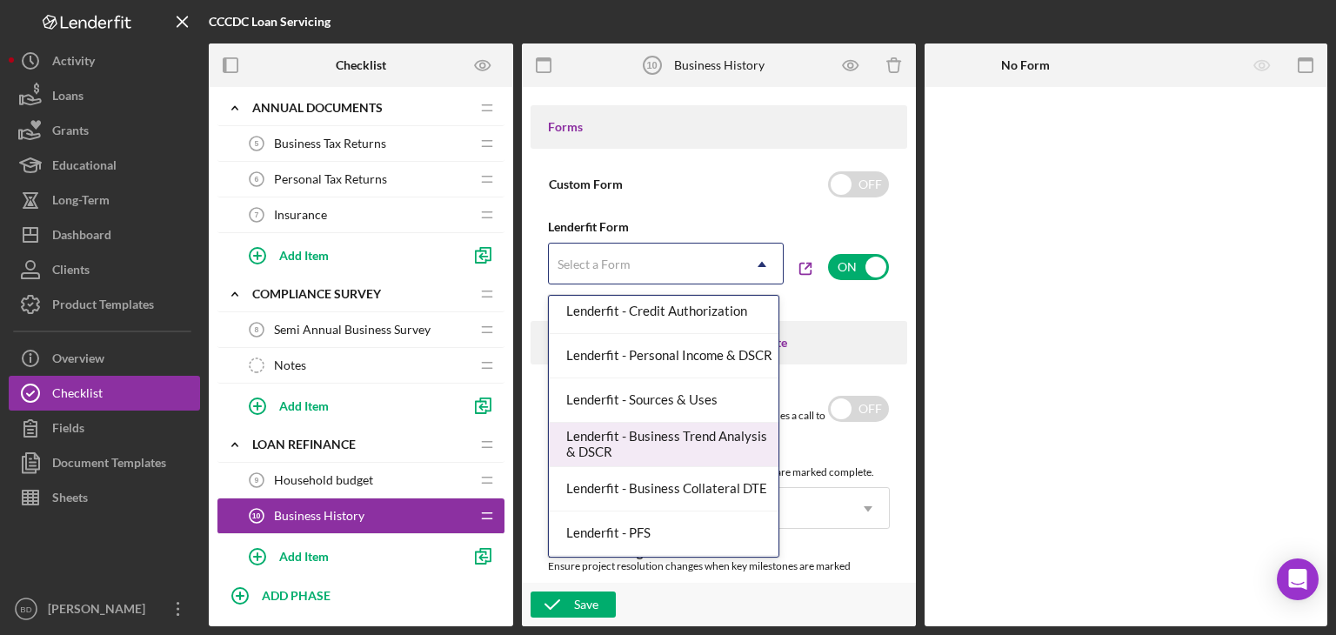
click at [643, 437] on div "Lenderfit - Business Trend Analysis & DSCR" at bounding box center [664, 445] width 230 height 44
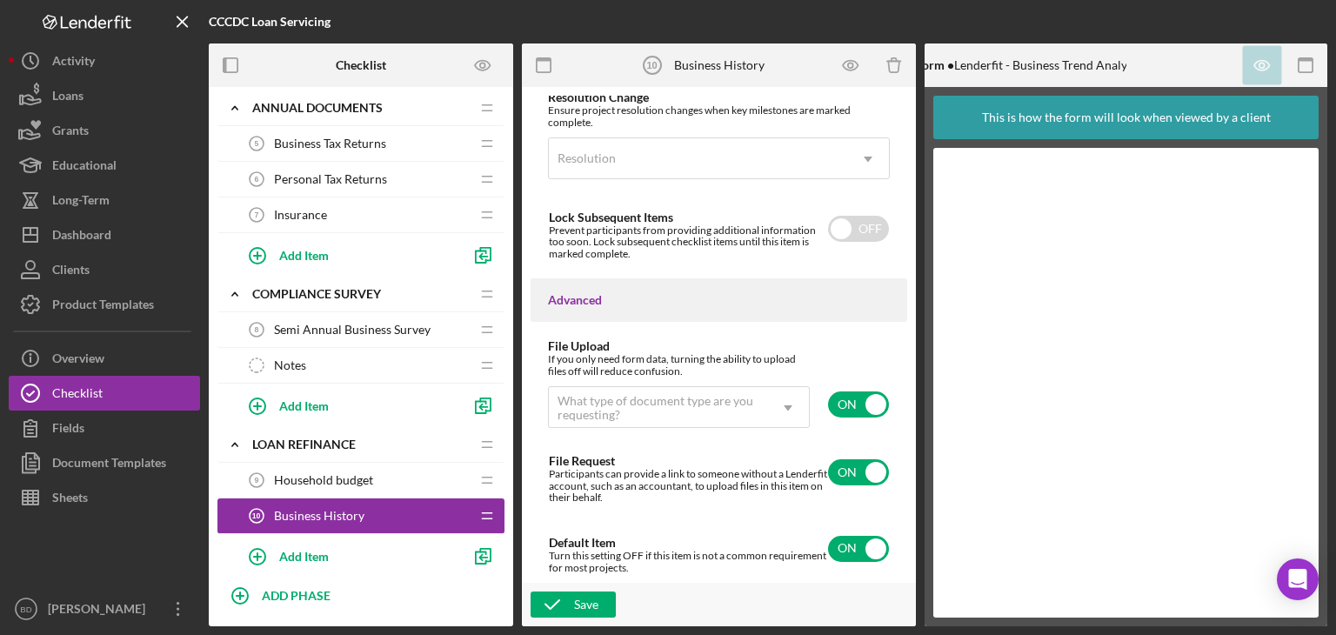
scroll to position [1423, 0]
click at [853, 404] on input "checkbox" at bounding box center [858, 403] width 61 height 26
checkbox input "false"
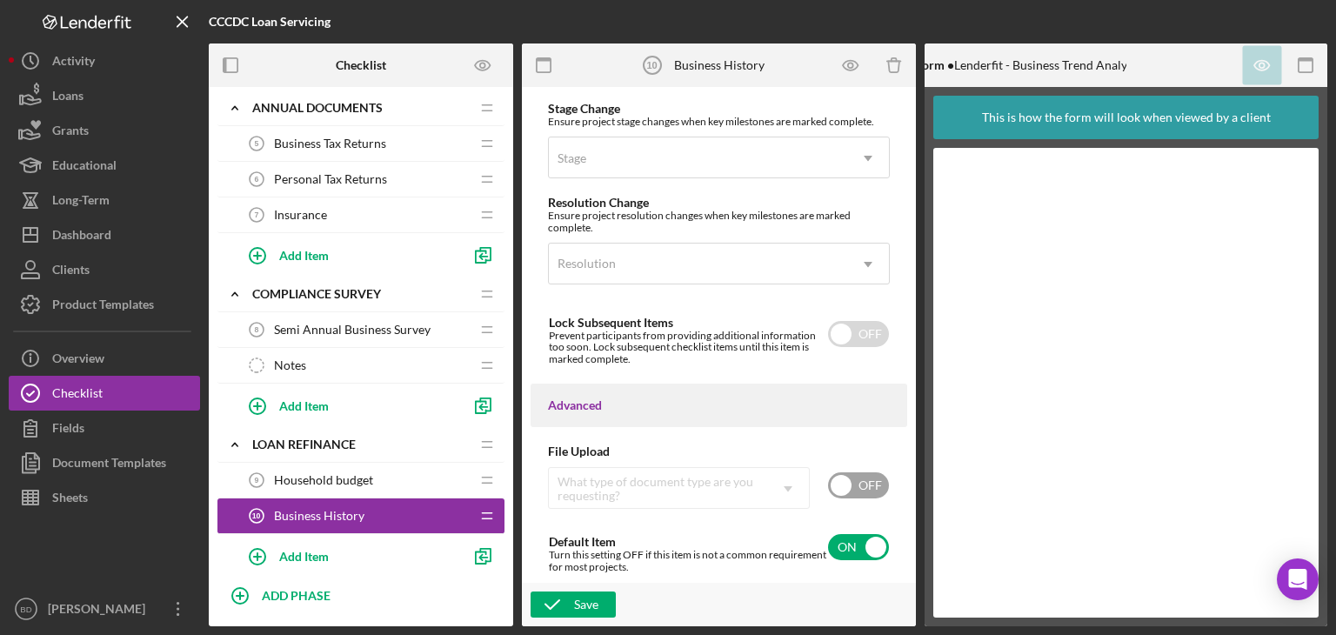
scroll to position [1318, 0]
click at [553, 593] on icon "button" at bounding box center [551, 604] width 43 height 43
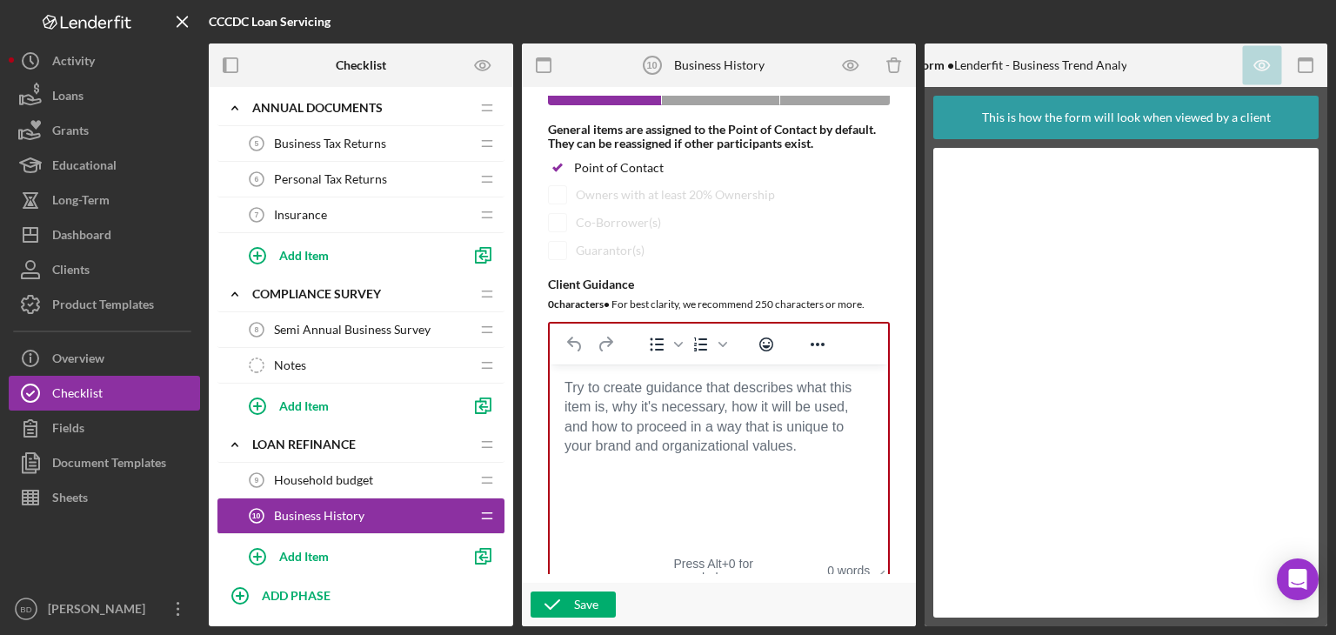
scroll to position [176, 0]
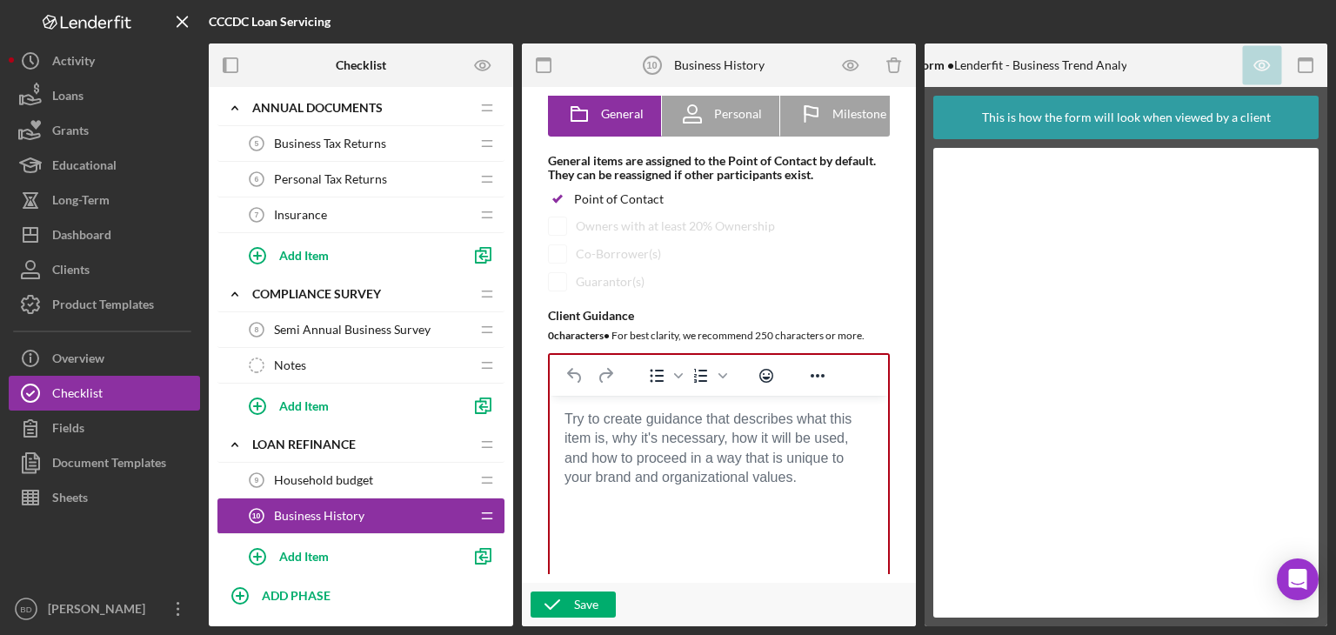
click at [638, 429] on body "Rich Text Area. Press ALT-0 for help." at bounding box center [718, 419] width 310 height 19
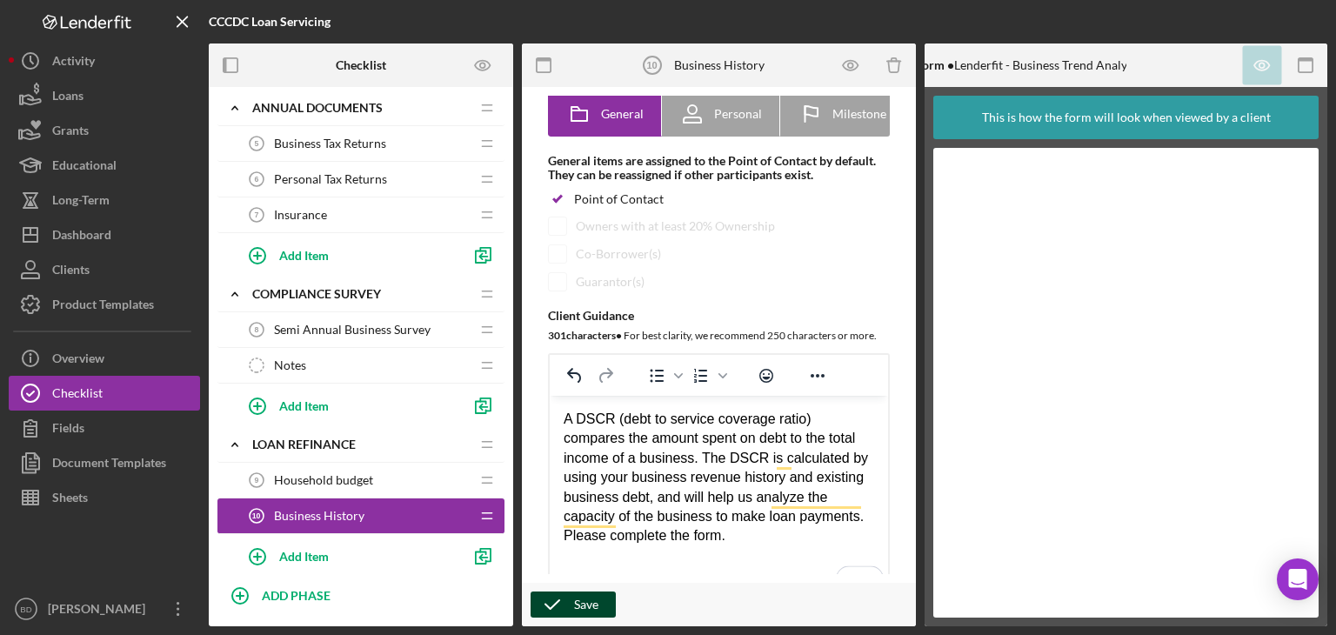
click at [573, 600] on icon "button" at bounding box center [551, 604] width 43 height 43
